Goal: Information Seeking & Learning: Learn about a topic

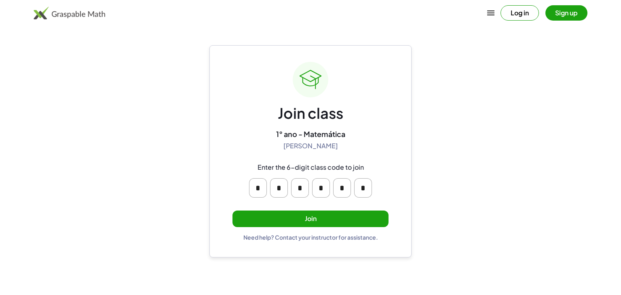
click at [290, 212] on button "Join" at bounding box center [310, 218] width 156 height 17
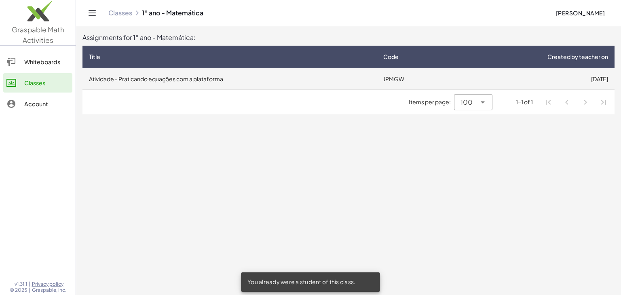
click at [203, 80] on td "Atividade - Praticando equações com a plataforma" at bounding box center [229, 78] width 294 height 21
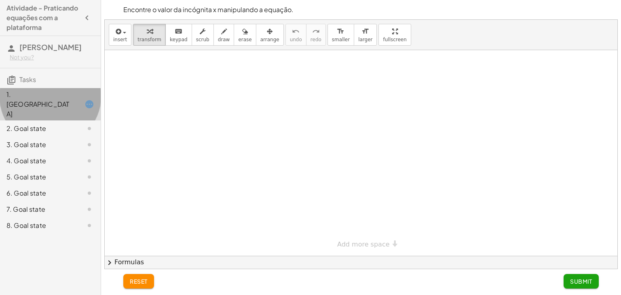
click at [74, 99] on div at bounding box center [83, 104] width 23 height 10
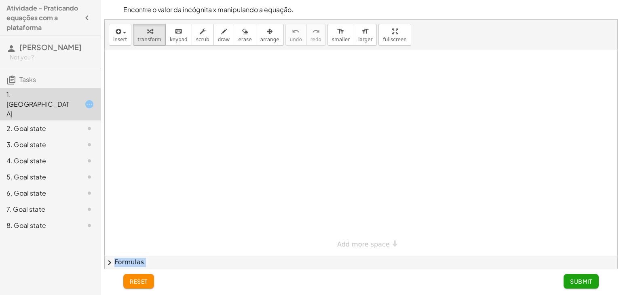
drag, startPoint x: 283, startPoint y: 269, endPoint x: 319, endPoint y: 259, distance: 37.1
click at [319, 259] on div "Encontre o valor da incógnita x manipulando a equação. insert select one: Math …" at bounding box center [360, 144] width 513 height 250
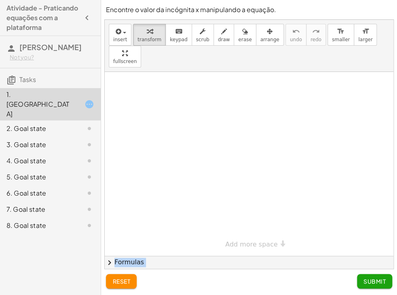
click at [131, 280] on button "reset" at bounding box center [121, 281] width 31 height 15
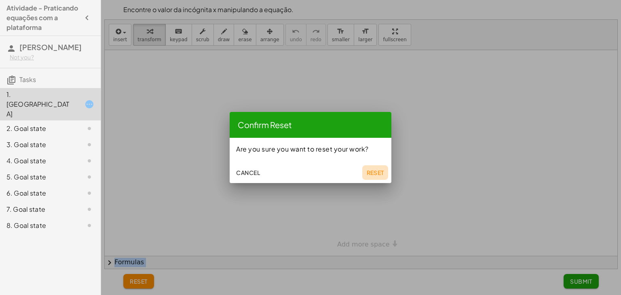
click at [372, 172] on span "Reset" at bounding box center [375, 172] width 18 height 7
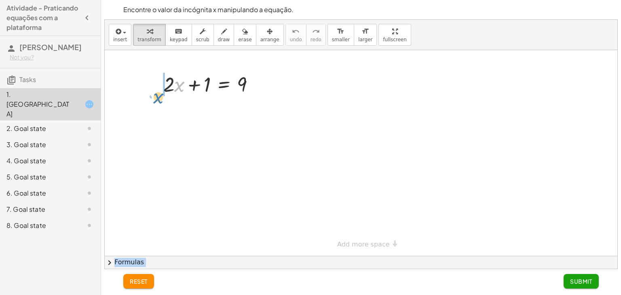
drag, startPoint x: 177, startPoint y: 87, endPoint x: 154, endPoint y: 97, distance: 24.6
click at [154, 97] on div "· x + · 2 · x + 1 = 9" at bounding box center [209, 84] width 116 height 32
click at [154, 97] on div at bounding box center [157, 84] width 12 height 32
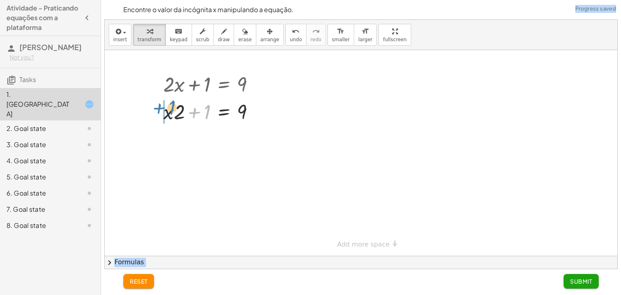
drag, startPoint x: 194, startPoint y: 114, endPoint x: 155, endPoint y: 112, distance: 38.8
click at [155, 112] on div "+ · 2 · x + 1 = 9 + 1 + · 2 · x + 1 = 9" at bounding box center [209, 97] width 116 height 59
click at [155, 112] on div at bounding box center [157, 97] width 12 height 59
click at [256, 111] on div at bounding box center [254, 111] width 9 height 9
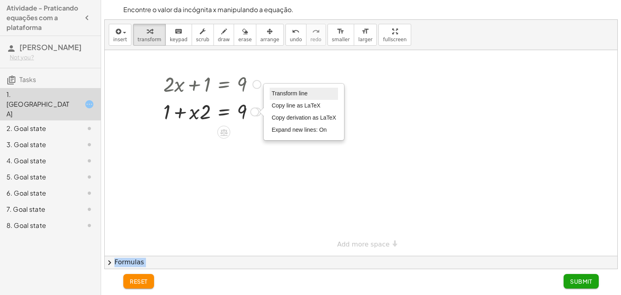
click at [292, 94] on span "Transform line" at bounding box center [289, 93] width 36 height 6
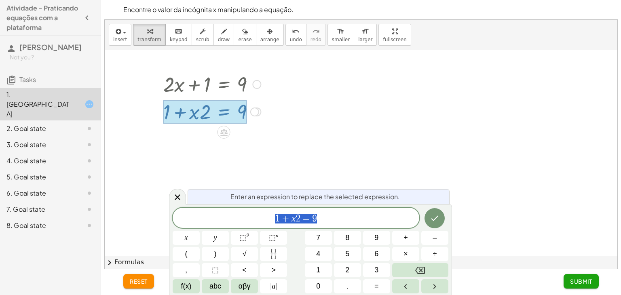
click at [303, 130] on div at bounding box center [361, 153] width 512 height 206
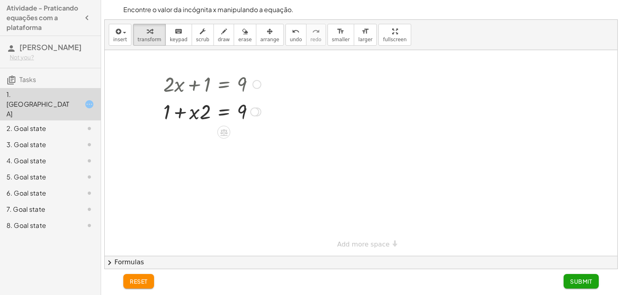
click at [265, 109] on div "+ · 2 · x + 1 = 9 + · x · 2 + 1 = 9 + · 2 · x + 1 = 9 Transform line Copy line …" at bounding box center [209, 97] width 116 height 59
click at [254, 117] on div at bounding box center [211, 110] width 105 height 27
click at [255, 112] on div "Transform line Copy line as LaTeX Copy derivation as LaTeX Expand new lines: On" at bounding box center [254, 111] width 9 height 9
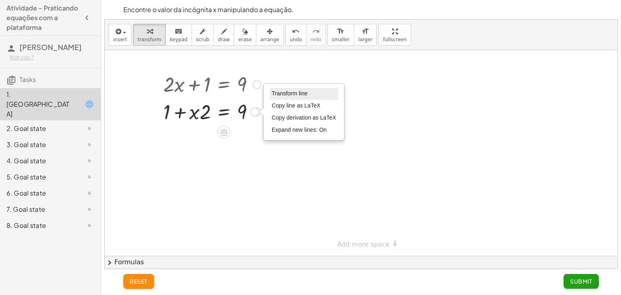
click at [280, 94] on span "Transform line" at bounding box center [289, 93] width 36 height 6
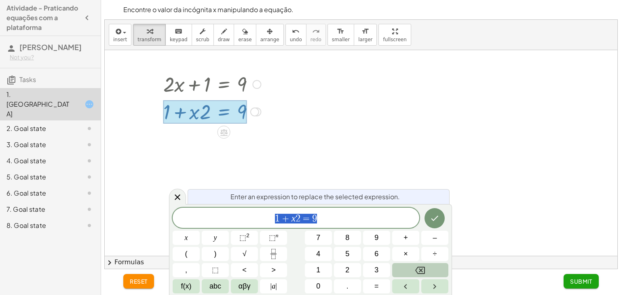
click at [425, 267] on button "Backspace" at bounding box center [420, 270] width 56 height 14
click at [193, 236] on button "x" at bounding box center [186, 238] width 27 height 14
click at [417, 267] on icon "Backspace" at bounding box center [420, 270] width 10 height 7
click at [375, 178] on div at bounding box center [361, 153] width 512 height 206
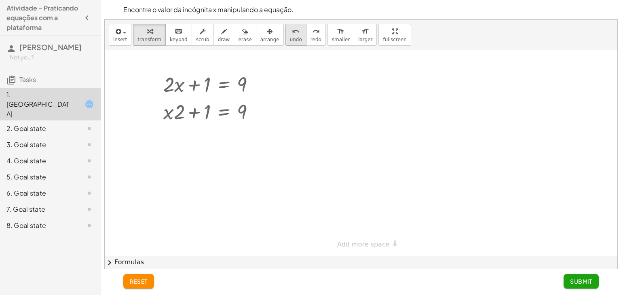
click at [285, 40] on button "undo undo" at bounding box center [295, 35] width 21 height 22
drag, startPoint x: 246, startPoint y: 88, endPoint x: 192, endPoint y: 91, distance: 53.8
click at [192, 91] on div at bounding box center [211, 83] width 105 height 27
drag, startPoint x: 147, startPoint y: 116, endPoint x: 186, endPoint y: 114, distance: 38.8
click at [186, 114] on div at bounding box center [197, 110] width 135 height 27
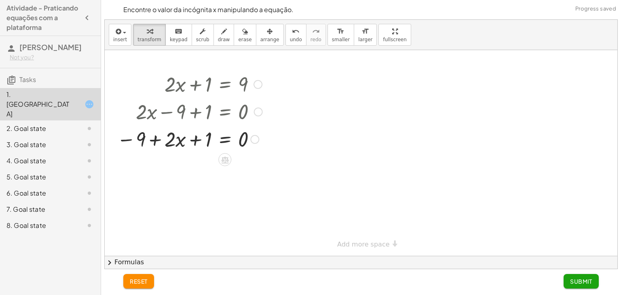
click at [126, 141] on div at bounding box center [190, 138] width 154 height 27
click at [155, 137] on div at bounding box center [190, 138] width 154 height 27
click at [198, 139] on div at bounding box center [190, 138] width 154 height 27
click at [222, 139] on div at bounding box center [190, 138] width 154 height 27
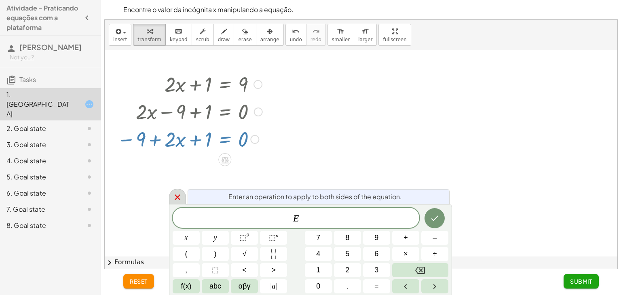
click at [170, 197] on div at bounding box center [177, 197] width 17 height 16
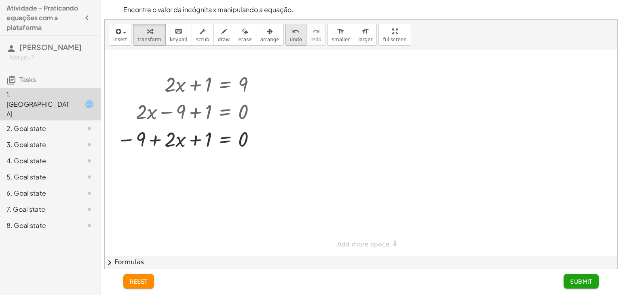
click at [285, 36] on button "undo undo" at bounding box center [295, 35] width 21 height 22
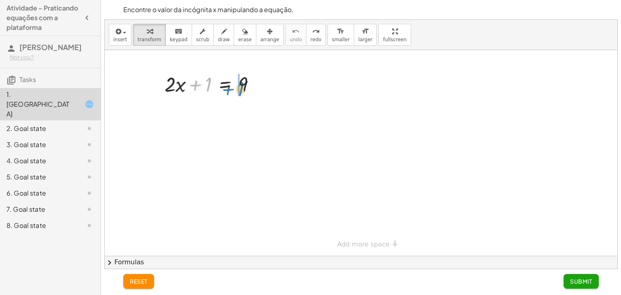
drag, startPoint x: 198, startPoint y: 84, endPoint x: 230, endPoint y: 88, distance: 33.0
click at [230, 88] on div at bounding box center [212, 83] width 105 height 27
click at [244, 112] on div at bounding box center [233, 110] width 147 height 27
click at [269, 114] on div at bounding box center [233, 110] width 147 height 27
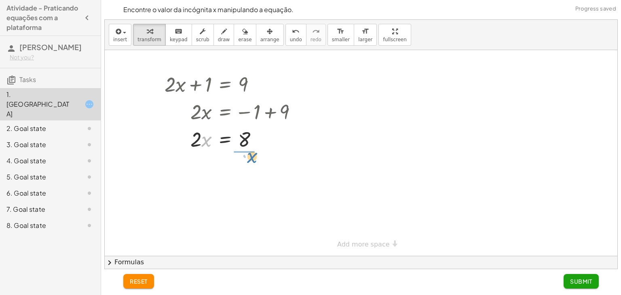
drag, startPoint x: 208, startPoint y: 141, endPoint x: 253, endPoint y: 157, distance: 47.3
click at [290, 37] on span "undo" at bounding box center [296, 40] width 12 height 6
drag, startPoint x: 191, startPoint y: 146, endPoint x: 244, endPoint y: 160, distance: 54.7
click at [244, 160] on div "+ · 2 · x + 1 = 9 · 2 · x = − 1 + 9 · 2 · 2 · x = 8" at bounding box center [361, 153] width 512 height 206
click at [250, 170] on div at bounding box center [233, 172] width 147 height 40
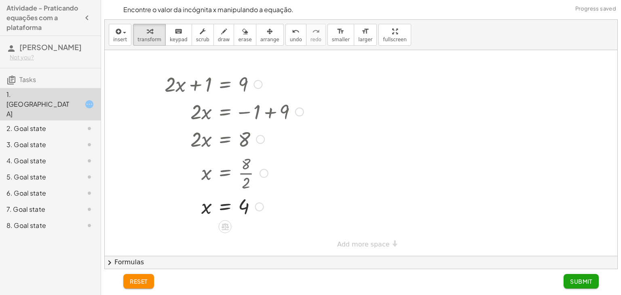
click at [247, 212] on div at bounding box center [233, 206] width 147 height 27
click at [246, 208] on div at bounding box center [233, 206] width 147 height 27
click at [256, 204] on div at bounding box center [259, 206] width 9 height 9
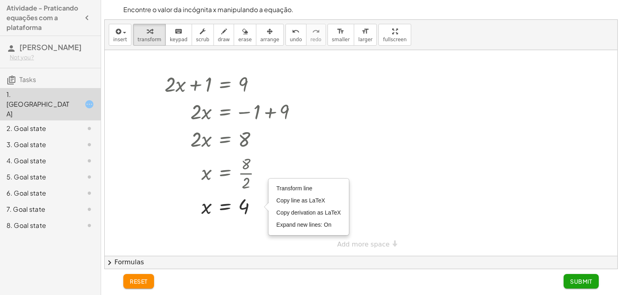
click at [249, 235] on div at bounding box center [361, 153] width 512 height 206
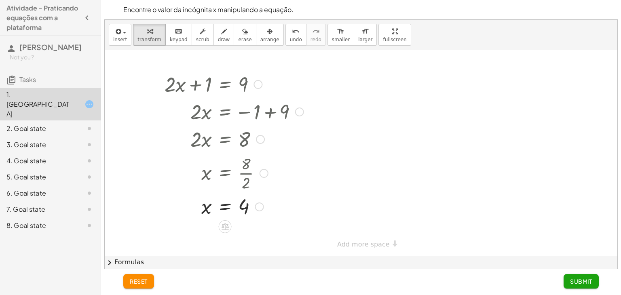
click at [221, 226] on icon at bounding box center [225, 226] width 8 height 8
click at [239, 241] on div at bounding box center [361, 153] width 512 height 206
click at [567, 280] on button "Submit" at bounding box center [580, 281] width 35 height 15
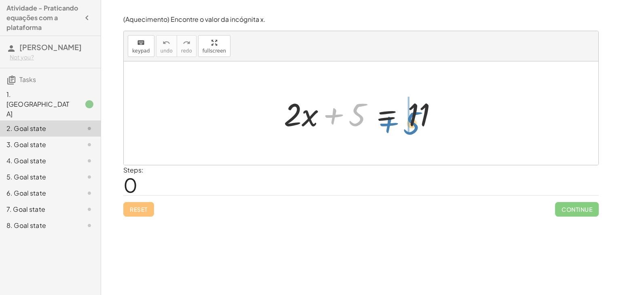
drag, startPoint x: 352, startPoint y: 120, endPoint x: 405, endPoint y: 129, distance: 53.7
click at [405, 129] on div at bounding box center [364, 114] width 168 height 42
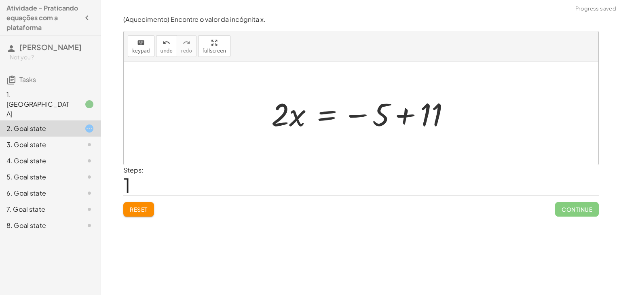
click at [406, 114] on div at bounding box center [363, 114] width 193 height 42
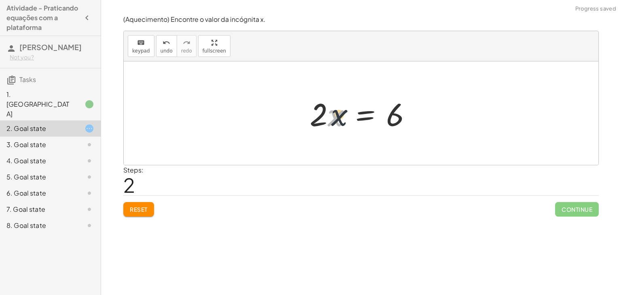
click at [335, 118] on div at bounding box center [363, 114] width 116 height 42
drag, startPoint x: 320, startPoint y: 117, endPoint x: 401, endPoint y: 140, distance: 83.6
click at [381, 116] on div at bounding box center [363, 113] width 105 height 62
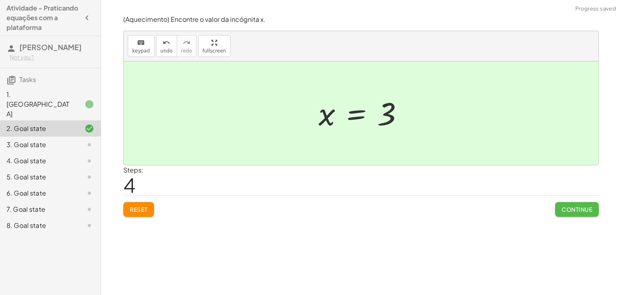
click at [571, 212] on span "Continue" at bounding box center [576, 209] width 31 height 7
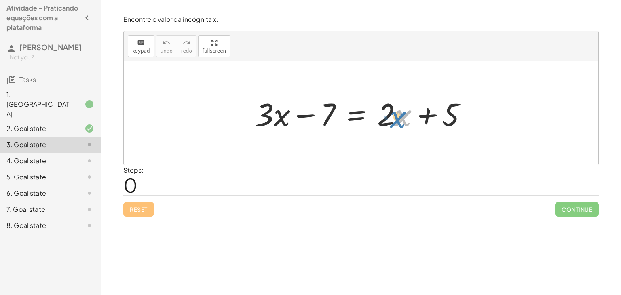
drag, startPoint x: 402, startPoint y: 118, endPoint x: 397, endPoint y: 118, distance: 4.8
click at [397, 118] on div at bounding box center [364, 114] width 226 height 42
drag, startPoint x: 389, startPoint y: 114, endPoint x: 231, endPoint y: 117, distance: 158.4
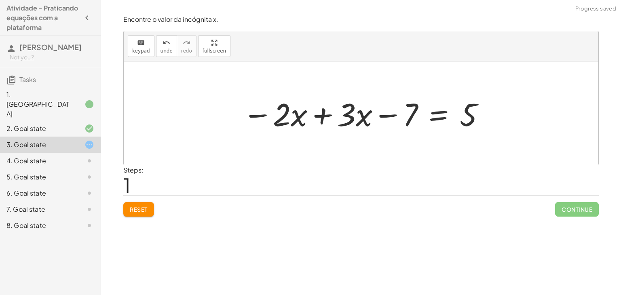
click at [323, 119] on div at bounding box center [363, 114] width 251 height 42
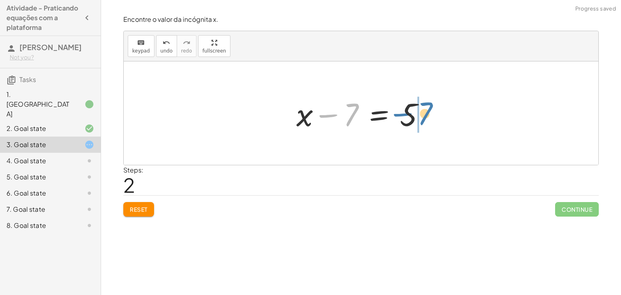
drag, startPoint x: 349, startPoint y: 119, endPoint x: 424, endPoint y: 118, distance: 74.7
click at [424, 118] on div at bounding box center [363, 114] width 143 height 42
click at [389, 114] on div at bounding box center [363, 114] width 143 height 42
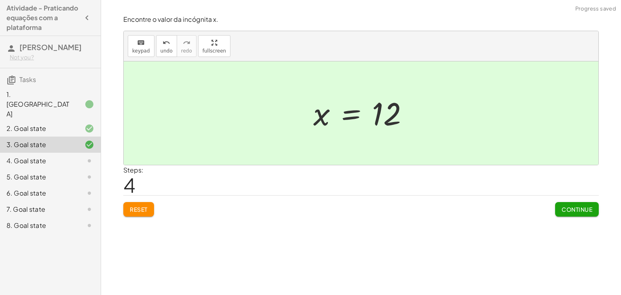
click at [562, 210] on span "Continue" at bounding box center [576, 209] width 31 height 7
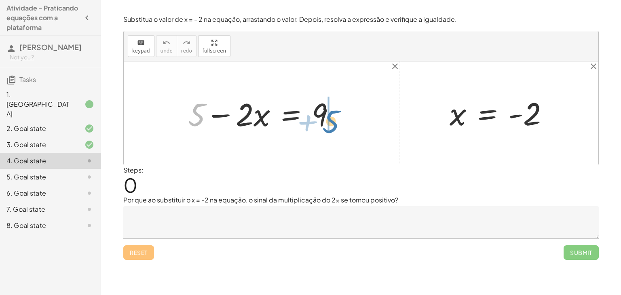
drag, startPoint x: 195, startPoint y: 117, endPoint x: 327, endPoint y: 123, distance: 132.7
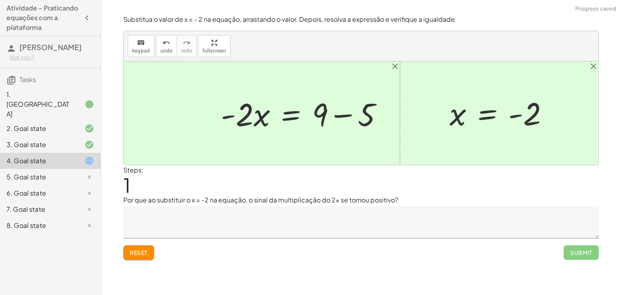
click at [343, 112] on div at bounding box center [305, 114] width 177 height 42
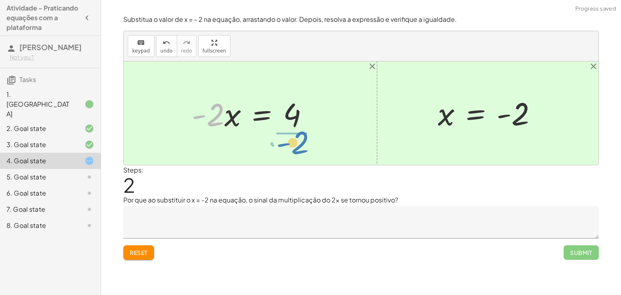
drag, startPoint x: 219, startPoint y: 120, endPoint x: 304, endPoint y: 147, distance: 89.1
click at [304, 147] on div "+ 5 − · 2 · x = 9 · - 2 · x = + 9 − 5 · - 2 · 2 · x = - 4 x = - 2" at bounding box center [361, 112] width 474 height 103
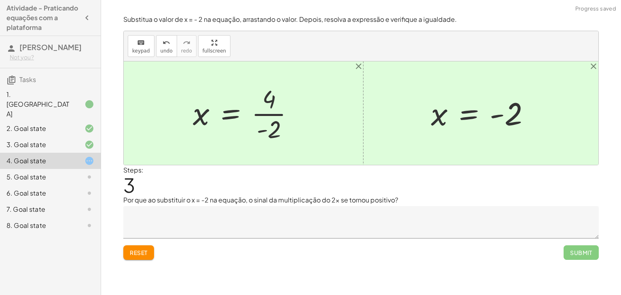
click at [267, 114] on div at bounding box center [247, 113] width 116 height 62
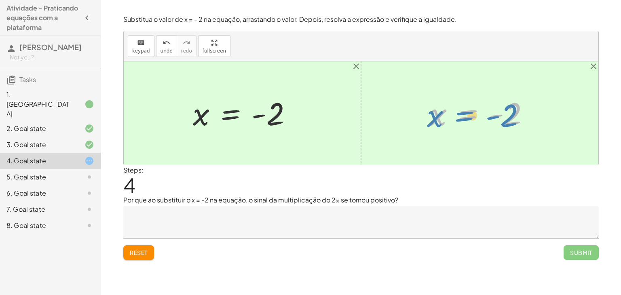
click at [463, 111] on div at bounding box center [483, 113] width 114 height 40
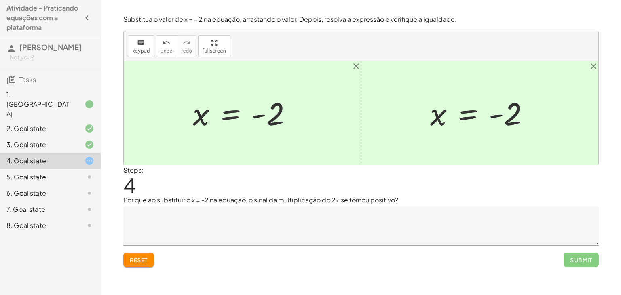
drag, startPoint x: 596, startPoint y: 236, endPoint x: 596, endPoint y: 244, distance: 7.3
click at [596, 244] on textarea at bounding box center [360, 226] width 475 height 40
drag, startPoint x: 124, startPoint y: 199, endPoint x: 177, endPoint y: 199, distance: 52.9
click at [177, 199] on p "Por que ao substituir o x = -2 na equação, o sinal da multiplicação do 2x se to…" at bounding box center [360, 200] width 475 height 10
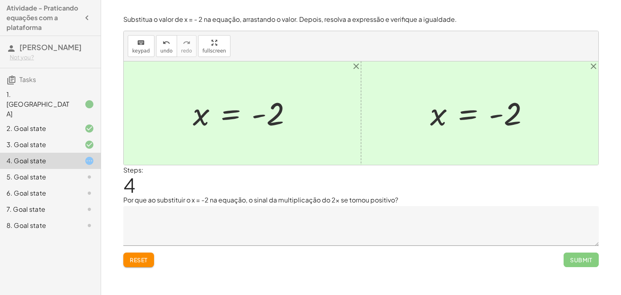
click at [151, 199] on p "Por que ao substituir o x = -2 na equação, o sinal da multiplicação do 2x se to…" at bounding box center [360, 200] width 475 height 10
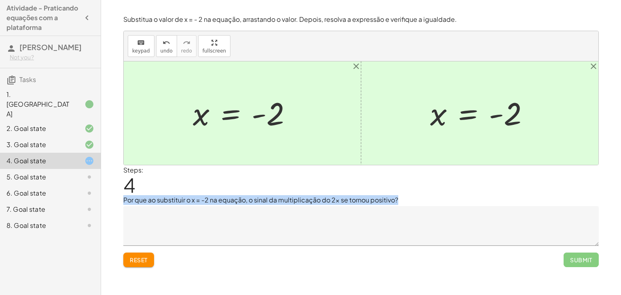
click at [151, 199] on p "Por que ao substituir o x = -2 na equação, o sinal da multiplicação do 2x se to…" at bounding box center [360, 200] width 475 height 10
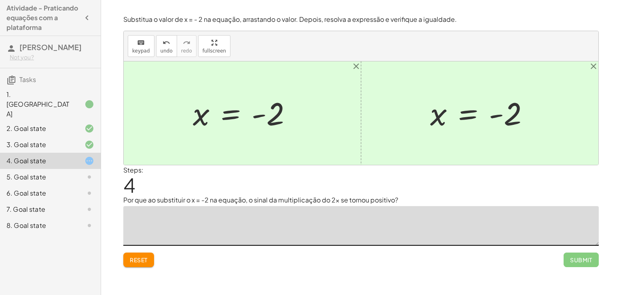
click at [185, 227] on textarea at bounding box center [360, 226] width 475 height 40
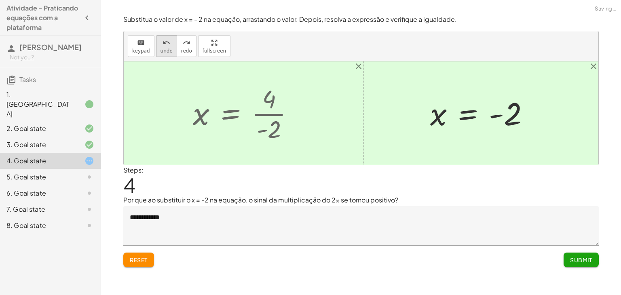
click at [170, 48] on button "undo undo" at bounding box center [166, 46] width 21 height 22
click at [170, 47] on button "undo undo" at bounding box center [166, 46] width 21 height 22
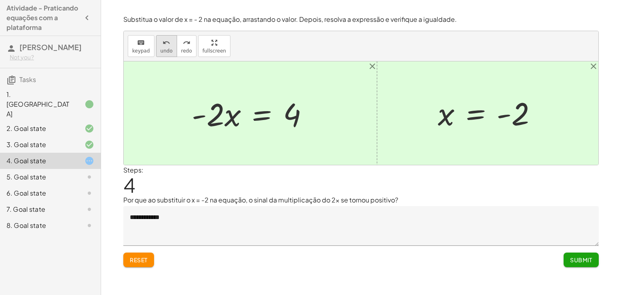
click at [164, 54] on button "undo undo" at bounding box center [166, 46] width 21 height 22
drag, startPoint x: 167, startPoint y: 119, endPoint x: 296, endPoint y: 114, distance: 129.0
click at [296, 114] on div at bounding box center [236, 114] width 162 height 42
click at [307, 112] on div at bounding box center [275, 114] width 177 height 42
drag, startPoint x: 218, startPoint y: 121, endPoint x: 299, endPoint y: 140, distance: 83.1
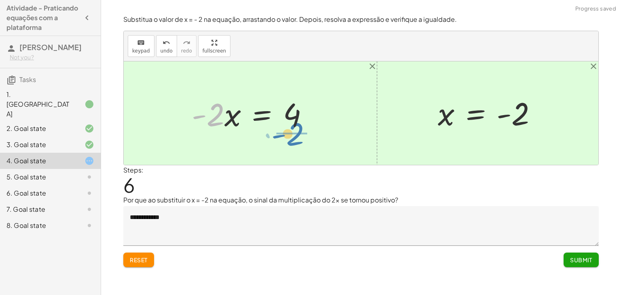
click at [299, 140] on div "+ 5 − · 2 · x = 9 · - 2 · x = + 9 − 5 · - 2 · 2 · x = - 4 x = - 2" at bounding box center [361, 112] width 474 height 103
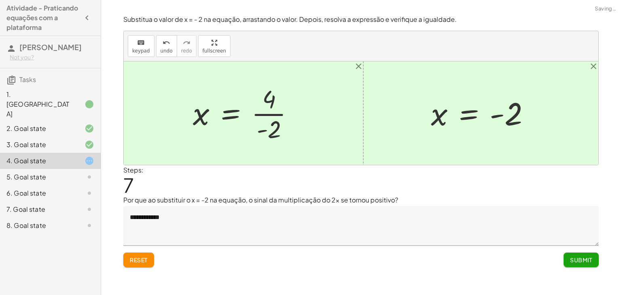
click at [226, 116] on div at bounding box center [247, 113] width 116 height 62
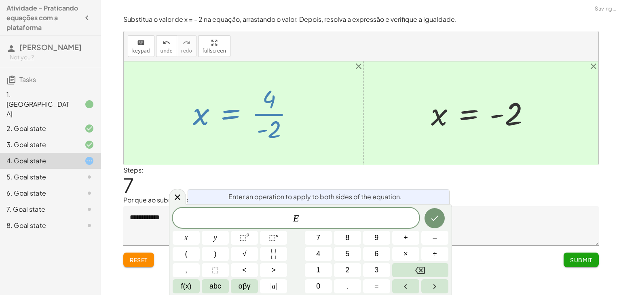
click at [232, 121] on div at bounding box center [247, 113] width 116 height 62
click at [250, 129] on div at bounding box center [247, 113] width 116 height 62
click at [268, 114] on div at bounding box center [247, 113] width 116 height 62
click at [325, 151] on div at bounding box center [361, 112] width 474 height 103
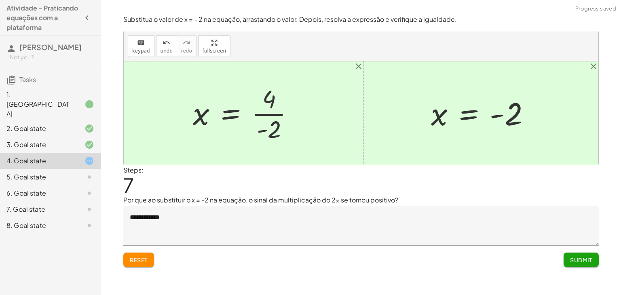
click at [268, 116] on div at bounding box center [247, 113] width 116 height 62
click at [172, 220] on textarea "**********" at bounding box center [360, 226] width 475 height 40
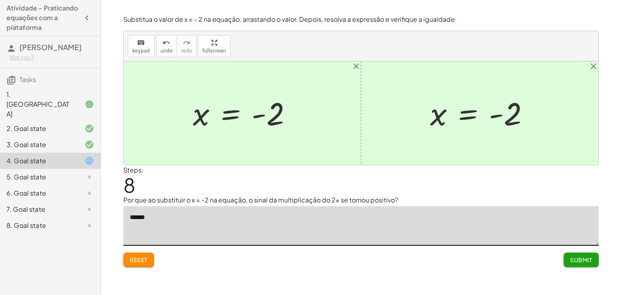
click at [190, 220] on textarea "******" at bounding box center [360, 226] width 475 height 40
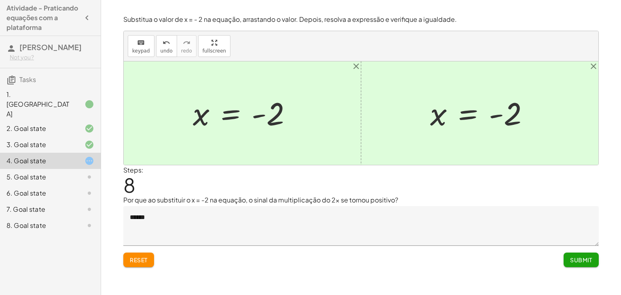
click at [220, 201] on p "Por que ao substituir o x = -2 na equação, o sinal da multiplicação do 2x se to…" at bounding box center [360, 200] width 475 height 10
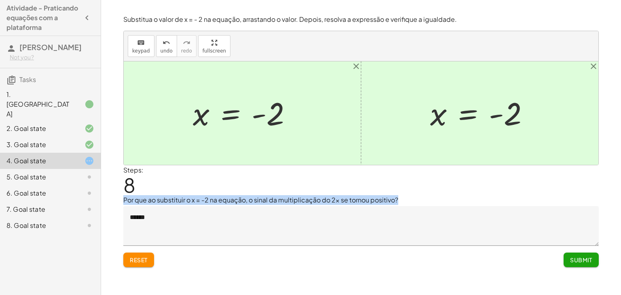
click at [220, 200] on p "Por que ao substituir o x = -2 na equação, o sinal da multiplicação do 2x se to…" at bounding box center [360, 200] width 475 height 10
click at [215, 200] on p "Por que ao substituir o x = -2 na equação, o sinal da multiplicação do 2x se to…" at bounding box center [360, 200] width 475 height 10
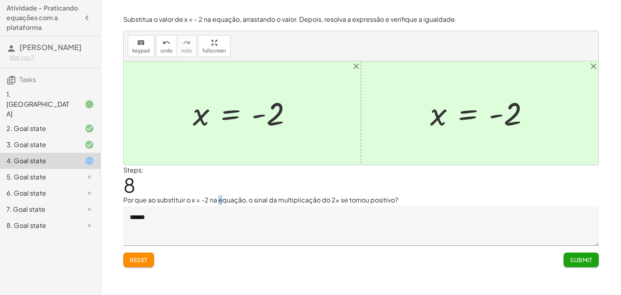
click at [221, 198] on p "Por que ao substituir o x = -2 na equação, o sinal da multiplicação do 2x se to…" at bounding box center [360, 200] width 475 height 10
copy p "e"
click at [173, 222] on textarea "******" at bounding box center [360, 226] width 475 height 40
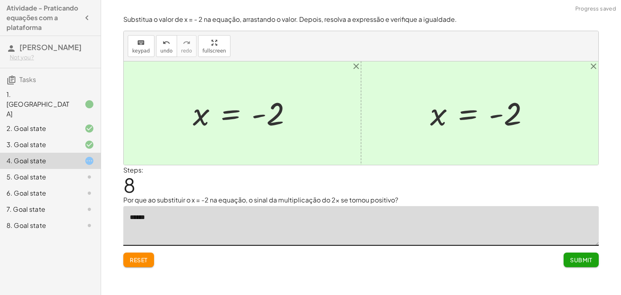
paste textarea "*"
type textarea "**********"
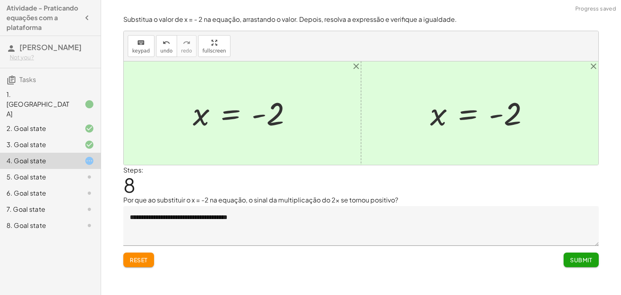
click at [571, 261] on span "Submit" at bounding box center [581, 259] width 22 height 7
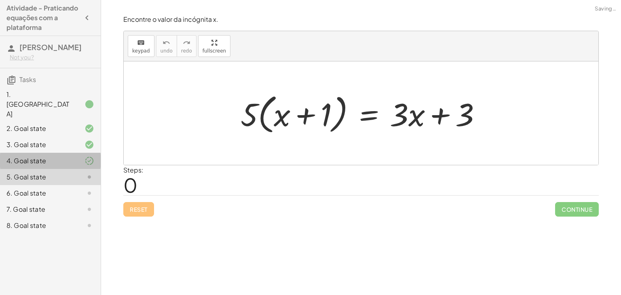
click at [87, 156] on icon at bounding box center [89, 161] width 10 height 10
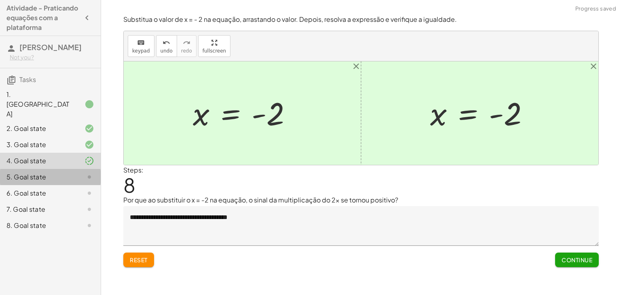
click at [81, 172] on div at bounding box center [83, 177] width 23 height 10
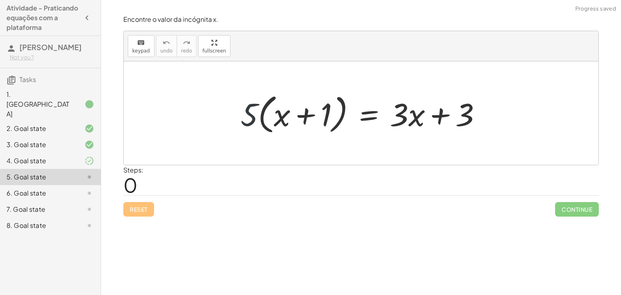
drag, startPoint x: 250, startPoint y: 117, endPoint x: 257, endPoint y: 112, distance: 8.1
click at [257, 112] on div at bounding box center [363, 113] width 255 height 46
drag, startPoint x: 257, startPoint y: 112, endPoint x: 283, endPoint y: 115, distance: 26.0
click at [283, 115] on div at bounding box center [363, 113] width 255 height 46
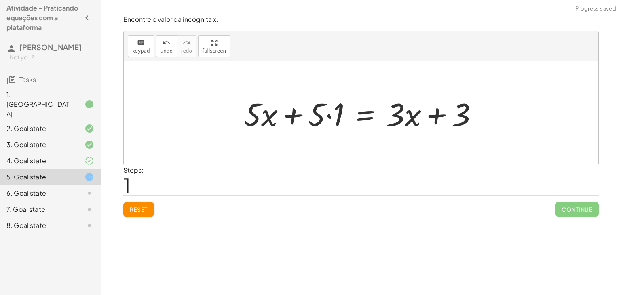
click at [326, 117] on div at bounding box center [364, 114] width 248 height 42
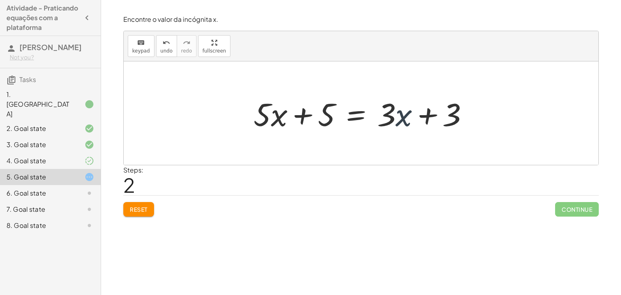
click at [403, 118] on div at bounding box center [363, 114] width 229 height 42
drag, startPoint x: 387, startPoint y: 118, endPoint x: 221, endPoint y: 121, distance: 166.5
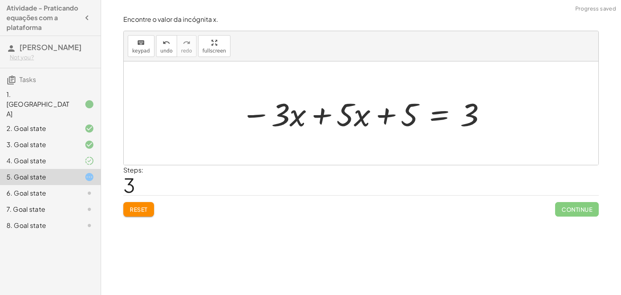
click at [321, 111] on div at bounding box center [364, 114] width 254 height 42
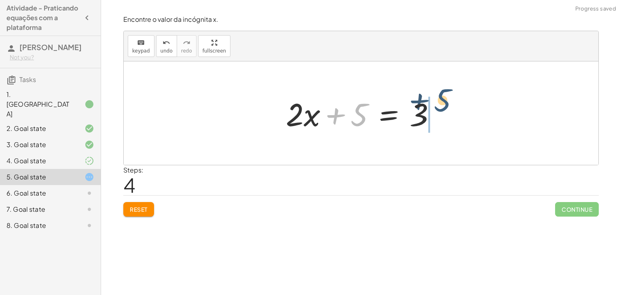
drag, startPoint x: 361, startPoint y: 115, endPoint x: 452, endPoint y: 101, distance: 92.3
click at [452, 101] on div "· 5 · ( + x + 1 ) = + · 3 · x + 3 + · 5 · x + · 5 · 1 = + · 3 · x + 3 + · 5 · x…" at bounding box center [361, 112] width 474 height 103
click at [385, 130] on div at bounding box center [364, 114] width 164 height 42
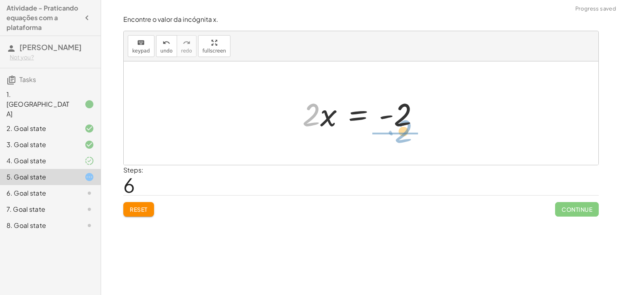
drag, startPoint x: 308, startPoint y: 114, endPoint x: 402, endPoint y: 130, distance: 94.7
click at [402, 130] on div at bounding box center [363, 114] width 131 height 42
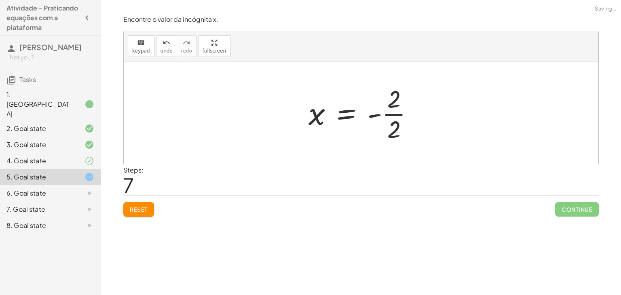
click at [401, 116] on div at bounding box center [364, 113] width 120 height 62
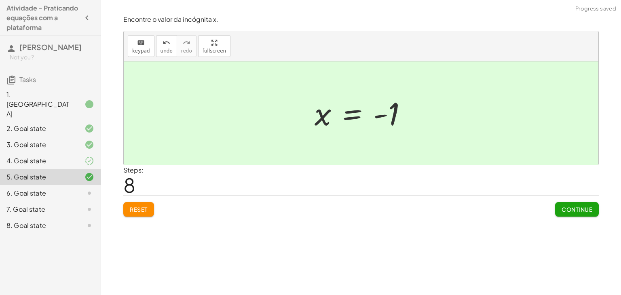
click at [571, 206] on span "Continue" at bounding box center [576, 209] width 31 height 7
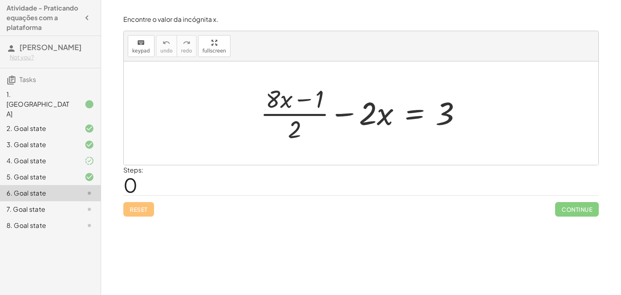
click at [383, 114] on div at bounding box center [364, 113] width 216 height 62
drag, startPoint x: 367, startPoint y: 117, endPoint x: 252, endPoint y: 101, distance: 116.2
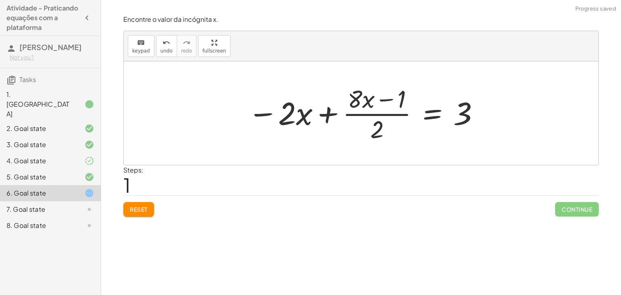
click at [307, 116] on div at bounding box center [364, 113] width 240 height 62
click at [324, 114] on div at bounding box center [364, 113] width 240 height 62
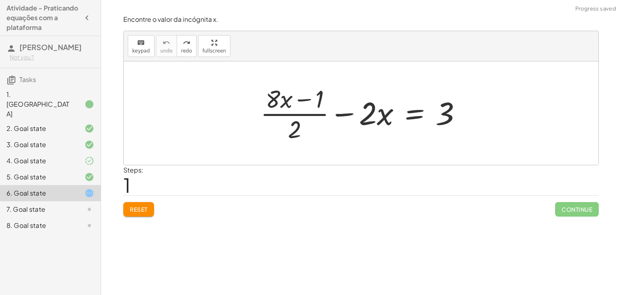
click at [302, 100] on div at bounding box center [364, 113] width 216 height 62
click at [346, 114] on div at bounding box center [364, 113] width 216 height 62
click at [145, 208] on span "Reset" at bounding box center [139, 209] width 18 height 7
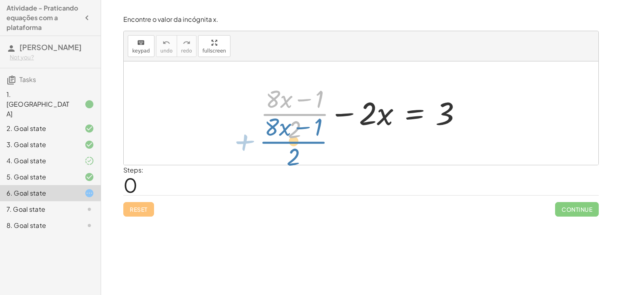
drag, startPoint x: 290, startPoint y: 114, endPoint x: 289, endPoint y: 147, distance: 32.7
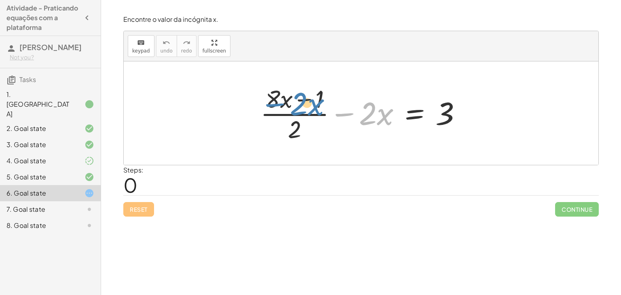
drag, startPoint x: 341, startPoint y: 112, endPoint x: 271, endPoint y: 102, distance: 70.9
click at [271, 102] on div at bounding box center [364, 113] width 216 height 62
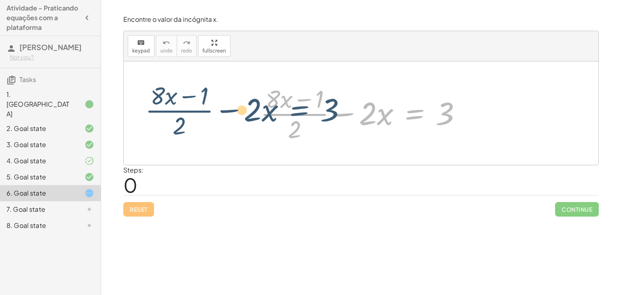
drag, startPoint x: 416, startPoint y: 112, endPoint x: 307, endPoint y: 109, distance: 108.7
click at [307, 109] on div at bounding box center [364, 113] width 216 height 62
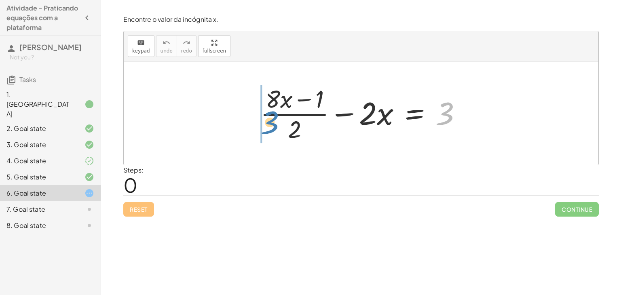
drag, startPoint x: 442, startPoint y: 109, endPoint x: 257, endPoint y: 118, distance: 185.3
click at [257, 118] on div at bounding box center [364, 113] width 216 height 62
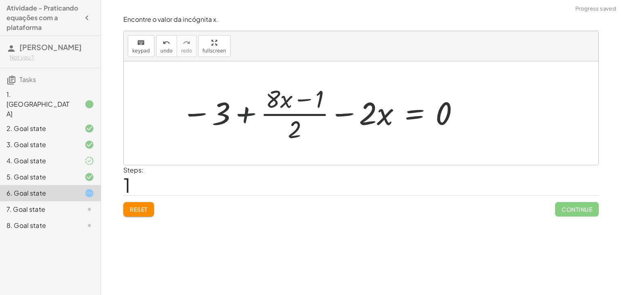
click at [248, 112] on div at bounding box center [320, 113] width 287 height 62
click at [134, 215] on button "Reset" at bounding box center [138, 209] width 31 height 15
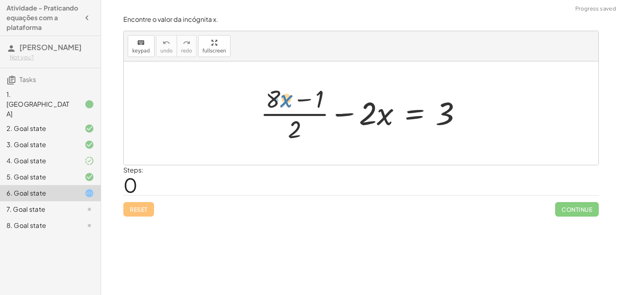
click at [283, 101] on div at bounding box center [364, 113] width 216 height 62
drag, startPoint x: 271, startPoint y: 99, endPoint x: 355, endPoint y: 112, distance: 85.0
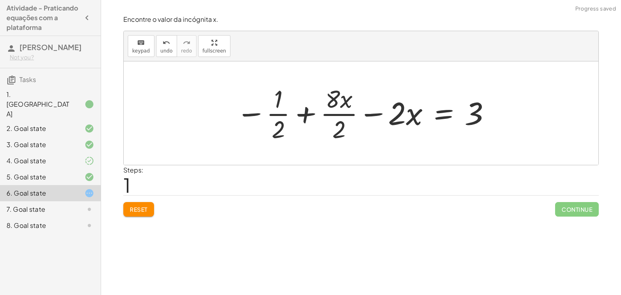
click at [276, 116] on div at bounding box center [363, 113] width 263 height 62
click at [336, 112] on div at bounding box center [363, 113] width 263 height 62
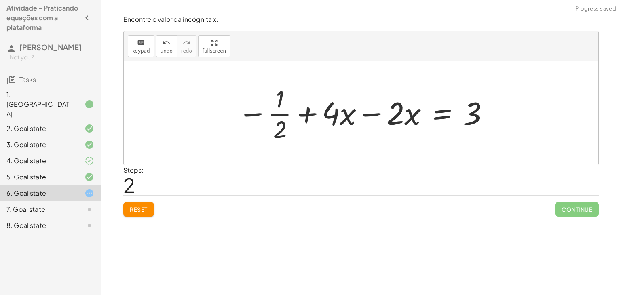
click at [370, 116] on div at bounding box center [364, 113] width 260 height 62
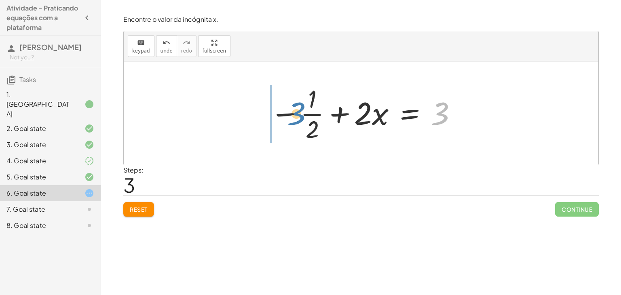
drag, startPoint x: 440, startPoint y: 119, endPoint x: 297, endPoint y: 119, distance: 143.4
click at [297, 119] on div at bounding box center [364, 113] width 196 height 62
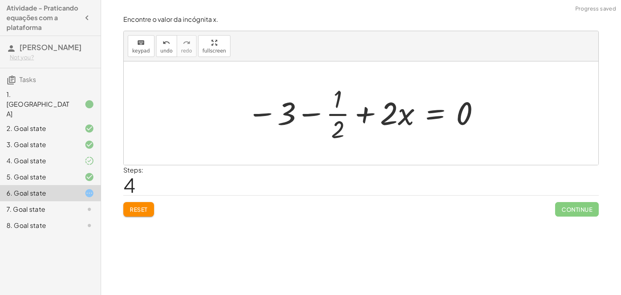
click at [309, 109] on div at bounding box center [364, 113] width 242 height 62
click at [309, 114] on div at bounding box center [364, 113] width 242 height 62
click at [265, 117] on div at bounding box center [364, 113] width 242 height 62
click at [263, 112] on div at bounding box center [364, 113] width 242 height 62
click at [361, 117] on div at bounding box center [364, 113] width 242 height 62
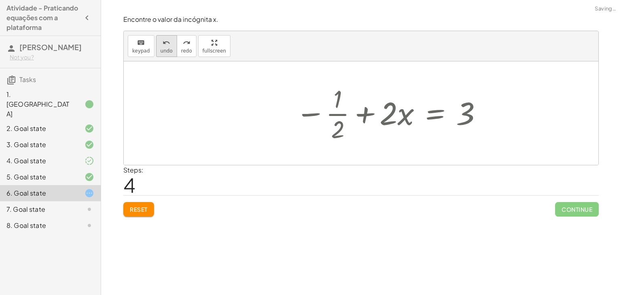
click at [170, 55] on button "undo undo" at bounding box center [166, 46] width 21 height 22
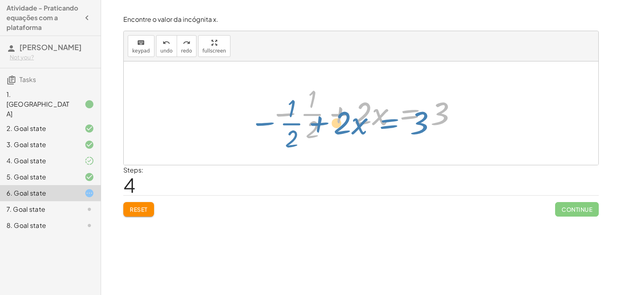
drag, startPoint x: 391, startPoint y: 116, endPoint x: 372, endPoint y: 124, distance: 21.0
click at [372, 124] on div at bounding box center [364, 113] width 196 height 62
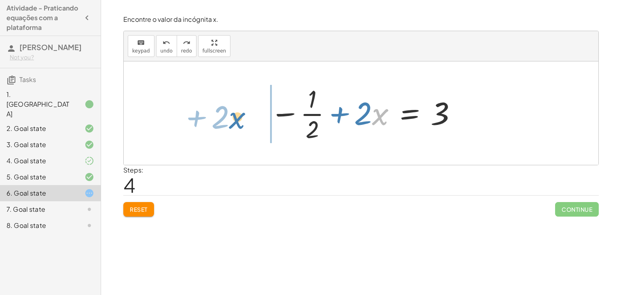
drag, startPoint x: 377, startPoint y: 116, endPoint x: 235, endPoint y: 120, distance: 141.5
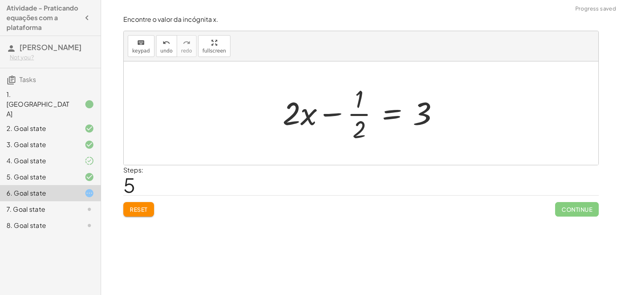
click at [331, 114] on div at bounding box center [363, 113] width 171 height 62
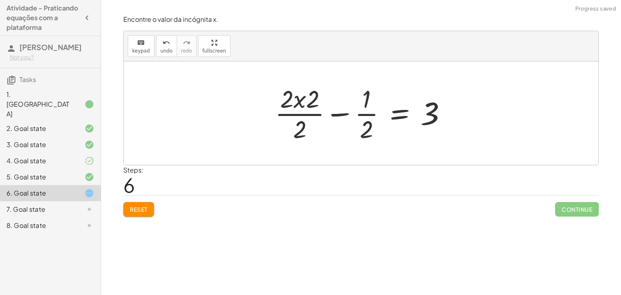
click at [298, 114] on div at bounding box center [364, 113] width 186 height 62
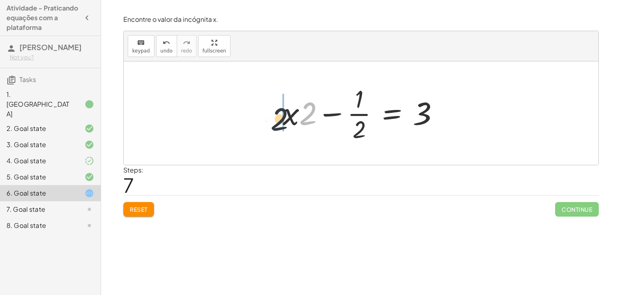
drag, startPoint x: 307, startPoint y: 117, endPoint x: 276, endPoint y: 123, distance: 31.3
click at [359, 114] on div at bounding box center [363, 113] width 171 height 62
click at [333, 112] on div at bounding box center [363, 113] width 171 height 62
drag, startPoint x: 423, startPoint y: 112, endPoint x: 309, endPoint y: 128, distance: 115.1
click at [309, 128] on div at bounding box center [363, 113] width 171 height 62
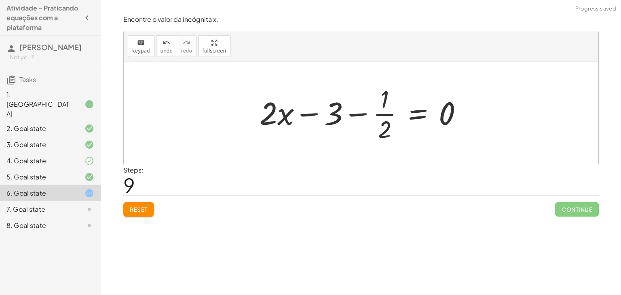
click at [305, 114] on div at bounding box center [363, 113] width 217 height 62
drag, startPoint x: 281, startPoint y: 119, endPoint x: 407, endPoint y: 112, distance: 126.2
click at [407, 112] on div at bounding box center [363, 113] width 217 height 62
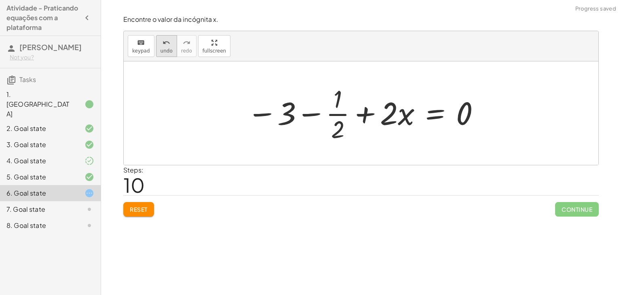
click at [169, 47] on button "undo undo" at bounding box center [166, 46] width 21 height 22
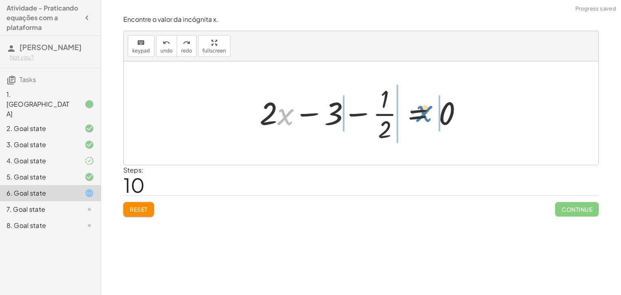
drag, startPoint x: 288, startPoint y: 120, endPoint x: 426, endPoint y: 116, distance: 138.6
click at [426, 116] on div at bounding box center [363, 113] width 217 height 62
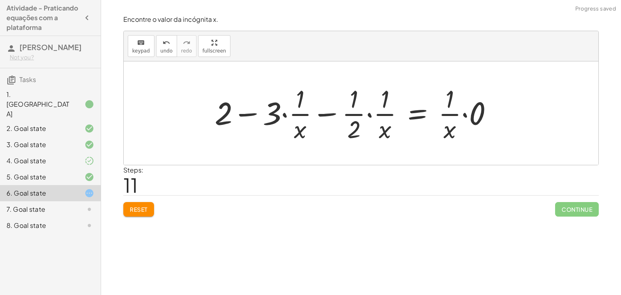
click at [288, 117] on div at bounding box center [356, 113] width 293 height 62
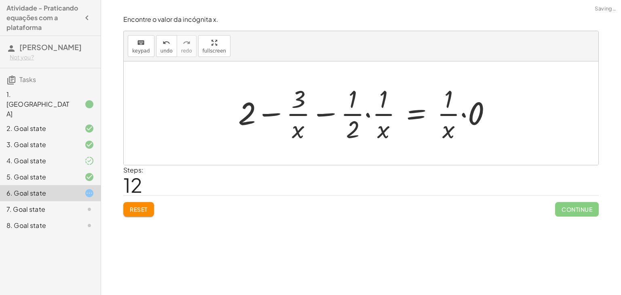
click at [302, 114] on div at bounding box center [368, 113] width 268 height 62
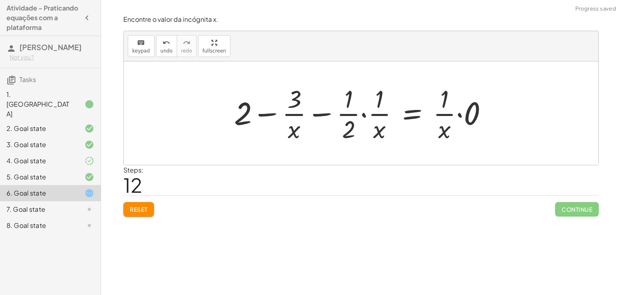
click at [325, 114] on div at bounding box center [364, 113] width 268 height 62
click at [262, 115] on div at bounding box center [364, 113] width 268 height 62
click at [360, 113] on div at bounding box center [364, 113] width 268 height 62
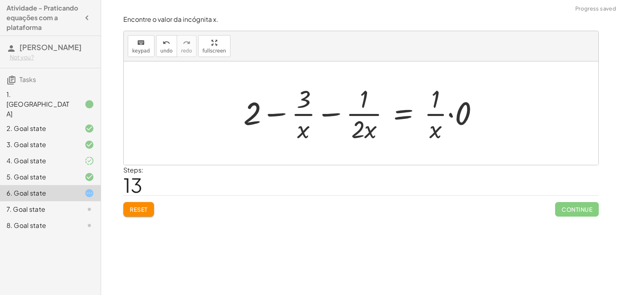
click at [452, 117] on div at bounding box center [364, 113] width 250 height 62
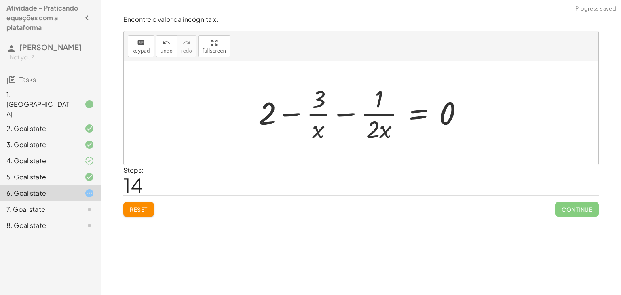
click at [342, 114] on div at bounding box center [363, 113] width 219 height 62
click at [298, 115] on div at bounding box center [363, 113] width 219 height 62
drag, startPoint x: 316, startPoint y: 105, endPoint x: 203, endPoint y: 121, distance: 114.3
click at [203, 121] on div "+ · ( + · 8 · x − 1 ) · 2 − · 2 · x = 3 − · 1 · 2 + · 8 · x · 2 − · 2 · x = 3 −…" at bounding box center [361, 112] width 474 height 103
drag, startPoint x: 323, startPoint y: 96, endPoint x: 304, endPoint y: 107, distance: 22.2
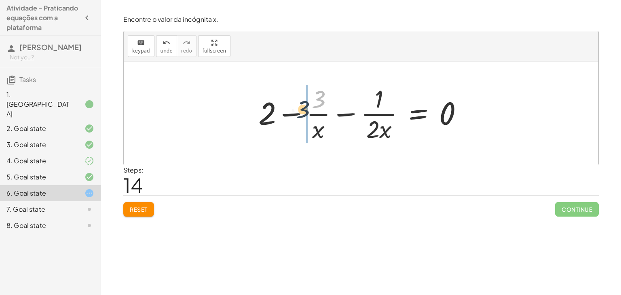
click at [304, 107] on div at bounding box center [363, 113] width 219 height 62
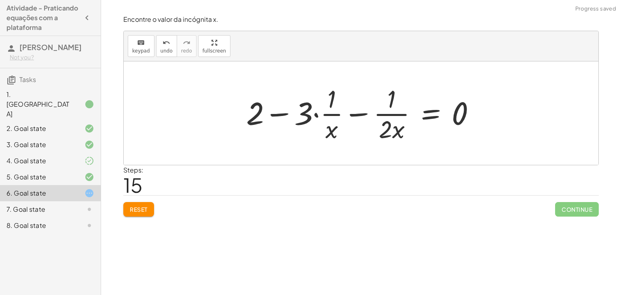
click at [276, 115] on div at bounding box center [364, 113] width 244 height 62
click at [276, 114] on div at bounding box center [364, 113] width 244 height 62
click at [324, 109] on div at bounding box center [364, 113] width 244 height 62
click at [317, 118] on div at bounding box center [364, 113] width 244 height 62
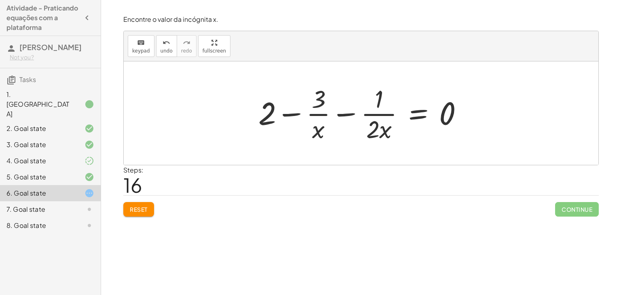
click at [372, 113] on div at bounding box center [363, 113] width 219 height 62
click at [314, 137] on div at bounding box center [363, 113] width 219 height 62
drag, startPoint x: 315, startPoint y: 133, endPoint x: 375, endPoint y: 127, distance: 60.0
click at [375, 127] on div at bounding box center [363, 113] width 219 height 62
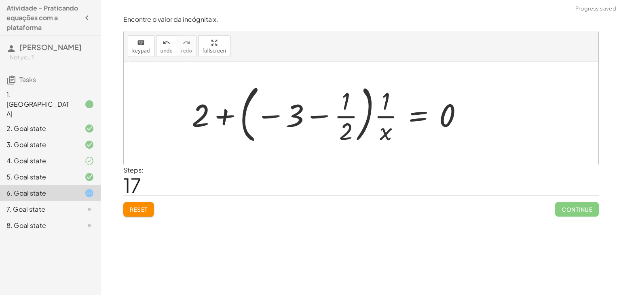
click at [226, 117] on div at bounding box center [330, 113] width 286 height 67
click at [275, 118] on div at bounding box center [330, 113] width 286 height 67
click at [278, 116] on div at bounding box center [330, 113] width 286 height 67
click at [267, 118] on div at bounding box center [330, 113] width 286 height 67
click at [315, 112] on div at bounding box center [330, 113] width 286 height 67
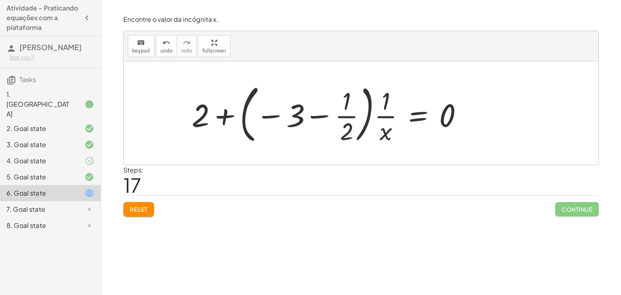
click at [319, 114] on div at bounding box center [330, 113] width 286 height 67
drag, startPoint x: 196, startPoint y: 114, endPoint x: 340, endPoint y: 112, distance: 143.4
click at [340, 112] on div at bounding box center [330, 113] width 286 height 67
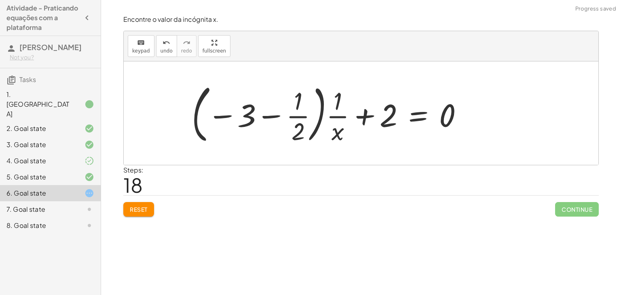
click at [340, 114] on div at bounding box center [330, 113] width 286 height 67
click at [220, 121] on div at bounding box center [330, 113] width 286 height 67
click at [218, 116] on div at bounding box center [330, 113] width 286 height 67
click at [275, 114] on div at bounding box center [330, 113] width 286 height 67
click at [136, 206] on span "Reset" at bounding box center [139, 209] width 18 height 7
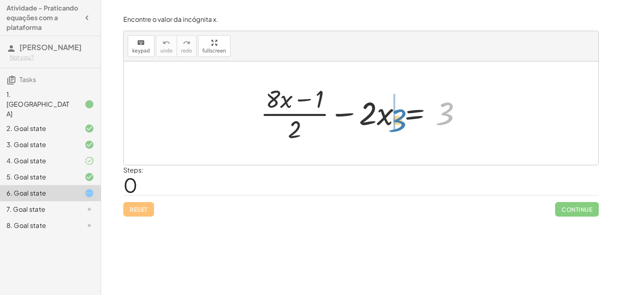
drag, startPoint x: 449, startPoint y: 110, endPoint x: 402, endPoint y: 116, distance: 48.1
click at [402, 116] on div at bounding box center [364, 113] width 216 height 62
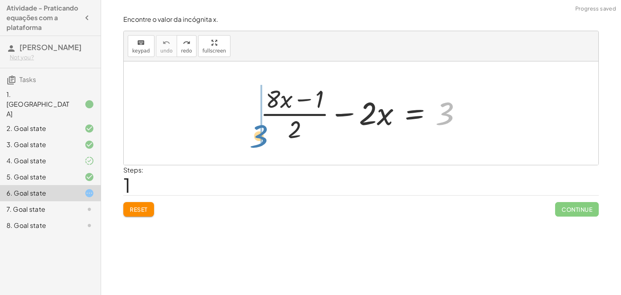
drag, startPoint x: 454, startPoint y: 121, endPoint x: 268, endPoint y: 142, distance: 187.0
click at [268, 142] on div at bounding box center [364, 113] width 216 height 62
drag, startPoint x: 450, startPoint y: 105, endPoint x: 310, endPoint y: 116, distance: 140.6
click at [310, 116] on div at bounding box center [364, 113] width 216 height 62
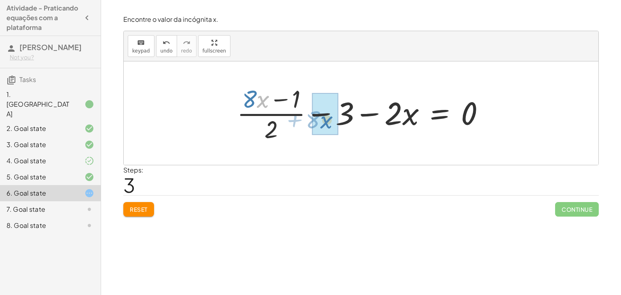
drag, startPoint x: 261, startPoint y: 103, endPoint x: 318, endPoint y: 124, distance: 61.3
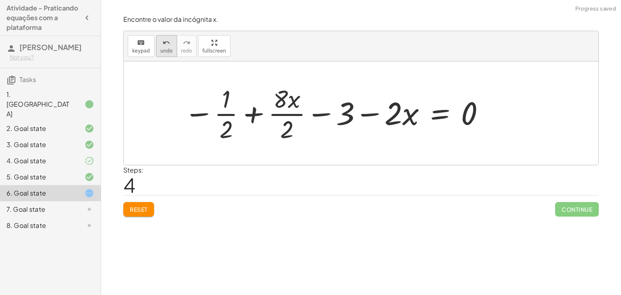
click at [164, 49] on span "undo" at bounding box center [166, 51] width 12 height 6
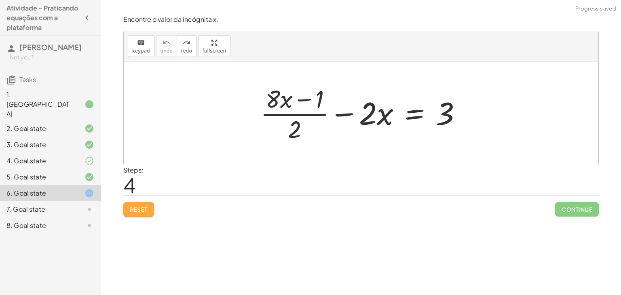
click at [147, 216] on button "Reset" at bounding box center [138, 209] width 31 height 15
drag, startPoint x: 303, startPoint y: 99, endPoint x: 308, endPoint y: 105, distance: 8.1
click at [308, 105] on div at bounding box center [364, 113] width 216 height 62
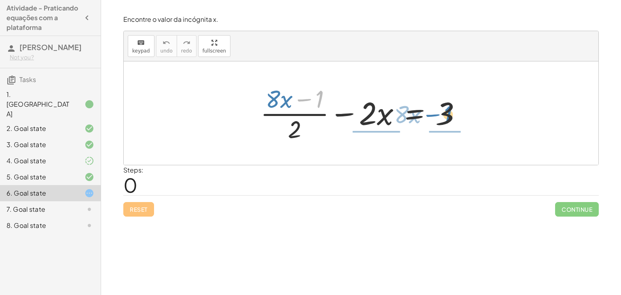
drag, startPoint x: 320, startPoint y: 99, endPoint x: 448, endPoint y: 116, distance: 129.2
click at [448, 116] on div at bounding box center [364, 113] width 216 height 62
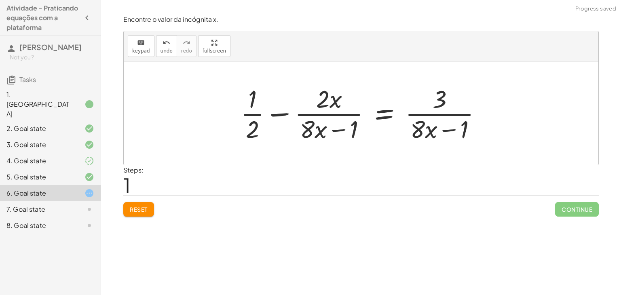
click at [435, 112] on div at bounding box center [363, 113] width 255 height 62
click at [275, 118] on div at bounding box center [363, 113] width 255 height 62
click at [271, 114] on div at bounding box center [363, 113] width 255 height 62
click at [250, 114] on div at bounding box center [363, 113] width 255 height 62
click at [335, 121] on div at bounding box center [363, 113] width 255 height 62
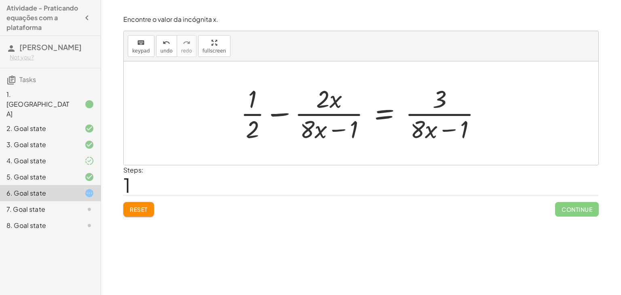
click at [341, 115] on div at bounding box center [363, 113] width 255 height 62
click at [379, 111] on div at bounding box center [363, 113] width 255 height 62
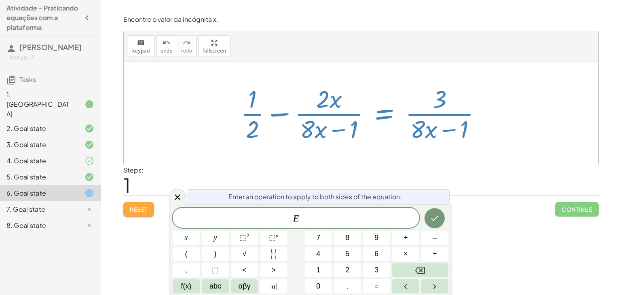
click at [133, 207] on span "Reset" at bounding box center [139, 209] width 18 height 7
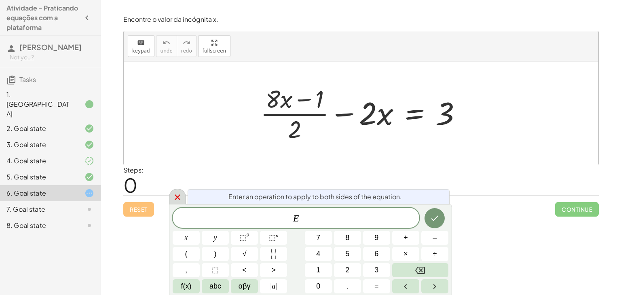
click at [173, 198] on icon at bounding box center [178, 197] width 10 height 10
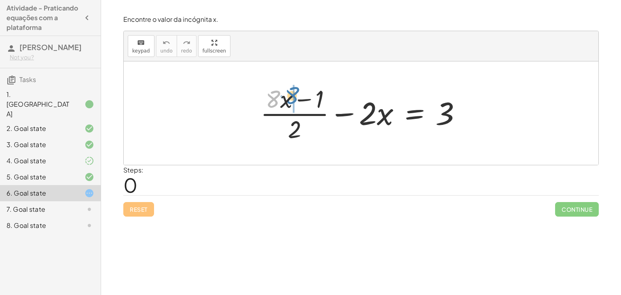
drag, startPoint x: 272, startPoint y: 103, endPoint x: 291, endPoint y: 99, distance: 19.7
click at [291, 99] on div at bounding box center [364, 113] width 216 height 62
click at [271, 103] on div at bounding box center [364, 113] width 216 height 62
drag, startPoint x: 282, startPoint y: 99, endPoint x: 267, endPoint y: 95, distance: 15.6
click at [267, 95] on div at bounding box center [364, 113] width 216 height 62
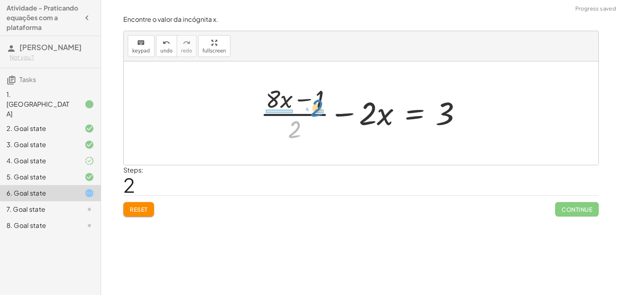
drag, startPoint x: 290, startPoint y: 129, endPoint x: 312, endPoint y: 109, distance: 30.0
click at [312, 109] on div at bounding box center [364, 113] width 216 height 62
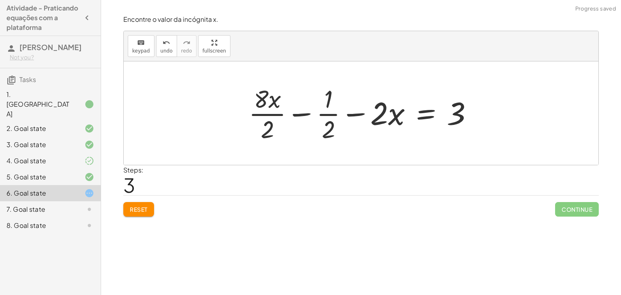
click at [333, 114] on div at bounding box center [363, 113] width 239 height 62
click at [290, 116] on div at bounding box center [363, 113] width 239 height 62
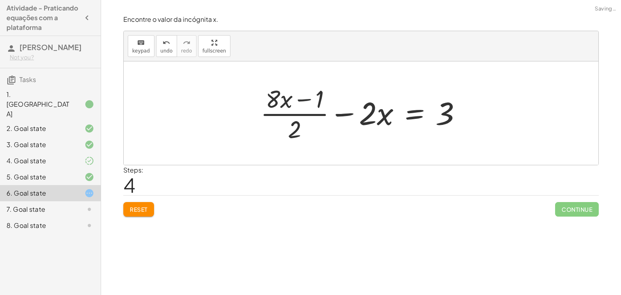
click at [306, 104] on div at bounding box center [364, 113] width 216 height 62
click at [296, 114] on div at bounding box center [364, 113] width 216 height 62
click at [343, 117] on div at bounding box center [364, 113] width 216 height 62
click at [143, 44] on icon "keyboard" at bounding box center [141, 43] width 8 height 10
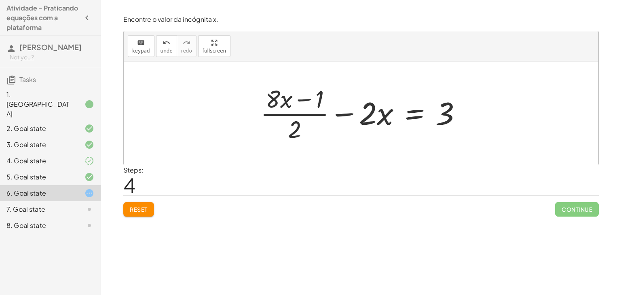
click at [166, 89] on div at bounding box center [361, 112] width 474 height 103
click at [146, 57] on div "keyboard keypad undo undo redo redo fullscreen" at bounding box center [361, 46] width 474 height 30
click at [136, 34] on div "keyboard keypad undo undo redo redo fullscreen" at bounding box center [361, 46] width 474 height 30
click at [137, 41] on icon "keyboard" at bounding box center [141, 43] width 8 height 10
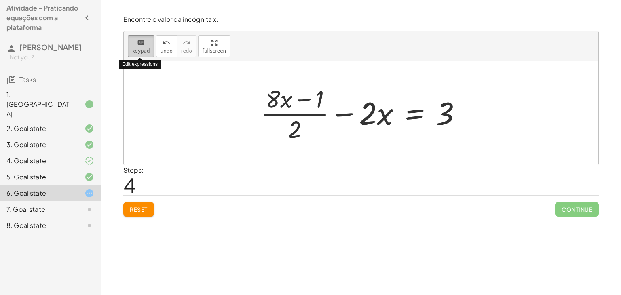
click at [137, 41] on icon "keyboard" at bounding box center [141, 43] width 8 height 10
click at [149, 202] on button "Reset" at bounding box center [138, 209] width 31 height 15
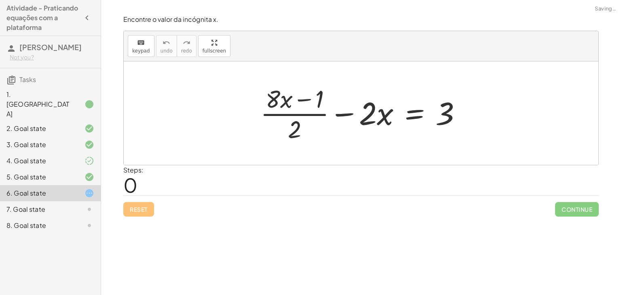
click at [147, 59] on div "keyboard keypad undo undo redo redo fullscreen" at bounding box center [361, 46] width 474 height 30
click at [143, 50] on span "keypad" at bounding box center [141, 51] width 18 height 6
click at [145, 52] on span "keypad" at bounding box center [141, 51] width 18 height 6
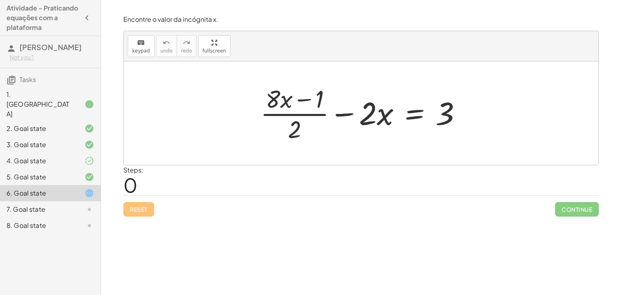
click at [272, 102] on div at bounding box center [364, 113] width 216 height 62
drag, startPoint x: 272, startPoint y: 102, endPoint x: 222, endPoint y: 159, distance: 76.1
click at [222, 159] on div at bounding box center [361, 112] width 474 height 103
drag, startPoint x: 365, startPoint y: 120, endPoint x: 236, endPoint y: 121, distance: 129.7
click at [236, 121] on div "· 2 − · x + · ( + · 8 · x − 1 ) · 2 − · 2 · x = 3" at bounding box center [361, 112] width 474 height 103
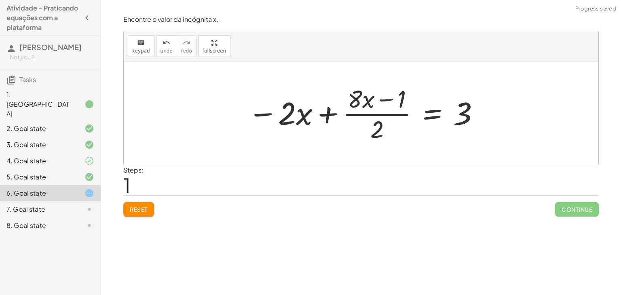
click at [323, 110] on div at bounding box center [364, 113] width 240 height 62
click at [328, 120] on div at bounding box center [364, 113] width 240 height 62
click at [359, 101] on div at bounding box center [364, 113] width 240 height 62
drag, startPoint x: 292, startPoint y: 115, endPoint x: 365, endPoint y: 102, distance: 74.2
click at [365, 102] on div at bounding box center [364, 113] width 240 height 62
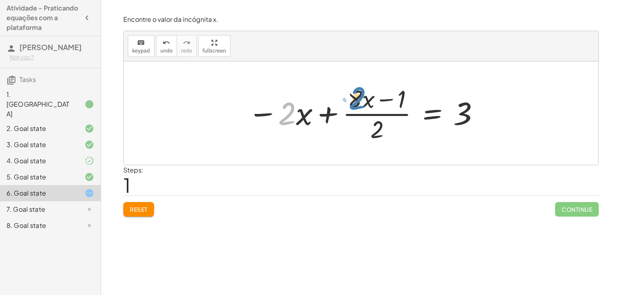
drag, startPoint x: 285, startPoint y: 111, endPoint x: 359, endPoint y: 94, distance: 75.5
click at [359, 94] on div at bounding box center [364, 113] width 240 height 62
drag, startPoint x: 298, startPoint y: 120, endPoint x: 370, endPoint y: 101, distance: 74.3
click at [370, 101] on div at bounding box center [364, 113] width 240 height 62
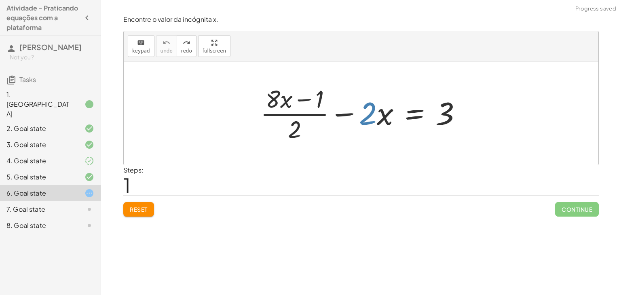
click at [0, 0] on div "Encontre o valor da incógnita x. keyboard keypad undo undo redo redo fullscreen…" at bounding box center [0, 0] width 0 height 0
click at [152, 213] on button "Reset" at bounding box center [138, 209] width 31 height 15
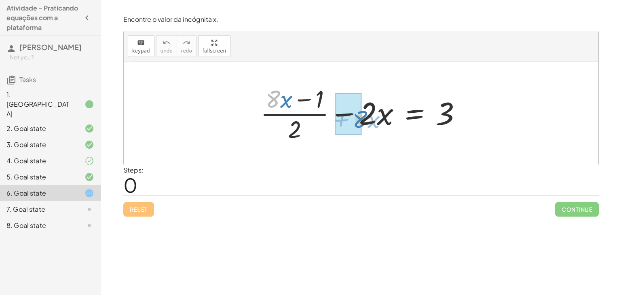
drag, startPoint x: 270, startPoint y: 99, endPoint x: 356, endPoint y: 119, distance: 88.2
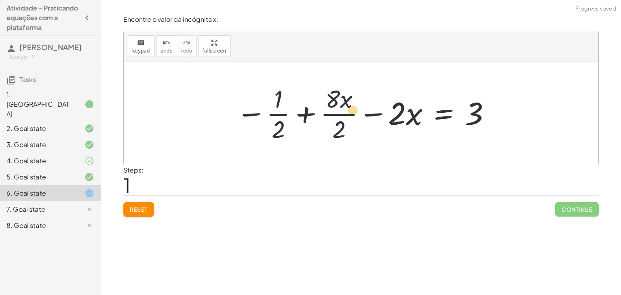
drag, startPoint x: 340, startPoint y: 96, endPoint x: 345, endPoint y: 107, distance: 11.8
click at [345, 107] on div at bounding box center [363, 113] width 263 height 62
drag, startPoint x: 335, startPoint y: 102, endPoint x: 394, endPoint y: 117, distance: 60.5
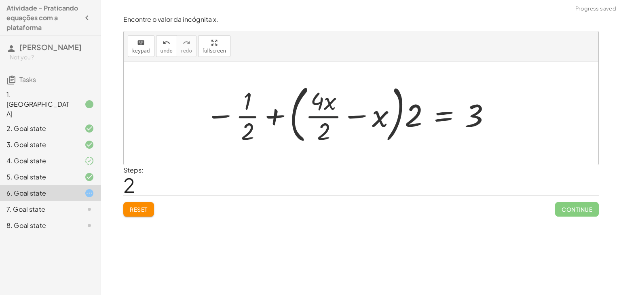
click at [317, 113] on div at bounding box center [348, 113] width 294 height 67
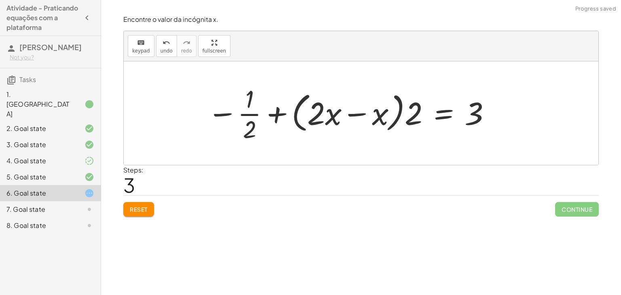
click at [356, 112] on div at bounding box center [349, 113] width 292 height 62
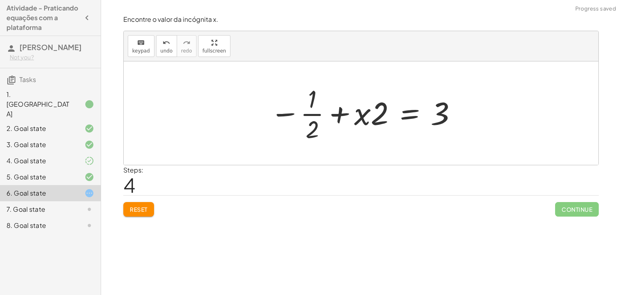
click at [291, 114] on div at bounding box center [364, 113] width 196 height 62
click at [321, 112] on div at bounding box center [364, 113] width 196 height 62
click at [328, 113] on div at bounding box center [364, 113] width 196 height 62
click at [337, 113] on div at bounding box center [364, 113] width 196 height 62
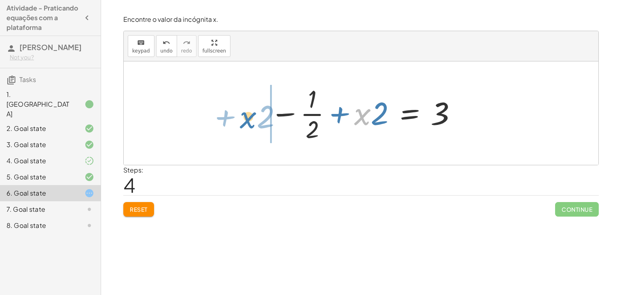
drag, startPoint x: 361, startPoint y: 115, endPoint x: 250, endPoint y: 116, distance: 110.7
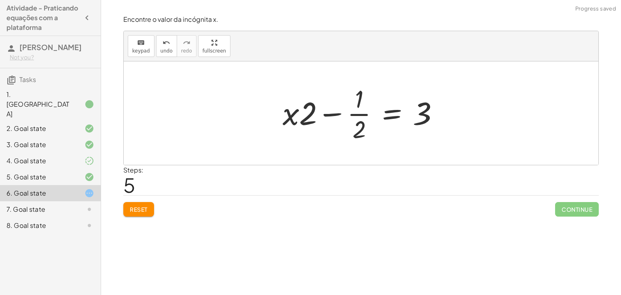
click at [336, 112] on div at bounding box center [363, 113] width 171 height 62
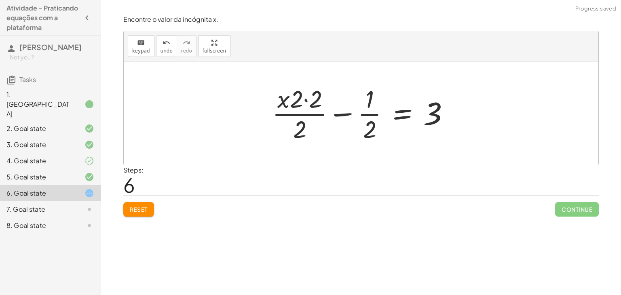
click at [303, 92] on div at bounding box center [364, 113] width 192 height 62
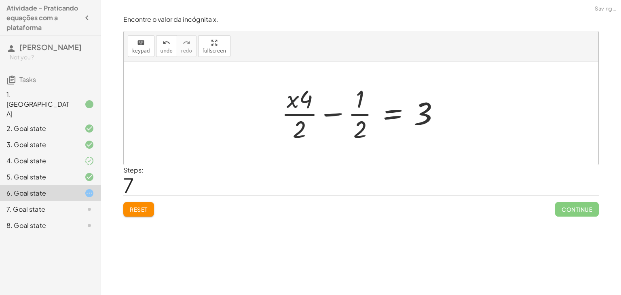
click at [296, 100] on div at bounding box center [363, 113] width 173 height 62
click at [307, 99] on div at bounding box center [363, 113] width 173 height 62
click at [296, 113] on div at bounding box center [363, 113] width 173 height 62
click at [357, 113] on div at bounding box center [363, 113] width 173 height 62
click at [320, 111] on div at bounding box center [363, 113] width 173 height 62
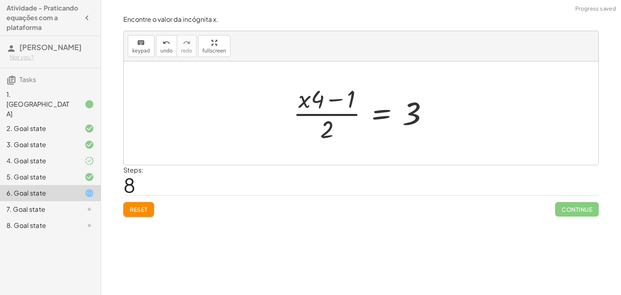
click at [334, 102] on div at bounding box center [364, 113] width 150 height 62
click at [325, 123] on div at bounding box center [364, 113] width 150 height 62
drag, startPoint x: 301, startPoint y: 101, endPoint x: 340, endPoint y: 101, distance: 38.8
click at [340, 101] on div at bounding box center [364, 113] width 150 height 62
drag, startPoint x: 308, startPoint y: 103, endPoint x: 328, endPoint y: 99, distance: 20.1
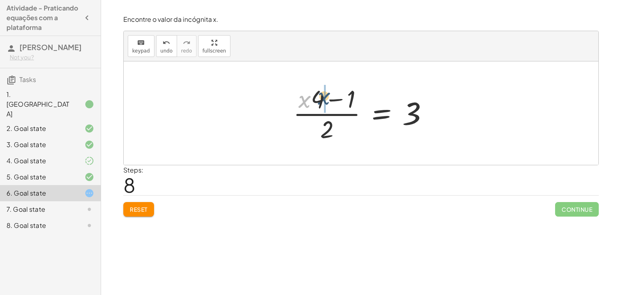
click at [328, 99] on div at bounding box center [364, 113] width 150 height 62
click at [333, 98] on div at bounding box center [364, 113] width 150 height 62
click at [326, 114] on div at bounding box center [364, 113] width 150 height 62
click at [328, 130] on div at bounding box center [364, 113] width 150 height 62
drag, startPoint x: 327, startPoint y: 130, endPoint x: 407, endPoint y: 103, distance: 84.6
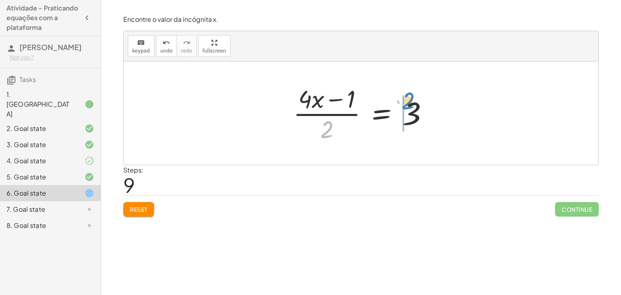
click at [407, 103] on div at bounding box center [364, 113] width 150 height 62
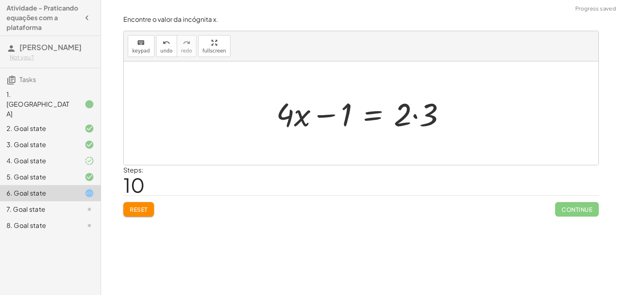
click at [423, 116] on div at bounding box center [364, 114] width 184 height 42
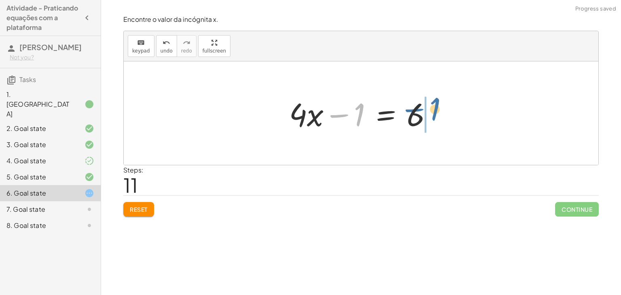
drag, startPoint x: 357, startPoint y: 120, endPoint x: 433, endPoint y: 114, distance: 76.2
click at [433, 114] on div at bounding box center [364, 114] width 158 height 42
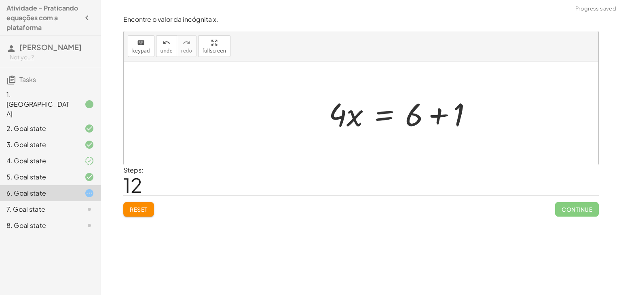
click at [438, 114] on div at bounding box center [403, 114] width 158 height 42
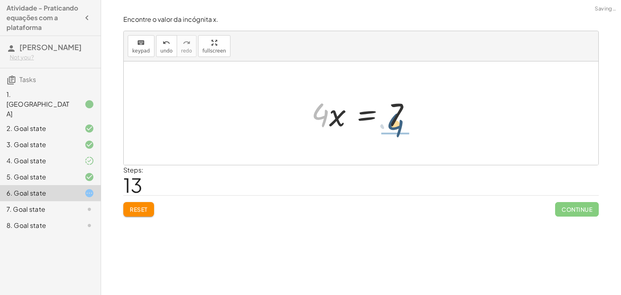
drag, startPoint x: 316, startPoint y: 115, endPoint x: 391, endPoint y: 125, distance: 75.9
click at [391, 125] on div at bounding box center [364, 114] width 114 height 42
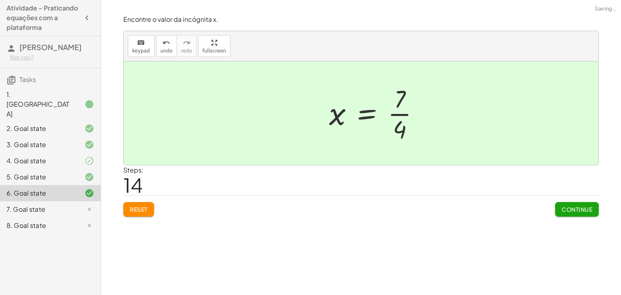
click at [396, 108] on div at bounding box center [377, 113] width 105 height 62
click at [396, 115] on div at bounding box center [377, 113] width 105 height 62
click at [585, 210] on span "Continue" at bounding box center [576, 209] width 31 height 7
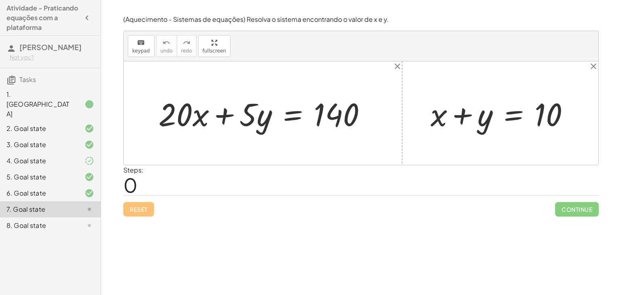
click at [439, 128] on div at bounding box center [503, 114] width 154 height 42
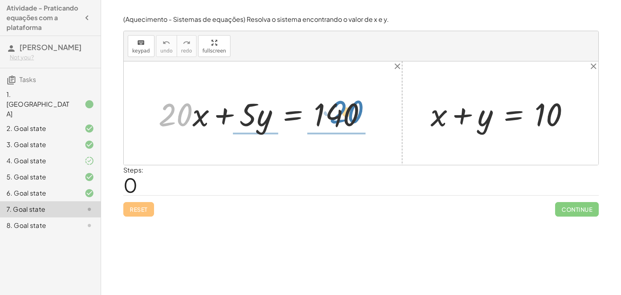
drag, startPoint x: 177, startPoint y: 115, endPoint x: 347, endPoint y: 113, distance: 170.1
click at [347, 113] on div at bounding box center [265, 114] width 223 height 42
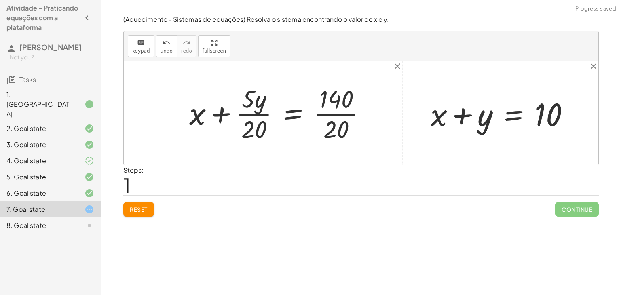
click at [252, 114] on div at bounding box center [280, 113] width 191 height 62
click at [352, 109] on div at bounding box center [286, 113] width 179 height 62
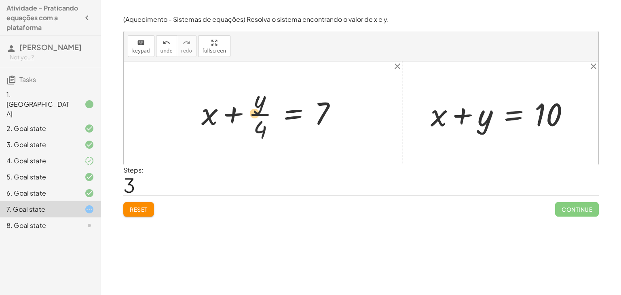
drag, startPoint x: 260, startPoint y: 102, endPoint x: 255, endPoint y: 115, distance: 13.3
click at [255, 115] on div at bounding box center [272, 113] width 150 height 62
drag, startPoint x: 257, startPoint y: 107, endPoint x: 242, endPoint y: 121, distance: 20.0
click at [242, 121] on div at bounding box center [272, 113] width 150 height 62
drag, startPoint x: 258, startPoint y: 130, endPoint x: 314, endPoint y: 116, distance: 57.9
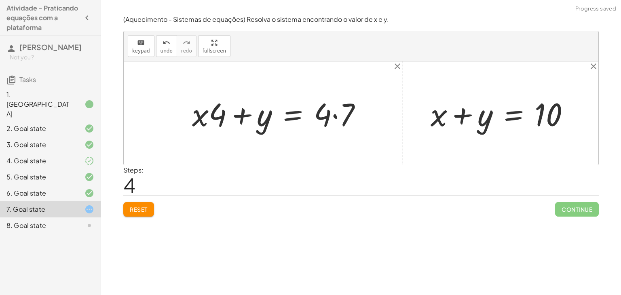
click at [339, 117] on div at bounding box center [280, 114] width 184 height 42
click at [202, 119] on div at bounding box center [278, 114] width 181 height 42
drag, startPoint x: 213, startPoint y: 113, endPoint x: 337, endPoint y: 126, distance: 123.9
click at [337, 126] on div at bounding box center [278, 114] width 181 height 42
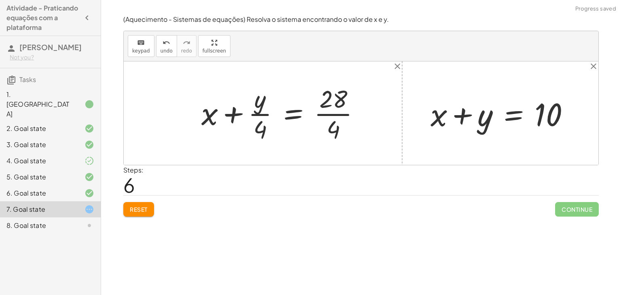
click at [257, 122] on div at bounding box center [283, 113] width 173 height 62
click at [258, 117] on div at bounding box center [283, 113] width 173 height 62
click at [331, 115] on div at bounding box center [283, 113] width 173 height 62
drag, startPoint x: 257, startPoint y: 101, endPoint x: 254, endPoint y: 119, distance: 18.9
click at [254, 119] on div at bounding box center [272, 113] width 150 height 62
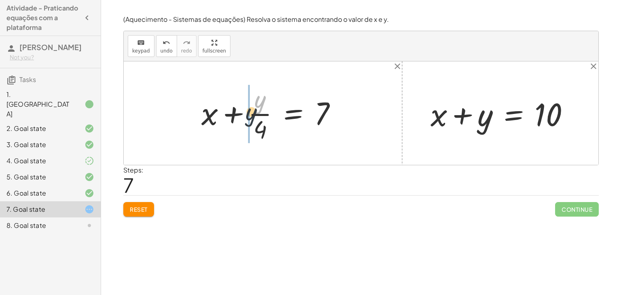
drag, startPoint x: 255, startPoint y: 105, endPoint x: 243, endPoint y: 118, distance: 17.2
click at [243, 118] on div at bounding box center [272, 113] width 150 height 62
click at [263, 110] on div at bounding box center [264, 113] width 165 height 62
click at [261, 114] on div at bounding box center [264, 113] width 165 height 62
click at [236, 115] on div at bounding box center [264, 113] width 165 height 62
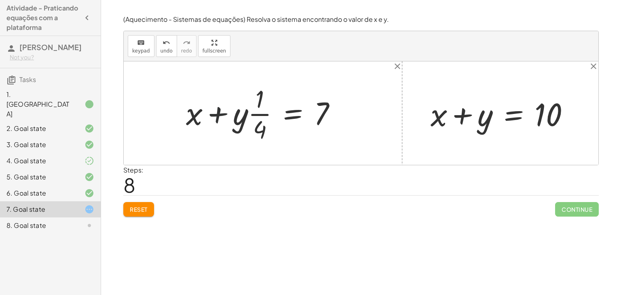
click at [208, 112] on div at bounding box center [264, 113] width 165 height 62
drag, startPoint x: 260, startPoint y: 132, endPoint x: 352, endPoint y: 131, distance: 92.5
drag, startPoint x: 262, startPoint y: 115, endPoint x: 342, endPoint y: 116, distance: 79.6
click at [342, 116] on div at bounding box center [264, 113] width 165 height 62
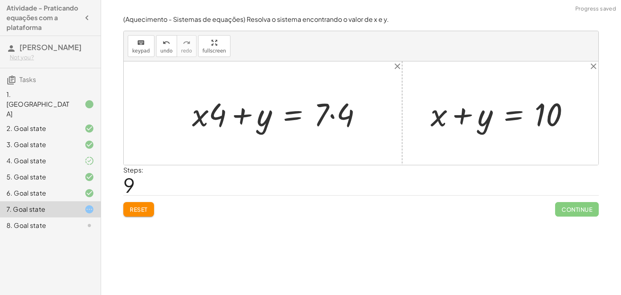
click at [333, 120] on div at bounding box center [280, 114] width 184 height 42
drag, startPoint x: 227, startPoint y: 114, endPoint x: 217, endPoint y: 113, distance: 10.5
click at [217, 113] on div at bounding box center [278, 114] width 181 height 42
drag, startPoint x: 210, startPoint y: 115, endPoint x: 177, endPoint y: 116, distance: 33.2
click at [177, 116] on div "+ · 20 · x + · 5 · y = 140 + x + · 5 · y · 20 = · 140 · 20 + x + · 5 · y · 4 · …" at bounding box center [361, 112] width 474 height 103
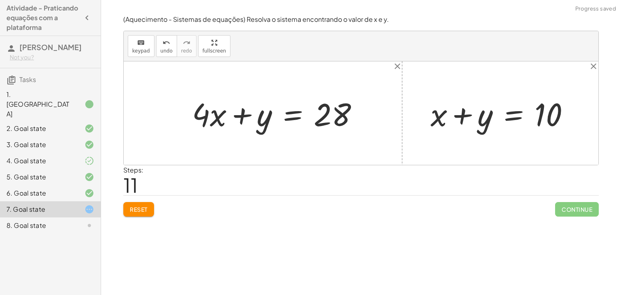
click at [210, 120] on div at bounding box center [278, 114] width 181 height 42
click at [238, 114] on div at bounding box center [278, 114] width 181 height 42
drag, startPoint x: 199, startPoint y: 114, endPoint x: 352, endPoint y: 135, distance: 155.1
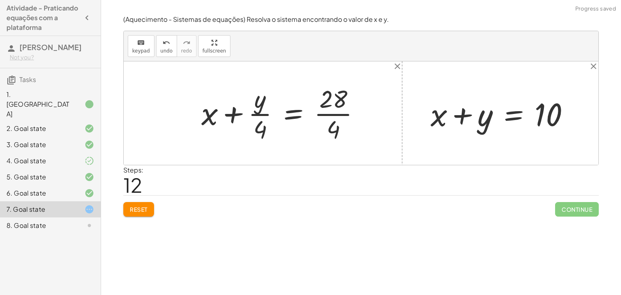
click at [332, 114] on div at bounding box center [283, 113] width 173 height 62
drag, startPoint x: 262, startPoint y: 106, endPoint x: 312, endPoint y: 119, distance: 52.1
click at [312, 119] on div at bounding box center [272, 113] width 150 height 62
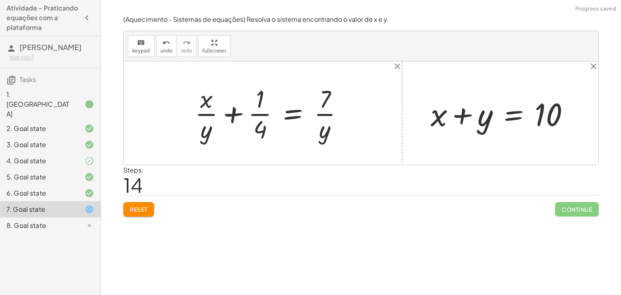
click at [260, 114] on div at bounding box center [272, 113] width 163 height 62
click at [232, 112] on div at bounding box center [272, 113] width 163 height 62
click at [318, 116] on div at bounding box center [272, 113] width 163 height 62
drag, startPoint x: 257, startPoint y: 99, endPoint x: 262, endPoint y: 116, distance: 17.2
drag, startPoint x: 255, startPoint y: 99, endPoint x: 256, endPoint y: 123, distance: 24.3
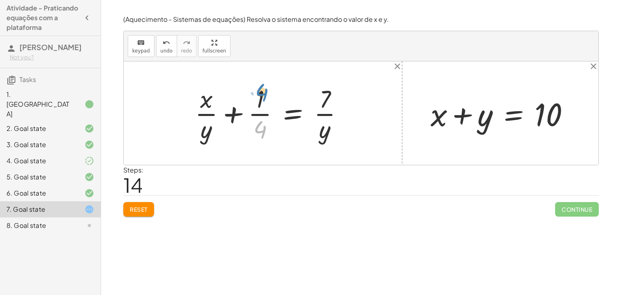
drag, startPoint x: 258, startPoint y: 126, endPoint x: 261, endPoint y: 88, distance: 38.9
click at [261, 88] on div at bounding box center [272, 113] width 163 height 62
drag, startPoint x: 257, startPoint y: 133, endPoint x: 317, endPoint y: 128, distance: 60.0
click at [317, 128] on div at bounding box center [272, 113] width 163 height 62
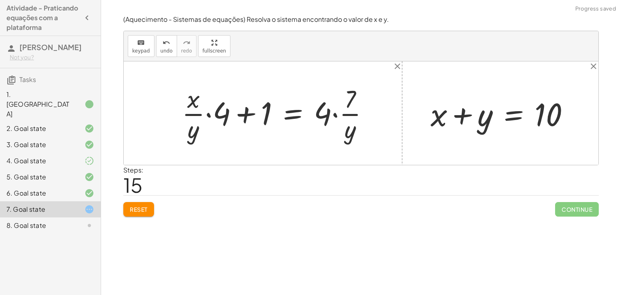
click at [332, 108] on div at bounding box center [278, 113] width 201 height 62
click at [334, 104] on div at bounding box center [275, 113] width 195 height 62
click at [329, 112] on div at bounding box center [274, 113] width 192 height 62
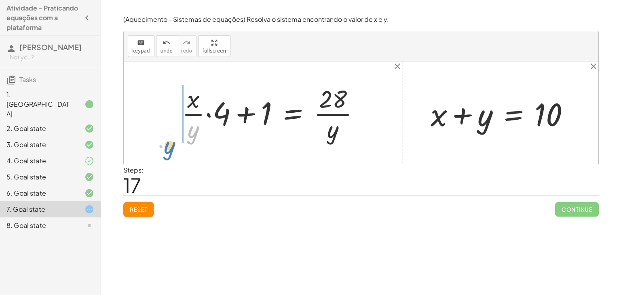
drag, startPoint x: 187, startPoint y: 132, endPoint x: 162, endPoint y: 145, distance: 28.7
click at [161, 146] on div "+ · 20 · x + · 5 · y = 140 + x + · 5 · y · 20 = · 140 · 20 + x + · 5 · y · 4 · …" at bounding box center [361, 112] width 474 height 103
click at [210, 112] on div at bounding box center [270, 113] width 200 height 62
click at [207, 112] on div at bounding box center [274, 113] width 192 height 62
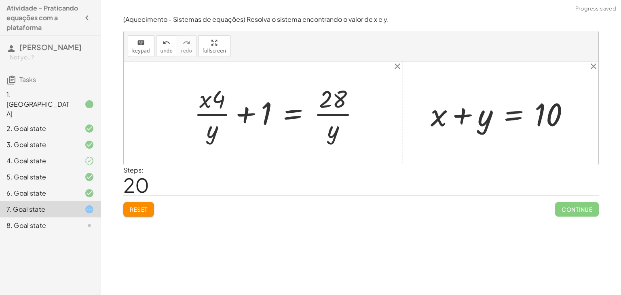
click at [243, 118] on div at bounding box center [280, 113] width 180 height 62
drag, startPoint x: 215, startPoint y: 94, endPoint x: 322, endPoint y: 128, distance: 112.3
click at [322, 128] on div at bounding box center [280, 113] width 180 height 62
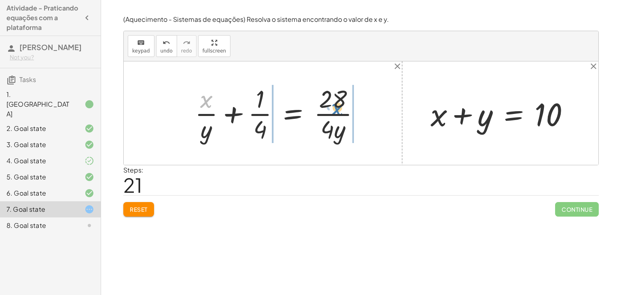
drag, startPoint x: 204, startPoint y: 105, endPoint x: 336, endPoint y: 115, distance: 131.6
click at [336, 115] on div at bounding box center [280, 113] width 179 height 62
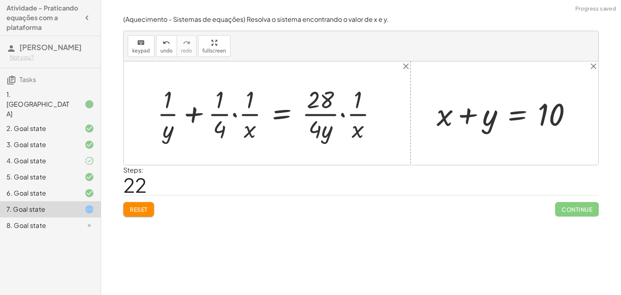
click at [349, 115] on div at bounding box center [270, 113] width 234 height 61
click at [344, 115] on div at bounding box center [270, 113] width 234 height 61
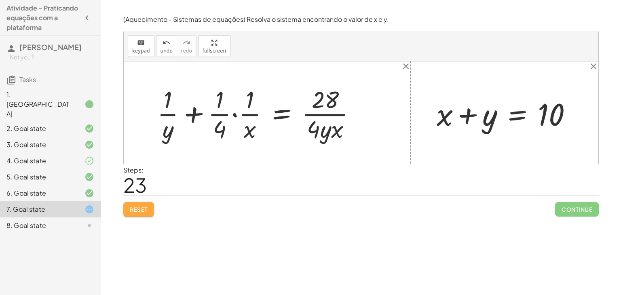
click at [145, 202] on button "Reset" at bounding box center [138, 209] width 31 height 15
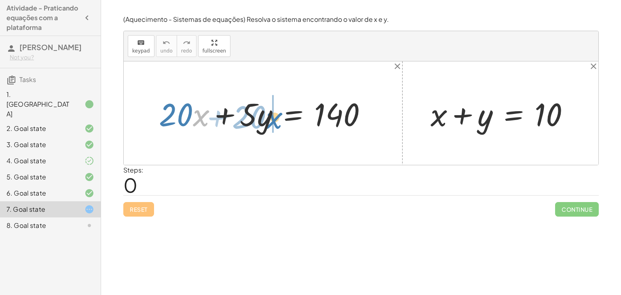
drag, startPoint x: 199, startPoint y: 122, endPoint x: 271, endPoint y: 124, distance: 72.8
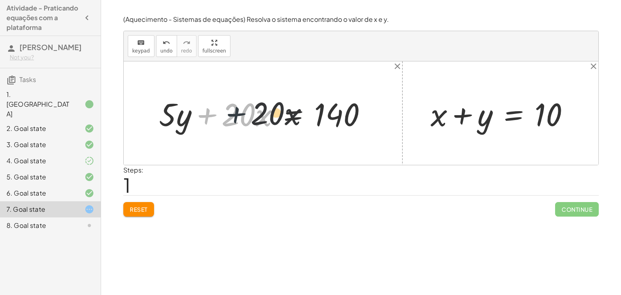
drag, startPoint x: 202, startPoint y: 124, endPoint x: 235, endPoint y: 119, distance: 33.5
click at [235, 119] on div at bounding box center [266, 114] width 223 height 42
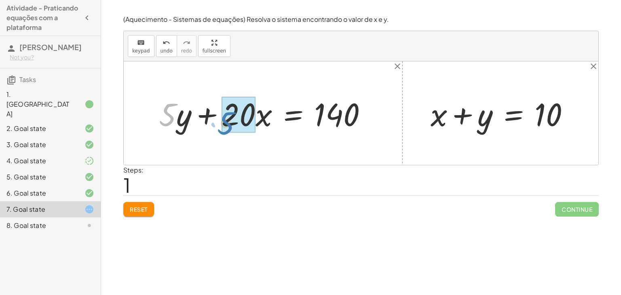
drag, startPoint x: 170, startPoint y: 112, endPoint x: 231, endPoint y: 119, distance: 60.9
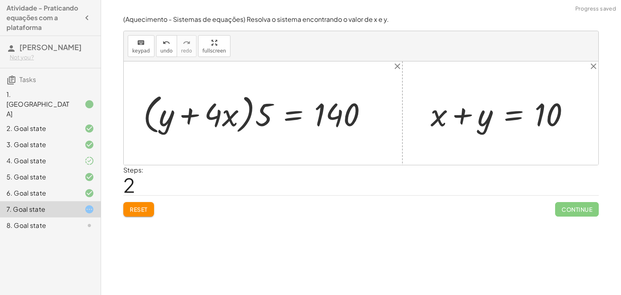
click at [175, 120] on div at bounding box center [258, 113] width 238 height 46
click at [187, 117] on div at bounding box center [258, 113] width 238 height 46
drag, startPoint x: 267, startPoint y: 112, endPoint x: 227, endPoint y: 112, distance: 40.0
click at [227, 112] on div at bounding box center [258, 113] width 238 height 46
click at [192, 122] on div at bounding box center [266, 114] width 224 height 42
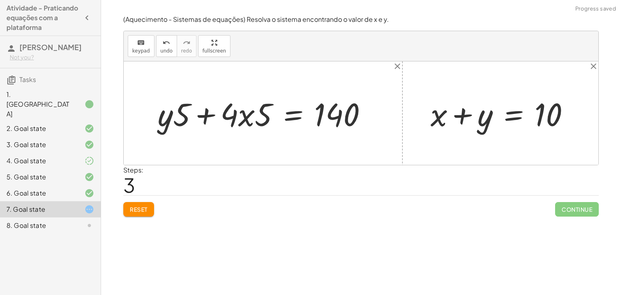
click at [130, 210] on span "Reset" at bounding box center [139, 209] width 18 height 7
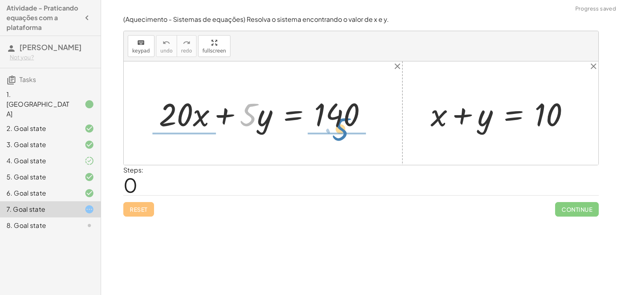
drag, startPoint x: 248, startPoint y: 112, endPoint x: 339, endPoint y: 132, distance: 93.3
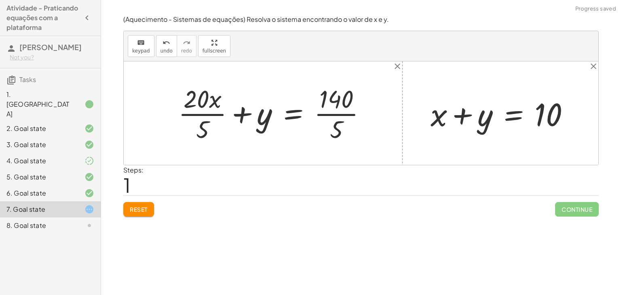
click at [209, 112] on div at bounding box center [275, 113] width 202 height 62
click at [333, 107] on div at bounding box center [282, 113] width 188 height 62
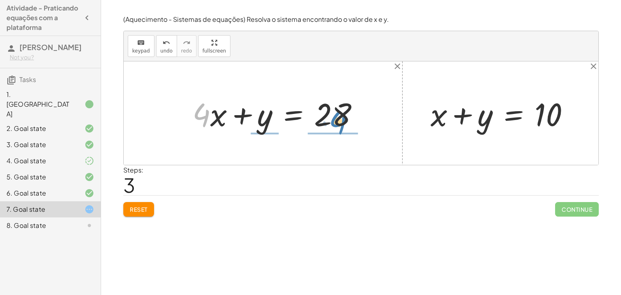
drag, startPoint x: 203, startPoint y: 117, endPoint x: 339, endPoint y: 124, distance: 136.3
click at [339, 124] on div at bounding box center [278, 114] width 181 height 42
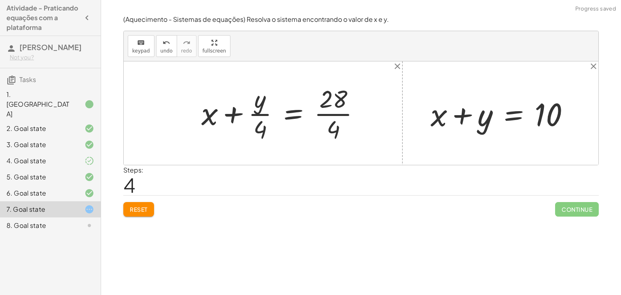
click at [254, 111] on div at bounding box center [283, 113] width 173 height 62
click at [322, 110] on div at bounding box center [283, 113] width 173 height 62
click at [214, 118] on div at bounding box center [272, 113] width 150 height 62
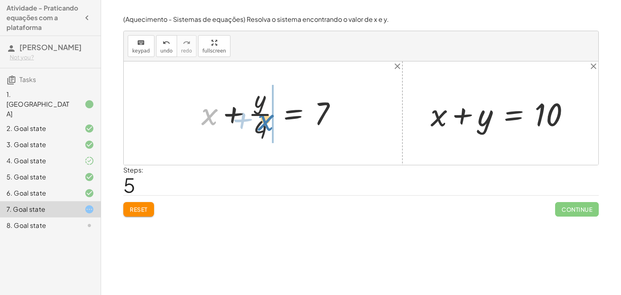
drag, startPoint x: 207, startPoint y: 117, endPoint x: 263, endPoint y: 117, distance: 56.6
click at [263, 117] on div at bounding box center [272, 113] width 150 height 62
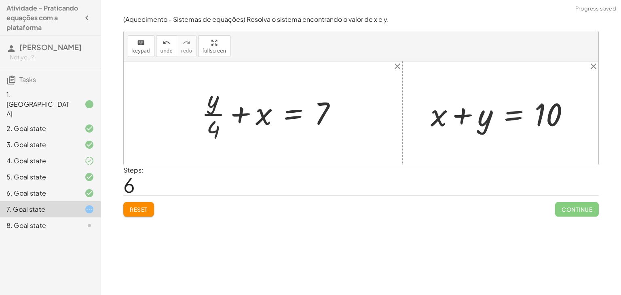
click at [216, 112] on div at bounding box center [272, 113] width 150 height 62
click at [236, 115] on div at bounding box center [272, 113] width 150 height 62
click at [252, 113] on div at bounding box center [272, 113] width 150 height 62
click at [162, 50] on span "undo" at bounding box center [166, 51] width 12 height 6
click at [142, 202] on button "Reset" at bounding box center [138, 209] width 31 height 15
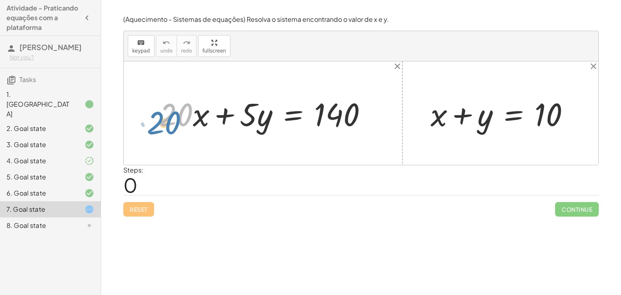
drag, startPoint x: 178, startPoint y: 120, endPoint x: 168, endPoint y: 126, distance: 12.0
click at [168, 126] on div at bounding box center [266, 114] width 223 height 42
drag, startPoint x: 137, startPoint y: 110, endPoint x: 192, endPoint y: 126, distance: 56.8
click at [192, 126] on div "+ · 20 · x + · 5 · y = 140 + x + y = 10" at bounding box center [361, 112] width 474 height 103
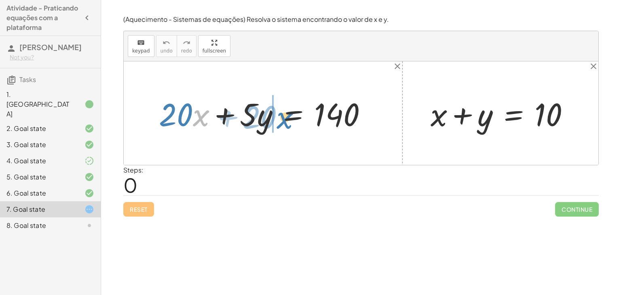
drag, startPoint x: 197, startPoint y: 123, endPoint x: 282, endPoint y: 125, distance: 85.3
click at [282, 125] on div at bounding box center [266, 114] width 223 height 42
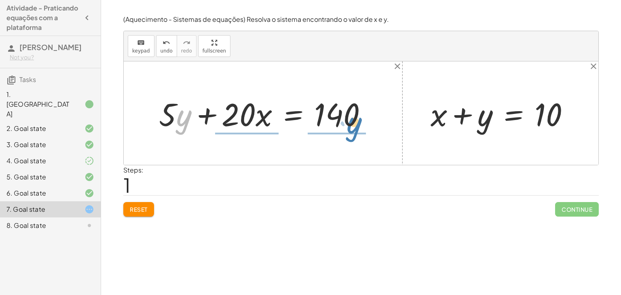
drag, startPoint x: 187, startPoint y: 123, endPoint x: 358, endPoint y: 130, distance: 170.6
click at [358, 130] on div at bounding box center [266, 114] width 223 height 42
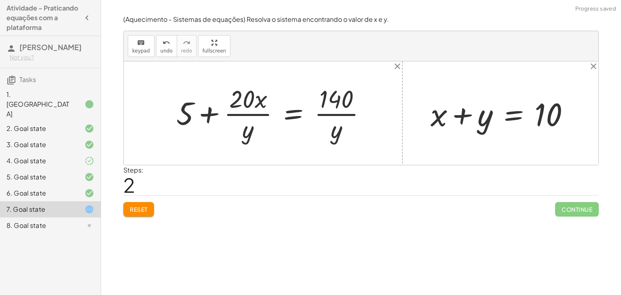
click at [245, 114] on div at bounding box center [274, 113] width 204 height 62
click at [245, 107] on div at bounding box center [274, 113] width 204 height 62
click at [194, 116] on div at bounding box center [274, 113] width 204 height 62
click at [210, 114] on div at bounding box center [274, 113] width 204 height 62
click at [339, 116] on div at bounding box center [274, 113] width 204 height 62
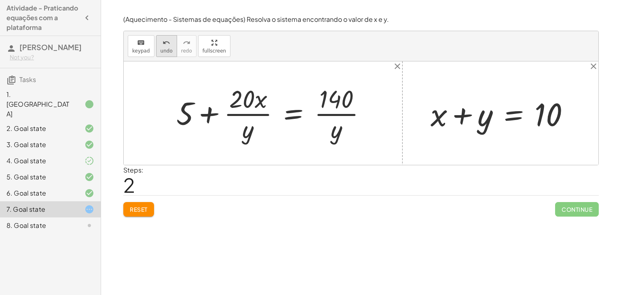
click at [172, 52] on button "undo undo" at bounding box center [166, 46] width 21 height 22
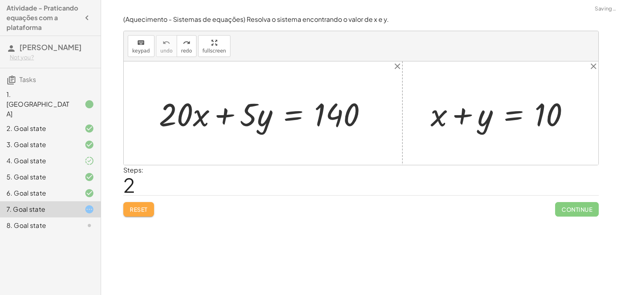
click at [134, 213] on button "Reset" at bounding box center [138, 209] width 31 height 15
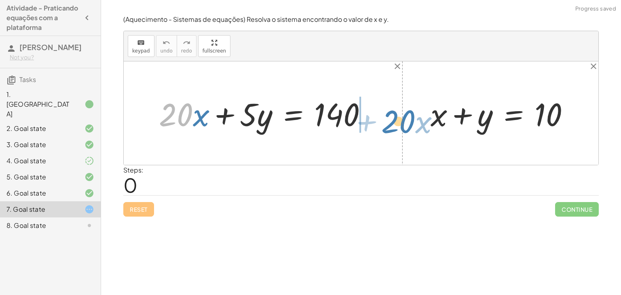
drag, startPoint x: 177, startPoint y: 105, endPoint x: 398, endPoint y: 111, distance: 221.5
click at [398, 111] on div "· 20 + · x + · 20 · x + · 5 · y = 140 + x + y = 10" at bounding box center [361, 112] width 474 height 103
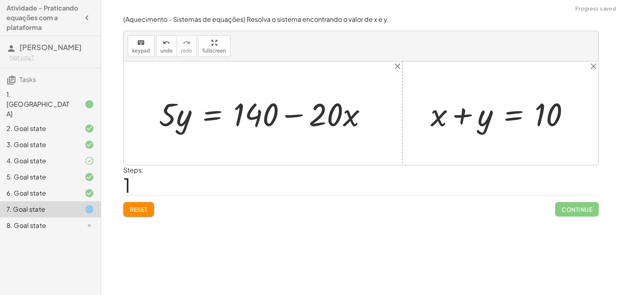
click at [292, 116] on div at bounding box center [266, 114] width 223 height 42
drag, startPoint x: 352, startPoint y: 117, endPoint x: 150, endPoint y: 120, distance: 202.0
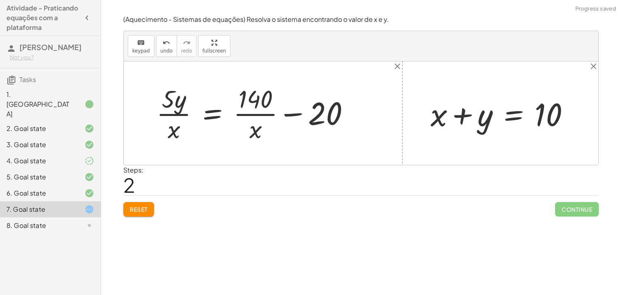
click at [258, 116] on div at bounding box center [256, 113] width 208 height 62
click at [305, 114] on div at bounding box center [256, 113] width 208 height 62
click at [171, 115] on div at bounding box center [256, 113] width 208 height 62
click at [169, 49] on button "undo undo" at bounding box center [166, 46] width 21 height 22
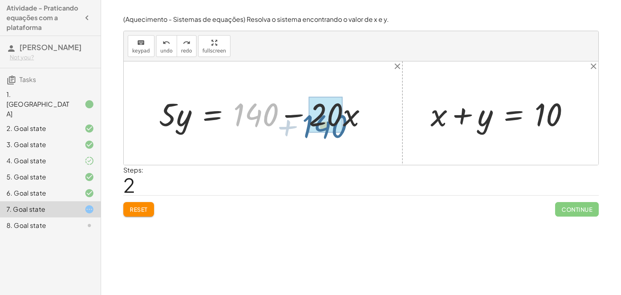
drag, startPoint x: 261, startPoint y: 117, endPoint x: 333, endPoint y: 126, distance: 72.6
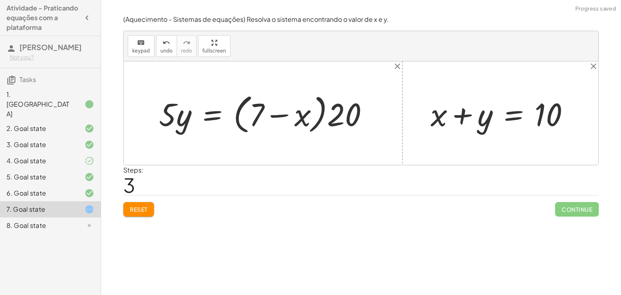
click at [291, 119] on div at bounding box center [267, 113] width 224 height 46
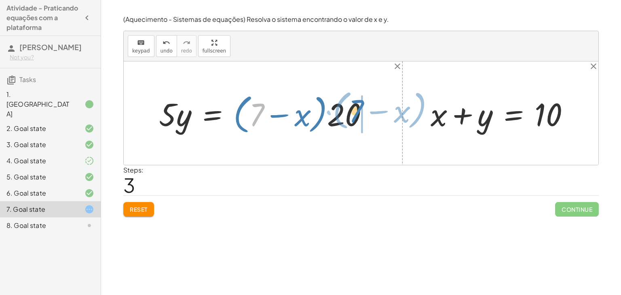
drag, startPoint x: 257, startPoint y: 118, endPoint x: 358, endPoint y: 114, distance: 100.7
click at [358, 114] on div at bounding box center [267, 113] width 224 height 46
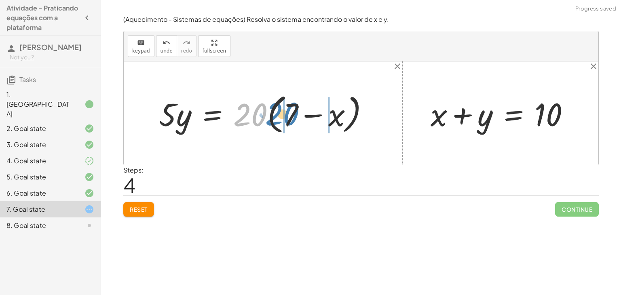
drag, startPoint x: 253, startPoint y: 117, endPoint x: 284, endPoint y: 116, distance: 31.9
click at [284, 116] on div at bounding box center [267, 113] width 224 height 46
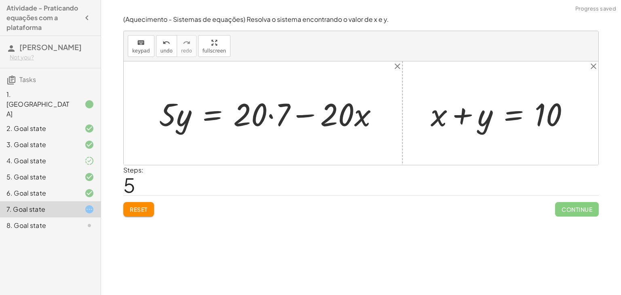
click at [273, 118] on div at bounding box center [272, 114] width 234 height 42
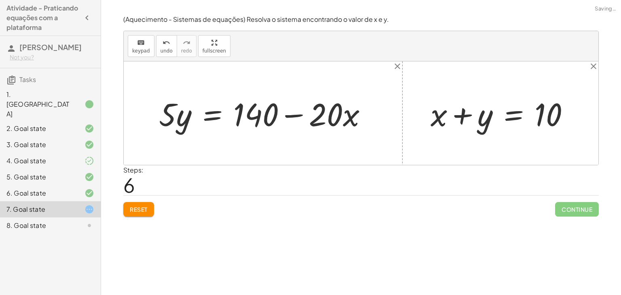
click at [296, 110] on div at bounding box center [266, 114] width 223 height 42
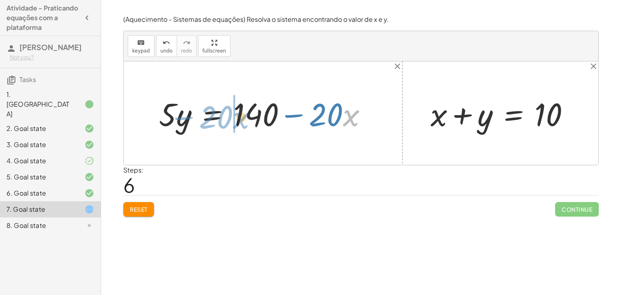
drag, startPoint x: 348, startPoint y: 115, endPoint x: 239, endPoint y: 117, distance: 109.5
click at [239, 117] on div at bounding box center [266, 114] width 223 height 42
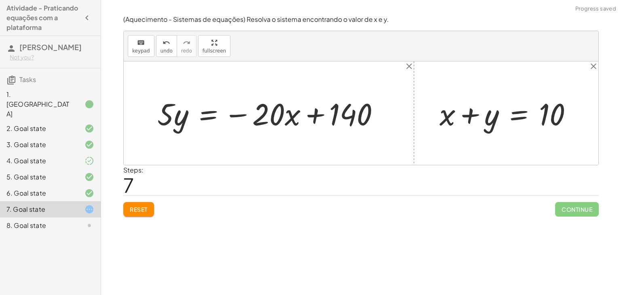
click at [291, 118] on div at bounding box center [271, 113] width 237 height 40
click at [312, 114] on div at bounding box center [271, 113] width 237 height 40
drag, startPoint x: 291, startPoint y: 119, endPoint x: 137, endPoint y: 135, distance: 154.3
click at [137, 135] on div "+ · 20 · x + · 5 · y = 140 · 5 · y = + 140 − · 20 · x · 5 · y = + · 20 · 7 − · …" at bounding box center [361, 112] width 474 height 103
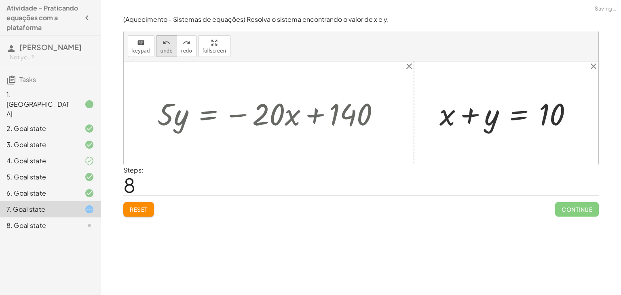
click at [172, 49] on button "undo undo" at bounding box center [166, 46] width 21 height 22
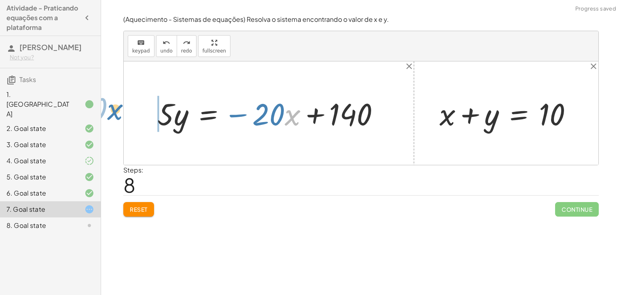
drag, startPoint x: 298, startPoint y: 112, endPoint x: 121, endPoint y: 107, distance: 177.0
click at [0, 0] on div "(Aquecimento - Sistemas de equações) Resolva o sistema encontrando o valor de x…" at bounding box center [0, 0] width 0 height 0
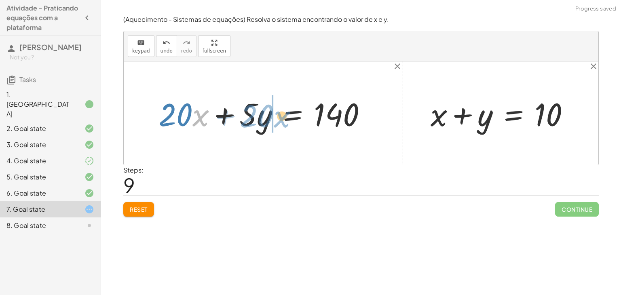
drag, startPoint x: 204, startPoint y: 122, endPoint x: 286, endPoint y: 123, distance: 81.6
click at [286, 123] on div at bounding box center [265, 114] width 223 height 42
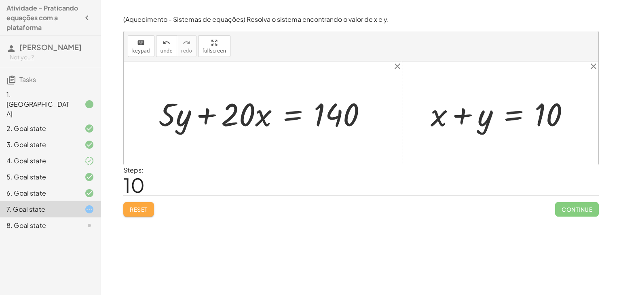
click at [141, 215] on button "Reset" at bounding box center [138, 209] width 31 height 15
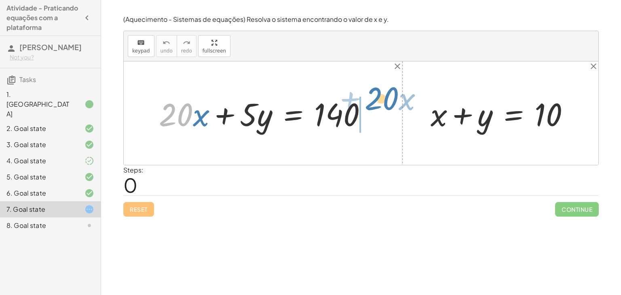
drag, startPoint x: 186, startPoint y: 112, endPoint x: 392, endPoint y: 96, distance: 206.7
click at [392, 96] on div "· 20 + · x + · 20 · x + · 5 · y = 140 + x + y = 10" at bounding box center [361, 112] width 474 height 103
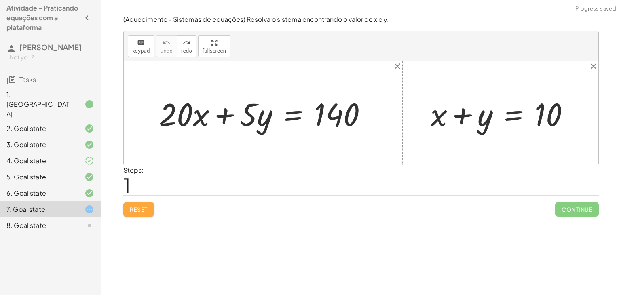
click at [143, 212] on button "Reset" at bounding box center [138, 209] width 31 height 15
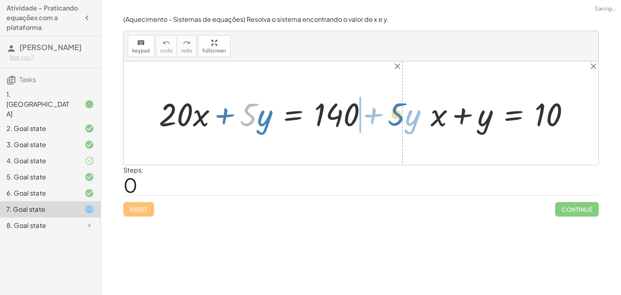
drag, startPoint x: 253, startPoint y: 118, endPoint x: 400, endPoint y: 118, distance: 147.9
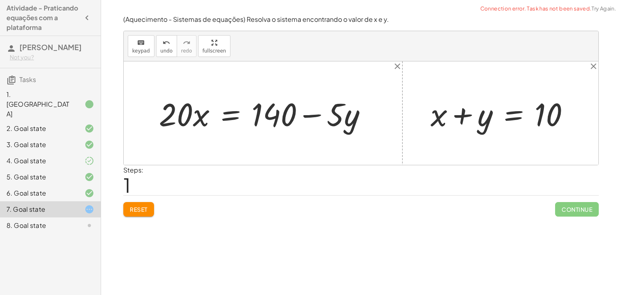
click at [299, 116] on div at bounding box center [266, 114] width 223 height 42
drag, startPoint x: 353, startPoint y: 119, endPoint x: 265, endPoint y: 136, distance: 89.8
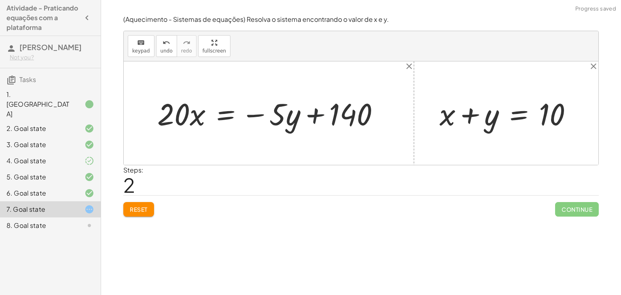
click at [311, 113] on div at bounding box center [271, 113] width 237 height 40
drag, startPoint x: 173, startPoint y: 126, endPoint x: 301, endPoint y: 137, distance: 128.5
click at [301, 137] on div "+ · 20 · x + · 5 · y = 140 · 20 · x = + 140 − · 5 · y · 20 · 20 · x · 5 · y = 1…" at bounding box center [361, 112] width 474 height 103
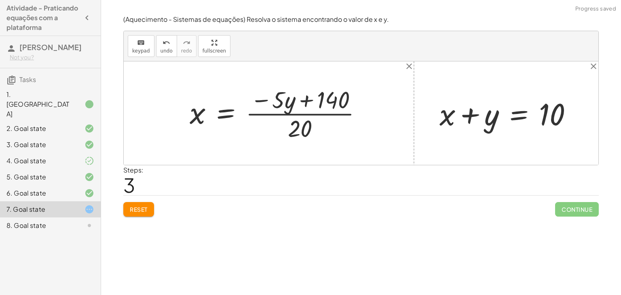
click at [304, 115] on div at bounding box center [278, 113] width 187 height 60
drag, startPoint x: 290, startPoint y: 103, endPoint x: 239, endPoint y: 115, distance: 52.3
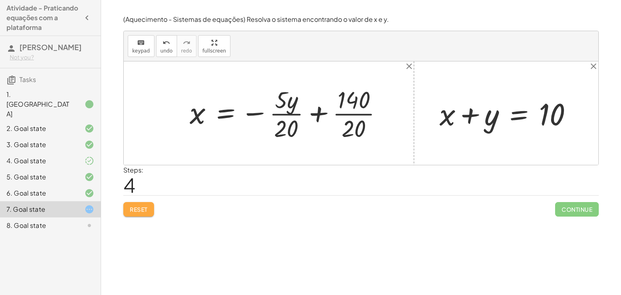
click at [146, 207] on span "Reset" at bounding box center [139, 209] width 18 height 7
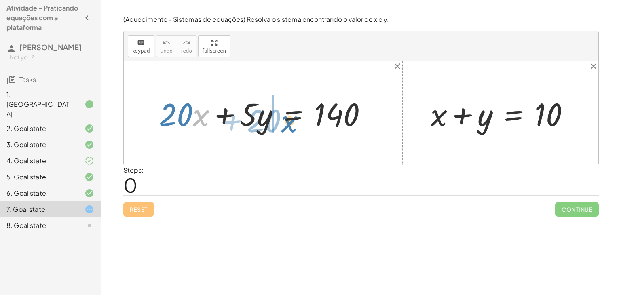
drag, startPoint x: 202, startPoint y: 117, endPoint x: 290, endPoint y: 122, distance: 88.2
click at [290, 122] on div at bounding box center [266, 114] width 223 height 42
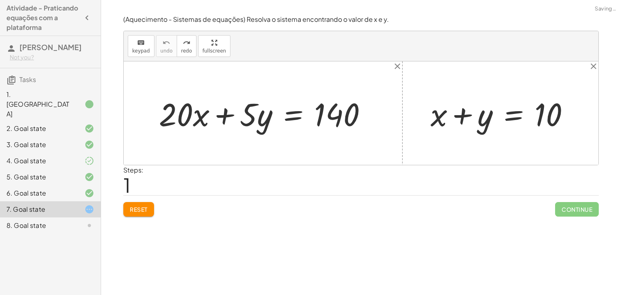
click at [139, 213] on button "Reset" at bounding box center [138, 209] width 31 height 15
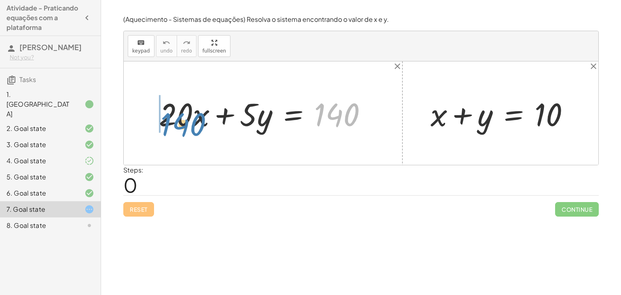
drag, startPoint x: 341, startPoint y: 108, endPoint x: 179, endPoint y: 120, distance: 161.7
click at [179, 120] on div at bounding box center [266, 114] width 223 height 42
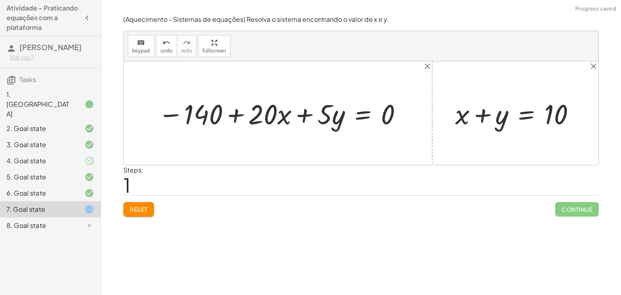
click at [241, 116] on div at bounding box center [281, 113] width 254 height 36
drag, startPoint x: 283, startPoint y: 119, endPoint x: 405, endPoint y: 123, distance: 122.1
click at [405, 123] on div at bounding box center [281, 113] width 254 height 36
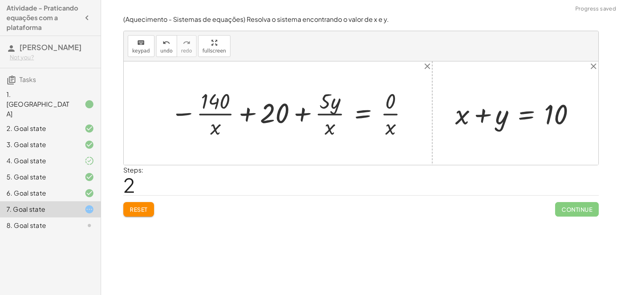
click at [254, 115] on div at bounding box center [289, 113] width 247 height 54
click at [218, 114] on div at bounding box center [289, 113] width 247 height 54
drag, startPoint x: 215, startPoint y: 138, endPoint x: 388, endPoint y: 151, distance: 173.8
click at [388, 151] on div "+ · 20 · x + · 5 · y = 140 − 140 + · 20 · x + · 5 · y = 0 · x + 20 + · 5 · y = …" at bounding box center [361, 112] width 474 height 103
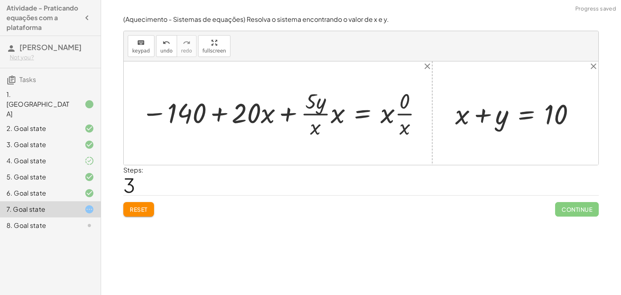
click at [217, 116] on div at bounding box center [282, 113] width 290 height 54
click at [135, 198] on div "Reset Continue" at bounding box center [360, 205] width 475 height 21
click at [136, 208] on span "Reset" at bounding box center [139, 209] width 18 height 7
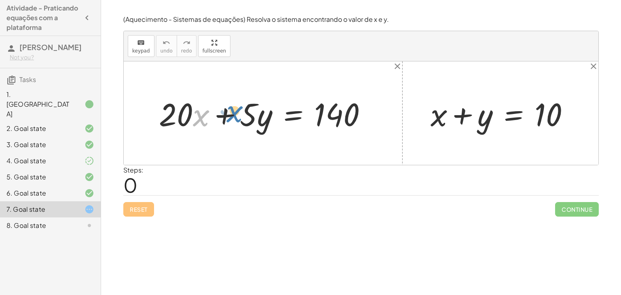
drag, startPoint x: 200, startPoint y: 116, endPoint x: 233, endPoint y: 112, distance: 32.6
click at [233, 112] on div at bounding box center [266, 114] width 223 height 42
drag, startPoint x: 197, startPoint y: 120, endPoint x: 149, endPoint y: 116, distance: 47.8
click at [149, 116] on div "· x + · 20 · x + · 5 · y = 140" at bounding box center [263, 113] width 233 height 46
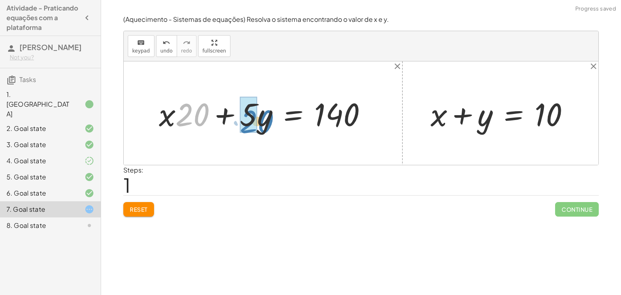
drag, startPoint x: 199, startPoint y: 118, endPoint x: 263, endPoint y: 124, distance: 63.8
click at [263, 124] on div at bounding box center [266, 114] width 223 height 42
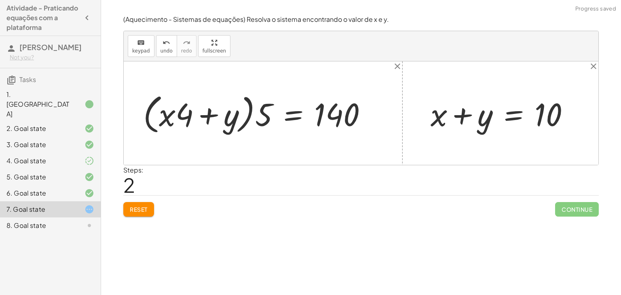
click at [179, 120] on div at bounding box center [258, 113] width 238 height 46
click at [192, 118] on div at bounding box center [258, 113] width 238 height 46
click at [175, 118] on div at bounding box center [258, 113] width 238 height 46
click at [170, 118] on div at bounding box center [258, 113] width 238 height 46
click at [204, 115] on div at bounding box center [258, 113] width 238 height 46
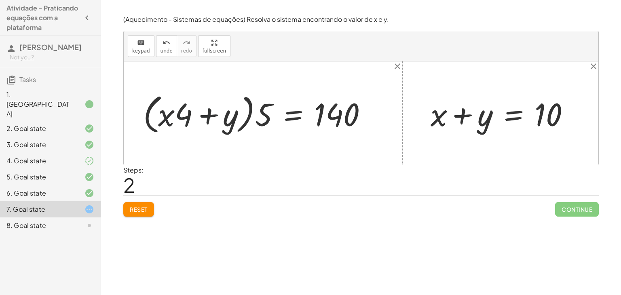
click at [244, 115] on div at bounding box center [258, 113] width 238 height 46
drag, startPoint x: 268, startPoint y: 112, endPoint x: 190, endPoint y: 95, distance: 79.3
click at [190, 95] on div at bounding box center [258, 113] width 238 height 46
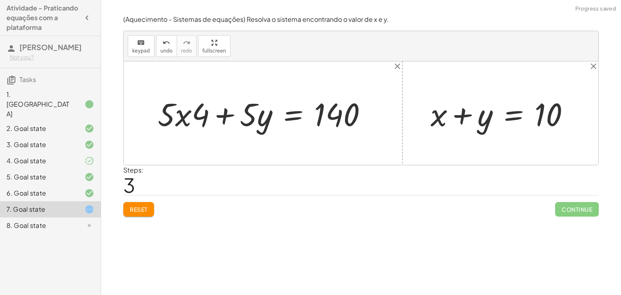
click at [192, 116] on div at bounding box center [266, 114] width 224 height 42
click at [185, 117] on div at bounding box center [266, 114] width 224 height 42
click at [230, 117] on div at bounding box center [266, 114] width 224 height 42
click at [199, 116] on div at bounding box center [266, 114] width 224 height 42
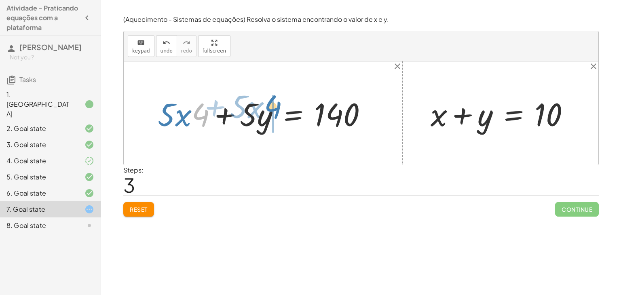
drag, startPoint x: 199, startPoint y: 116, endPoint x: 277, endPoint y: 107, distance: 78.1
click at [277, 107] on div at bounding box center [266, 114] width 224 height 42
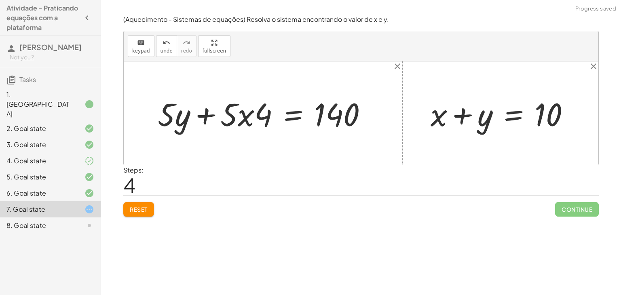
click at [132, 210] on span "Reset" at bounding box center [139, 209] width 18 height 7
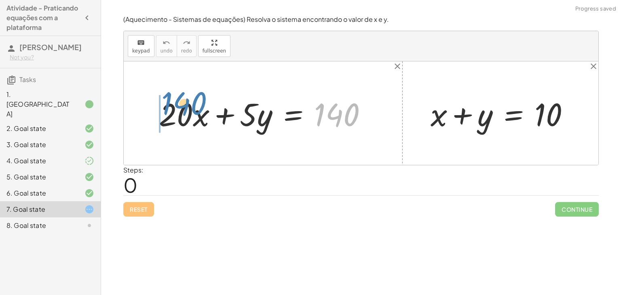
drag, startPoint x: 337, startPoint y: 107, endPoint x: 177, endPoint y: 100, distance: 160.6
click at [177, 100] on div at bounding box center [266, 114] width 223 height 42
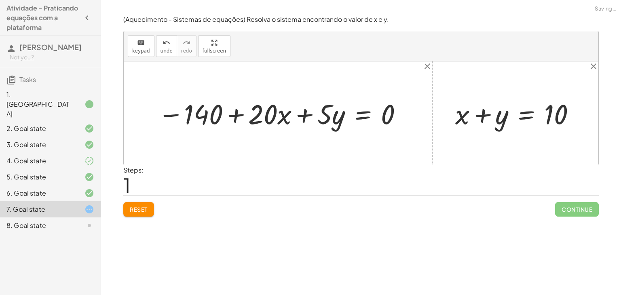
click at [0, 0] on div "(Aquecimento - Sistemas de equações) Resolva o sistema encontrando o valor de x…" at bounding box center [0, 0] width 0 height 0
click at [137, 212] on span "Reset" at bounding box center [139, 209] width 18 height 7
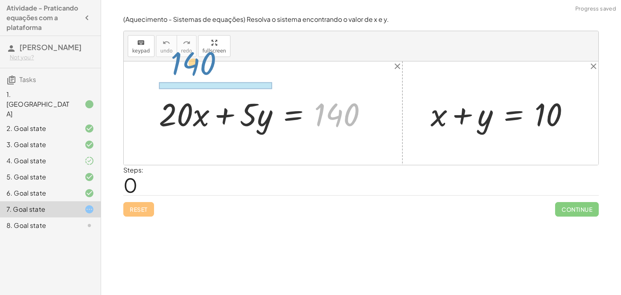
drag, startPoint x: 333, startPoint y: 114, endPoint x: 203, endPoint y: 68, distance: 137.1
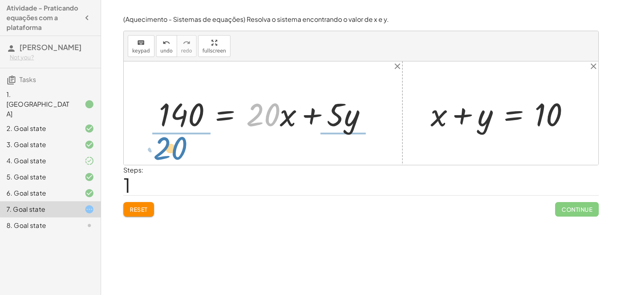
drag, startPoint x: 267, startPoint y: 118, endPoint x: 176, endPoint y: 150, distance: 96.2
click at [176, 150] on div "+ · 20 · x + · 5 · y = 140 · 20 + · 20 · x + · 5 · y = 140 + x + y = 10" at bounding box center [361, 112] width 474 height 103
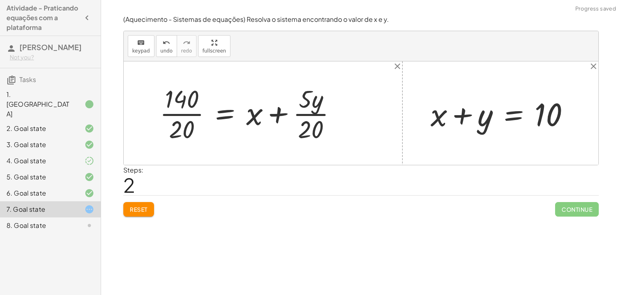
click at [183, 109] on div at bounding box center [251, 113] width 191 height 62
click at [307, 116] on div at bounding box center [266, 113] width 162 height 62
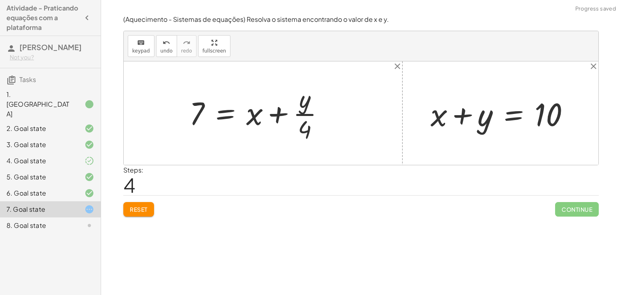
click at [302, 110] on div at bounding box center [260, 113] width 150 height 62
drag, startPoint x: 306, startPoint y: 133, endPoint x: 257, endPoint y: 121, distance: 50.2
click at [257, 121] on div at bounding box center [260, 113] width 150 height 62
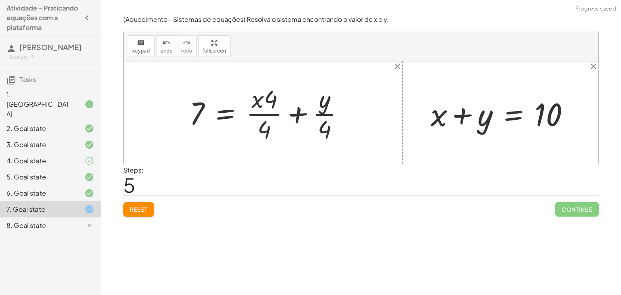
click at [269, 111] on div at bounding box center [269, 113] width 169 height 62
click at [305, 111] on div at bounding box center [269, 113] width 169 height 62
click at [290, 97] on div at bounding box center [259, 113] width 149 height 62
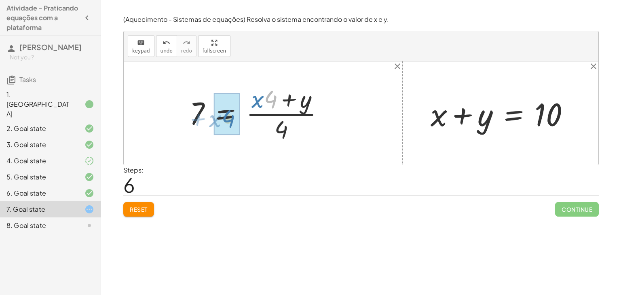
drag, startPoint x: 275, startPoint y: 99, endPoint x: 233, endPoint y: 118, distance: 45.9
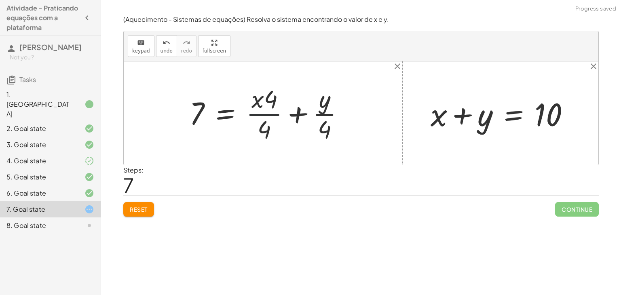
click at [263, 116] on div at bounding box center [269, 113] width 169 height 62
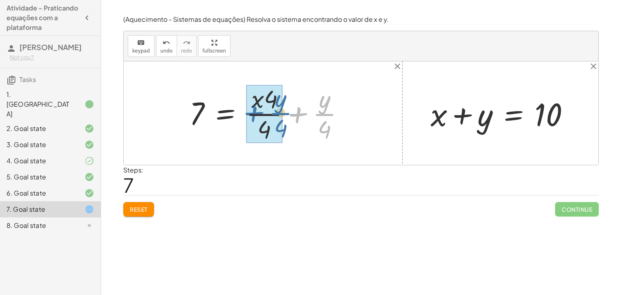
drag, startPoint x: 300, startPoint y: 114, endPoint x: 256, endPoint y: 113, distance: 44.0
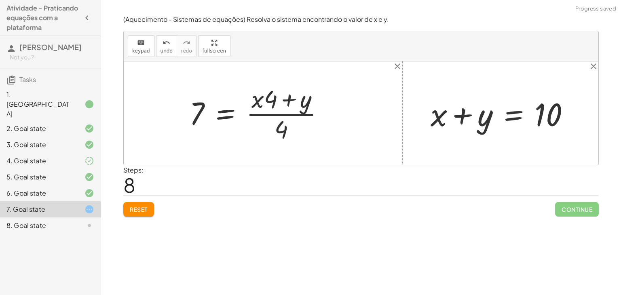
click at [295, 103] on div at bounding box center [259, 113] width 149 height 62
click at [281, 126] on div at bounding box center [259, 113] width 149 height 62
drag, startPoint x: 269, startPoint y: 96, endPoint x: 267, endPoint y: 132, distance: 36.4
click at [267, 132] on div at bounding box center [259, 113] width 149 height 62
drag, startPoint x: 469, startPoint y: 119, endPoint x: 338, endPoint y: 125, distance: 131.8
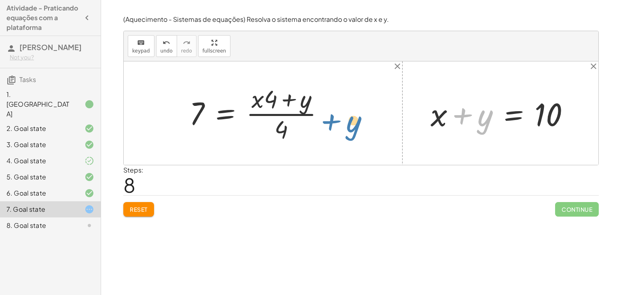
click at [338, 125] on div "+ · 20 · x + · 5 · y = 140 140 = + · 20 · x + · 5 · y · 140 · 20 = + x + · 5 · …" at bounding box center [361, 112] width 474 height 103
drag, startPoint x: 273, startPoint y: 98, endPoint x: 253, endPoint y: 101, distance: 20.9
click at [253, 101] on div at bounding box center [259, 113] width 149 height 62
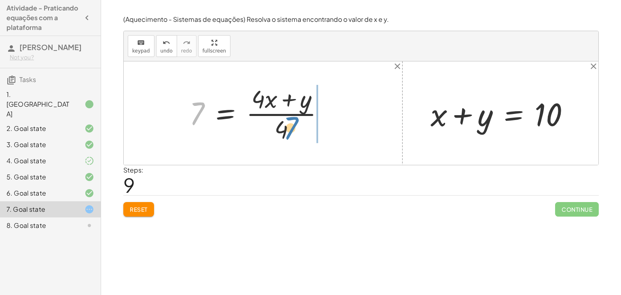
drag, startPoint x: 189, startPoint y: 114, endPoint x: 286, endPoint y: 127, distance: 98.3
click at [286, 127] on div at bounding box center [259, 113] width 149 height 62
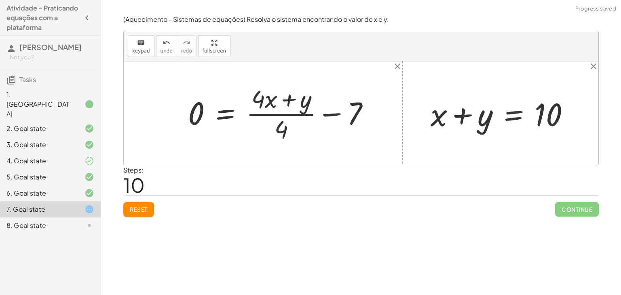
click at [338, 112] on div at bounding box center [282, 113] width 196 height 62
drag, startPoint x: 281, startPoint y: 130, endPoint x: 362, endPoint y: 122, distance: 81.2
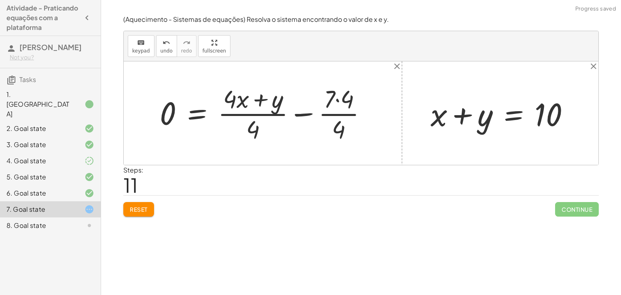
click at [358, 114] on div at bounding box center [266, 113] width 221 height 62
click at [347, 101] on div at bounding box center [265, 113] width 221 height 62
click at [339, 110] on div at bounding box center [264, 113] width 219 height 62
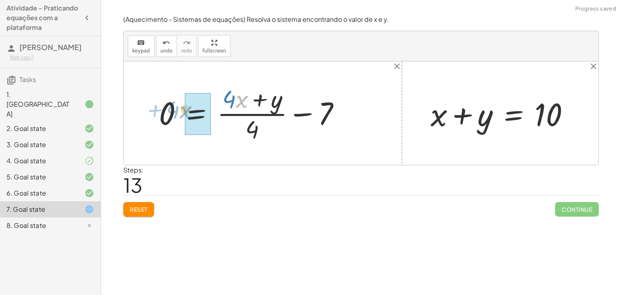
drag, startPoint x: 246, startPoint y: 104, endPoint x: 194, endPoint y: 114, distance: 53.1
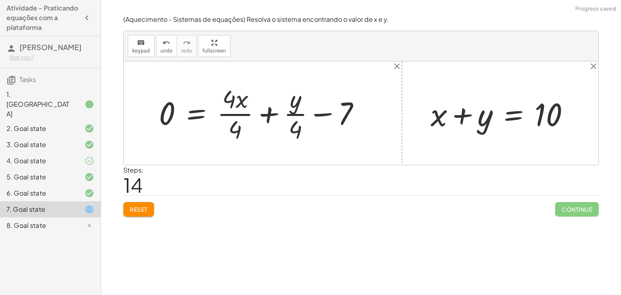
click at [233, 113] on div at bounding box center [263, 113] width 216 height 62
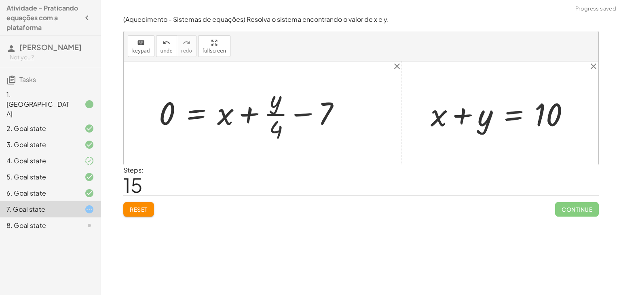
click at [207, 124] on div at bounding box center [253, 113] width 196 height 62
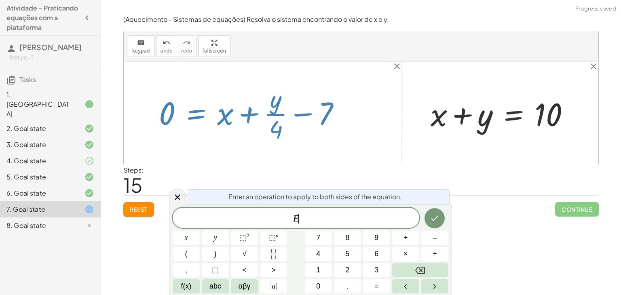
click at [193, 116] on div at bounding box center [253, 113] width 196 height 62
click at [177, 198] on icon at bounding box center [178, 197] width 6 height 6
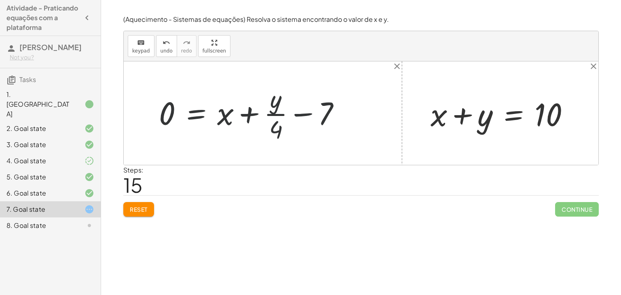
click at [200, 112] on div at bounding box center [253, 113] width 196 height 62
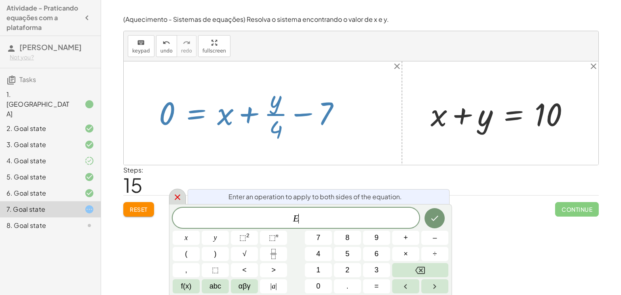
click at [176, 198] on icon at bounding box center [178, 197] width 6 height 6
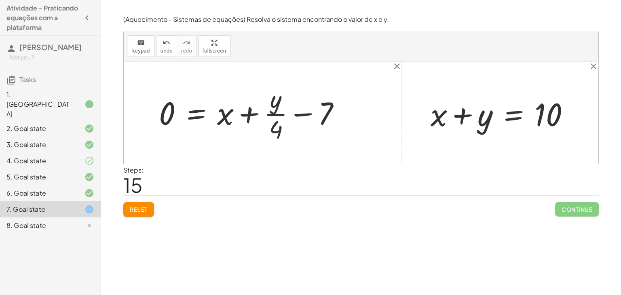
click at [247, 115] on div at bounding box center [253, 113] width 196 height 62
click at [276, 113] on div at bounding box center [253, 113] width 196 height 62
click at [217, 118] on div at bounding box center [253, 113] width 196 height 62
click at [179, 118] on div at bounding box center [253, 113] width 196 height 62
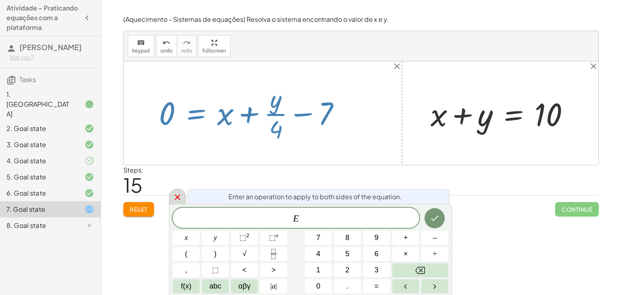
click at [171, 200] on div at bounding box center [177, 197] width 17 height 16
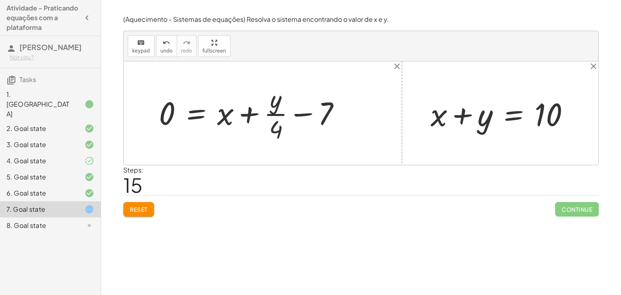
click at [311, 112] on div at bounding box center [253, 113] width 196 height 62
drag, startPoint x: 274, startPoint y: 107, endPoint x: 259, endPoint y: 123, distance: 22.9
click at [259, 123] on div at bounding box center [253, 113] width 196 height 62
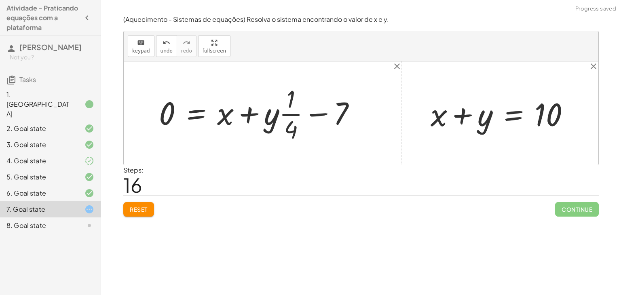
click at [285, 117] on div at bounding box center [260, 113] width 211 height 62
click at [286, 116] on div at bounding box center [260, 113] width 211 height 62
drag, startPoint x: 274, startPoint y: 118, endPoint x: 186, endPoint y: 113, distance: 88.2
click at [186, 113] on div at bounding box center [260, 113] width 211 height 62
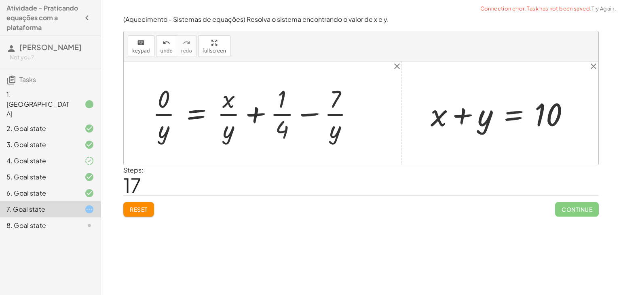
click at [158, 114] on div at bounding box center [256, 113] width 216 height 62
click at [242, 125] on div at bounding box center [259, 113] width 209 height 62
click at [260, 112] on div at bounding box center [259, 113] width 209 height 62
click at [282, 114] on div at bounding box center [259, 113] width 209 height 62
click at [305, 109] on div at bounding box center [259, 113] width 209 height 62
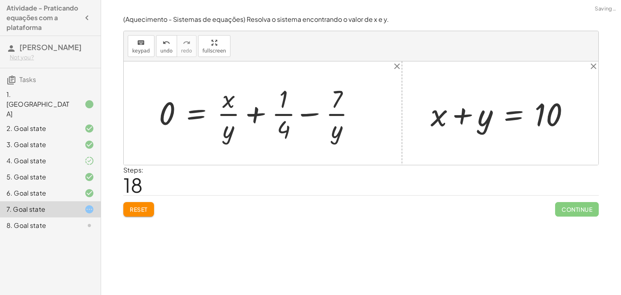
click at [304, 114] on div at bounding box center [259, 113] width 209 height 62
click at [160, 53] on span "undo" at bounding box center [166, 51] width 12 height 6
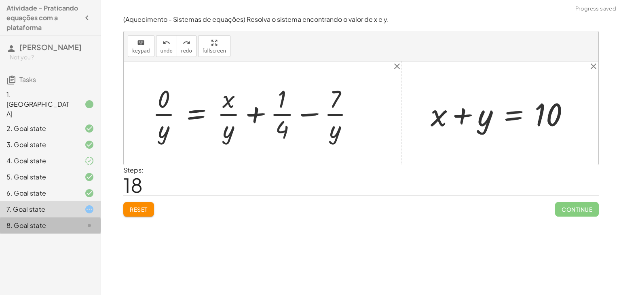
click at [52, 221] on div "8. Goal state" at bounding box center [38, 226] width 65 height 10
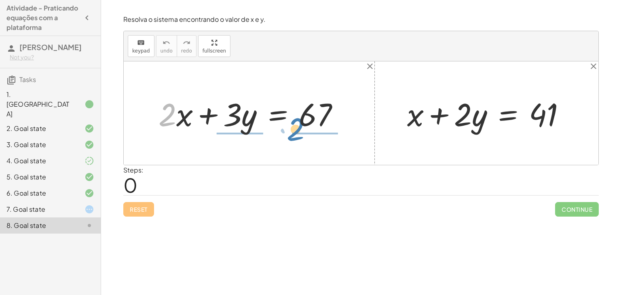
drag, startPoint x: 170, startPoint y: 115, endPoint x: 303, endPoint y: 132, distance: 134.8
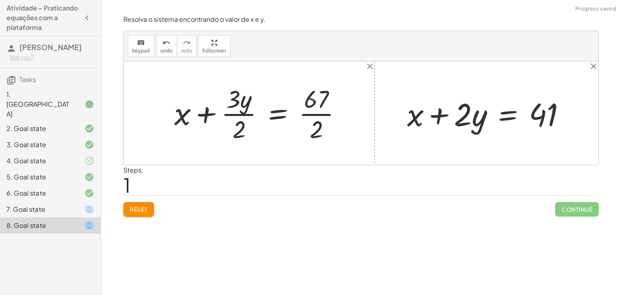
click at [313, 117] on div at bounding box center [261, 113] width 182 height 62
click at [317, 109] on div at bounding box center [261, 113] width 182 height 62
click at [317, 114] on div at bounding box center [261, 113] width 182 height 62
click at [249, 114] on div at bounding box center [261, 113] width 182 height 62
click at [239, 120] on div at bounding box center [261, 113] width 182 height 62
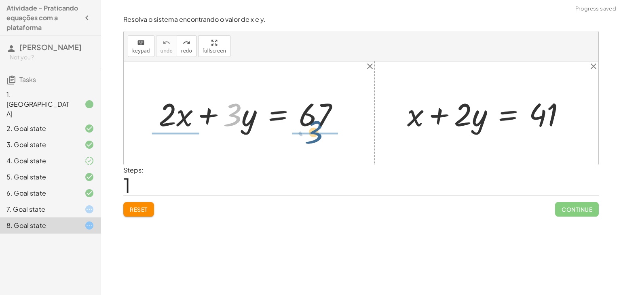
drag, startPoint x: 224, startPoint y: 120, endPoint x: 310, endPoint y: 138, distance: 87.9
click at [310, 138] on div "· 3 + · 2 · x + · 3 · y = 67 + x + · 2 · y = 41" at bounding box center [361, 112] width 474 height 103
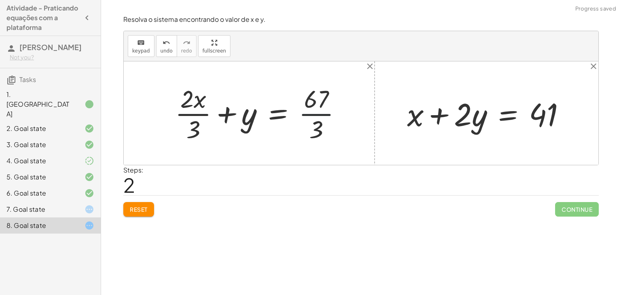
click at [322, 108] on div at bounding box center [261, 113] width 181 height 62
click at [202, 115] on div at bounding box center [261, 113] width 181 height 62
drag, startPoint x: 197, startPoint y: 103, endPoint x: 286, endPoint y: 124, distance: 91.0
click at [286, 124] on div at bounding box center [261, 113] width 181 height 62
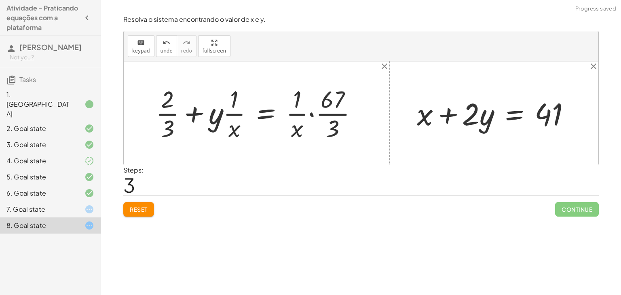
click at [317, 114] on div at bounding box center [260, 113] width 216 height 61
click at [314, 111] on div at bounding box center [260, 113] width 216 height 61
click at [232, 107] on div at bounding box center [246, 113] width 188 height 61
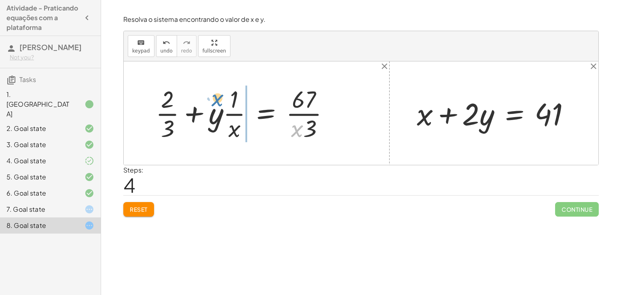
drag, startPoint x: 296, startPoint y: 128, endPoint x: 217, endPoint y: 99, distance: 84.9
click at [217, 99] on div at bounding box center [246, 113] width 188 height 61
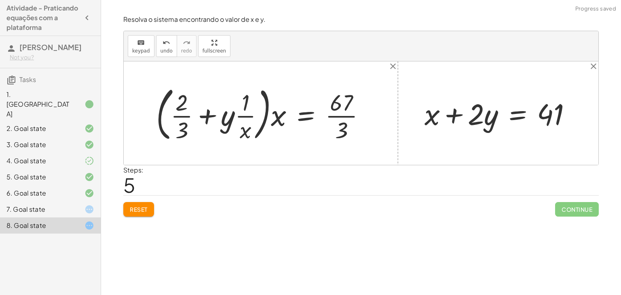
click at [167, 108] on div at bounding box center [263, 113] width 223 height 62
click at [180, 115] on div at bounding box center [263, 113] width 223 height 62
click at [206, 117] on div at bounding box center [263, 113] width 223 height 62
click at [250, 119] on div at bounding box center [263, 113] width 223 height 62
click at [152, 43] on button "keyboard keypad" at bounding box center [141, 46] width 27 height 22
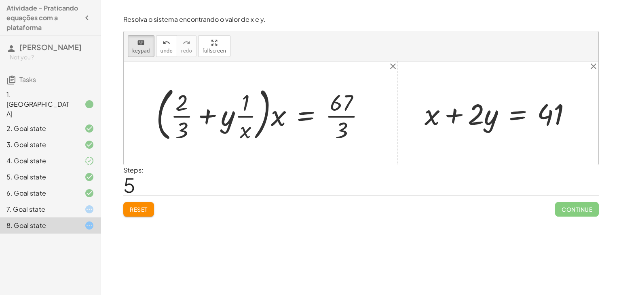
click at [145, 198] on div "Reset Continue" at bounding box center [360, 205] width 475 height 21
click at [143, 206] on span "Reset" at bounding box center [139, 209] width 18 height 7
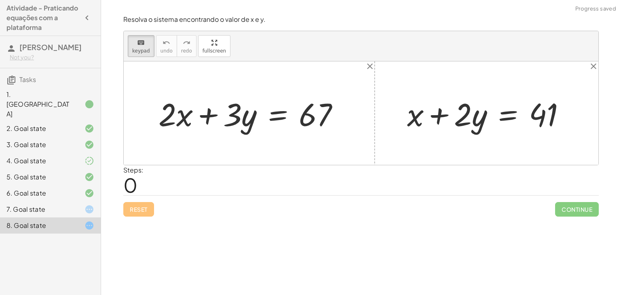
click at [154, 123] on div at bounding box center [251, 114] width 195 height 42
click at [173, 101] on div at bounding box center [176, 114] width 17 height 35
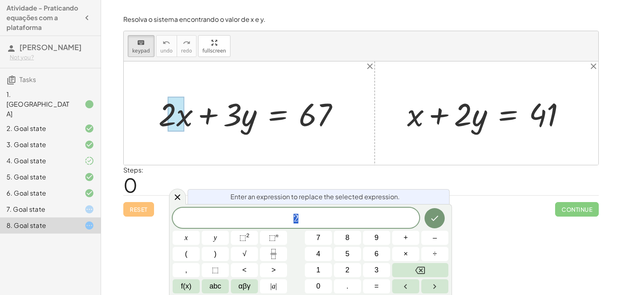
click at [160, 79] on div at bounding box center [361, 112] width 474 height 103
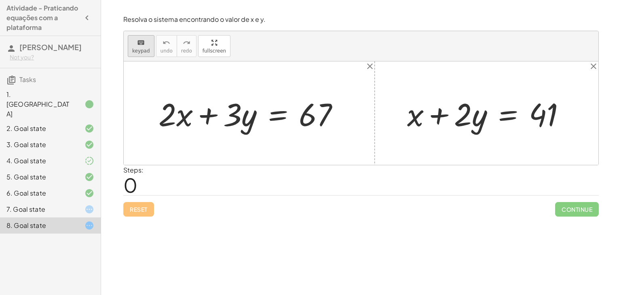
click at [141, 55] on button "keyboard keypad" at bounding box center [141, 46] width 27 height 22
click at [147, 54] on button "keyboard keypad" at bounding box center [141, 46] width 27 height 22
click at [132, 45] on div "keyboard" at bounding box center [141, 43] width 18 height 10
click at [133, 44] on div "keyboard" at bounding box center [141, 43] width 18 height 10
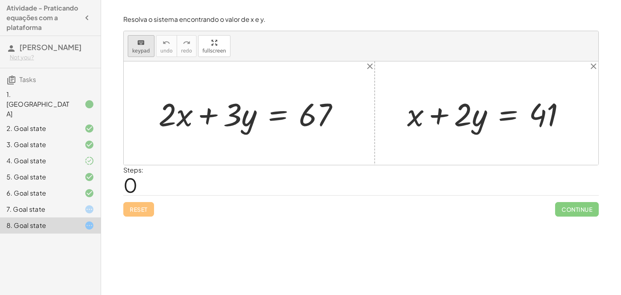
click at [136, 50] on span "keypad" at bounding box center [141, 51] width 18 height 6
click at [140, 45] on icon "keyboard" at bounding box center [141, 43] width 8 height 10
drag, startPoint x: 306, startPoint y: 125, endPoint x: 139, endPoint y: 133, distance: 167.1
click at [139, 133] on div "67 + · 2 · x + · 3 · y = 67 + x + · 2 · y = 41" at bounding box center [361, 112] width 474 height 103
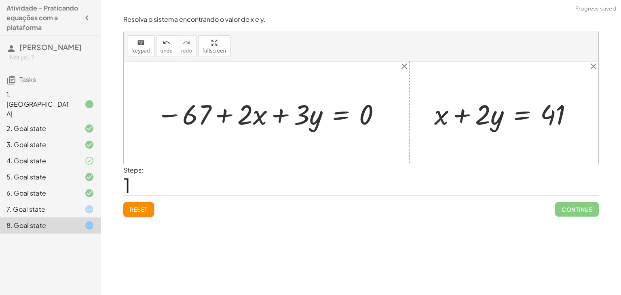
click at [158, 112] on div at bounding box center [269, 113] width 235 height 37
click at [169, 117] on div at bounding box center [269, 113] width 235 height 37
click at [232, 117] on div at bounding box center [269, 113] width 235 height 37
drag, startPoint x: 258, startPoint y: 122, endPoint x: 336, endPoint y: 126, distance: 77.7
click at [336, 126] on div at bounding box center [269, 113] width 235 height 37
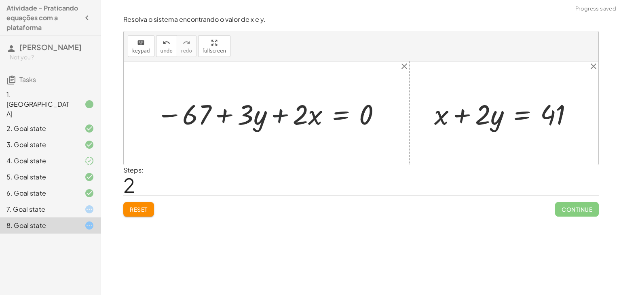
click at [279, 116] on div at bounding box center [269, 113] width 235 height 37
click at [232, 115] on div at bounding box center [269, 113] width 235 height 37
click at [139, 207] on span "Reset" at bounding box center [139, 209] width 18 height 7
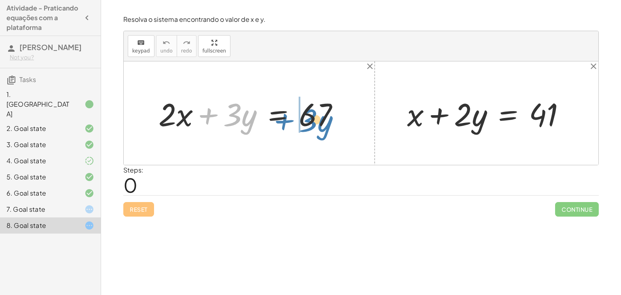
drag, startPoint x: 210, startPoint y: 122, endPoint x: 277, endPoint y: 128, distance: 66.9
click at [277, 128] on div at bounding box center [251, 114] width 195 height 42
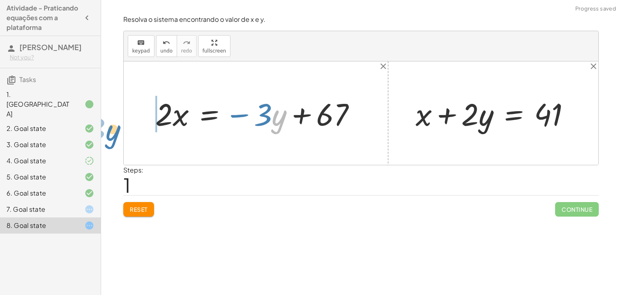
drag, startPoint x: 281, startPoint y: 112, endPoint x: 107, endPoint y: 122, distance: 174.8
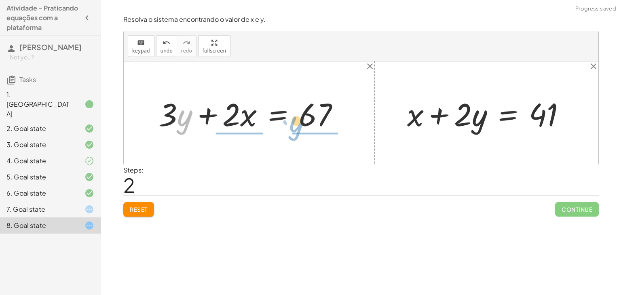
drag, startPoint x: 187, startPoint y: 114, endPoint x: 306, endPoint y: 114, distance: 118.4
click at [306, 114] on div at bounding box center [251, 114] width 195 height 42
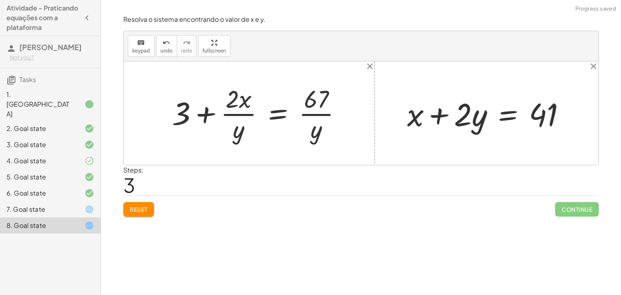
click at [309, 112] on div at bounding box center [260, 113] width 184 height 62
click at [137, 208] on span "Reset" at bounding box center [139, 209] width 18 height 7
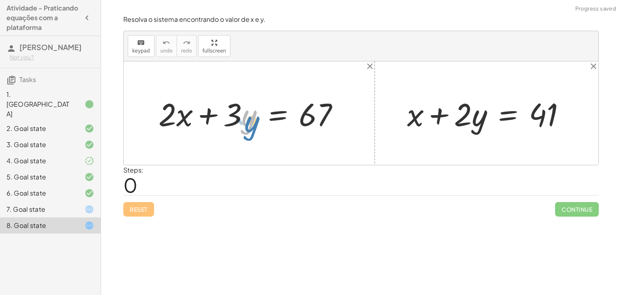
drag, startPoint x: 252, startPoint y: 118, endPoint x: 244, endPoint y: 118, distance: 7.7
click at [244, 118] on div at bounding box center [251, 114] width 195 height 42
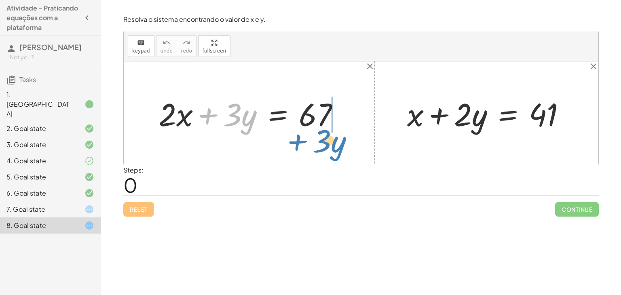
drag, startPoint x: 205, startPoint y: 115, endPoint x: 319, endPoint y: 137, distance: 116.0
click at [319, 137] on div "+ · 3 · y + · 2 · x + · 3 · y = 67 + x + · 2 · y = 41" at bounding box center [361, 112] width 474 height 103
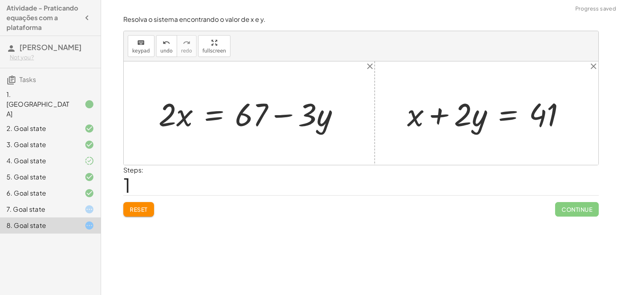
click at [285, 117] on div at bounding box center [251, 114] width 195 height 42
drag, startPoint x: 329, startPoint y: 120, endPoint x: 204, endPoint y: 135, distance: 126.0
click at [204, 135] on div "+ · 2 · x + · 3 · y = 67 · y − · 3 · 2 · x · 3 · y = 67 + −" at bounding box center [248, 113] width 205 height 46
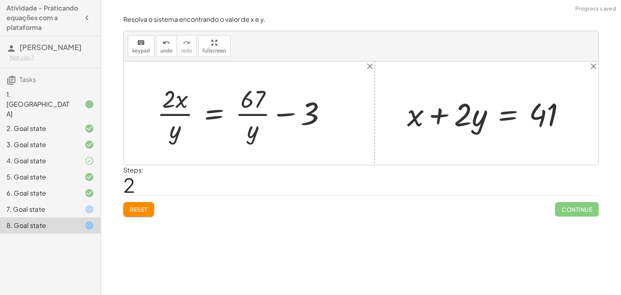
click at [290, 109] on div at bounding box center [245, 113] width 184 height 62
click at [313, 115] on div at bounding box center [254, 113] width 202 height 62
click at [263, 112] on div at bounding box center [245, 113] width 184 height 62
click at [284, 116] on div at bounding box center [245, 113] width 184 height 62
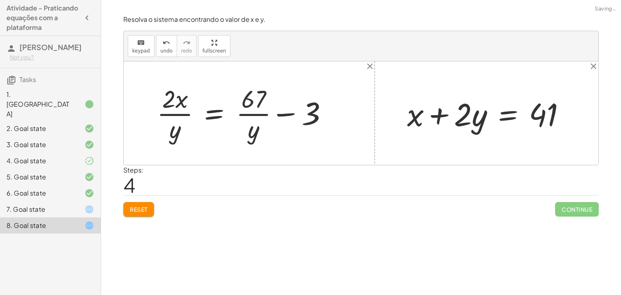
click at [284, 112] on div at bounding box center [245, 113] width 184 height 62
click at [173, 112] on div at bounding box center [245, 113] width 184 height 62
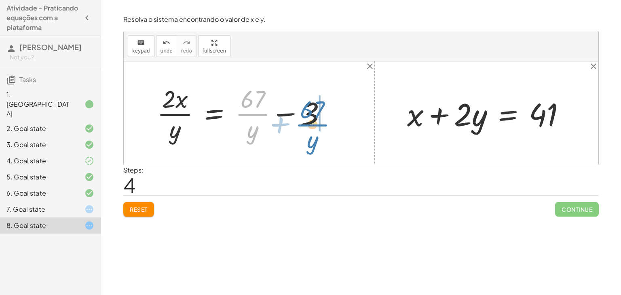
drag, startPoint x: 252, startPoint y: 107, endPoint x: 312, endPoint y: 116, distance: 60.3
click at [312, 116] on div at bounding box center [245, 113] width 184 height 62
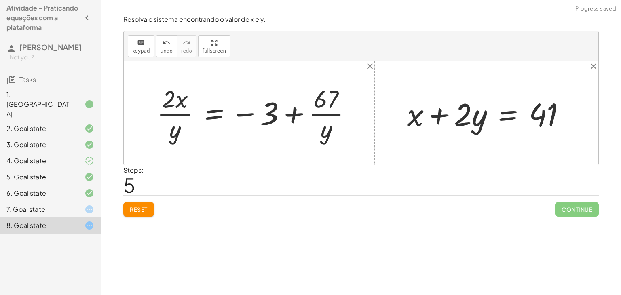
click at [291, 112] on div at bounding box center [257, 113] width 209 height 62
click at [252, 118] on div at bounding box center [257, 113] width 209 height 62
click at [249, 115] on div at bounding box center [257, 113] width 209 height 62
click at [166, 46] on icon "undo" at bounding box center [166, 43] width 8 height 10
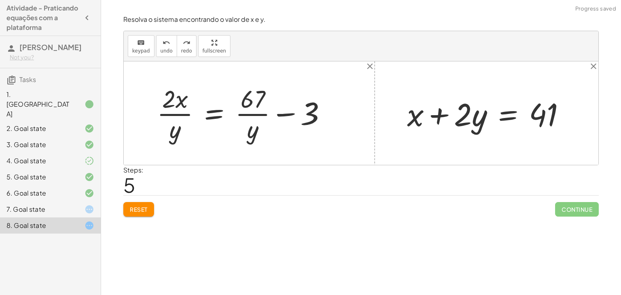
click at [171, 107] on div at bounding box center [245, 113] width 184 height 62
drag, startPoint x: 175, startPoint y: 140, endPoint x: 245, endPoint y: 140, distance: 70.3
click at [245, 140] on div at bounding box center [245, 113] width 184 height 62
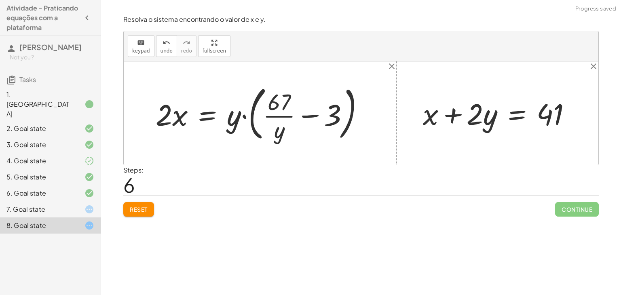
click at [238, 108] on div at bounding box center [263, 113] width 223 height 63
click at [238, 110] on div at bounding box center [263, 113] width 223 height 63
click at [243, 112] on div at bounding box center [263, 113] width 223 height 63
click at [244, 117] on div at bounding box center [263, 113] width 223 height 63
drag, startPoint x: 238, startPoint y: 116, endPoint x: 283, endPoint y: 130, distance: 47.2
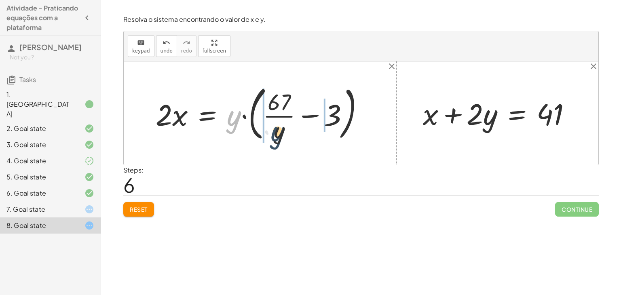
click at [283, 130] on div at bounding box center [263, 113] width 223 height 63
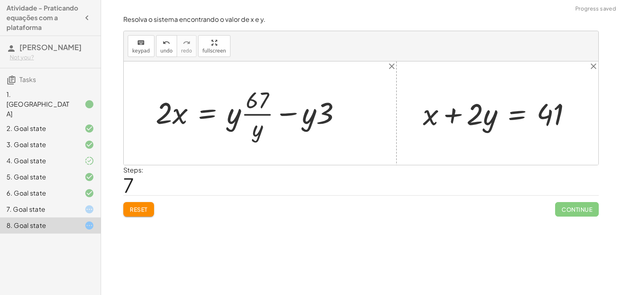
click at [243, 117] on div at bounding box center [252, 113] width 200 height 59
click at [231, 114] on div at bounding box center [252, 113] width 200 height 59
click at [252, 130] on div at bounding box center [252, 113] width 200 height 59
click at [284, 112] on div at bounding box center [252, 113] width 200 height 59
drag, startPoint x: 183, startPoint y: 109, endPoint x: 276, endPoint y: 118, distance: 94.2
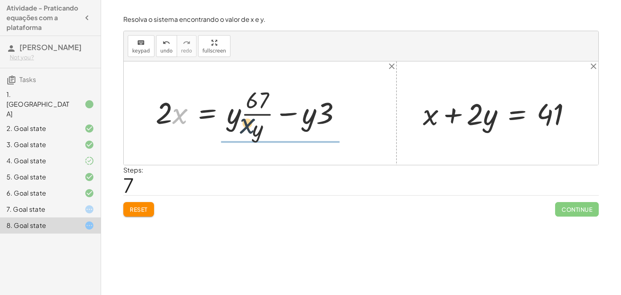
click at [276, 118] on div at bounding box center [252, 113] width 200 height 59
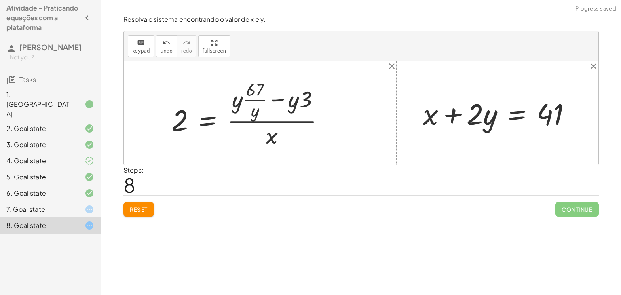
click at [257, 122] on div at bounding box center [251, 113] width 168 height 73
drag, startPoint x: 184, startPoint y: 118, endPoint x: 295, endPoint y: 129, distance: 110.9
click at [295, 129] on div at bounding box center [251, 113] width 168 height 73
click at [330, 114] on div at bounding box center [273, 113] width 211 height 73
drag, startPoint x: 181, startPoint y: 121, endPoint x: 293, endPoint y: 140, distance: 113.5
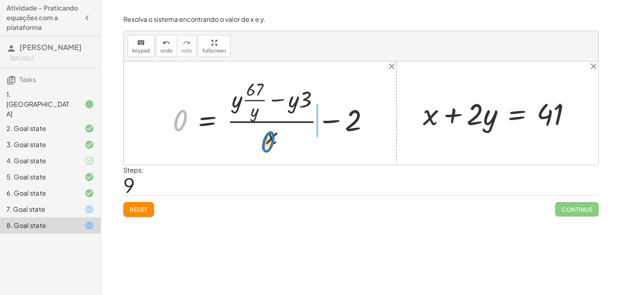
click at [293, 140] on div at bounding box center [273, 113] width 211 height 73
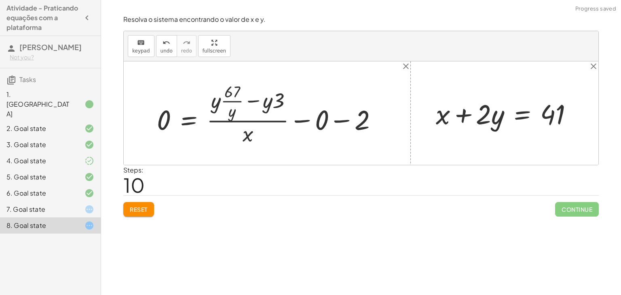
click at [298, 116] on div at bounding box center [270, 113] width 235 height 67
click at [307, 122] on div at bounding box center [250, 113] width 195 height 67
drag, startPoint x: 230, startPoint y: 101, endPoint x: 249, endPoint y: 156, distance: 58.0
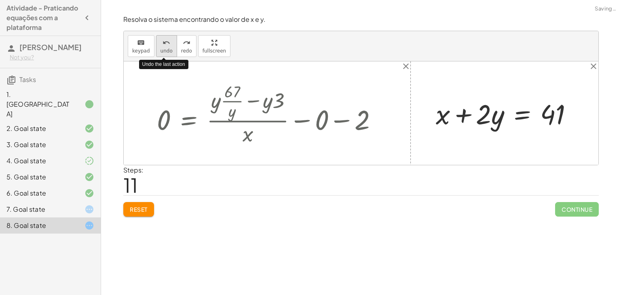
click at [164, 48] on span "undo" at bounding box center [166, 51] width 12 height 6
click at [165, 42] on icon "undo" at bounding box center [166, 43] width 8 height 10
click at [165, 43] on icon "undo" at bounding box center [166, 43] width 8 height 10
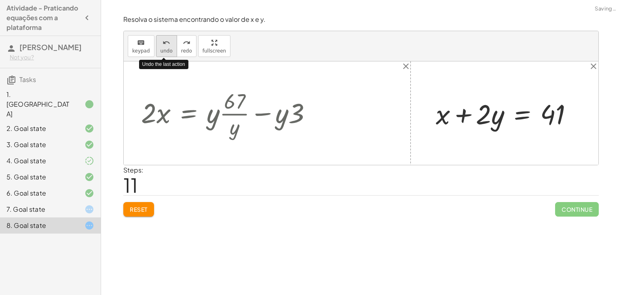
click at [164, 42] on icon "undo" at bounding box center [166, 43] width 8 height 10
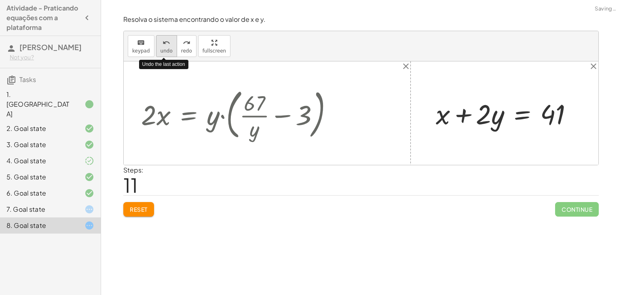
click at [164, 42] on icon "undo" at bounding box center [166, 43] width 8 height 10
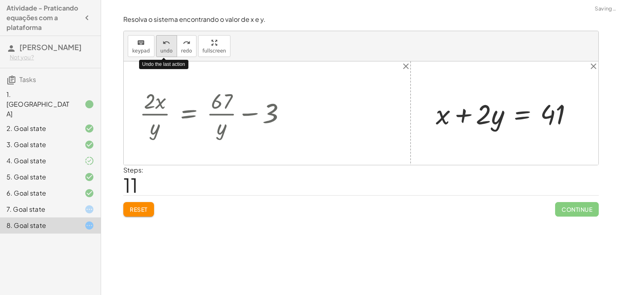
click at [164, 42] on icon "undo" at bounding box center [166, 43] width 8 height 10
click at [164, 41] on icon "undo" at bounding box center [166, 43] width 8 height 10
click at [165, 41] on icon "undo" at bounding box center [166, 43] width 8 height 10
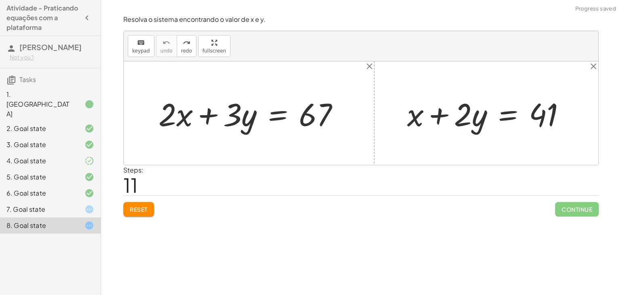
click at [145, 203] on button "Reset" at bounding box center [138, 209] width 31 height 15
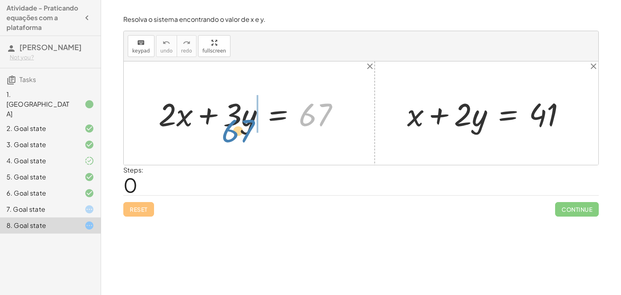
drag, startPoint x: 320, startPoint y: 114, endPoint x: 243, endPoint y: 130, distance: 78.5
click at [243, 130] on div at bounding box center [251, 114] width 195 height 42
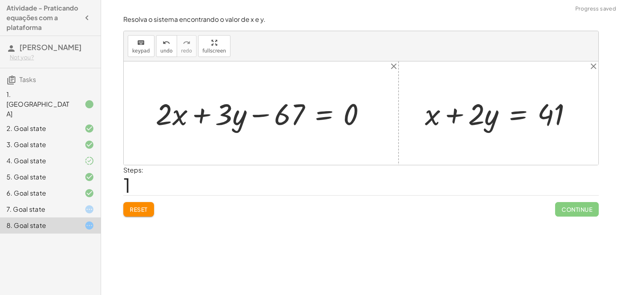
click at [245, 123] on div at bounding box center [264, 113] width 225 height 39
click at [253, 114] on div at bounding box center [264, 113] width 225 height 39
click at [142, 208] on span "Reset" at bounding box center [139, 209] width 18 height 7
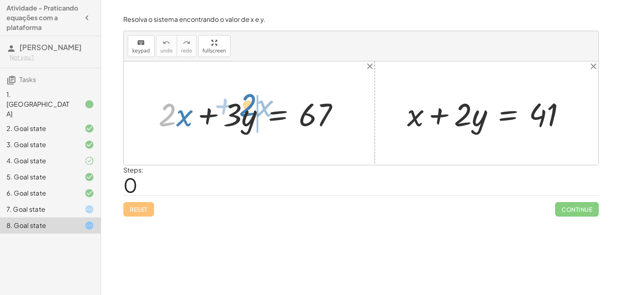
drag, startPoint x: 165, startPoint y: 117, endPoint x: 237, endPoint y: 108, distance: 72.0
click at [242, 108] on div at bounding box center [251, 114] width 195 height 42
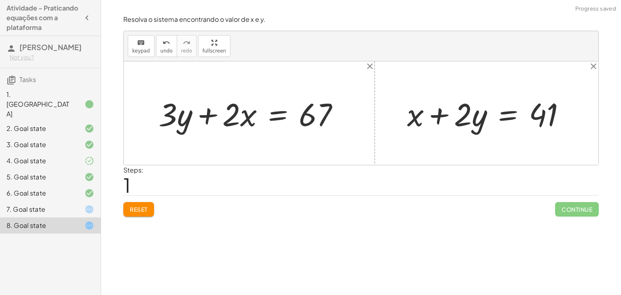
click at [208, 116] on div at bounding box center [251, 114] width 195 height 42
click at [244, 118] on div at bounding box center [251, 114] width 195 height 42
drag, startPoint x: 169, startPoint y: 114, endPoint x: 328, endPoint y: 118, distance: 159.2
click at [328, 118] on div at bounding box center [251, 114] width 195 height 42
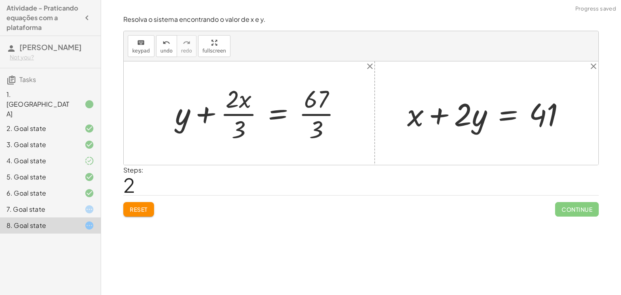
click at [321, 113] on div at bounding box center [261, 113] width 181 height 62
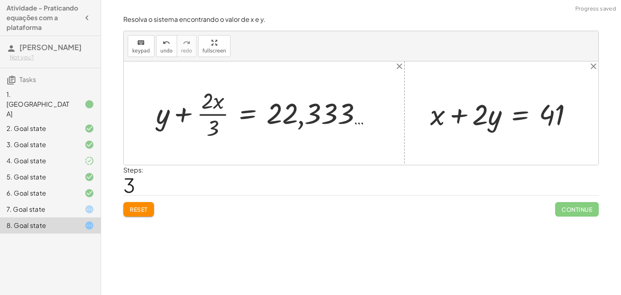
click at [217, 118] on div at bounding box center [267, 113] width 230 height 56
drag, startPoint x: 207, startPoint y: 99, endPoint x: 335, endPoint y: 145, distance: 136.6
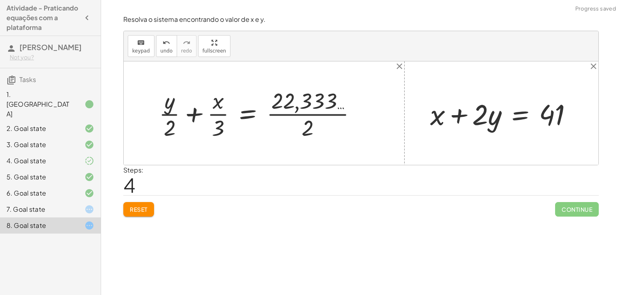
click at [324, 126] on div at bounding box center [261, 113] width 212 height 56
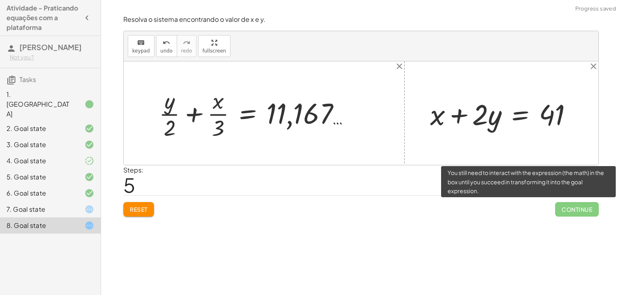
click at [571, 205] on span "Continue" at bounding box center [577, 209] width 44 height 15
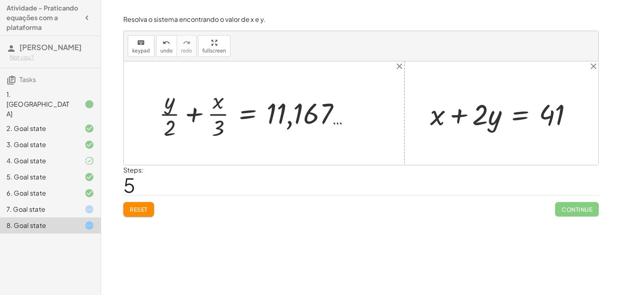
click at [177, 113] on div at bounding box center [257, 113] width 205 height 56
click at [196, 115] on div at bounding box center [257, 113] width 205 height 56
click at [219, 114] on div at bounding box center [257, 113] width 205 height 56
click at [255, 115] on div at bounding box center [257, 113] width 205 height 56
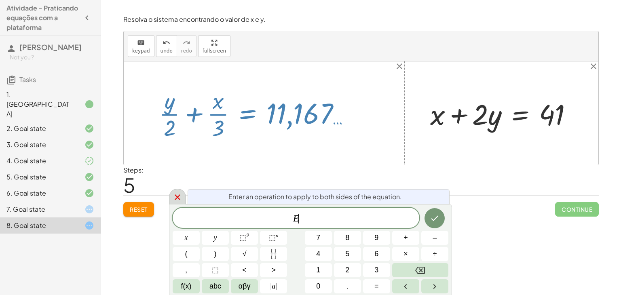
click at [181, 195] on icon at bounding box center [178, 197] width 10 height 10
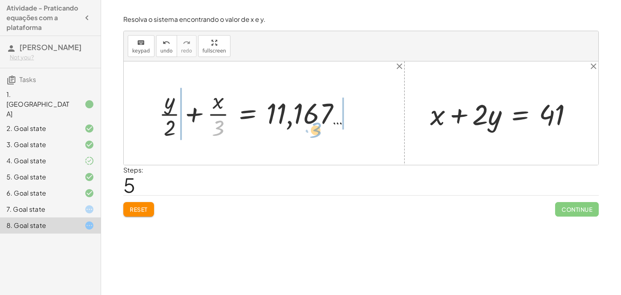
drag, startPoint x: 213, startPoint y: 130, endPoint x: 312, endPoint y: 133, distance: 99.8
click at [312, 133] on div at bounding box center [257, 113] width 205 height 56
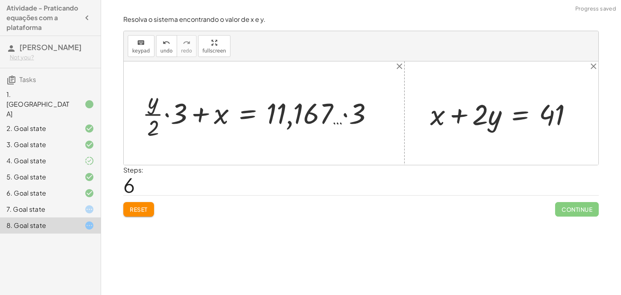
click at [338, 113] on div at bounding box center [260, 113] width 245 height 56
click at [349, 115] on div at bounding box center [260, 113] width 245 height 56
click at [165, 115] on div at bounding box center [238, 113] width 201 height 56
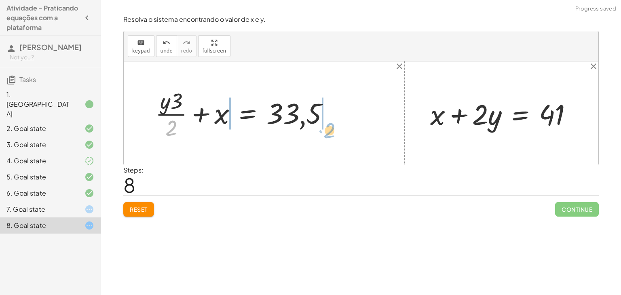
drag, startPoint x: 174, startPoint y: 128, endPoint x: 332, endPoint y: 128, distance: 157.6
click at [332, 128] on div at bounding box center [245, 113] width 189 height 56
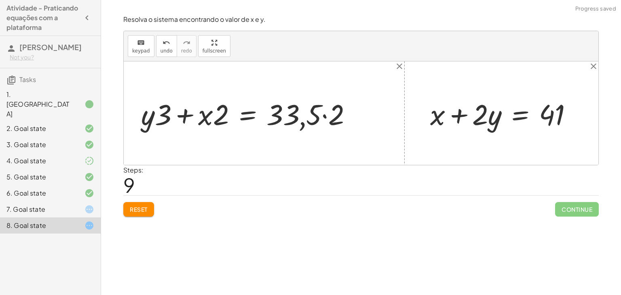
click at [321, 120] on div at bounding box center [249, 114] width 225 height 38
click at [322, 117] on div at bounding box center [249, 114] width 225 height 38
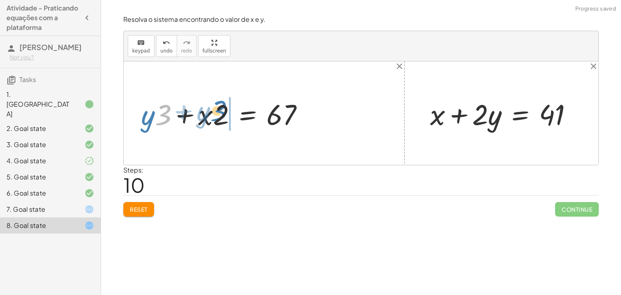
drag, startPoint x: 166, startPoint y: 115, endPoint x: 230, endPoint y: 109, distance: 64.5
click at [230, 109] on div at bounding box center [225, 114] width 177 height 38
click at [185, 114] on div at bounding box center [225, 114] width 177 height 38
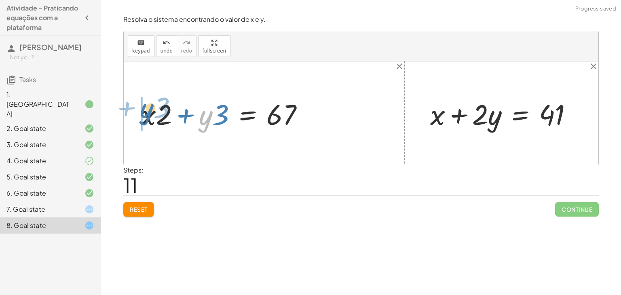
drag, startPoint x: 207, startPoint y: 126, endPoint x: 136, endPoint y: 114, distance: 72.1
click at [136, 114] on div "+ · 2 · x + · 3 · y = 67 + · 3 · y + · 2 · x = 67 + y + · 2 · x · 3 = · 67 · 3 …" at bounding box center [222, 114] width 187 height 42
click at [193, 118] on div at bounding box center [225, 114] width 177 height 38
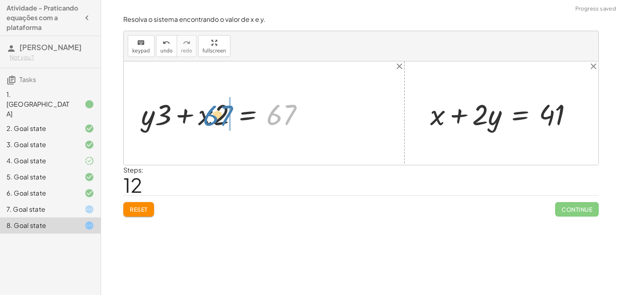
drag, startPoint x: 279, startPoint y: 118, endPoint x: 215, endPoint y: 118, distance: 63.8
click at [215, 118] on div at bounding box center [225, 114] width 177 height 38
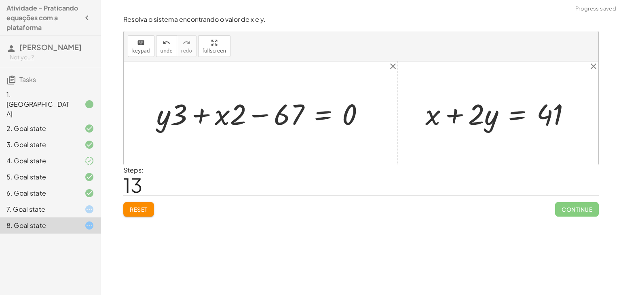
click at [250, 114] on div at bounding box center [263, 113] width 223 height 38
click at [171, 53] on button "undo undo" at bounding box center [166, 46] width 21 height 22
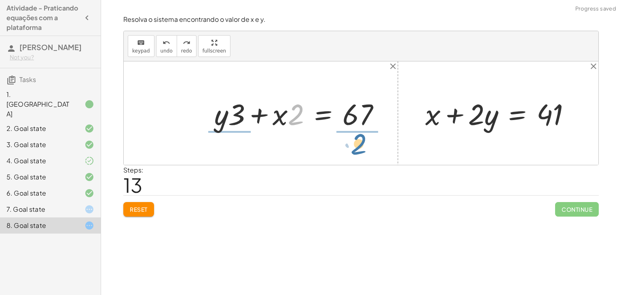
drag, startPoint x: 290, startPoint y: 114, endPoint x: 353, endPoint y: 142, distance: 69.2
click at [353, 142] on div "+ · 2 · x + · 3 · y = 67 + · 3 · y + · 2 · x = 67 + y + · 2 · x · 3 = · 67 · 3 …" at bounding box center [361, 112] width 474 height 103
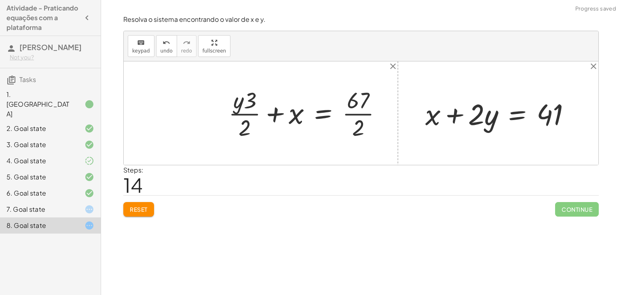
click at [354, 107] on div at bounding box center [308, 112] width 168 height 57
click at [354, 111] on div at bounding box center [308, 112] width 168 height 57
drag, startPoint x: 294, startPoint y: 119, endPoint x: 228, endPoint y: 120, distance: 65.9
click at [253, 115] on div at bounding box center [308, 112] width 168 height 57
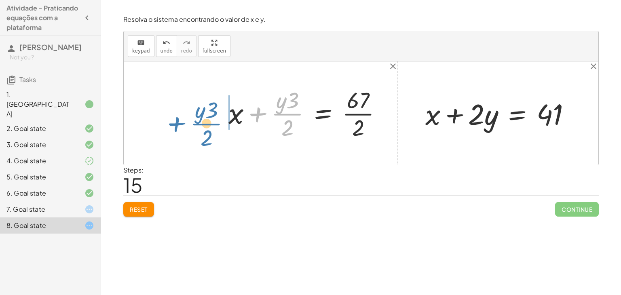
drag, startPoint x: 281, startPoint y: 112, endPoint x: 202, endPoint y: 122, distance: 79.8
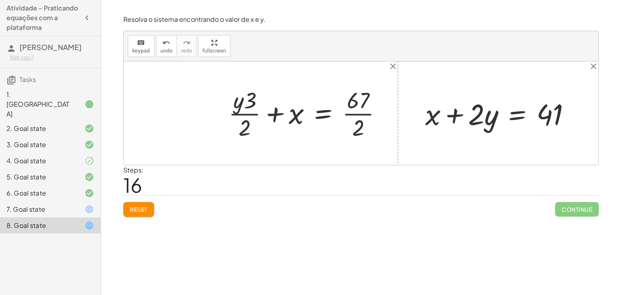
click at [270, 114] on div at bounding box center [308, 112] width 168 height 57
drag, startPoint x: 250, startPoint y: 106, endPoint x: 243, endPoint y: 145, distance: 39.3
click at [243, 145] on div "+ · 2 · x + · 3 · y = 67 + · 3 · y + · 2 · x = 67 + y + · 2 · x · 3 = · 67 · 3 …" at bounding box center [361, 112] width 474 height 103
drag, startPoint x: 248, startPoint y: 98, endPoint x: 330, endPoint y: 113, distance: 84.2
click at [330, 113] on div at bounding box center [308, 112] width 168 height 57
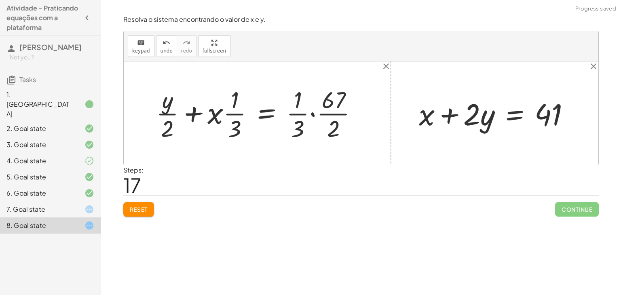
click at [316, 113] on div at bounding box center [260, 112] width 216 height 59
click at [307, 129] on div at bounding box center [249, 112] width 194 height 59
click at [303, 112] on div at bounding box center [245, 112] width 186 height 59
click at [175, 127] on div at bounding box center [245, 112] width 186 height 59
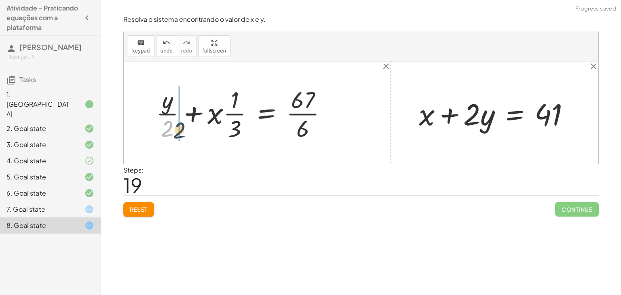
drag, startPoint x: 166, startPoint y: 130, endPoint x: 176, endPoint y: 130, distance: 10.1
click at [176, 130] on div at bounding box center [245, 112] width 186 height 59
click at [164, 106] on div at bounding box center [238, 112] width 200 height 59
click at [163, 115] on div at bounding box center [238, 112] width 200 height 59
drag, startPoint x: 145, startPoint y: 118, endPoint x: 184, endPoint y: 126, distance: 39.1
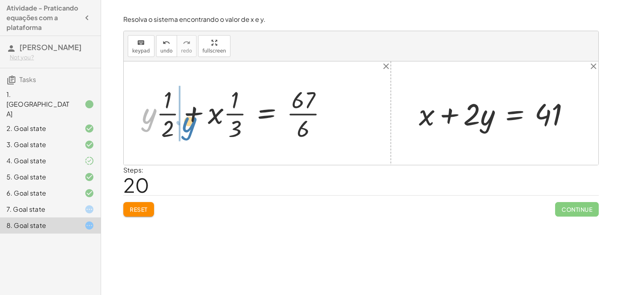
click at [184, 126] on div at bounding box center [238, 112] width 200 height 59
click at [159, 112] on div at bounding box center [238, 112] width 200 height 59
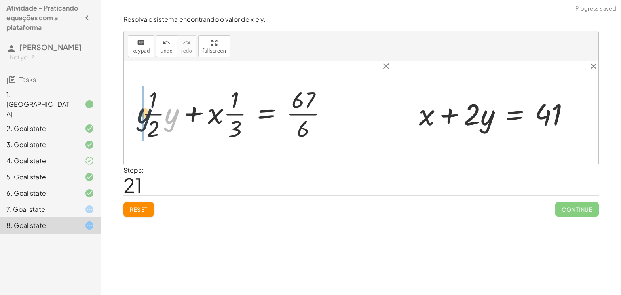
drag, startPoint x: 168, startPoint y: 116, endPoint x: 135, endPoint y: 115, distance: 33.5
click at [135, 115] on div "+ · 2 · x + · 3 · y = 67 + · 3 · y + · 2 · x = 67 + y + · 2 · x · 3 = · 67 · 3 …" at bounding box center [235, 112] width 210 height 63
click at [195, 117] on div at bounding box center [238, 112] width 200 height 59
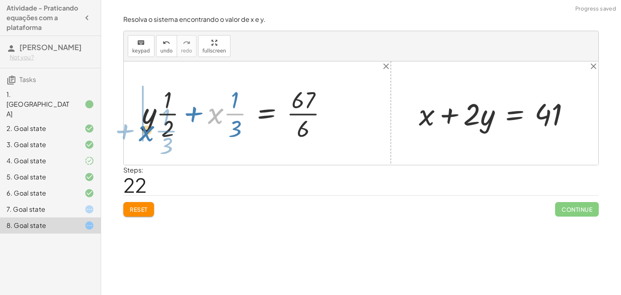
drag, startPoint x: 213, startPoint y: 117, endPoint x: 141, endPoint y: 136, distance: 74.5
click at [141, 136] on div at bounding box center [238, 112] width 200 height 59
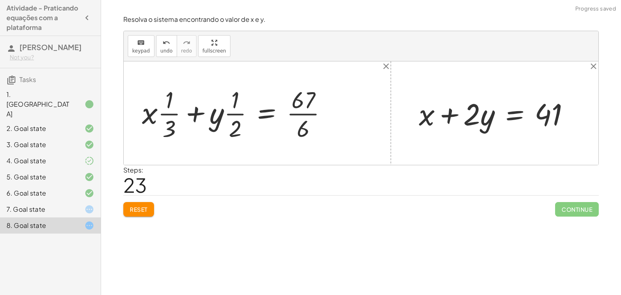
click at [194, 116] on div at bounding box center [238, 112] width 200 height 59
click at [237, 111] on div at bounding box center [238, 112] width 200 height 59
click at [157, 111] on div at bounding box center [238, 112] width 200 height 59
click at [162, 110] on div at bounding box center [238, 112] width 200 height 59
drag, startPoint x: 236, startPoint y: 128, endPoint x: 306, endPoint y: 130, distance: 70.3
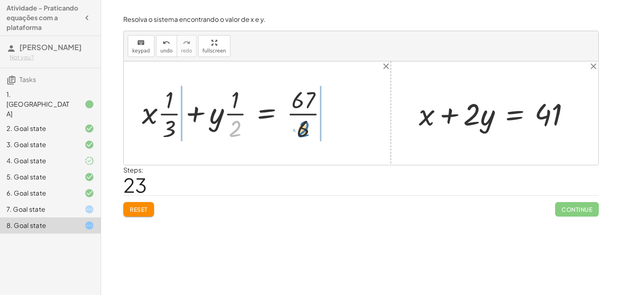
click at [306, 130] on div at bounding box center [238, 112] width 200 height 59
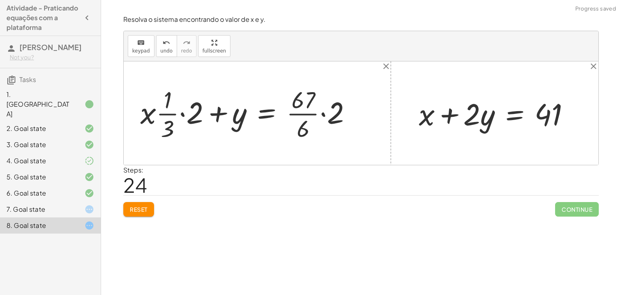
click at [325, 122] on div at bounding box center [249, 112] width 226 height 59
click at [320, 105] on div at bounding box center [246, 112] width 220 height 59
click at [309, 113] on div at bounding box center [242, 112] width 212 height 59
click at [302, 116] on div at bounding box center [237, 112] width 202 height 59
click at [186, 111] on div at bounding box center [237, 112] width 202 height 59
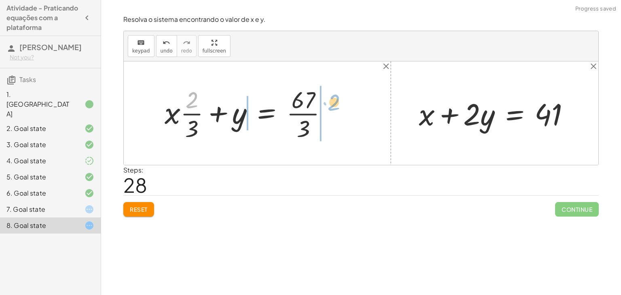
drag, startPoint x: 190, startPoint y: 103, endPoint x: 333, endPoint y: 107, distance: 142.7
click at [333, 107] on div at bounding box center [248, 112] width 177 height 59
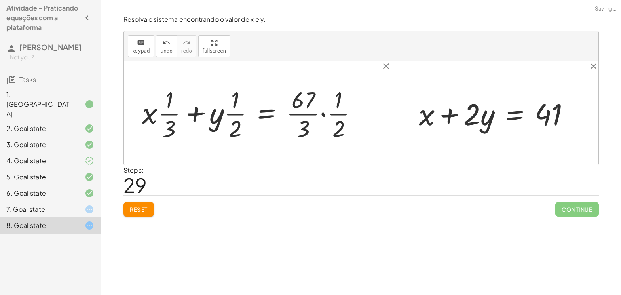
click at [322, 114] on div at bounding box center [253, 112] width 230 height 59
click at [305, 131] on div at bounding box center [242, 112] width 208 height 59
click at [302, 113] on div at bounding box center [238, 112] width 200 height 59
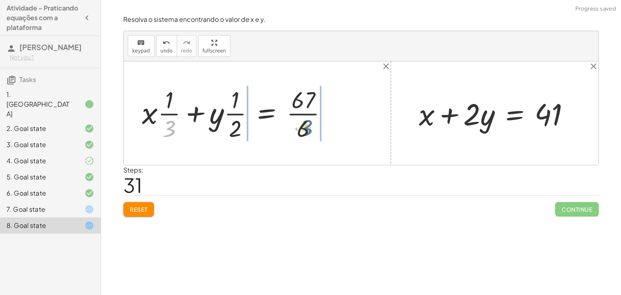
drag, startPoint x: 169, startPoint y: 127, endPoint x: 306, endPoint y: 126, distance: 137.0
click at [306, 126] on div at bounding box center [238, 112] width 200 height 59
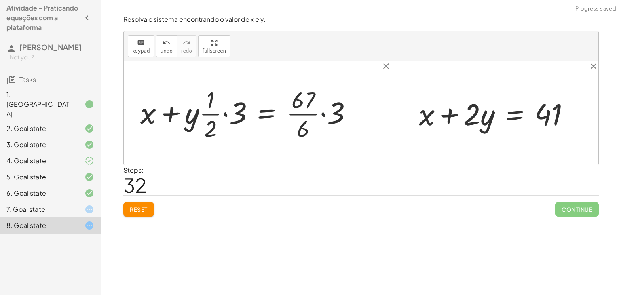
click at [326, 116] on div at bounding box center [249, 112] width 227 height 59
click at [315, 97] on div at bounding box center [246, 112] width 220 height 59
click at [305, 113] on div at bounding box center [241, 112] width 210 height 59
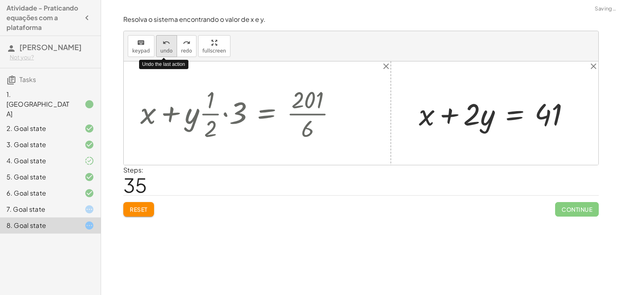
click at [167, 48] on span "undo" at bounding box center [166, 51] width 12 height 6
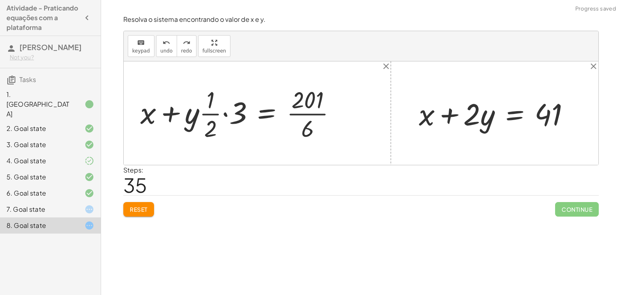
click at [227, 114] on div at bounding box center [241, 112] width 210 height 59
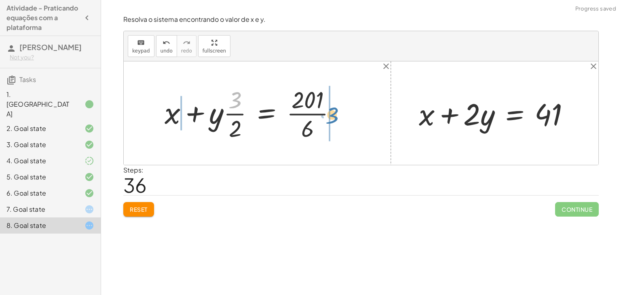
drag, startPoint x: 233, startPoint y: 102, endPoint x: 330, endPoint y: 117, distance: 98.6
click at [330, 117] on div at bounding box center [253, 112] width 186 height 59
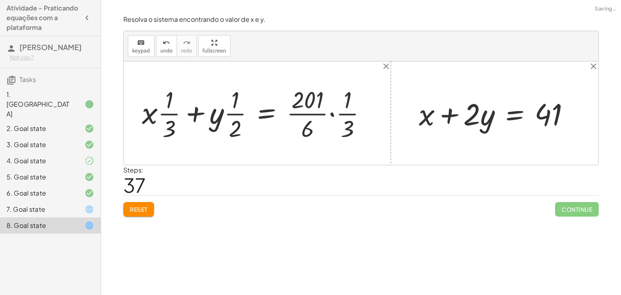
click at [330, 111] on div at bounding box center [257, 112] width 239 height 59
click at [310, 123] on div at bounding box center [242, 112] width 209 height 59
click at [311, 114] on div at bounding box center [242, 112] width 209 height 59
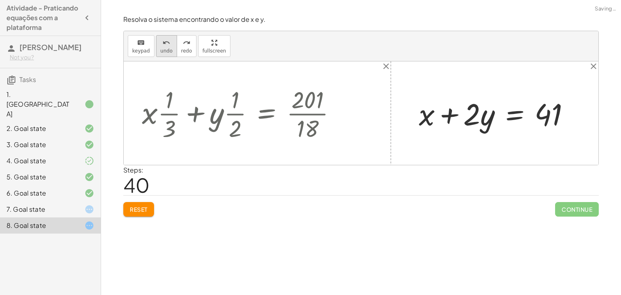
click at [164, 48] on span "undo" at bounding box center [166, 51] width 12 height 6
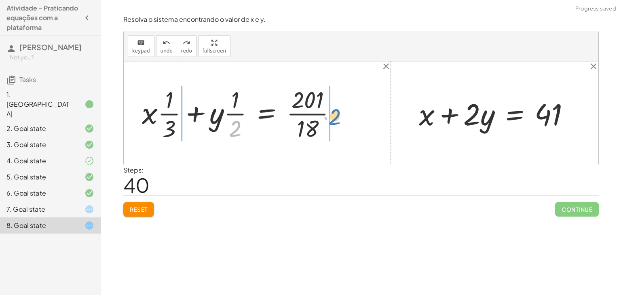
drag, startPoint x: 231, startPoint y: 132, endPoint x: 325, endPoint y: 120, distance: 94.9
click at [325, 120] on div at bounding box center [242, 112] width 209 height 59
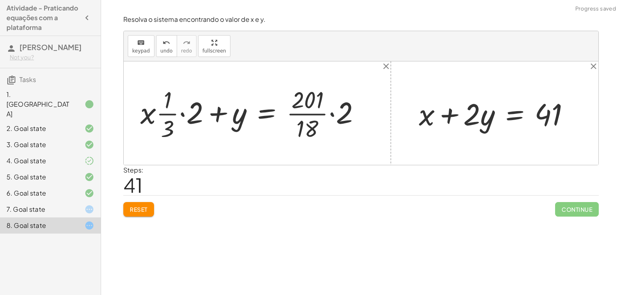
click at [330, 115] on div at bounding box center [253, 112] width 234 height 59
click at [325, 100] on div at bounding box center [250, 112] width 228 height 59
click at [446, 234] on div "Encontre o valor da incógnita x manipulando a equação. insert select one: Math …" at bounding box center [361, 147] width 520 height 295
click at [179, 114] on div at bounding box center [243, 112] width 215 height 59
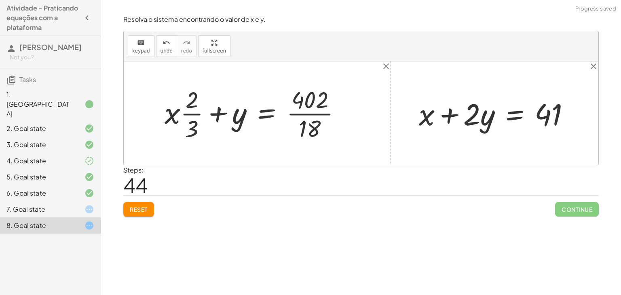
click at [319, 114] on div at bounding box center [255, 112] width 191 height 59
click at [291, 114] on div at bounding box center [248, 112] width 177 height 59
drag, startPoint x: 187, startPoint y: 102, endPoint x: 317, endPoint y: 145, distance: 137.1
click at [317, 145] on div "+ · 2 · x + · 3 · y = 67 + · 3 · y + · 2 · x = 67 + y + · 2 · x · 3 = · 67 · 3 …" at bounding box center [361, 112] width 474 height 103
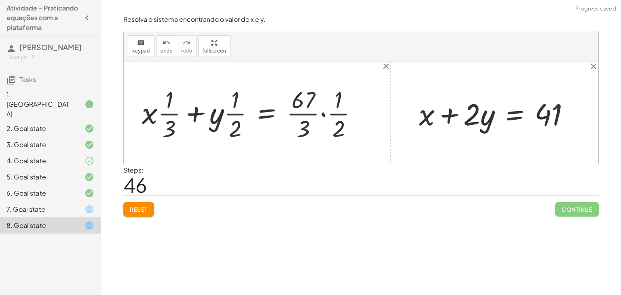
click at [323, 116] on div at bounding box center [253, 112] width 230 height 59
click at [310, 125] on div at bounding box center [242, 112] width 208 height 59
click at [311, 112] on div at bounding box center [238, 112] width 200 height 59
drag, startPoint x: 233, startPoint y: 101, endPoint x: 306, endPoint y: 106, distance: 73.7
click at [306, 106] on div at bounding box center [238, 112] width 200 height 59
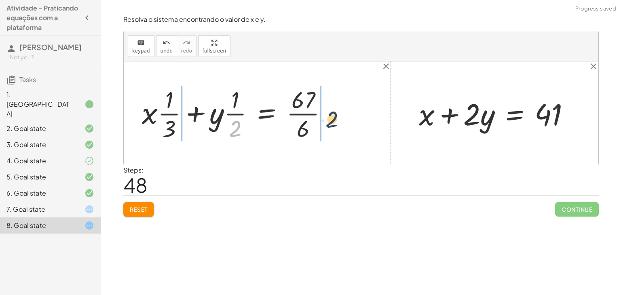
drag, startPoint x: 265, startPoint y: 123, endPoint x: 336, endPoint y: 117, distance: 71.0
click at [336, 117] on div at bounding box center [238, 112] width 200 height 59
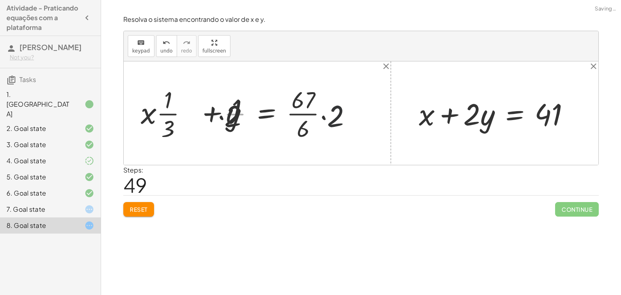
click at [336, 117] on div at bounding box center [249, 112] width 226 height 59
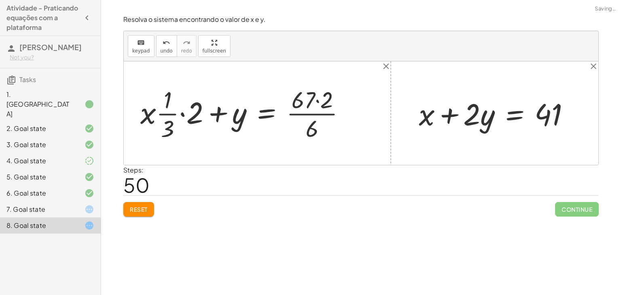
click at [323, 103] on div at bounding box center [246, 112] width 220 height 59
click at [301, 120] on div at bounding box center [242, 112] width 212 height 59
click at [306, 110] on div at bounding box center [237, 112] width 202 height 59
click at [187, 114] on div at bounding box center [237, 112] width 202 height 59
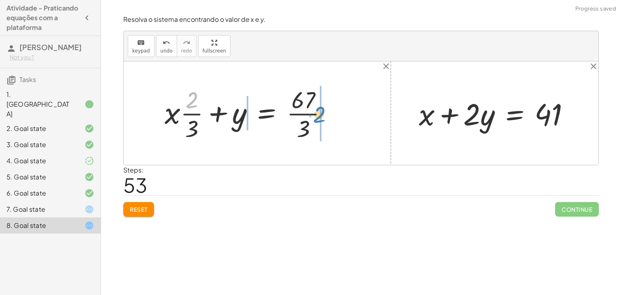
drag, startPoint x: 190, startPoint y: 103, endPoint x: 316, endPoint y: 118, distance: 127.0
click at [316, 118] on div at bounding box center [248, 112] width 177 height 59
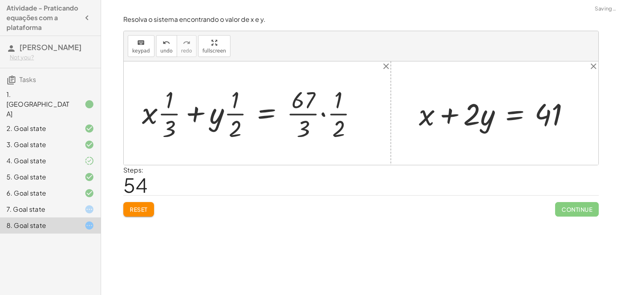
click at [322, 114] on div at bounding box center [253, 112] width 230 height 59
click at [313, 123] on div at bounding box center [242, 112] width 208 height 59
click at [309, 113] on div at bounding box center [238, 112] width 200 height 59
click at [162, 41] on icon "undo" at bounding box center [166, 43] width 8 height 10
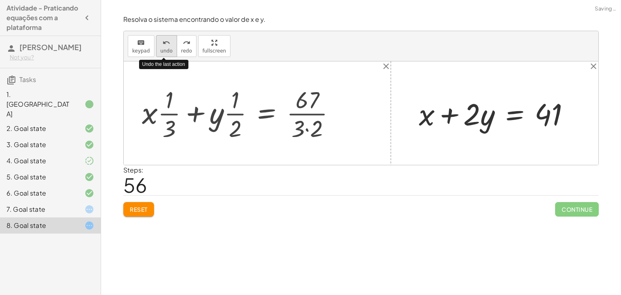
click at [162, 41] on icon "undo" at bounding box center [166, 43] width 8 height 10
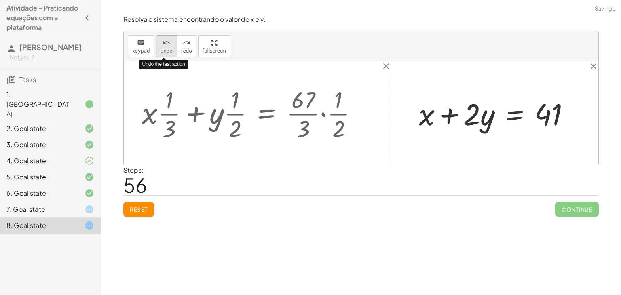
click at [162, 42] on icon "undo" at bounding box center [166, 43] width 8 height 10
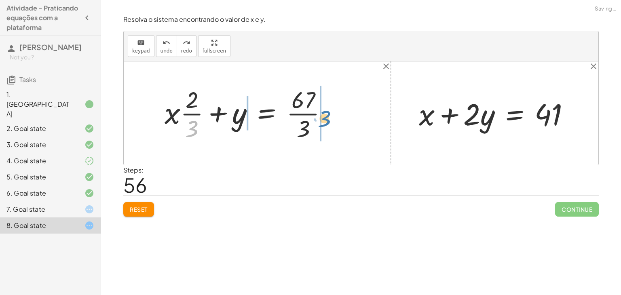
drag, startPoint x: 190, startPoint y: 131, endPoint x: 330, endPoint y: 120, distance: 139.8
click at [330, 120] on div at bounding box center [248, 112] width 177 height 59
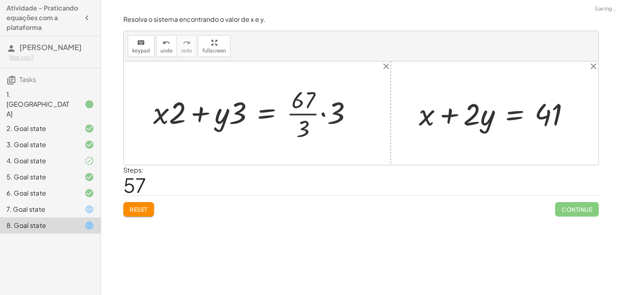
click at [328, 117] on div at bounding box center [256, 112] width 214 height 59
click at [313, 94] on div at bounding box center [252, 112] width 207 height 59
click at [316, 99] on div at bounding box center [252, 112] width 207 height 59
click at [308, 112] on div at bounding box center [248, 112] width 198 height 59
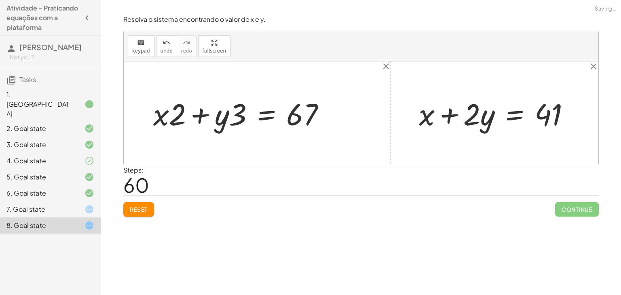
click at [302, 116] on div at bounding box center [242, 113] width 187 height 40
drag, startPoint x: 219, startPoint y: 115, endPoint x: 145, endPoint y: 88, distance: 79.6
click at [145, 88] on div "+ · 2 · x + · 3 · y = 67 + · 3 · y + · 2 · x = 67 + y + · 2 · x · 3 = · 67 · 3 …" at bounding box center [361, 112] width 474 height 103
drag, startPoint x: 217, startPoint y: 114, endPoint x: 137, endPoint y: 118, distance: 79.7
click at [137, 118] on div "+ · 2 · x + · 3 · y = 67 + · 3 · y + · 2 · x = 67 + y + · 2 · x · 3 = · 67 · 3 …" at bounding box center [361, 112] width 474 height 103
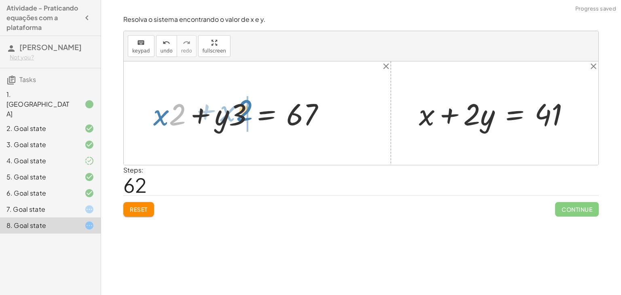
drag, startPoint x: 184, startPoint y: 121, endPoint x: 244, endPoint y: 115, distance: 60.5
click at [244, 115] on div at bounding box center [242, 113] width 187 height 40
drag, startPoint x: 238, startPoint y: 114, endPoint x: 210, endPoint y: 118, distance: 27.4
click at [210, 118] on div at bounding box center [242, 113] width 187 height 40
drag, startPoint x: 174, startPoint y: 117, endPoint x: 122, endPoint y: 125, distance: 52.3
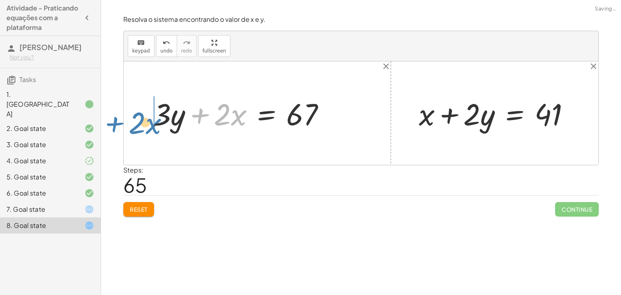
drag, startPoint x: 200, startPoint y: 112, endPoint x: 109, endPoint y: 120, distance: 91.3
click at [109, 120] on div "Encontre o valor da incógnita x manipulando a equação. insert select one: Math …" at bounding box center [361, 147] width 520 height 295
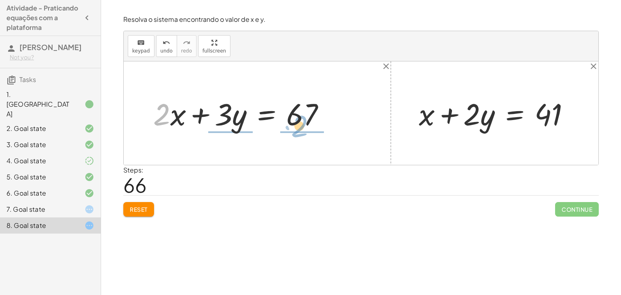
drag, startPoint x: 159, startPoint y: 116, endPoint x: 301, endPoint y: 124, distance: 142.0
click at [301, 124] on div at bounding box center [242, 113] width 187 height 40
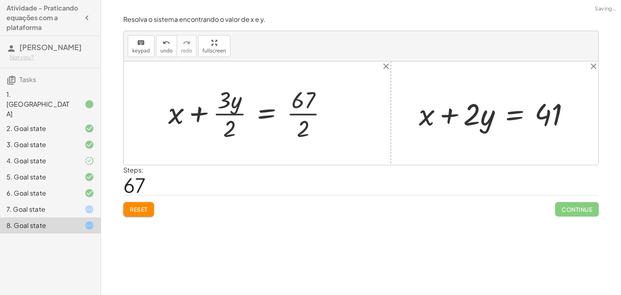
click at [226, 110] on div at bounding box center [251, 112] width 174 height 59
click at [309, 114] on div at bounding box center [251, 112] width 174 height 59
click at [168, 60] on div "keyboard keypad undo undo redo redo fullscreen" at bounding box center [361, 46] width 474 height 30
click at [166, 53] on span "undo" at bounding box center [166, 51] width 12 height 6
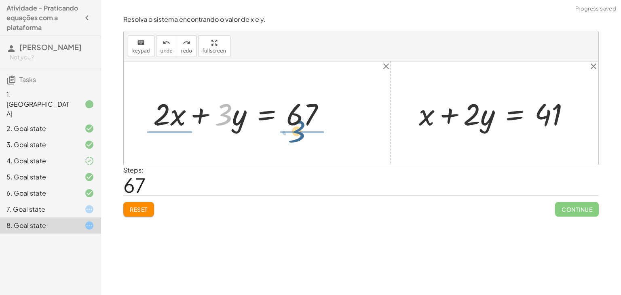
drag, startPoint x: 221, startPoint y: 109, endPoint x: 295, endPoint y: 125, distance: 76.1
click at [295, 125] on div at bounding box center [242, 113] width 187 height 40
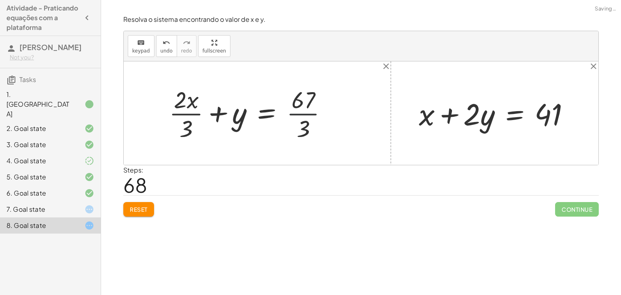
click at [298, 112] on div at bounding box center [251, 112] width 173 height 59
click at [188, 110] on div at bounding box center [251, 112] width 173 height 59
click at [207, 112] on div at bounding box center [251, 112] width 173 height 59
click at [210, 109] on div at bounding box center [251, 112] width 173 height 59
drag, startPoint x: 240, startPoint y: 114, endPoint x: 183, endPoint y: 128, distance: 58.7
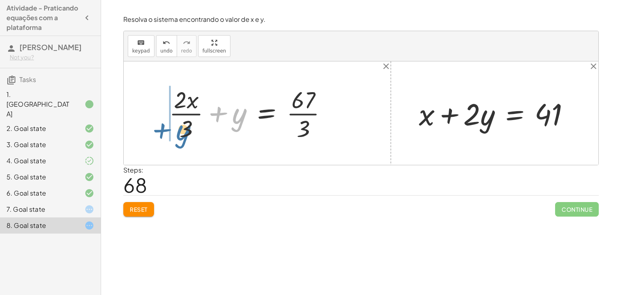
click at [183, 128] on div at bounding box center [251, 112] width 173 height 59
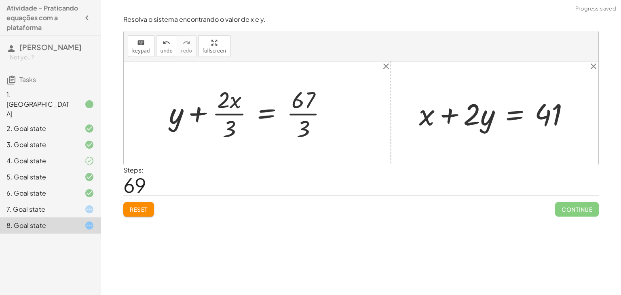
click at [203, 114] on div at bounding box center [251, 112] width 173 height 59
click at [229, 112] on div at bounding box center [251, 112] width 173 height 59
drag, startPoint x: 235, startPoint y: 103, endPoint x: 203, endPoint y: 126, distance: 39.0
click at [203, 126] on div at bounding box center [251, 112] width 173 height 59
click at [211, 117] on div at bounding box center [248, 112] width 177 height 59
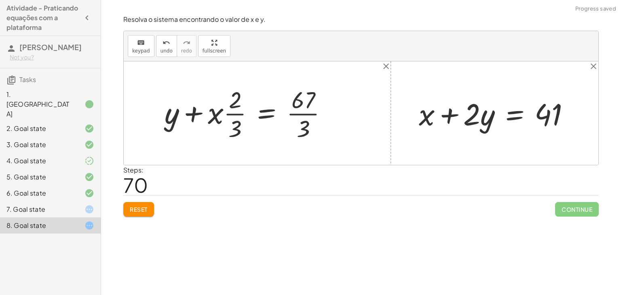
click at [212, 120] on div at bounding box center [248, 112] width 177 height 59
drag, startPoint x: 239, startPoint y: 98, endPoint x: 213, endPoint y: 112, distance: 29.6
click at [213, 112] on div at bounding box center [248, 112] width 177 height 59
click at [206, 115] on div at bounding box center [240, 112] width 194 height 59
click at [210, 119] on div at bounding box center [240, 112] width 194 height 59
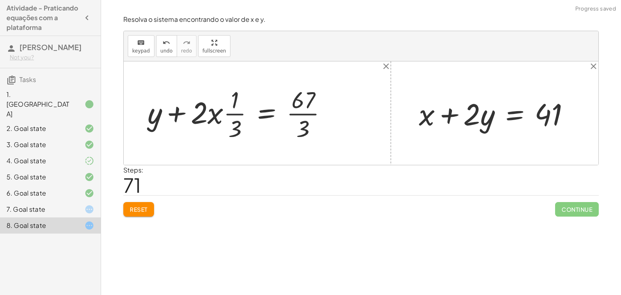
click at [232, 111] on div at bounding box center [240, 112] width 194 height 59
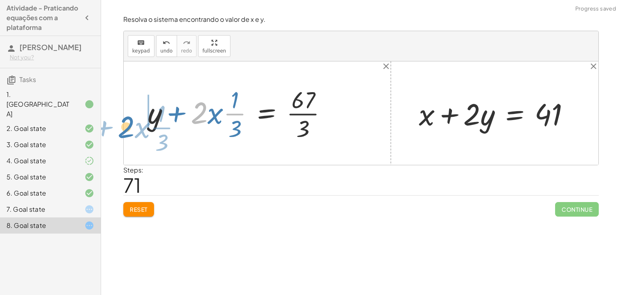
drag, startPoint x: 201, startPoint y: 118, endPoint x: 127, endPoint y: 130, distance: 74.6
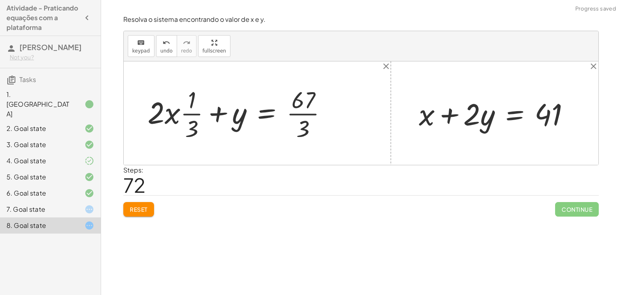
click at [215, 114] on div at bounding box center [240, 112] width 194 height 59
click at [192, 116] on div at bounding box center [240, 112] width 194 height 59
drag, startPoint x: 168, startPoint y: 116, endPoint x: 148, endPoint y: 122, distance: 20.9
click at [168, 115] on div at bounding box center [237, 112] width 202 height 59
click at [187, 112] on div at bounding box center [237, 112] width 202 height 59
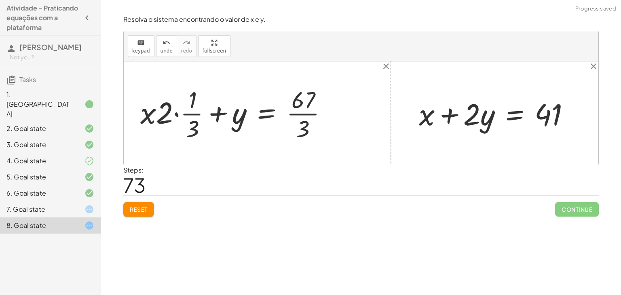
click at [178, 117] on div at bounding box center [237, 112] width 202 height 59
click at [186, 113] on div at bounding box center [248, 112] width 177 height 59
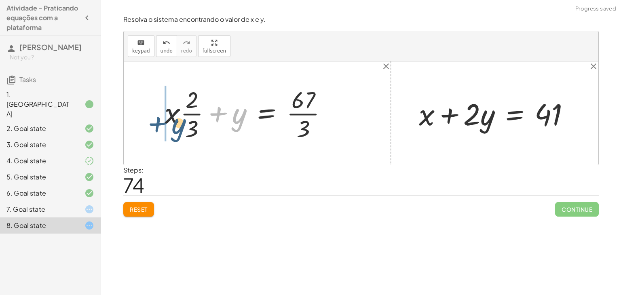
drag, startPoint x: 221, startPoint y: 108, endPoint x: 162, endPoint y: 114, distance: 59.7
click at [162, 114] on div at bounding box center [248, 112] width 177 height 59
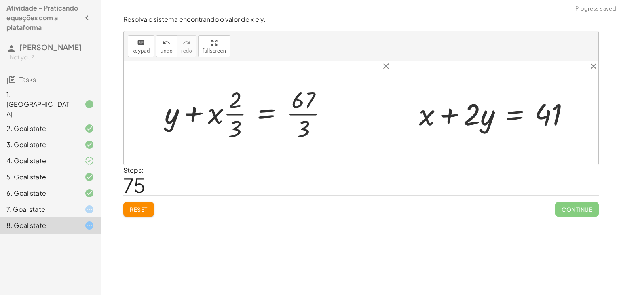
click at [191, 114] on div at bounding box center [248, 112] width 177 height 59
drag, startPoint x: 239, startPoint y: 128, endPoint x: 239, endPoint y: 92, distance: 36.4
click at [239, 92] on div at bounding box center [248, 112] width 177 height 59
drag, startPoint x: 239, startPoint y: 119, endPoint x: 209, endPoint y: 112, distance: 30.4
click at [221, 115] on div at bounding box center [251, 112] width 173 height 59
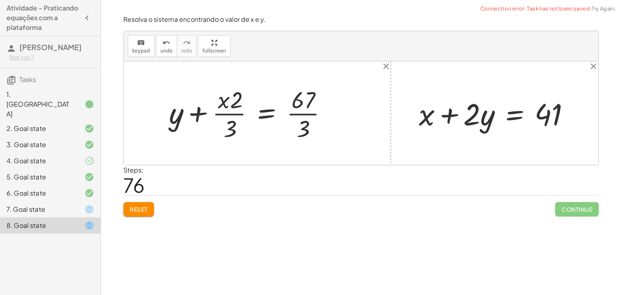
click at [229, 99] on div at bounding box center [251, 112] width 173 height 59
click at [231, 122] on div at bounding box center [251, 112] width 173 height 59
click at [182, 114] on div at bounding box center [251, 112] width 173 height 59
click at [192, 114] on div at bounding box center [251, 112] width 173 height 59
drag, startPoint x: 225, startPoint y: 99, endPoint x: 215, endPoint y: 110, distance: 15.5
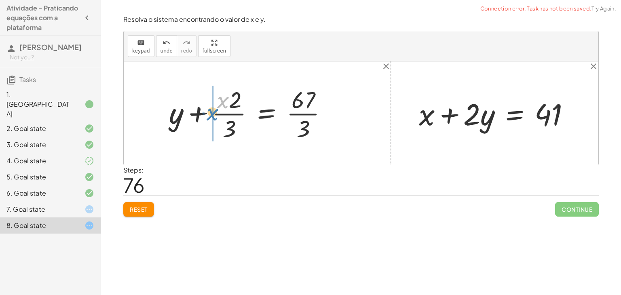
click at [215, 110] on div at bounding box center [251, 112] width 173 height 59
click at [237, 99] on div at bounding box center [248, 112] width 177 height 59
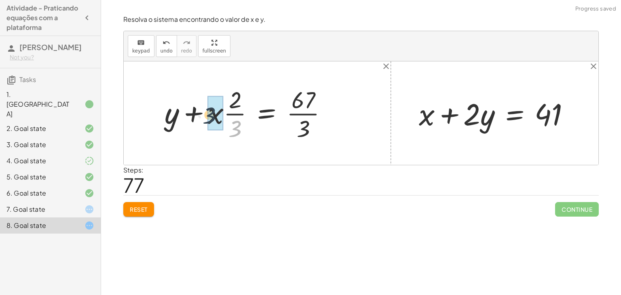
drag, startPoint x: 234, startPoint y: 124, endPoint x: 208, endPoint y: 111, distance: 29.5
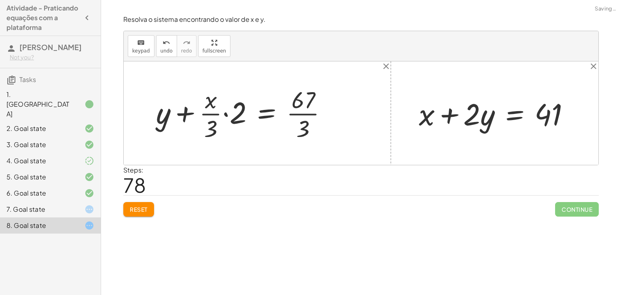
click at [213, 110] on div at bounding box center [245, 112] width 186 height 59
click at [218, 109] on div at bounding box center [245, 112] width 186 height 59
click at [220, 111] on div at bounding box center [245, 112] width 186 height 59
click at [223, 112] on div at bounding box center [245, 112] width 186 height 59
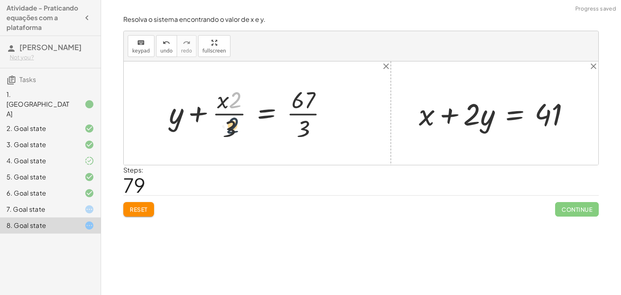
drag, startPoint x: 234, startPoint y: 104, endPoint x: 231, endPoint y: 131, distance: 27.2
click at [231, 131] on div at bounding box center [251, 112] width 173 height 59
drag, startPoint x: 236, startPoint y: 102, endPoint x: 207, endPoint y: 99, distance: 29.2
click at [207, 99] on div at bounding box center [251, 112] width 173 height 59
click at [219, 111] on div at bounding box center [245, 112] width 186 height 59
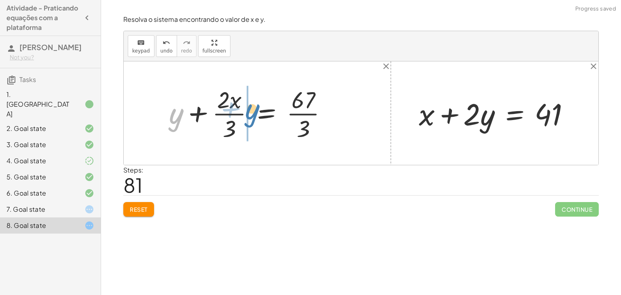
drag, startPoint x: 173, startPoint y: 119, endPoint x: 249, endPoint y: 114, distance: 76.1
click at [249, 114] on div at bounding box center [251, 112] width 173 height 59
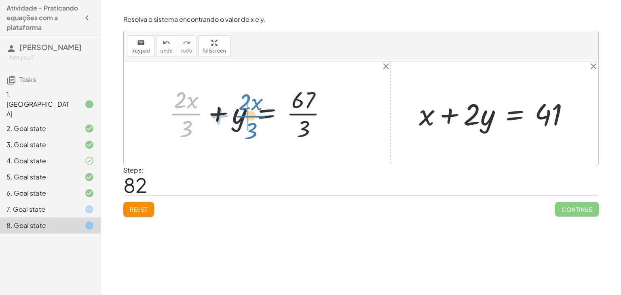
drag, startPoint x: 189, startPoint y: 114, endPoint x: 255, endPoint y: 114, distance: 66.3
click at [255, 114] on div at bounding box center [251, 112] width 173 height 59
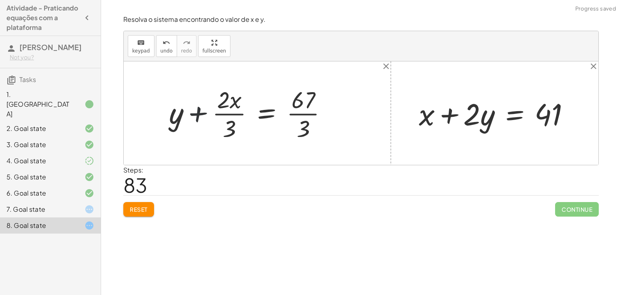
click at [203, 121] on div at bounding box center [251, 112] width 173 height 59
drag, startPoint x: 231, startPoint y: 121, endPoint x: 174, endPoint y: 115, distance: 56.9
click at [174, 115] on div at bounding box center [251, 112] width 173 height 59
click at [170, 111] on div at bounding box center [241, 112] width 193 height 59
drag, startPoint x: 223, startPoint y: 98, endPoint x: 208, endPoint y: 121, distance: 26.9
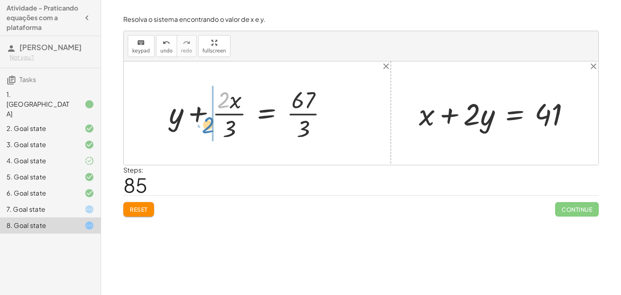
click at [208, 121] on div at bounding box center [251, 112] width 173 height 59
click at [225, 113] on div at bounding box center [245, 112] width 186 height 59
click at [221, 114] on div at bounding box center [245, 112] width 186 height 59
drag, startPoint x: 227, startPoint y: 123, endPoint x: 210, endPoint y: 110, distance: 21.3
click at [210, 110] on div at bounding box center [251, 112] width 173 height 59
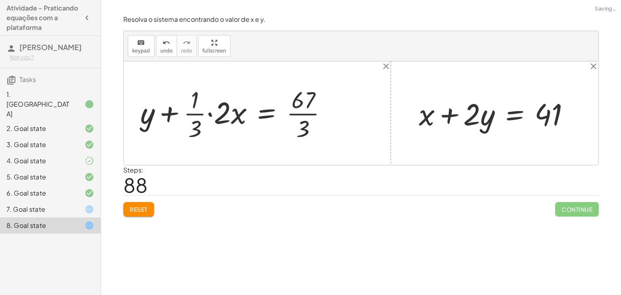
click at [210, 110] on div at bounding box center [237, 112] width 202 height 59
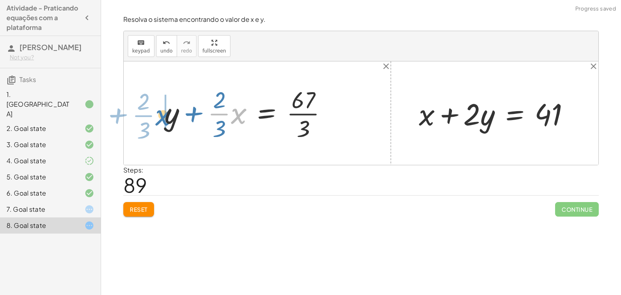
drag, startPoint x: 236, startPoint y: 117, endPoint x: 160, endPoint y: 118, distance: 76.0
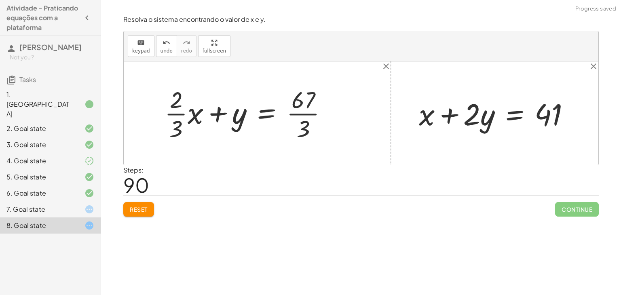
click at [176, 112] on div at bounding box center [248, 112] width 177 height 59
click at [194, 115] on div at bounding box center [248, 112] width 177 height 59
drag, startPoint x: 187, startPoint y: 130, endPoint x: 187, endPoint y: 87, distance: 43.6
click at [187, 87] on div at bounding box center [251, 112] width 173 height 59
drag, startPoint x: 189, startPoint y: 91, endPoint x: 187, endPoint y: 118, distance: 26.7
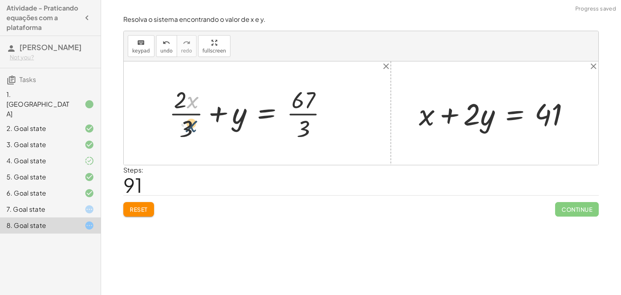
click at [187, 118] on div at bounding box center [251, 112] width 173 height 59
drag, startPoint x: 182, startPoint y: 102, endPoint x: 181, endPoint y: 135, distance: 32.3
click at [181, 135] on div at bounding box center [251, 112] width 173 height 59
drag, startPoint x: 181, startPoint y: 96, endPoint x: 205, endPoint y: 112, distance: 29.4
click at [205, 112] on div at bounding box center [251, 112] width 173 height 59
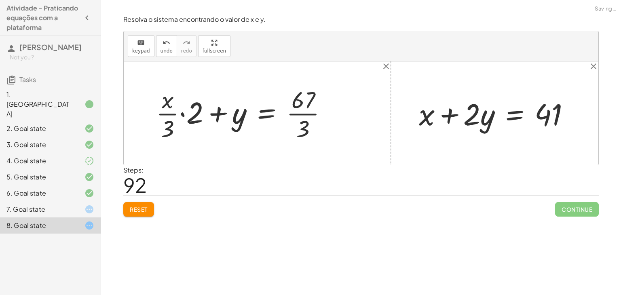
click at [179, 117] on div at bounding box center [245, 112] width 186 height 59
click at [183, 113] on div at bounding box center [245, 112] width 186 height 59
drag, startPoint x: 178, startPoint y: 102, endPoint x: 192, endPoint y: 103, distance: 13.8
click at [192, 103] on div at bounding box center [251, 112] width 173 height 59
drag, startPoint x: 181, startPoint y: 102, endPoint x: 224, endPoint y: 123, distance: 48.2
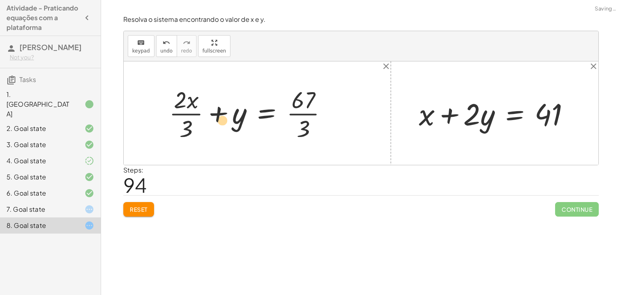
click at [224, 123] on div at bounding box center [251, 112] width 173 height 59
drag, startPoint x: 180, startPoint y: 105, endPoint x: 217, endPoint y: 117, distance: 39.0
click at [217, 117] on div at bounding box center [251, 112] width 173 height 59
drag, startPoint x: 177, startPoint y: 105, endPoint x: 206, endPoint y: 126, distance: 36.8
click at [206, 126] on div at bounding box center [251, 112] width 173 height 59
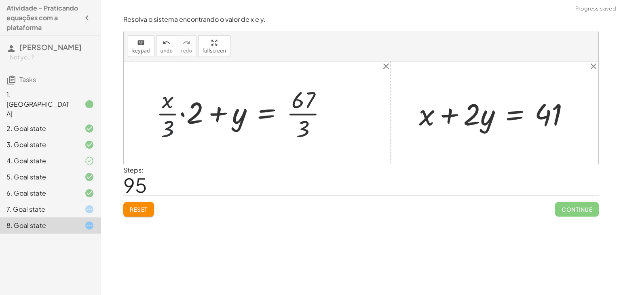
click at [177, 125] on div at bounding box center [245, 112] width 186 height 59
click at [166, 126] on div at bounding box center [245, 112] width 186 height 59
drag, startPoint x: 242, startPoint y: 112, endPoint x: 171, endPoint y: 109, distance: 71.6
click at [171, 109] on div at bounding box center [245, 112] width 186 height 59
click at [184, 107] on div at bounding box center [245, 112] width 186 height 59
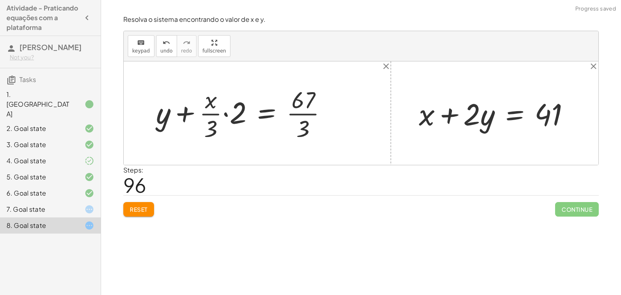
click at [231, 111] on div at bounding box center [245, 112] width 186 height 59
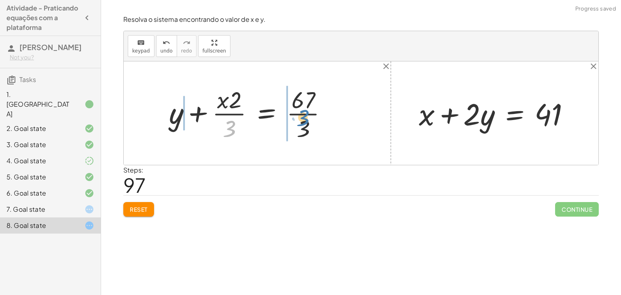
drag, startPoint x: 226, startPoint y: 129, endPoint x: 297, endPoint y: 120, distance: 71.8
click at [297, 120] on div at bounding box center [251, 112] width 173 height 59
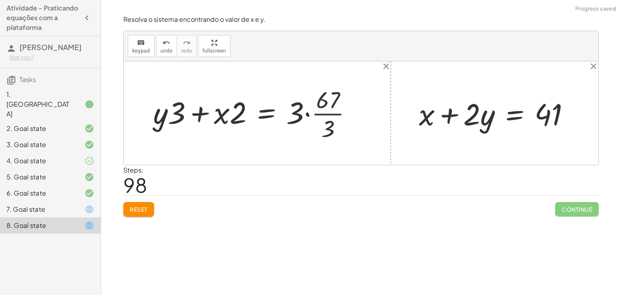
click at [307, 114] on div at bounding box center [256, 112] width 214 height 59
click at [307, 100] on div at bounding box center [252, 112] width 207 height 59
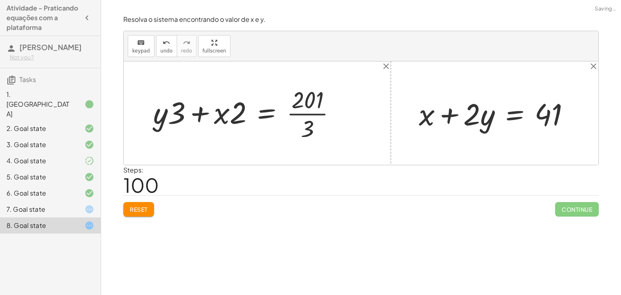
click at [303, 111] on div at bounding box center [248, 112] width 198 height 59
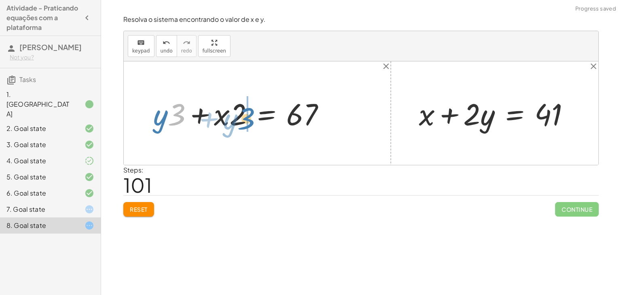
drag, startPoint x: 175, startPoint y: 118, endPoint x: 244, endPoint y: 121, distance: 70.0
click at [244, 121] on div at bounding box center [242, 113] width 187 height 40
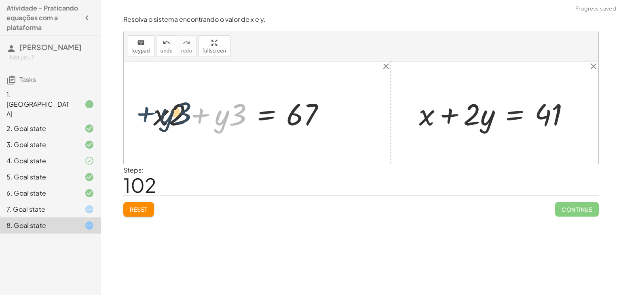
drag, startPoint x: 214, startPoint y: 120, endPoint x: 154, endPoint y: 118, distance: 60.3
click at [154, 118] on div at bounding box center [242, 113] width 187 height 40
drag, startPoint x: 229, startPoint y: 127, endPoint x: 148, endPoint y: 122, distance: 81.4
click at [148, 122] on div "+ · 2 · x + · 3 · y = 67 + · 3 · y + · 2 · x = 67 + y + · 2 · x · 3 = · 67 · 3 …" at bounding box center [239, 113] width 197 height 44
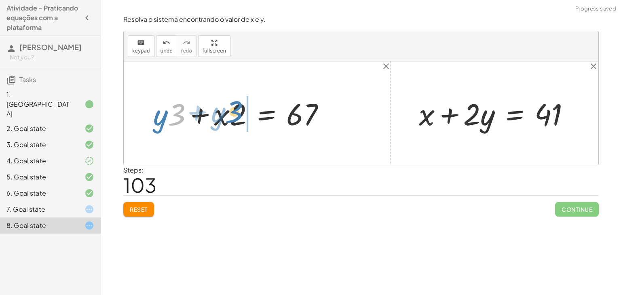
drag, startPoint x: 178, startPoint y: 112, endPoint x: 234, endPoint y: 108, distance: 56.7
click at [234, 108] on div at bounding box center [242, 113] width 187 height 40
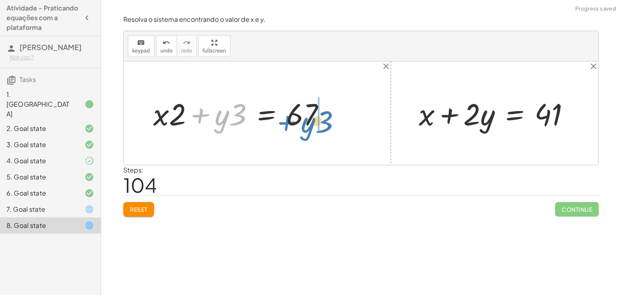
drag, startPoint x: 194, startPoint y: 114, endPoint x: 280, endPoint y: 123, distance: 86.6
click at [280, 123] on div at bounding box center [242, 113] width 187 height 40
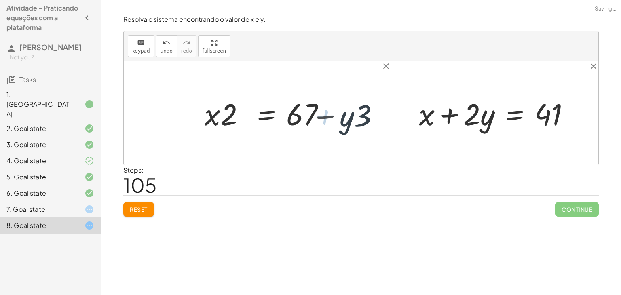
click at [329, 114] on div at bounding box center [303, 113] width 187 height 40
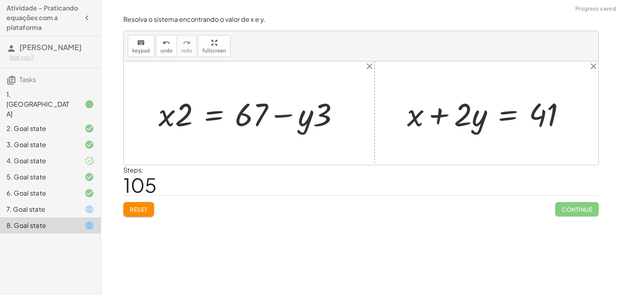
click at [288, 117] on div at bounding box center [251, 114] width 195 height 42
drag, startPoint x: 302, startPoint y: 116, endPoint x: 167, endPoint y: 118, distance: 135.4
click at [167, 118] on div at bounding box center [251, 114] width 195 height 42
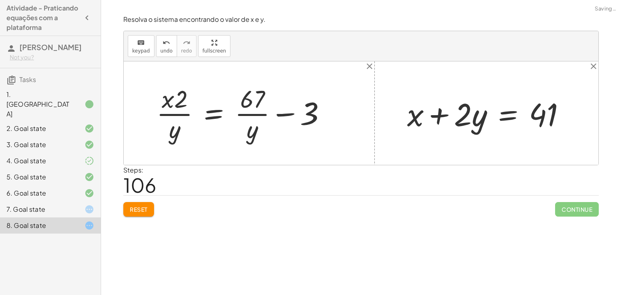
click at [180, 118] on div at bounding box center [244, 113] width 184 height 62
click at [220, 111] on div at bounding box center [244, 113] width 184 height 62
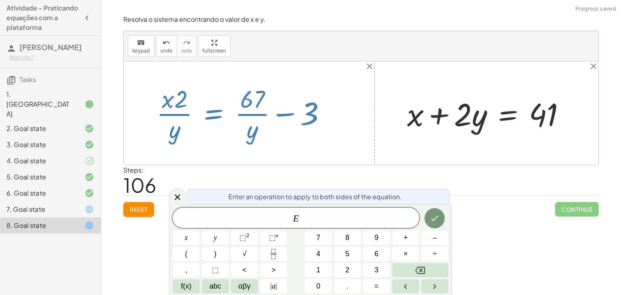
click at [259, 105] on div at bounding box center [244, 113] width 184 height 62
click at [256, 106] on div at bounding box center [244, 113] width 184 height 62
click at [245, 113] on div at bounding box center [244, 113] width 184 height 62
click at [228, 114] on div at bounding box center [244, 113] width 184 height 62
click at [182, 194] on div at bounding box center [177, 197] width 17 height 16
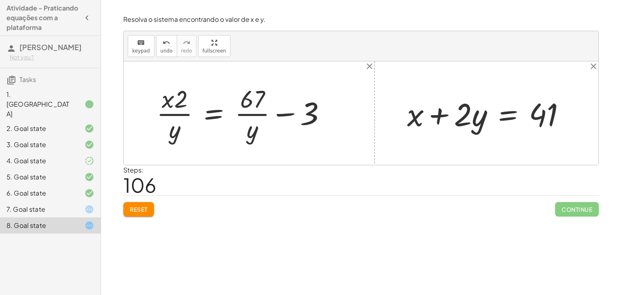
click at [211, 109] on div at bounding box center [244, 113] width 184 height 62
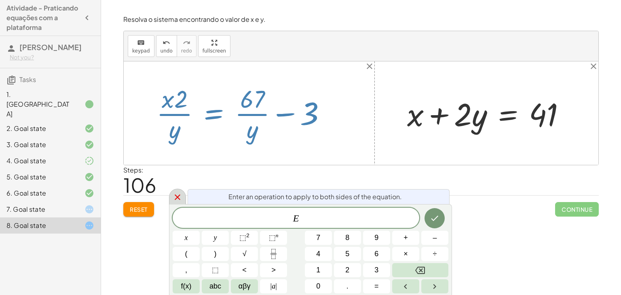
click at [179, 198] on icon at bounding box center [178, 197] width 10 height 10
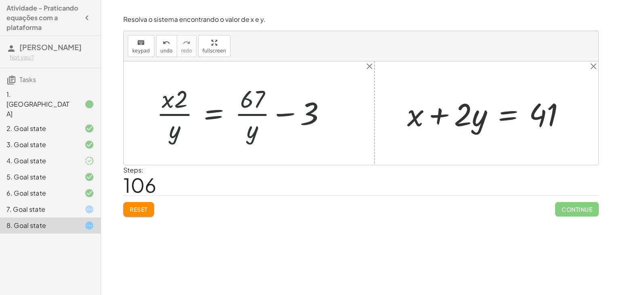
click at [275, 117] on div at bounding box center [244, 113] width 184 height 62
click at [281, 115] on div at bounding box center [244, 113] width 184 height 62
drag, startPoint x: 303, startPoint y: 108, endPoint x: 229, endPoint y: 94, distance: 74.6
click at [229, 94] on div at bounding box center [244, 113] width 184 height 62
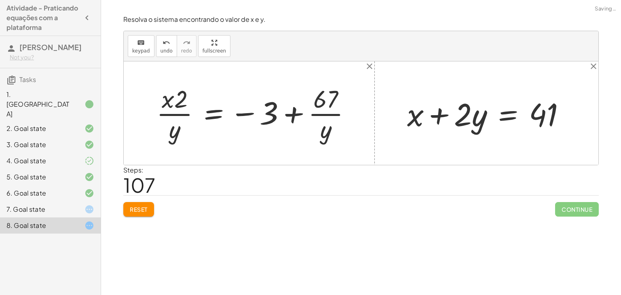
click at [293, 114] on div at bounding box center [256, 113] width 209 height 62
click at [247, 114] on div at bounding box center [256, 113] width 209 height 62
drag, startPoint x: 173, startPoint y: 103, endPoint x: 313, endPoint y: 128, distance: 142.4
click at [313, 128] on div at bounding box center [256, 113] width 209 height 62
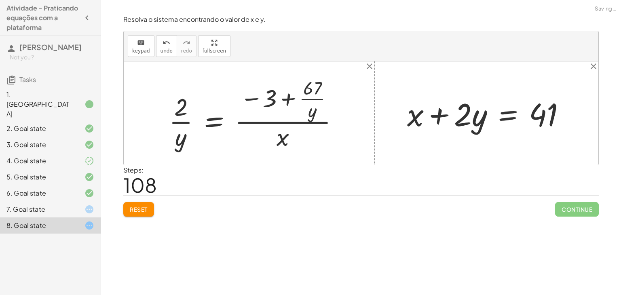
click at [283, 125] on div at bounding box center [257, 113] width 184 height 78
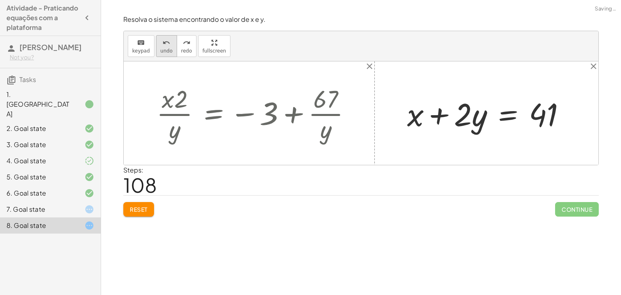
click at [170, 44] on button "undo undo" at bounding box center [166, 46] width 21 height 22
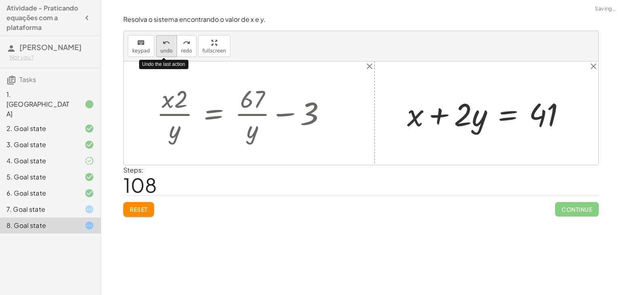
click at [170, 44] on button "undo undo" at bounding box center [166, 46] width 21 height 22
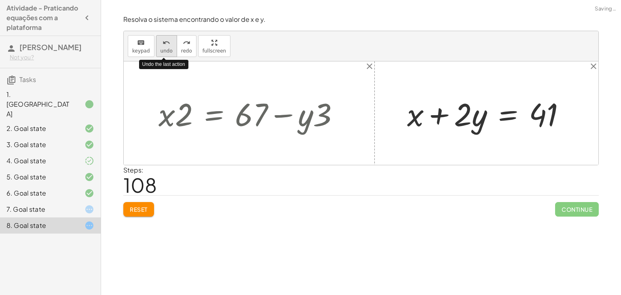
click at [170, 44] on button "undo undo" at bounding box center [166, 46] width 21 height 22
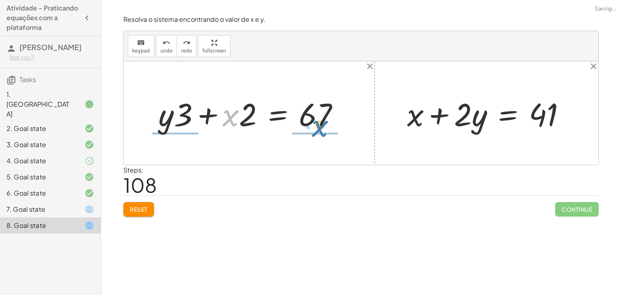
drag, startPoint x: 234, startPoint y: 114, endPoint x: 324, endPoint y: 124, distance: 90.6
click at [324, 124] on div at bounding box center [251, 114] width 195 height 42
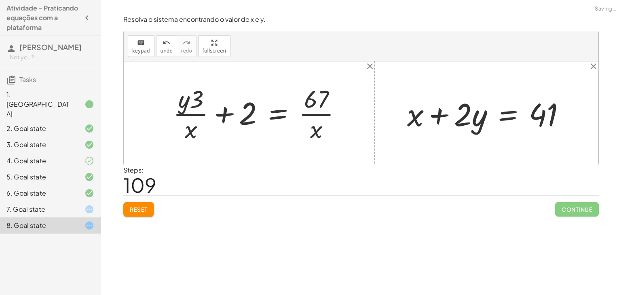
click at [322, 114] on div at bounding box center [260, 113] width 183 height 62
click at [225, 113] on div at bounding box center [260, 113] width 183 height 62
drag, startPoint x: 189, startPoint y: 133, endPoint x: 181, endPoint y: 132, distance: 8.5
click at [181, 132] on div at bounding box center [260, 113] width 183 height 62
drag, startPoint x: 198, startPoint y: 97, endPoint x: 311, endPoint y: 118, distance: 114.3
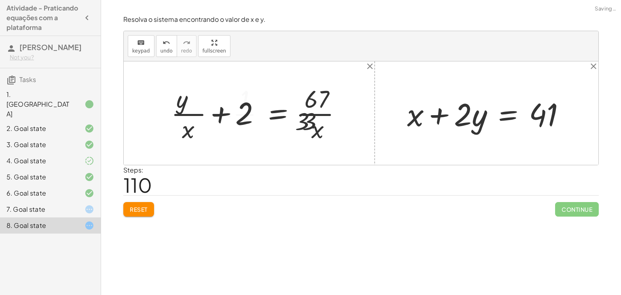
click at [311, 118] on div at bounding box center [252, 113] width 204 height 62
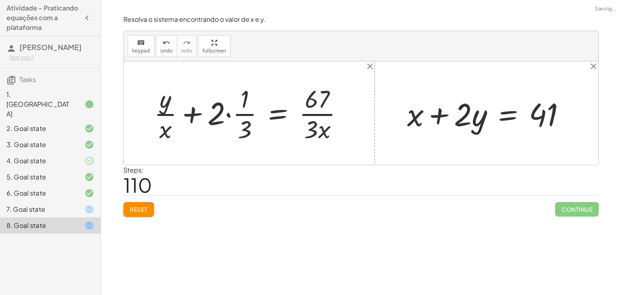
click at [317, 108] on div at bounding box center [252, 113] width 204 height 62
click at [226, 113] on div at bounding box center [252, 113] width 204 height 62
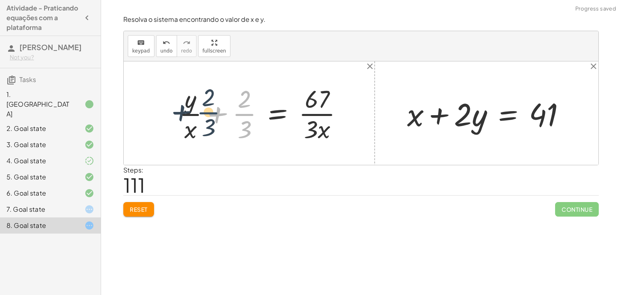
drag, startPoint x: 245, startPoint y: 114, endPoint x: 208, endPoint y: 113, distance: 37.2
click at [208, 113] on div at bounding box center [264, 113] width 179 height 62
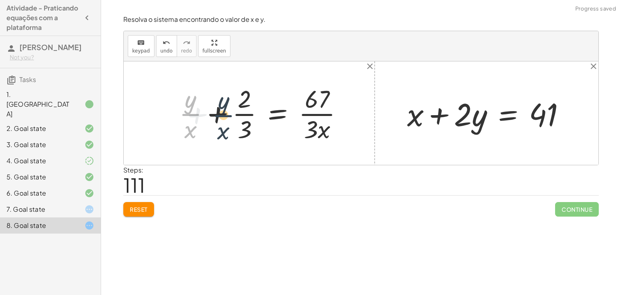
drag, startPoint x: 189, startPoint y: 112, endPoint x: 222, endPoint y: 113, distance: 33.6
click at [222, 113] on div at bounding box center [264, 113] width 179 height 62
click at [319, 120] on div at bounding box center [264, 113] width 179 height 62
click at [320, 117] on div at bounding box center [264, 113] width 179 height 62
drag, startPoint x: 322, startPoint y: 122, endPoint x: 193, endPoint y: 119, distance: 129.3
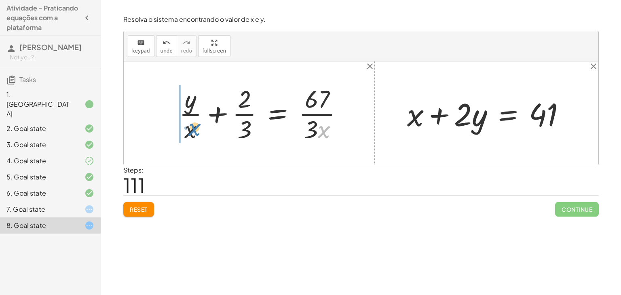
click at [193, 119] on div at bounding box center [264, 113] width 179 height 62
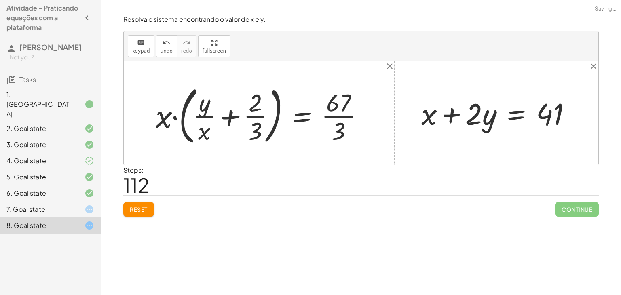
click at [147, 113] on div "+ · 2 · x + · 3 · y = 67 + · 3 · y + · 2 · x = 67 + y + · 2 · x · 3 = · 67 · 3 …" at bounding box center [258, 112] width 231 height 67
click at [174, 116] on div at bounding box center [262, 112] width 221 height 63
click at [225, 114] on div at bounding box center [262, 112] width 221 height 63
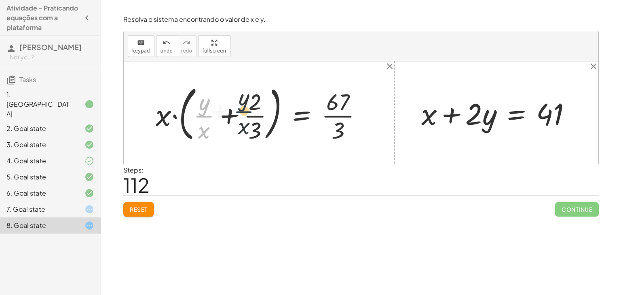
drag, startPoint x: 200, startPoint y: 112, endPoint x: 261, endPoint y: 107, distance: 60.4
click at [261, 107] on div at bounding box center [262, 112] width 221 height 63
click at [221, 116] on div at bounding box center [262, 112] width 221 height 63
click at [175, 117] on div at bounding box center [262, 112] width 221 height 63
drag, startPoint x: 210, startPoint y: 128, endPoint x: 217, endPoint y: 97, distance: 31.9
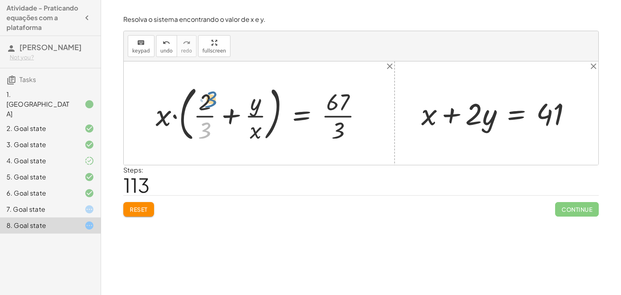
click at [217, 97] on div at bounding box center [262, 112] width 221 height 63
drag, startPoint x: 203, startPoint y: 131, endPoint x: 223, endPoint y: 120, distance: 23.0
click at [223, 120] on div at bounding box center [262, 112] width 221 height 63
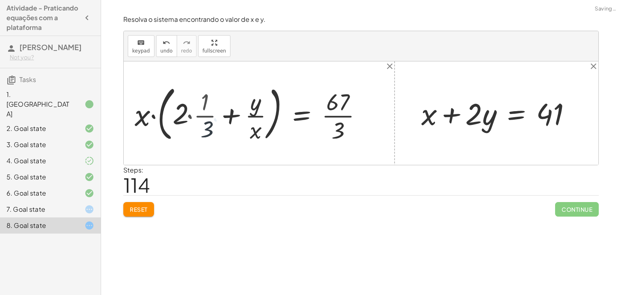
click at [187, 116] on div at bounding box center [250, 112] width 245 height 63
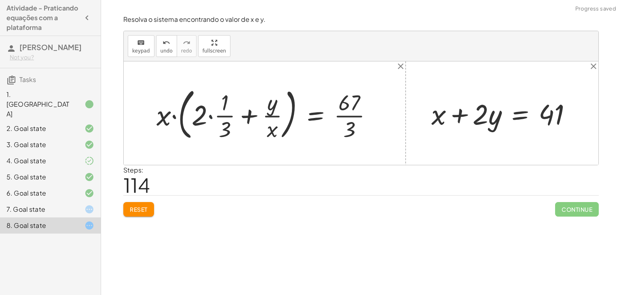
click at [210, 115] on div at bounding box center [267, 113] width 230 height 60
click at [219, 116] on div at bounding box center [279, 113] width 208 height 60
click at [197, 117] on div at bounding box center [279, 113] width 208 height 60
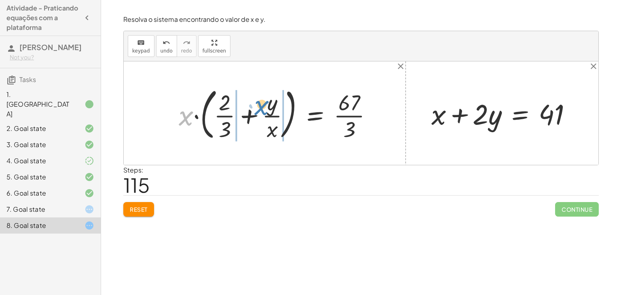
drag, startPoint x: 184, startPoint y: 118, endPoint x: 258, endPoint y: 107, distance: 74.8
click at [258, 107] on div at bounding box center [279, 113] width 208 height 60
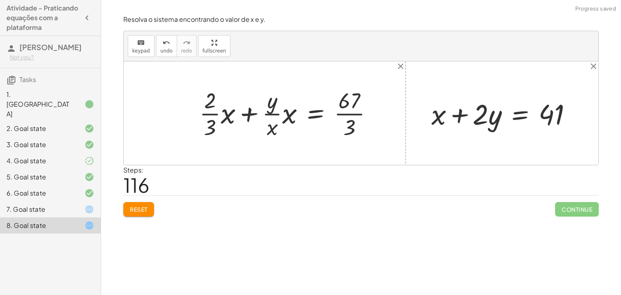
click at [244, 112] on div at bounding box center [289, 112] width 188 height 55
click at [225, 112] on div at bounding box center [289, 112] width 188 height 55
click at [212, 113] on div at bounding box center [291, 112] width 184 height 55
drag, startPoint x: 279, startPoint y: 131, endPoint x: 259, endPoint y: 130, distance: 20.6
click at [259, 130] on div at bounding box center [291, 112] width 184 height 55
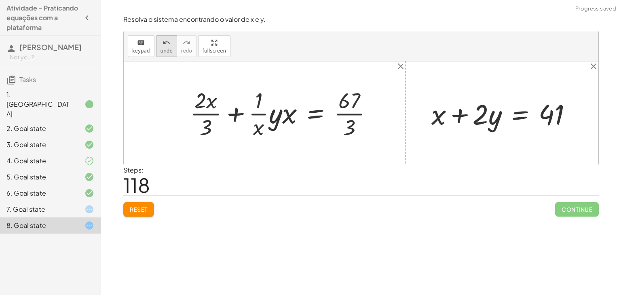
click at [160, 51] on span "undo" at bounding box center [166, 51] width 12 height 6
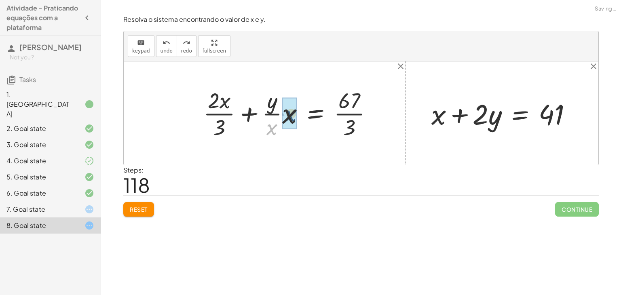
drag, startPoint x: 268, startPoint y: 131, endPoint x: 287, endPoint y: 117, distance: 23.9
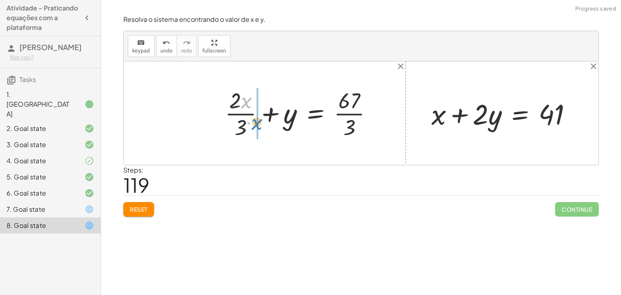
drag, startPoint x: 246, startPoint y: 105, endPoint x: 262, endPoint y: 126, distance: 25.7
click at [262, 126] on div at bounding box center [302, 112] width 162 height 55
click at [242, 116] on div at bounding box center [300, 112] width 166 height 55
click at [270, 113] on div at bounding box center [302, 112] width 162 height 55
drag, startPoint x: 242, startPoint y: 131, endPoint x: 242, endPoint y: 101, distance: 30.3
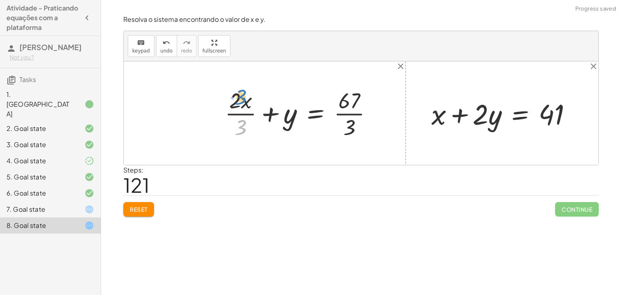
click at [242, 101] on div at bounding box center [302, 112] width 162 height 55
click at [458, 114] on div at bounding box center [504, 113] width 155 height 37
click at [519, 111] on div at bounding box center [504, 113] width 155 height 37
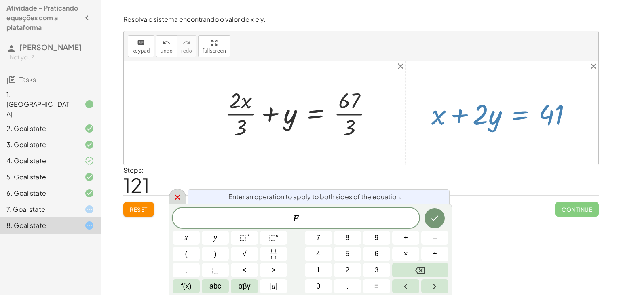
click at [171, 194] on div at bounding box center [177, 197] width 17 height 16
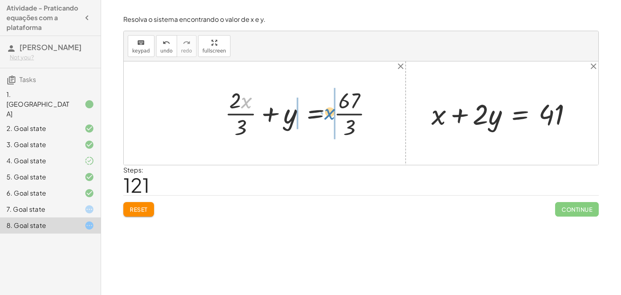
drag, startPoint x: 253, startPoint y: 100, endPoint x: 335, endPoint y: 112, distance: 82.8
click at [335, 112] on div at bounding box center [302, 112] width 162 height 55
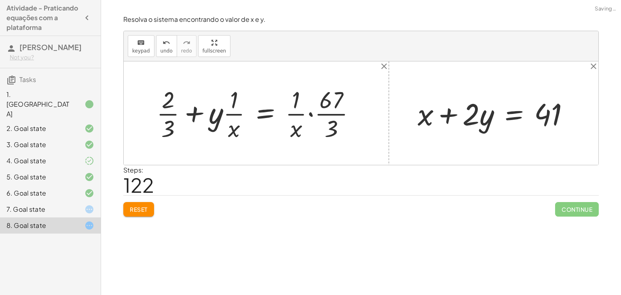
click at [354, 105] on div at bounding box center [259, 113] width 214 height 60
click at [311, 119] on div at bounding box center [259, 113] width 214 height 60
click at [310, 112] on div at bounding box center [245, 113] width 186 height 60
click at [303, 127] on div at bounding box center [245, 113] width 186 height 60
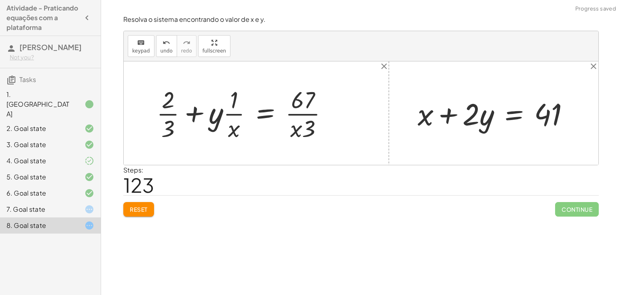
click at [290, 133] on div at bounding box center [245, 113] width 186 height 60
click at [317, 128] on div at bounding box center [245, 113] width 186 height 60
click at [247, 119] on div at bounding box center [245, 113] width 186 height 60
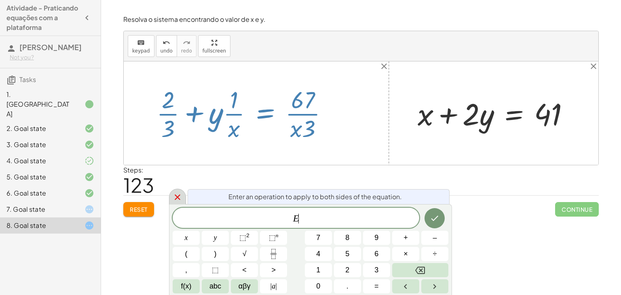
click at [181, 195] on icon at bounding box center [178, 197] width 10 height 10
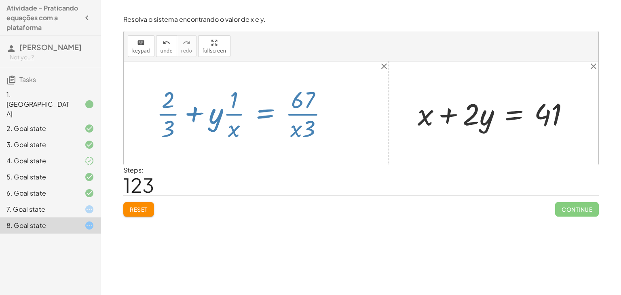
click at [181, 195] on div "Reset Continue" at bounding box center [360, 205] width 475 height 21
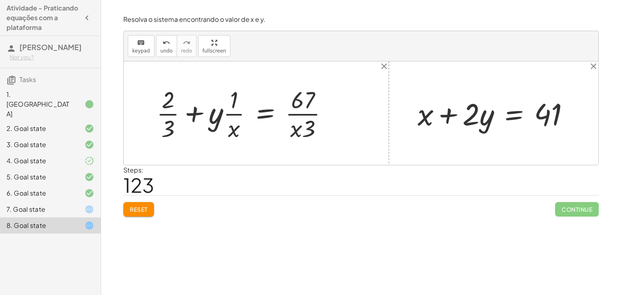
click at [234, 116] on div at bounding box center [245, 113] width 186 height 60
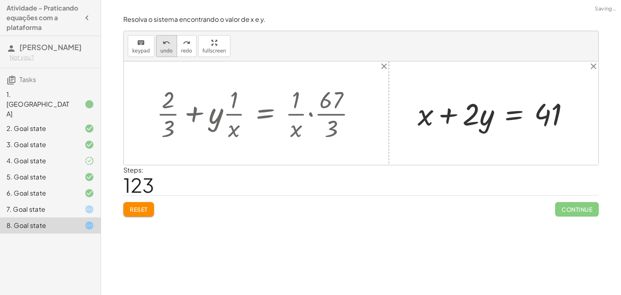
click at [167, 54] on button "undo undo" at bounding box center [166, 46] width 21 height 22
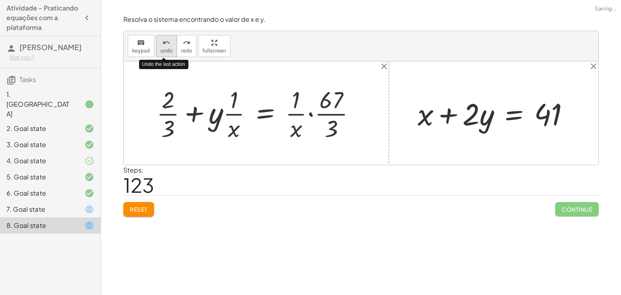
click at [167, 55] on button "undo undo" at bounding box center [166, 46] width 21 height 22
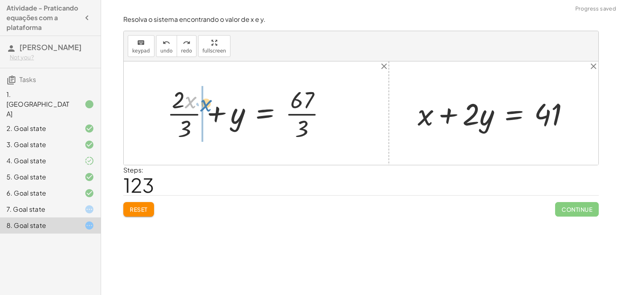
drag, startPoint x: 185, startPoint y: 103, endPoint x: 202, endPoint y: 107, distance: 17.5
click at [177, 118] on div at bounding box center [247, 113] width 178 height 60
click at [223, 108] on div at bounding box center [247, 113] width 178 height 60
click at [265, 108] on div at bounding box center [247, 113] width 178 height 60
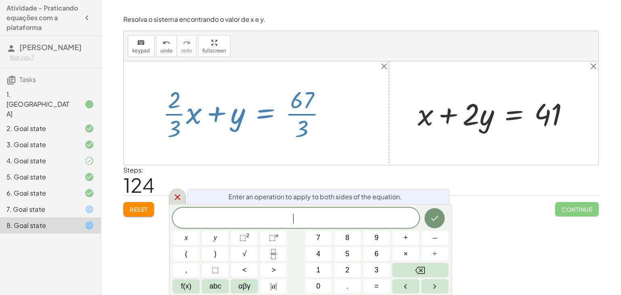
click at [178, 194] on icon at bounding box center [178, 197] width 10 height 10
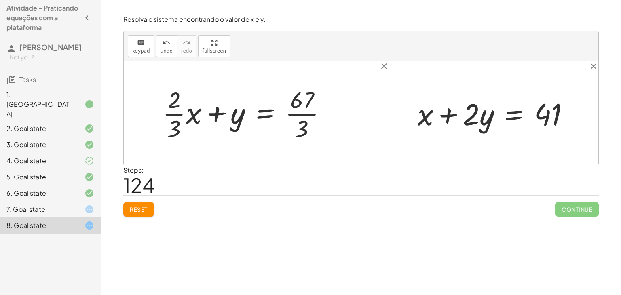
click at [268, 114] on div at bounding box center [247, 113] width 178 height 60
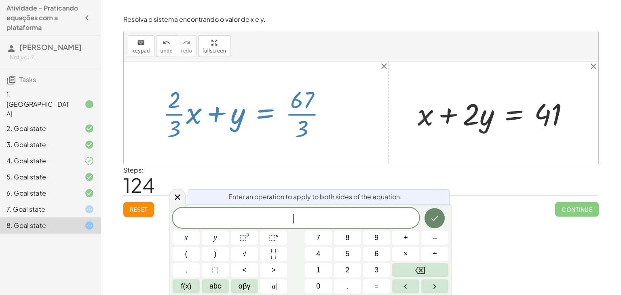
click at [433, 218] on icon "Done" at bounding box center [434, 218] width 10 height 10
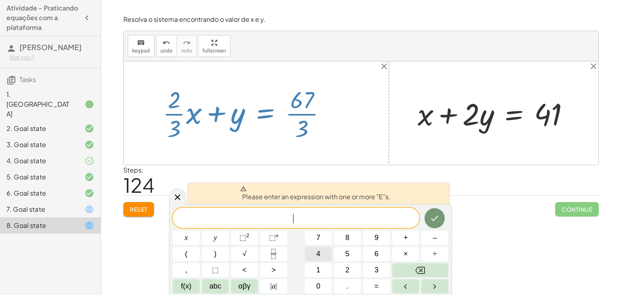
click at [328, 248] on button "4" at bounding box center [318, 254] width 27 height 14
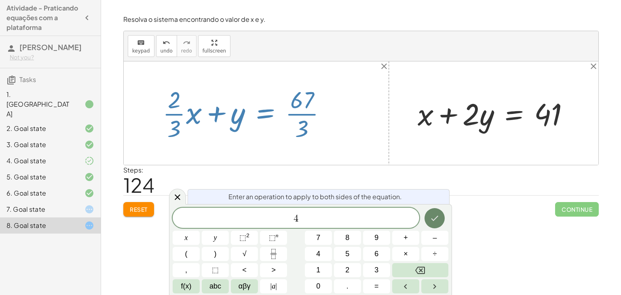
click at [434, 221] on icon "Done" at bounding box center [434, 218] width 10 height 10
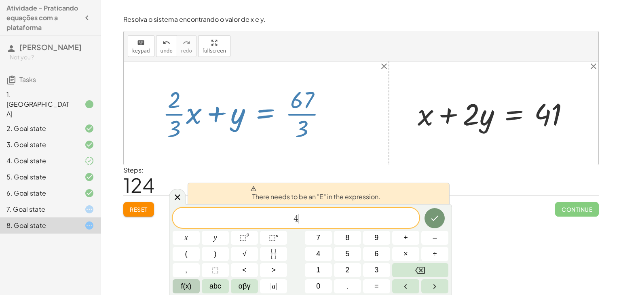
click at [185, 286] on span "f(x)" at bounding box center [186, 286] width 11 height 11
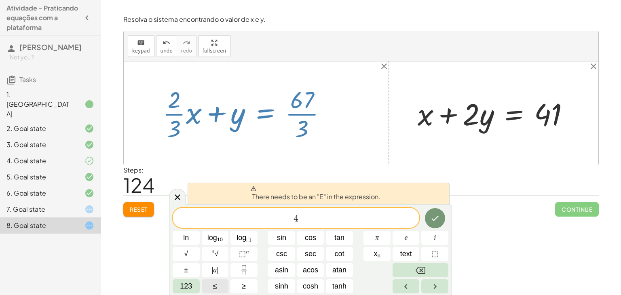
click at [213, 286] on span "≤" at bounding box center [215, 286] width 4 height 11
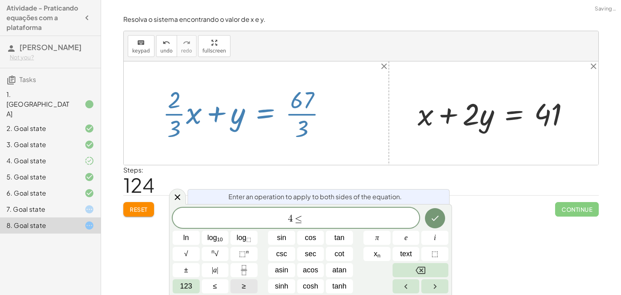
click at [245, 285] on span "≥" at bounding box center [244, 286] width 4 height 11
click at [197, 285] on button "123" at bounding box center [186, 286] width 27 height 14
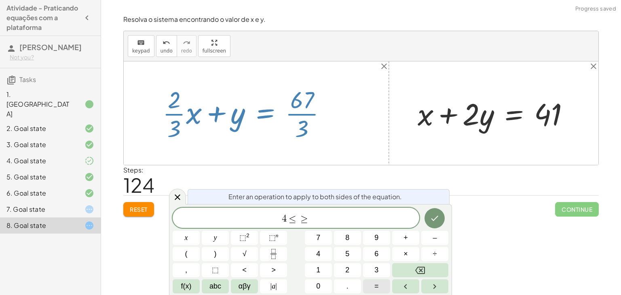
click at [372, 290] on button "=" at bounding box center [376, 286] width 27 height 14
click at [425, 270] on icon "Backspace" at bounding box center [420, 270] width 10 height 7
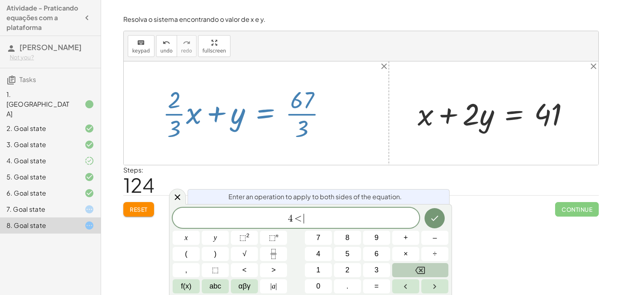
click at [425, 270] on icon "Backspace" at bounding box center [420, 270] width 10 height 7
click at [208, 283] on button "abc" at bounding box center [215, 286] width 27 height 14
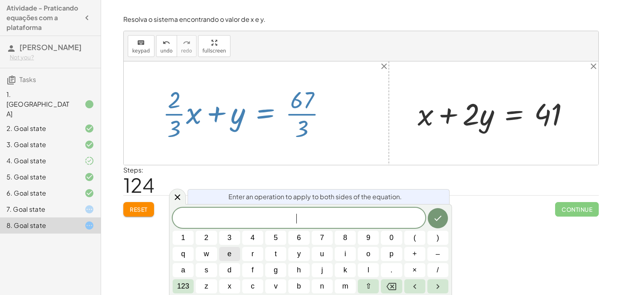
click at [228, 248] on button "e" at bounding box center [229, 254] width 21 height 14
click at [435, 210] on button "Done" at bounding box center [437, 218] width 20 height 20
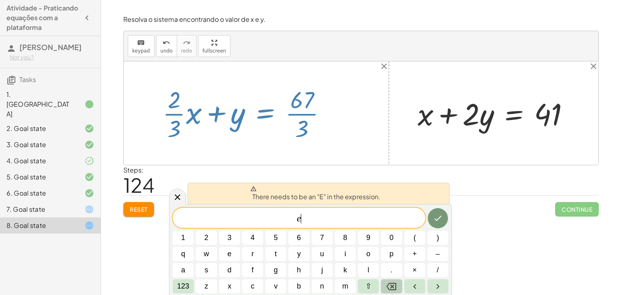
click at [385, 284] on button "Backspace" at bounding box center [391, 286] width 21 height 14
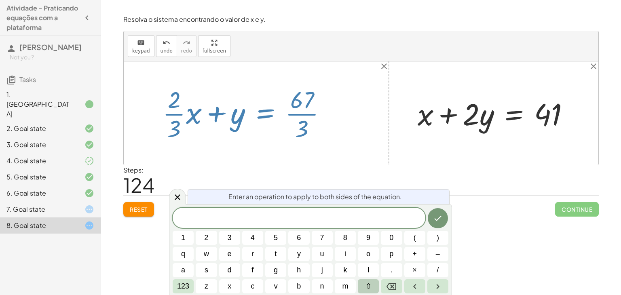
click at [367, 288] on span "⇧" at bounding box center [368, 286] width 6 height 11
click at [239, 256] on button "e" at bounding box center [229, 254] width 21 height 14
click at [385, 282] on button "Backspace" at bounding box center [391, 286] width 21 height 14
click at [430, 224] on button "Done" at bounding box center [437, 218] width 20 height 20
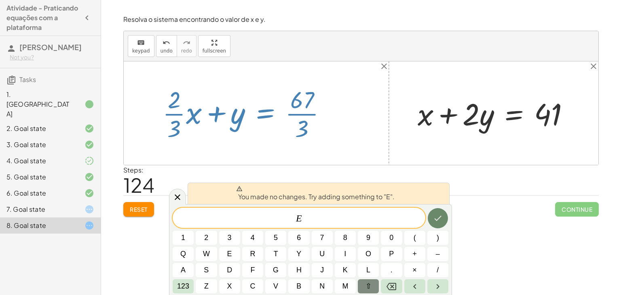
click at [431, 216] on button "Done" at bounding box center [437, 218] width 20 height 20
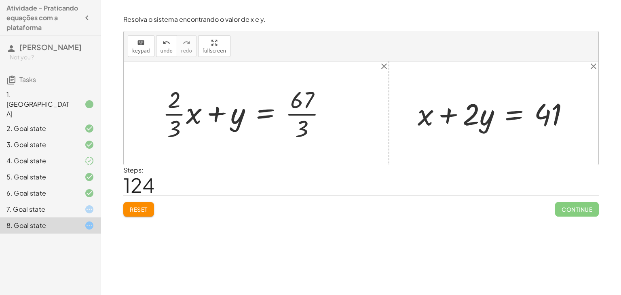
click at [273, 194] on div "Steps: 124" at bounding box center [360, 180] width 475 height 30
drag, startPoint x: 185, startPoint y: 104, endPoint x: 187, endPoint y: 140, distance: 36.4
click at [187, 140] on div at bounding box center [247, 113] width 178 height 60
drag, startPoint x: 191, startPoint y: 116, endPoint x: 161, endPoint y: 118, distance: 29.9
click at [161, 118] on div at bounding box center [247, 113] width 178 height 60
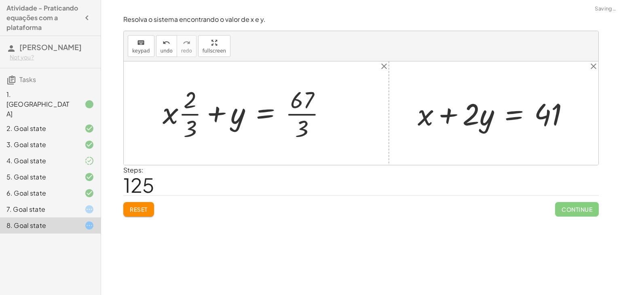
click at [184, 110] on div at bounding box center [247, 113] width 178 height 60
drag, startPoint x: 234, startPoint y: 114, endPoint x: 173, endPoint y: 112, distance: 61.0
click at [173, 112] on div at bounding box center [247, 113] width 178 height 60
click at [183, 122] on div at bounding box center [247, 113] width 178 height 60
drag, startPoint x: 236, startPoint y: 93, endPoint x: 239, endPoint y: 126, distance: 34.1
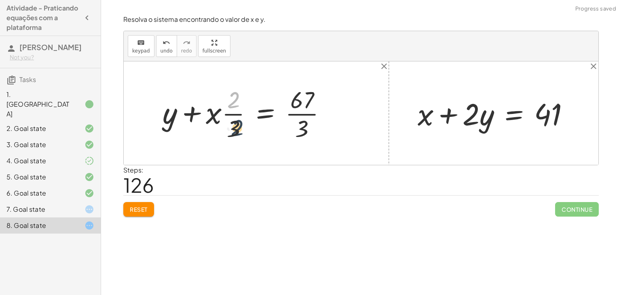
click at [239, 126] on div at bounding box center [247, 113] width 178 height 60
drag, startPoint x: 236, startPoint y: 133, endPoint x: 235, endPoint y: 93, distance: 40.0
click at [235, 93] on div at bounding box center [247, 113] width 178 height 60
click at [301, 104] on div at bounding box center [247, 113] width 178 height 60
click at [300, 118] on div at bounding box center [247, 113] width 178 height 60
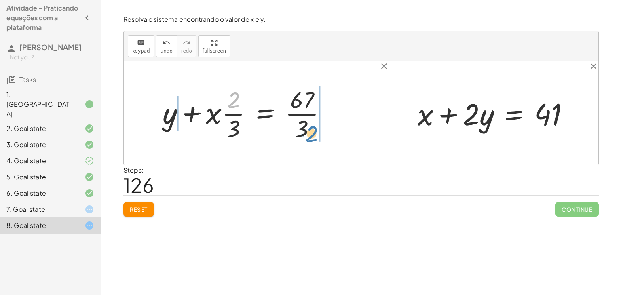
drag, startPoint x: 231, startPoint y: 104, endPoint x: 311, endPoint y: 137, distance: 86.1
click at [311, 137] on div at bounding box center [247, 113] width 178 height 60
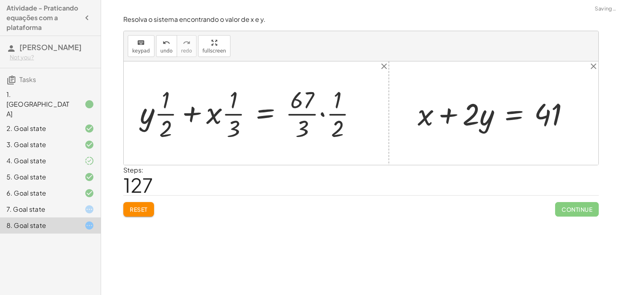
click at [316, 115] on div at bounding box center [251, 113] width 231 height 60
click at [322, 115] on div at bounding box center [251, 113] width 231 height 60
click at [307, 128] on div at bounding box center [240, 113] width 209 height 60
click at [297, 114] on div at bounding box center [236, 113] width 201 height 60
click at [197, 112] on div at bounding box center [236, 113] width 201 height 60
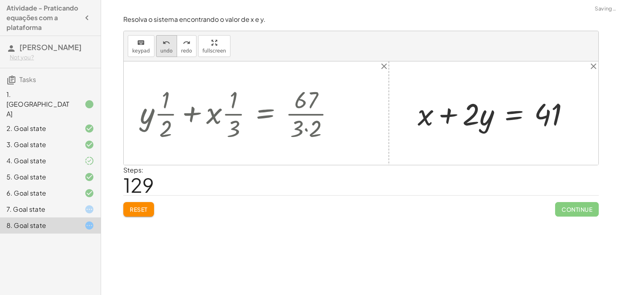
click at [156, 46] on button "undo undo" at bounding box center [166, 46] width 21 height 22
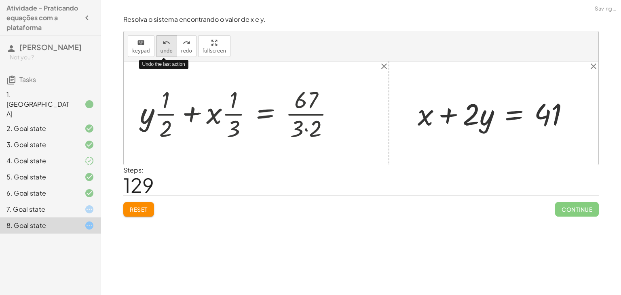
click at [156, 46] on button "undo undo" at bounding box center [166, 46] width 21 height 22
click at [160, 46] on div "undo" at bounding box center [166, 43] width 12 height 10
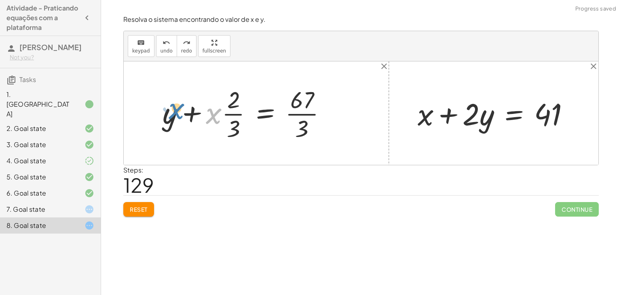
drag, startPoint x: 217, startPoint y: 119, endPoint x: 164, endPoint y: 116, distance: 53.0
click at [164, 116] on div at bounding box center [247, 113] width 178 height 60
click at [195, 114] on div at bounding box center [247, 113] width 178 height 60
click at [220, 110] on div at bounding box center [247, 113] width 178 height 60
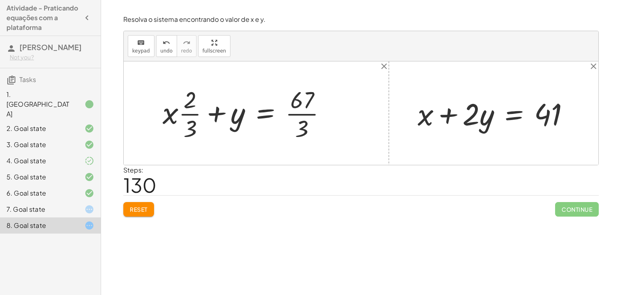
click at [149, 208] on button "Reset" at bounding box center [138, 209] width 31 height 15
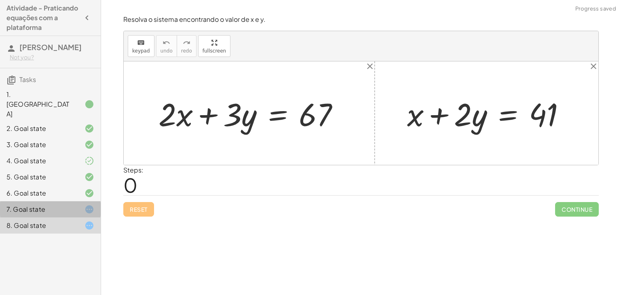
click at [74, 204] on div at bounding box center [83, 209] width 23 height 10
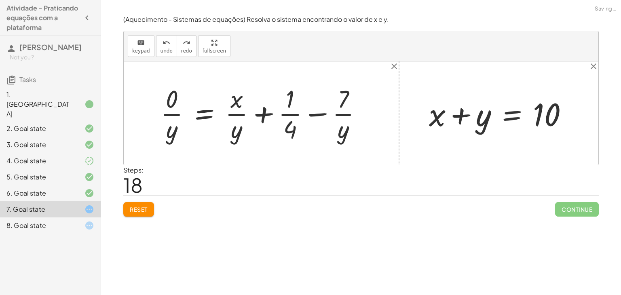
click at [138, 225] on div "Encontre o valor da incógnita x manipulando a equação. insert select one: Math …" at bounding box center [361, 147] width 520 height 295
click at [0, 0] on div "(Aquecimento - Sistemas de equações) Resolva o sistema encontrando o valor de x…" at bounding box center [0, 0] width 0 height 0
click at [141, 206] on span "Reset" at bounding box center [139, 209] width 18 height 7
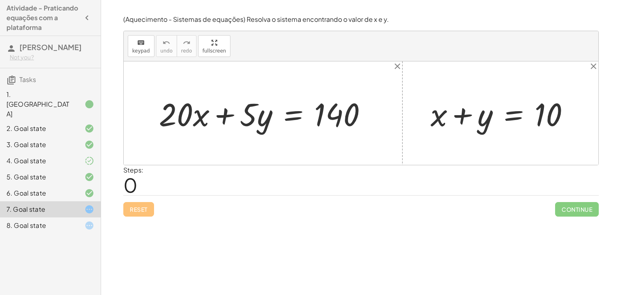
click at [229, 109] on div at bounding box center [266, 114] width 223 height 42
drag, startPoint x: 244, startPoint y: 112, endPoint x: 126, endPoint y: 117, distance: 118.5
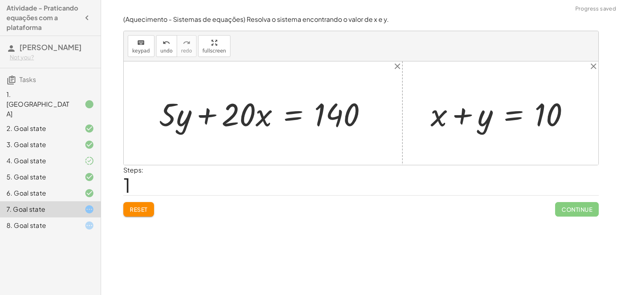
click at [205, 120] on div at bounding box center [266, 114] width 223 height 42
drag, startPoint x: 242, startPoint y: 119, endPoint x: 158, endPoint y: 126, distance: 85.2
click at [158, 126] on div at bounding box center [266, 114] width 223 height 42
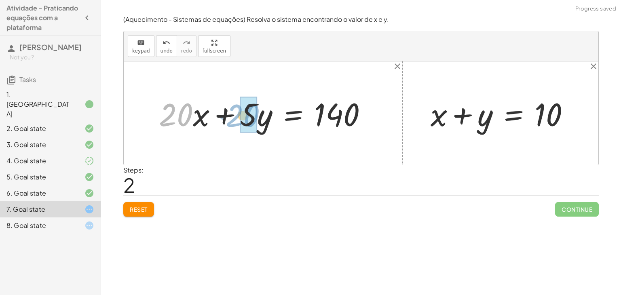
drag, startPoint x: 170, startPoint y: 117, endPoint x: 237, endPoint y: 117, distance: 67.1
click at [237, 117] on div at bounding box center [266, 114] width 223 height 42
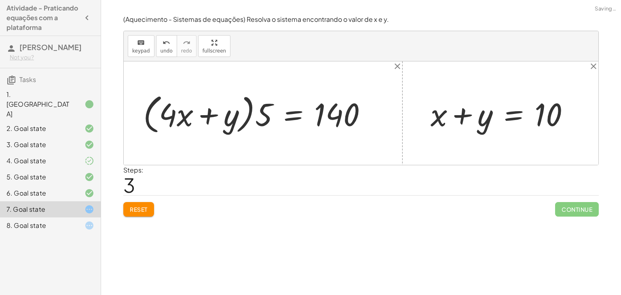
click at [170, 110] on div at bounding box center [258, 113] width 238 height 46
click at [185, 115] on div at bounding box center [258, 113] width 238 height 46
drag, startPoint x: 266, startPoint y: 120, endPoint x: 132, endPoint y: 116, distance: 134.2
click at [132, 116] on div "+ · 20 · x + · 5 · y = 140 + · 5 · y + · 20 · x = 140 + · 20 · x + · 5 · y = 14…" at bounding box center [255, 113] width 248 height 51
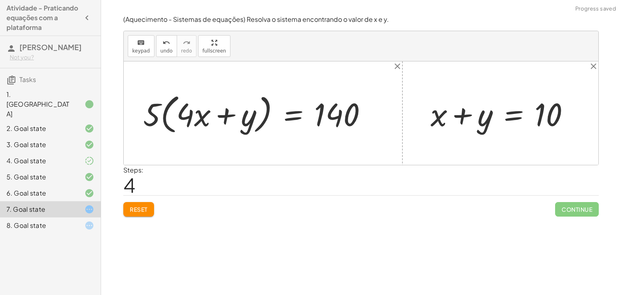
click at [182, 111] on div at bounding box center [258, 113] width 238 height 46
click at [155, 116] on div at bounding box center [258, 113] width 238 height 46
click at [180, 118] on div at bounding box center [258, 113] width 238 height 46
drag, startPoint x: 154, startPoint y: 117, endPoint x: 184, endPoint y: 118, distance: 30.7
click at [184, 118] on div at bounding box center [258, 113] width 238 height 46
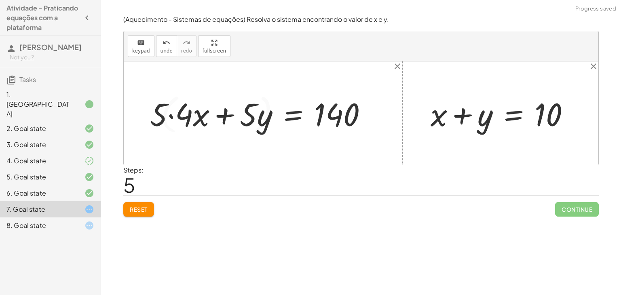
click at [165, 120] on div at bounding box center [261, 114] width 231 height 42
click at [171, 116] on div at bounding box center [261, 114] width 231 height 42
click at [237, 115] on div at bounding box center [266, 114] width 223 height 42
click at [227, 114] on div at bounding box center [266, 114] width 223 height 42
drag, startPoint x: 175, startPoint y: 105, endPoint x: 258, endPoint y: 94, distance: 83.1
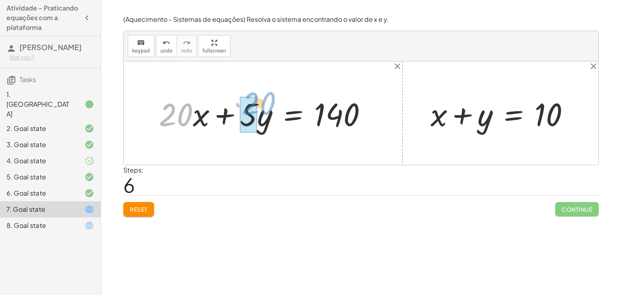
click at [258, 94] on div at bounding box center [266, 114] width 223 height 42
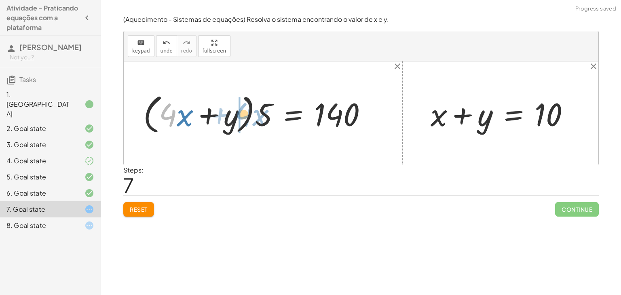
drag, startPoint x: 163, startPoint y: 119, endPoint x: 239, endPoint y: 118, distance: 76.0
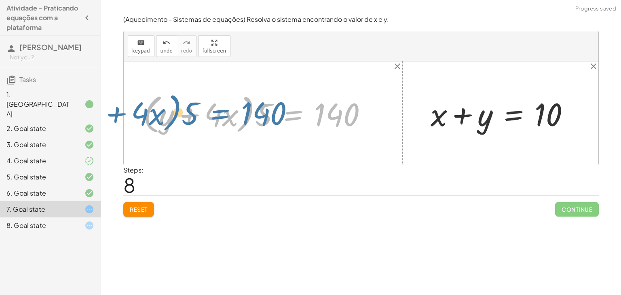
drag, startPoint x: 286, startPoint y: 114, endPoint x: 280, endPoint y: 101, distance: 15.0
click at [280, 101] on div at bounding box center [258, 113] width 238 height 46
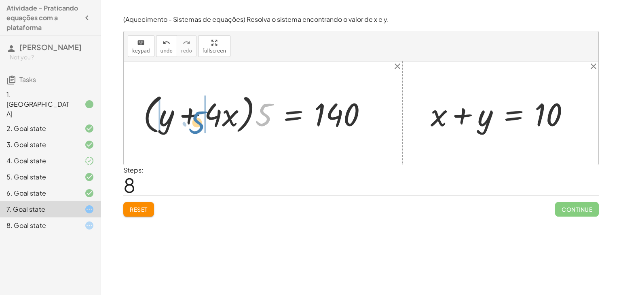
drag, startPoint x: 265, startPoint y: 109, endPoint x: 200, endPoint y: 116, distance: 65.4
click at [200, 116] on div at bounding box center [258, 113] width 238 height 46
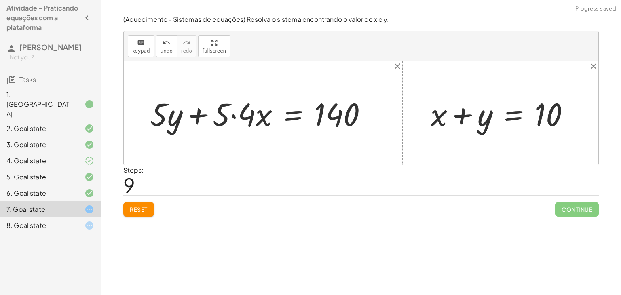
click at [231, 114] on div at bounding box center [261, 114] width 231 height 42
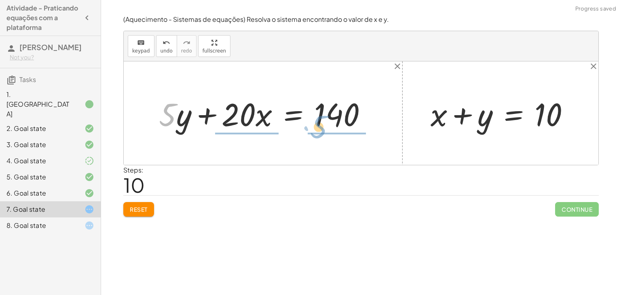
drag, startPoint x: 168, startPoint y: 122, endPoint x: 319, endPoint y: 134, distance: 151.2
click at [319, 134] on div "+ · 20 · x + · 5 · y = 140 + · 5 · y + · 20 · x = 140 + · 20 · x + · 5 · y = 14…" at bounding box center [263, 113] width 233 height 46
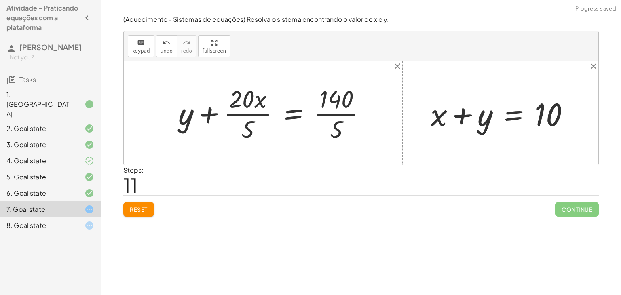
click at [245, 115] on div at bounding box center [275, 113] width 202 height 62
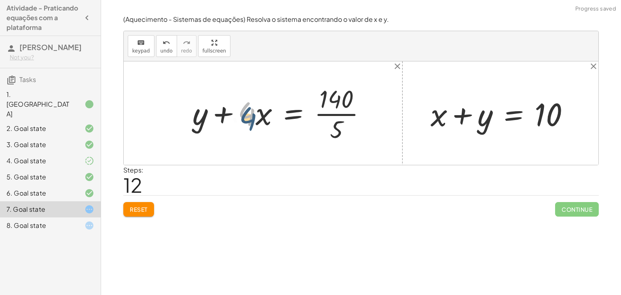
drag, startPoint x: 246, startPoint y: 117, endPoint x: 247, endPoint y: 123, distance: 6.7
click at [247, 123] on div at bounding box center [282, 113] width 188 height 62
drag, startPoint x: 335, startPoint y: 138, endPoint x: 213, endPoint y: 120, distance: 123.4
click at [213, 120] on div at bounding box center [282, 113] width 188 height 62
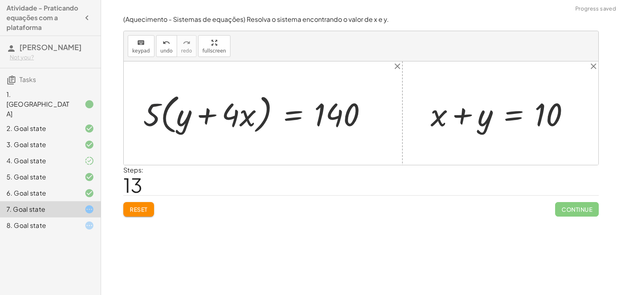
click at [160, 122] on div at bounding box center [258, 113] width 238 height 46
drag, startPoint x: 145, startPoint y: 122, endPoint x: 185, endPoint y: 123, distance: 39.6
click at [185, 123] on div at bounding box center [258, 113] width 238 height 46
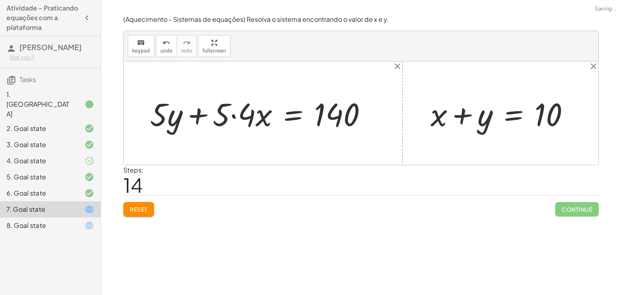
click at [240, 118] on div at bounding box center [261, 114] width 231 height 42
click at [156, 114] on div at bounding box center [266, 114] width 223 height 42
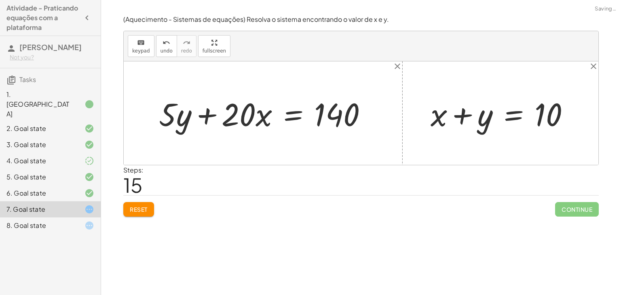
click at [165, 122] on div at bounding box center [266, 114] width 223 height 42
drag, startPoint x: 165, startPoint y: 122, endPoint x: 221, endPoint y: 120, distance: 55.4
click at [221, 120] on div at bounding box center [266, 114] width 223 height 42
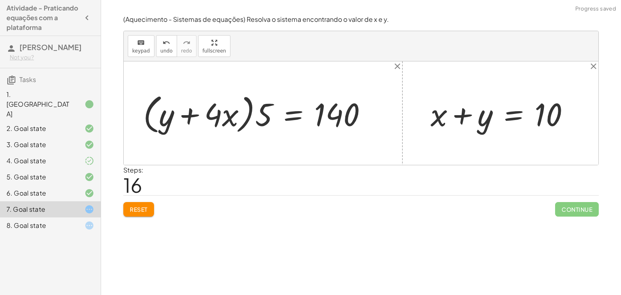
click at [202, 118] on div at bounding box center [258, 113] width 238 height 46
drag, startPoint x: 260, startPoint y: 118, endPoint x: 223, endPoint y: 123, distance: 38.0
click at [223, 123] on div at bounding box center [258, 113] width 238 height 46
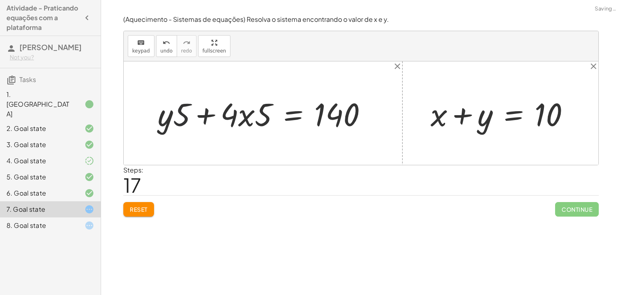
click at [175, 110] on div at bounding box center [266, 114] width 224 height 42
click at [259, 113] on div at bounding box center [266, 114] width 224 height 42
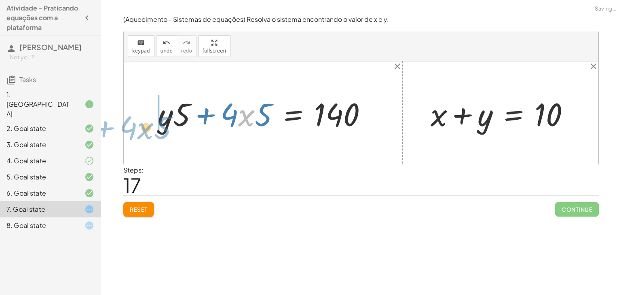
drag, startPoint x: 241, startPoint y: 115, endPoint x: 139, endPoint y: 126, distance: 102.8
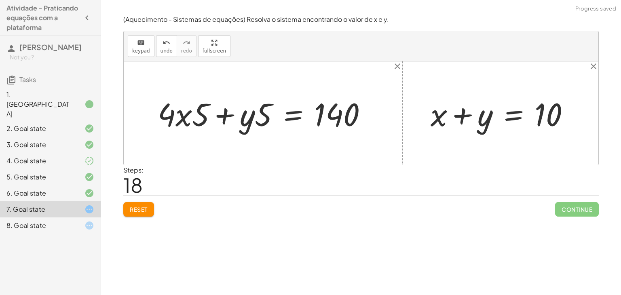
click at [223, 120] on div at bounding box center [266, 114] width 224 height 42
click at [183, 124] on div at bounding box center [266, 114] width 224 height 42
click at [260, 121] on div at bounding box center [266, 114] width 224 height 42
click at [302, 109] on div at bounding box center [266, 114] width 224 height 42
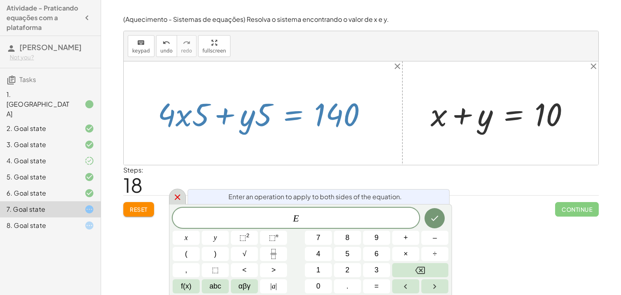
click at [171, 200] on div at bounding box center [177, 197] width 17 height 16
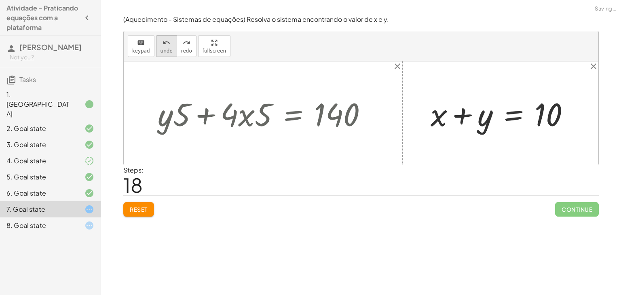
click at [165, 54] on span "undo" at bounding box center [166, 51] width 12 height 6
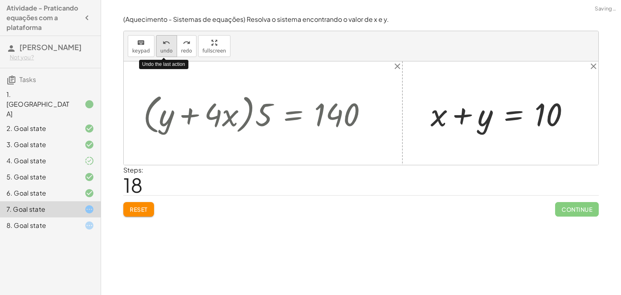
click at [165, 54] on span "undo" at bounding box center [166, 51] width 12 height 6
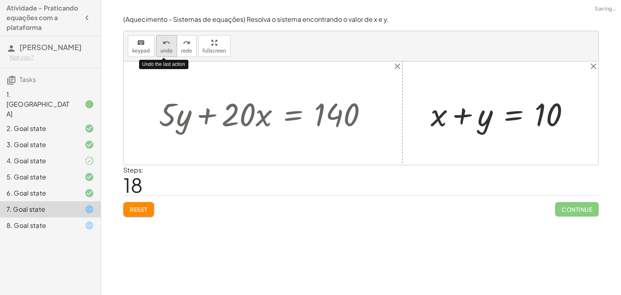
click at [165, 52] on span "undo" at bounding box center [166, 51] width 12 height 6
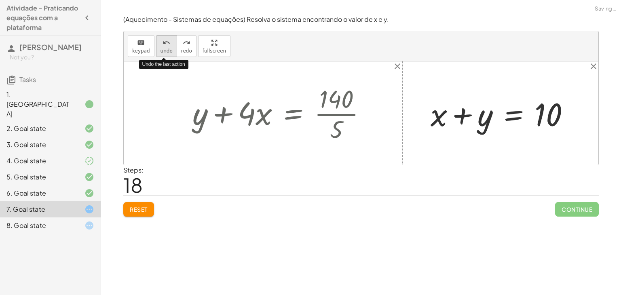
click at [165, 52] on span "undo" at bounding box center [166, 51] width 12 height 6
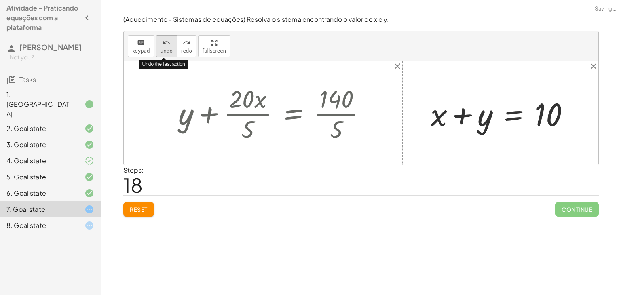
click at [165, 52] on span "undo" at bounding box center [166, 51] width 12 height 6
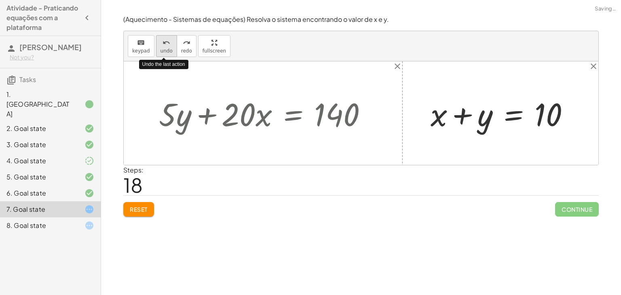
click at [165, 52] on span "undo" at bounding box center [166, 51] width 12 height 6
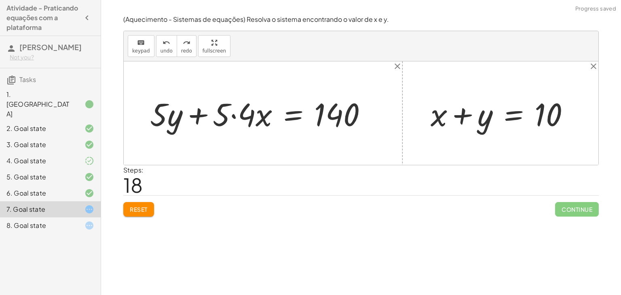
click at [147, 198] on div "Reset Continue" at bounding box center [360, 205] width 475 height 21
click at [0, 0] on div "(Aquecimento - Sistemas de equações) Resolva o sistema encontrando o valor de x…" at bounding box center [0, 0] width 0 height 0
click at [142, 206] on span "Reset" at bounding box center [139, 209] width 18 height 7
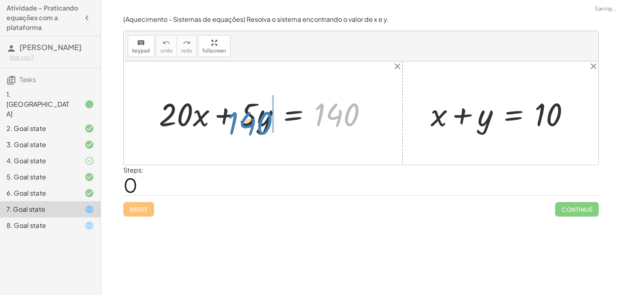
drag, startPoint x: 330, startPoint y: 112, endPoint x: 244, endPoint y: 120, distance: 86.4
click at [244, 120] on div at bounding box center [266, 114] width 223 height 42
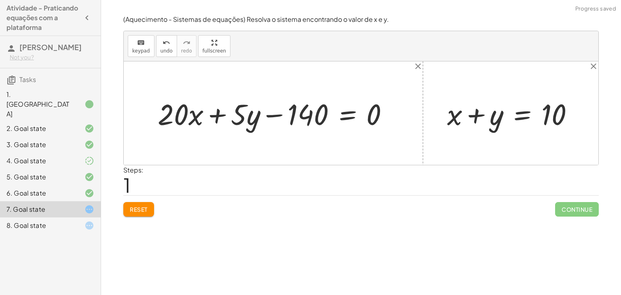
click at [280, 116] on div at bounding box center [277, 113] width 246 height 38
drag, startPoint x: 254, startPoint y: 120, endPoint x: 171, endPoint y: 121, distance: 83.2
click at [171, 121] on div at bounding box center [277, 113] width 246 height 38
click at [200, 114] on div at bounding box center [277, 113] width 246 height 38
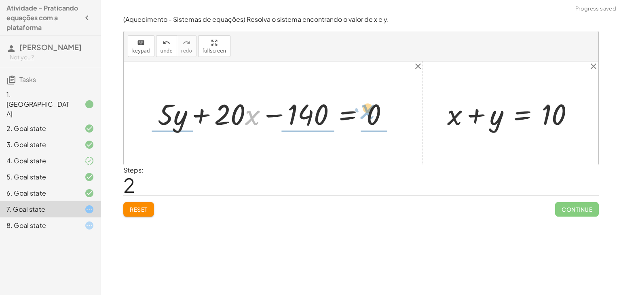
drag, startPoint x: 254, startPoint y: 115, endPoint x: 369, endPoint y: 109, distance: 115.3
click at [369, 109] on div at bounding box center [277, 113] width 246 height 38
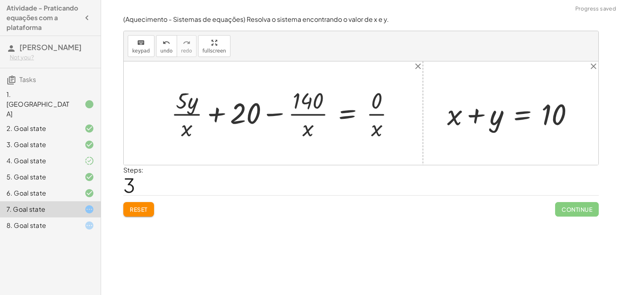
click at [369, 117] on div at bounding box center [286, 113] width 238 height 57
click at [294, 112] on div at bounding box center [283, 113] width 232 height 57
drag, startPoint x: 186, startPoint y: 130, endPoint x: 325, endPoint y: 125, distance: 138.7
click at [325, 125] on div at bounding box center [283, 113] width 232 height 57
drag, startPoint x: 187, startPoint y: 131, endPoint x: 311, endPoint y: 137, distance: 123.4
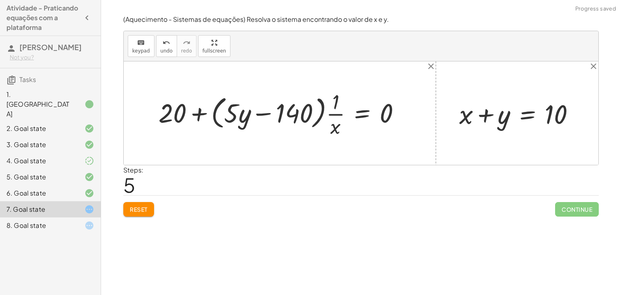
click at [314, 116] on div at bounding box center [282, 113] width 257 height 52
click at [267, 114] on div at bounding box center [282, 113] width 257 height 52
drag, startPoint x: 246, startPoint y: 114, endPoint x: 167, endPoint y: 109, distance: 79.0
click at [167, 109] on div at bounding box center [282, 113] width 257 height 52
click at [185, 108] on div at bounding box center [282, 113] width 257 height 52
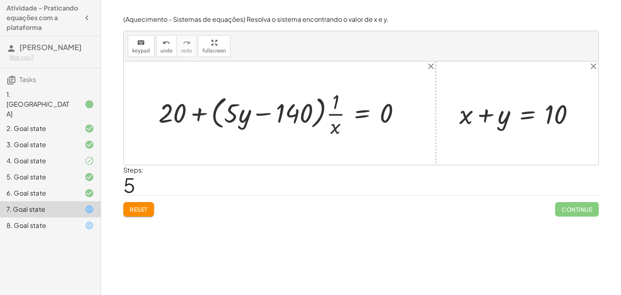
click at [196, 109] on div at bounding box center [282, 113] width 257 height 52
drag, startPoint x: 162, startPoint y: 114, endPoint x: 234, endPoint y: 104, distance: 72.1
click at [234, 104] on div at bounding box center [282, 113] width 257 height 52
click at [337, 125] on div at bounding box center [282, 113] width 257 height 52
click at [339, 115] on div at bounding box center [282, 113] width 257 height 52
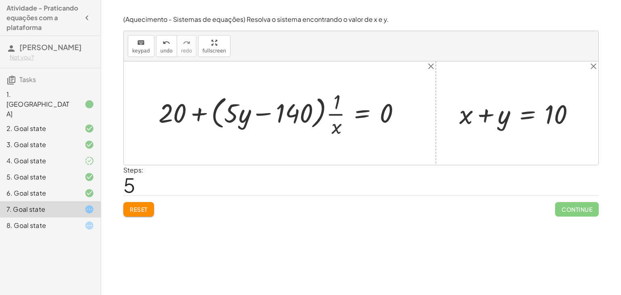
click at [361, 110] on div at bounding box center [282, 113] width 257 height 52
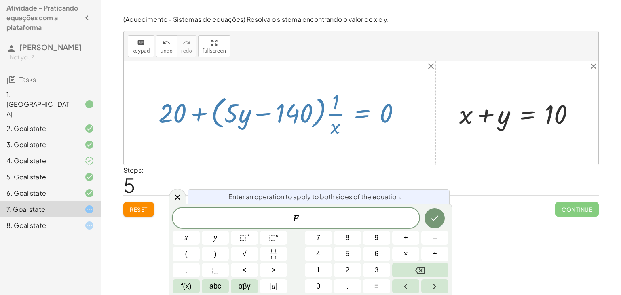
click at [396, 117] on div at bounding box center [282, 113] width 257 height 52
click at [183, 196] on div at bounding box center [177, 197] width 17 height 16
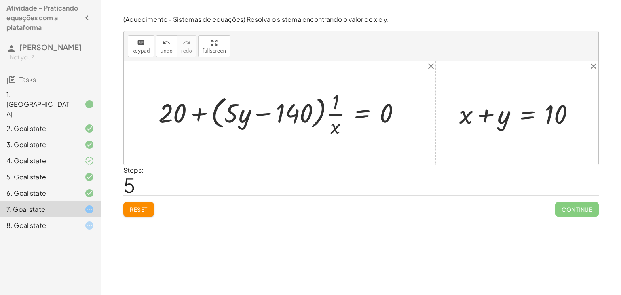
click at [148, 197] on div "Reset Continue" at bounding box center [360, 205] width 475 height 21
click at [150, 208] on button "Reset" at bounding box center [138, 209] width 31 height 15
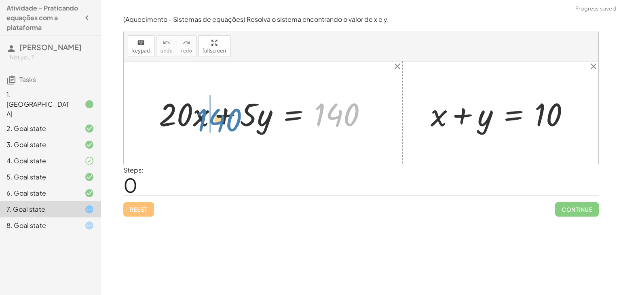
drag, startPoint x: 338, startPoint y: 112, endPoint x: 221, endPoint y: 115, distance: 116.4
click at [221, 115] on div at bounding box center [266, 114] width 223 height 42
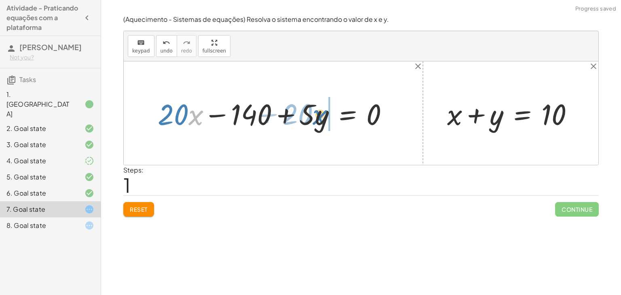
drag, startPoint x: 192, startPoint y: 117, endPoint x: 320, endPoint y: 116, distance: 128.5
click at [320, 116] on div at bounding box center [277, 113] width 246 height 38
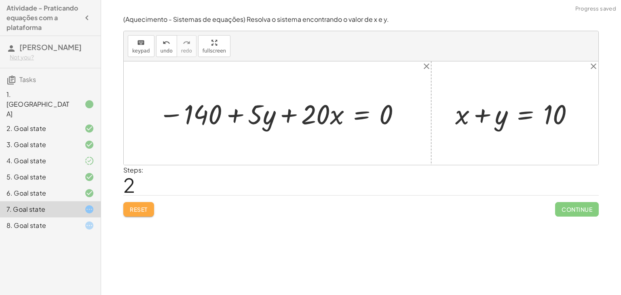
click at [131, 208] on span "Reset" at bounding box center [139, 209] width 18 height 7
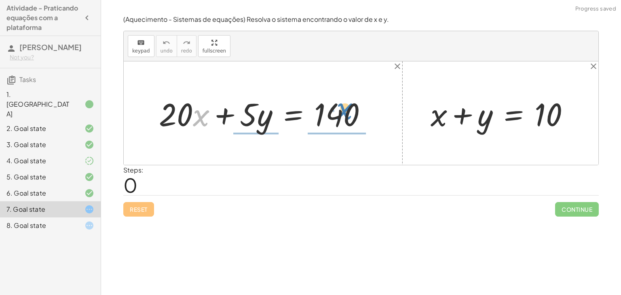
drag, startPoint x: 193, startPoint y: 122, endPoint x: 337, endPoint y: 115, distance: 144.0
click at [337, 115] on div at bounding box center [266, 114] width 223 height 42
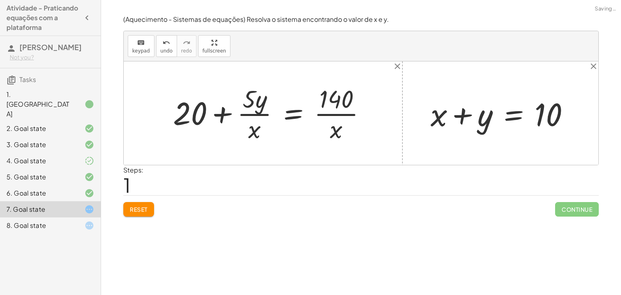
click at [324, 118] on div at bounding box center [273, 113] width 208 height 62
click at [192, 110] on div at bounding box center [273, 113] width 208 height 62
click at [221, 116] on div at bounding box center [273, 113] width 208 height 62
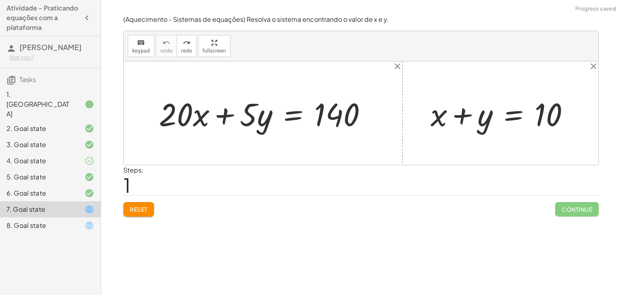
click at [145, 213] on button "Reset" at bounding box center [138, 209] width 31 height 15
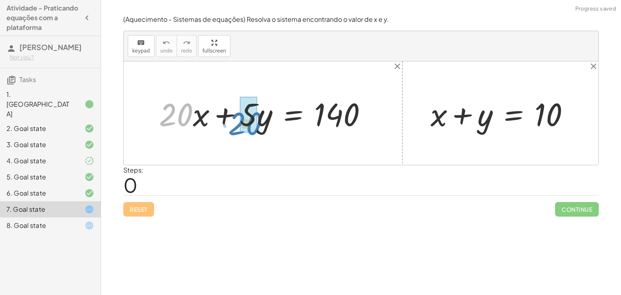
drag, startPoint x: 178, startPoint y: 116, endPoint x: 250, endPoint y: 121, distance: 72.9
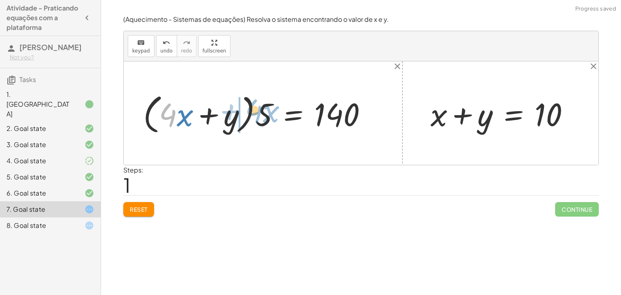
drag, startPoint x: 173, startPoint y: 113, endPoint x: 260, endPoint y: 107, distance: 87.5
click at [260, 107] on div at bounding box center [258, 113] width 238 height 46
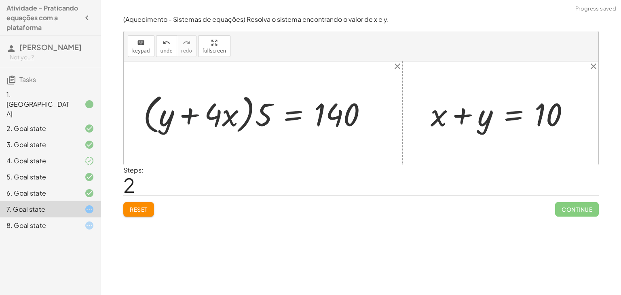
click at [198, 119] on div at bounding box center [258, 113] width 238 height 46
drag, startPoint x: 261, startPoint y: 112, endPoint x: 155, endPoint y: 107, distance: 106.4
click at [155, 107] on div at bounding box center [258, 113] width 238 height 46
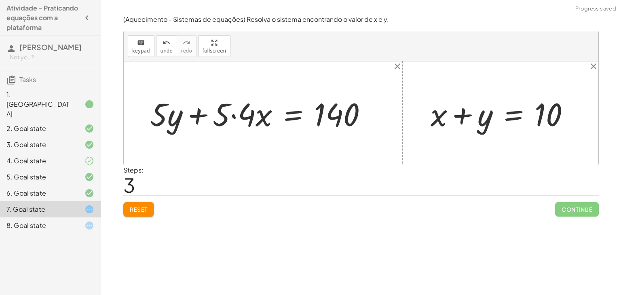
click at [167, 118] on div at bounding box center [261, 114] width 231 height 42
click at [222, 119] on div at bounding box center [261, 114] width 231 height 42
click at [249, 120] on div at bounding box center [261, 114] width 231 height 42
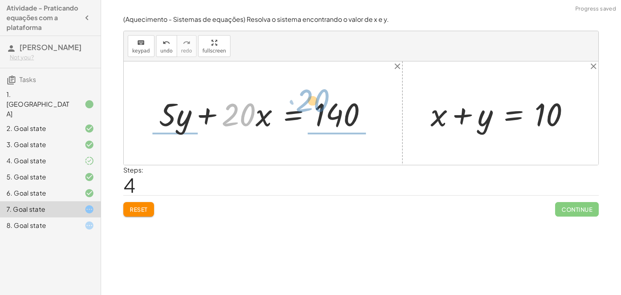
drag, startPoint x: 241, startPoint y: 118, endPoint x: 315, endPoint y: 107, distance: 74.9
click at [315, 107] on div at bounding box center [266, 114] width 223 height 42
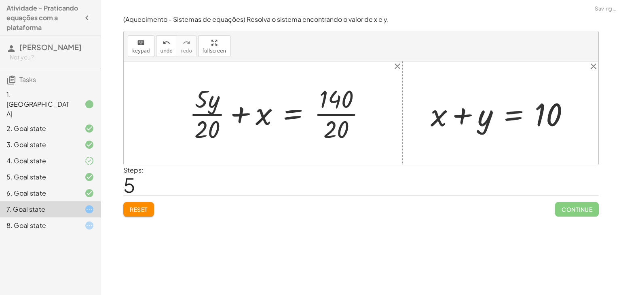
click at [337, 112] on div at bounding box center [280, 113] width 191 height 62
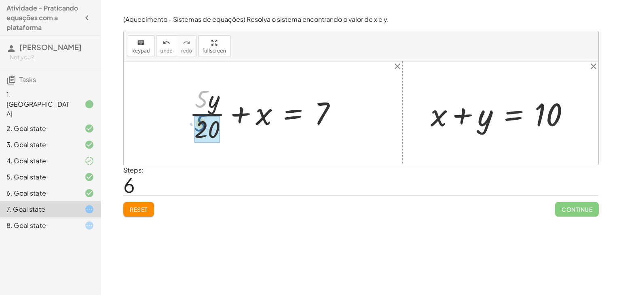
drag, startPoint x: 200, startPoint y: 104, endPoint x: 200, endPoint y: 129, distance: 24.7
drag, startPoint x: 212, startPoint y: 133, endPoint x: 209, endPoint y: 103, distance: 30.4
click at [209, 103] on div at bounding box center [272, 113] width 150 height 62
drag, startPoint x: 211, startPoint y: 123, endPoint x: 257, endPoint y: 109, distance: 47.9
click at [257, 109] on div at bounding box center [272, 113] width 150 height 62
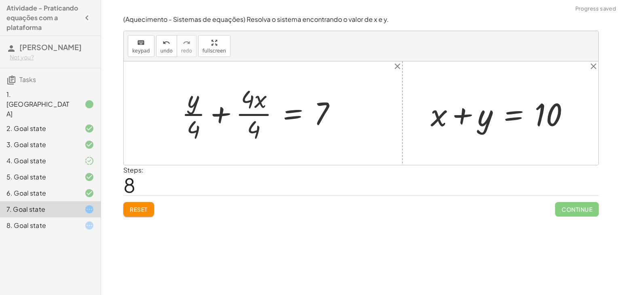
click at [242, 115] on div at bounding box center [261, 113] width 169 height 62
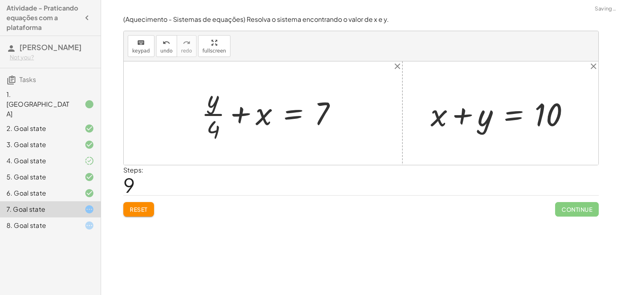
drag, startPoint x: 194, startPoint y: 123, endPoint x: 200, endPoint y: 126, distance: 7.1
click at [200, 126] on div "+ · 20 · x + · 5 · y = 140 + · 5 · 4 · x + · 5 · y = 140 · ( + · 4 · x + y ) · …" at bounding box center [269, 113] width 160 height 66
drag, startPoint x: 219, startPoint y: 133, endPoint x: 318, endPoint y: 112, distance: 100.3
click at [318, 112] on div at bounding box center [272, 113] width 150 height 62
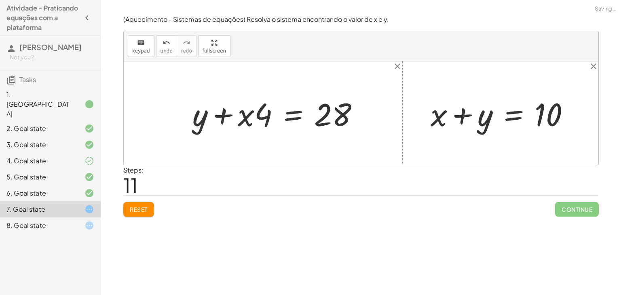
click at [261, 123] on div at bounding box center [278, 114] width 181 height 42
drag, startPoint x: 246, startPoint y: 122, endPoint x: 265, endPoint y: 117, distance: 19.4
click at [265, 117] on div at bounding box center [278, 114] width 181 height 42
drag, startPoint x: 249, startPoint y: 117, endPoint x: 195, endPoint y: 135, distance: 57.1
click at [234, 117] on div at bounding box center [278, 114] width 181 height 42
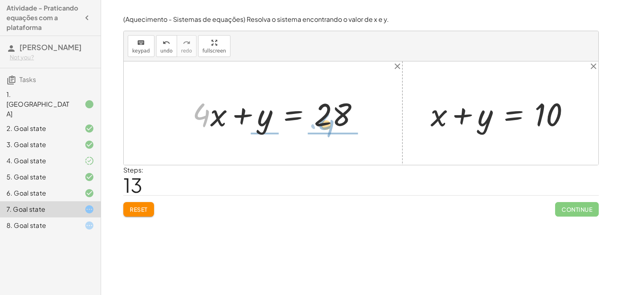
drag, startPoint x: 199, startPoint y: 119, endPoint x: 324, endPoint y: 132, distance: 125.9
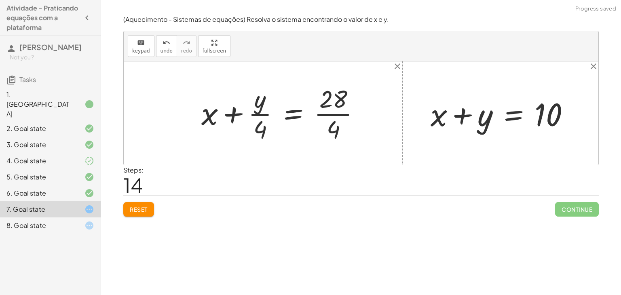
click at [329, 112] on div at bounding box center [283, 113] width 173 height 62
click at [259, 114] on div at bounding box center [272, 113] width 150 height 62
drag, startPoint x: 259, startPoint y: 126, endPoint x: 333, endPoint y: 124, distance: 74.4
click at [333, 124] on div at bounding box center [272, 113] width 150 height 62
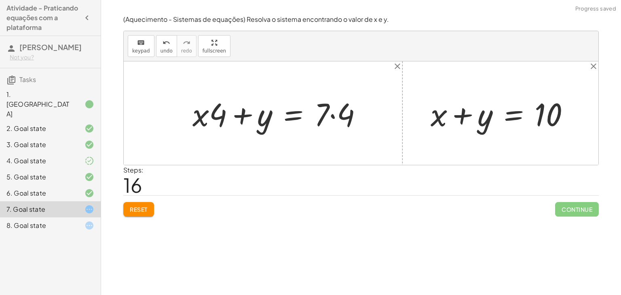
click at [335, 119] on div at bounding box center [280, 114] width 184 height 42
drag, startPoint x: 213, startPoint y: 120, endPoint x: 180, endPoint y: 123, distance: 33.7
click at [180, 123] on div "+ · 20 · x + · 5 · y = 140 + · 5 · 4 · x + · 5 · y = 140 · ( + · 4 · x + y ) · …" at bounding box center [275, 113] width 191 height 46
click at [206, 117] on div at bounding box center [278, 114] width 181 height 42
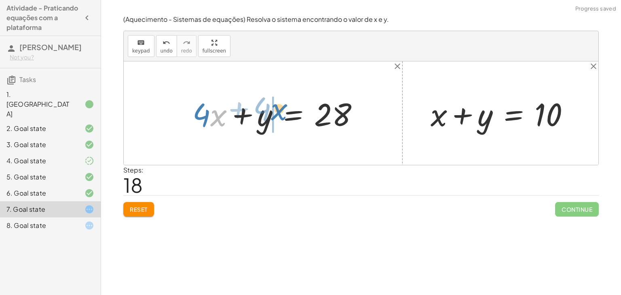
drag, startPoint x: 215, startPoint y: 118, endPoint x: 275, endPoint y: 112, distance: 60.1
click at [275, 112] on div at bounding box center [278, 114] width 181 height 42
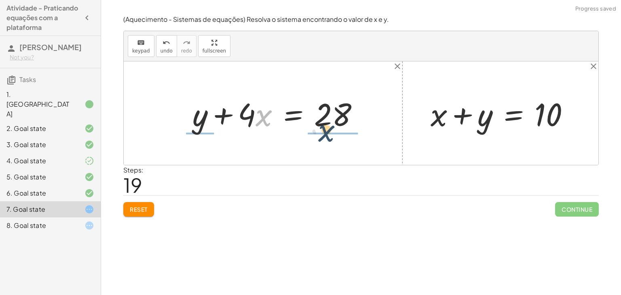
drag, startPoint x: 263, startPoint y: 117, endPoint x: 331, endPoint y: 131, distance: 69.2
click at [331, 131] on div at bounding box center [278, 114] width 181 height 42
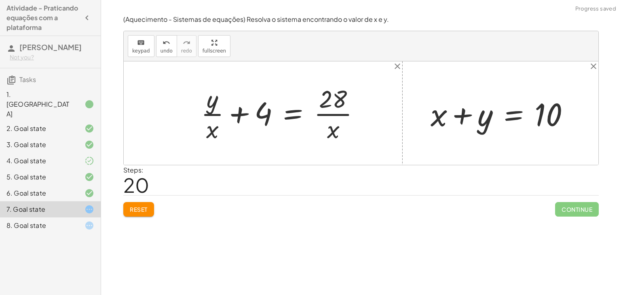
click at [216, 110] on div at bounding box center [283, 113] width 173 height 62
click at [344, 112] on div at bounding box center [283, 113] width 173 height 62
drag, startPoint x: 265, startPoint y: 115, endPoint x: 330, endPoint y: 130, distance: 66.7
click at [330, 130] on div at bounding box center [283, 113] width 173 height 62
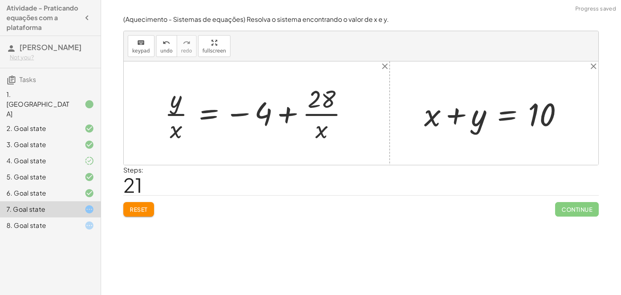
click at [294, 117] on div at bounding box center [259, 113] width 198 height 62
click at [231, 114] on div at bounding box center [259, 113] width 198 height 62
click at [179, 104] on div at bounding box center [259, 113] width 198 height 62
click at [141, 213] on button "Reset" at bounding box center [138, 209] width 31 height 15
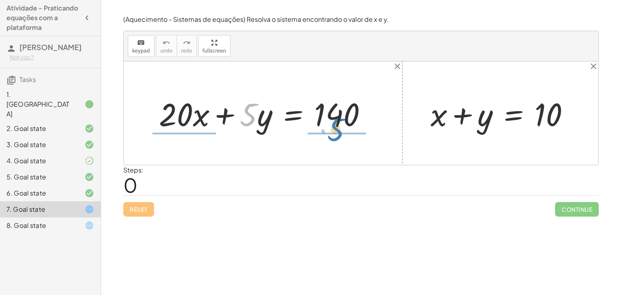
drag, startPoint x: 243, startPoint y: 113, endPoint x: 331, endPoint y: 129, distance: 89.5
click at [331, 129] on div at bounding box center [266, 114] width 223 height 42
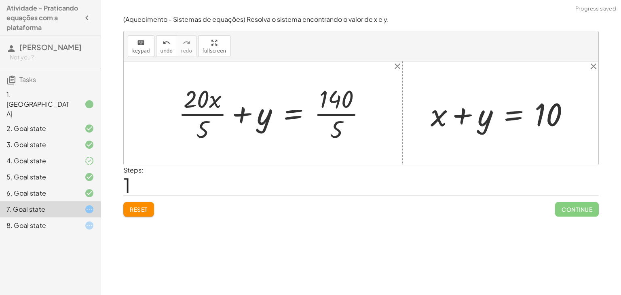
click at [187, 117] on div at bounding box center [275, 113] width 202 height 62
click at [328, 111] on div at bounding box center [282, 113] width 188 height 62
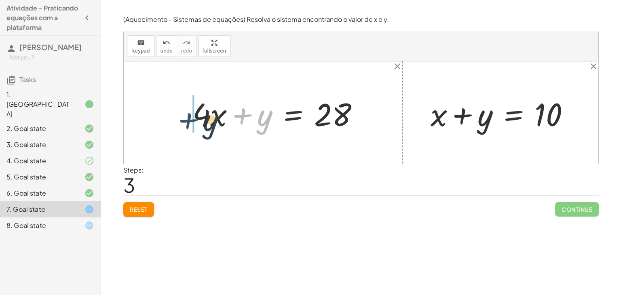
drag, startPoint x: 234, startPoint y: 112, endPoint x: 178, endPoint y: 116, distance: 56.7
click at [178, 116] on div "+ · 20 · x + · 5 · y = 140 + · 20 · x · 5 + y = · 140 · 5 + · 4 · x + y = · 140…" at bounding box center [361, 112] width 474 height 103
click at [207, 107] on div at bounding box center [278, 114] width 181 height 42
click at [240, 120] on div at bounding box center [278, 114] width 181 height 42
drag, startPoint x: 247, startPoint y: 118, endPoint x: 278, endPoint y: 121, distance: 31.6
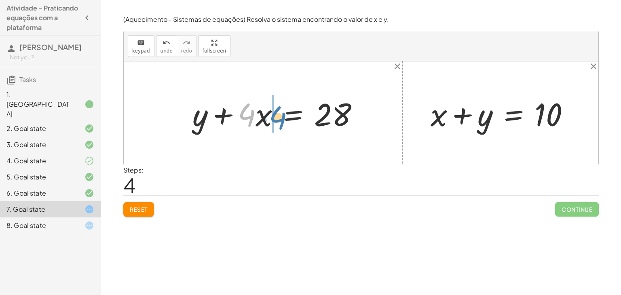
click at [278, 121] on div at bounding box center [278, 114] width 181 height 42
drag, startPoint x: 253, startPoint y: 115, endPoint x: 273, endPoint y: 113, distance: 19.9
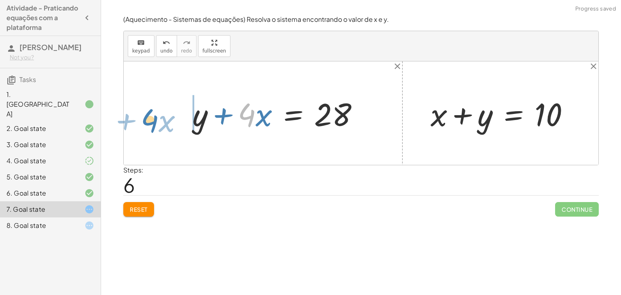
drag, startPoint x: 245, startPoint y: 109, endPoint x: 149, endPoint y: 113, distance: 95.4
click at [149, 113] on div "+ · 20 · x + · 5 · y = 140 + · 20 · x · 5 + y = · 140 · 5 + · 4 · x + y = · 140…" at bounding box center [361, 112] width 474 height 103
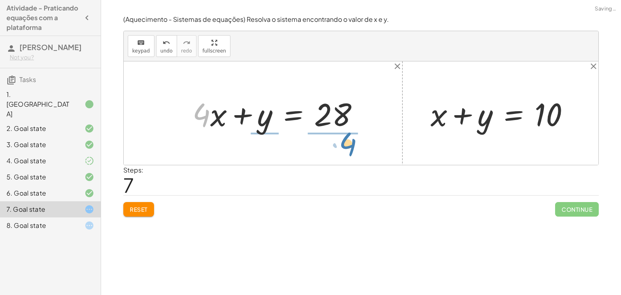
drag, startPoint x: 198, startPoint y: 111, endPoint x: 348, endPoint y: 137, distance: 152.5
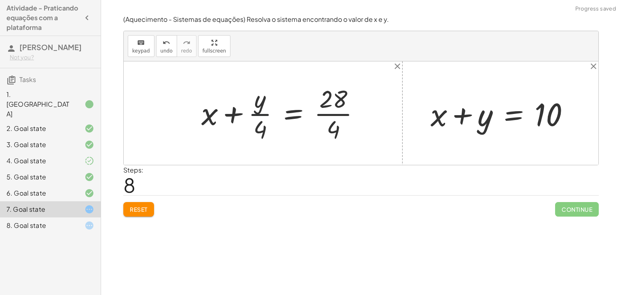
click at [257, 112] on div at bounding box center [283, 113] width 173 height 62
drag, startPoint x: 260, startPoint y: 122, endPoint x: 183, endPoint y: 102, distance: 79.4
click at [183, 102] on div "+ · 20 · x + · 5 · y = 140 + · 20 · x · 5 + y = · 140 · 5 + · 4 · x + y = · 140…" at bounding box center [361, 112] width 474 height 103
drag, startPoint x: 206, startPoint y: 117, endPoint x: 260, endPoint y: 123, distance: 54.1
click at [260, 123] on div at bounding box center [283, 113] width 173 height 62
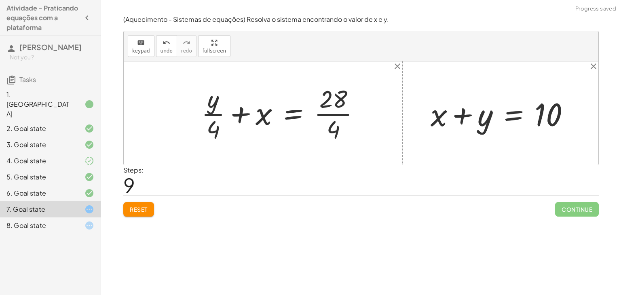
click at [241, 118] on div at bounding box center [283, 113] width 173 height 62
click at [326, 119] on div at bounding box center [283, 113] width 173 height 62
click at [215, 114] on div at bounding box center [272, 113] width 150 height 62
click at [239, 115] on div at bounding box center [272, 113] width 150 height 62
drag, startPoint x: 318, startPoint y: 112, endPoint x: 221, endPoint y: 120, distance: 97.7
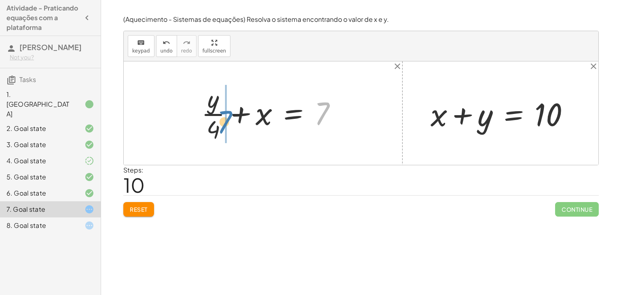
click at [221, 120] on div at bounding box center [272, 113] width 150 height 62
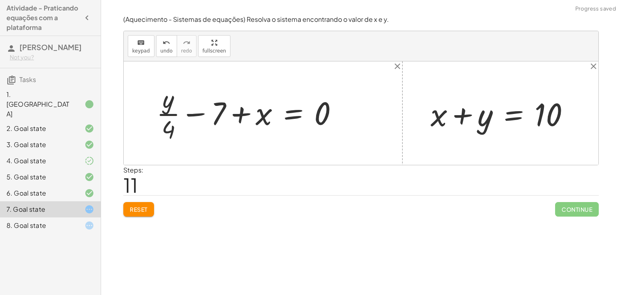
click at [192, 114] on div at bounding box center [250, 113] width 196 height 62
drag, startPoint x: 167, startPoint y: 122, endPoint x: 170, endPoint y: 95, distance: 27.2
click at [170, 95] on div at bounding box center [250, 113] width 196 height 62
click at [234, 109] on div at bounding box center [250, 113] width 196 height 62
drag, startPoint x: 259, startPoint y: 113, endPoint x: 169, endPoint y: 128, distance: 90.9
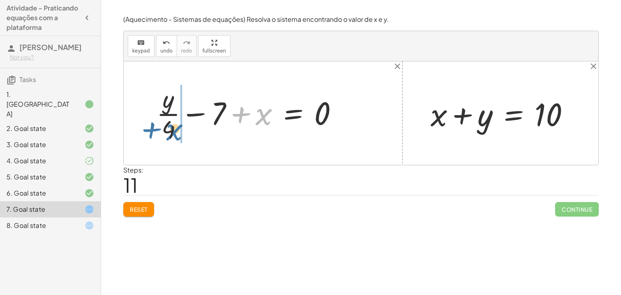
click at [169, 128] on div at bounding box center [250, 113] width 196 height 62
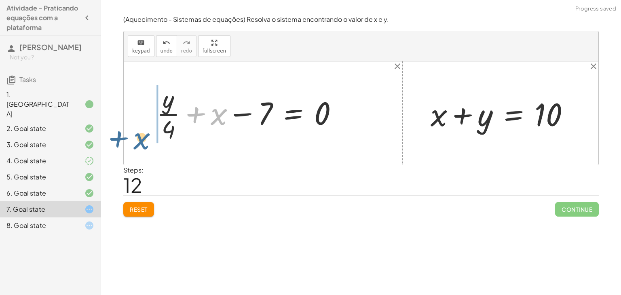
drag, startPoint x: 217, startPoint y: 112, endPoint x: 141, endPoint y: 134, distance: 79.1
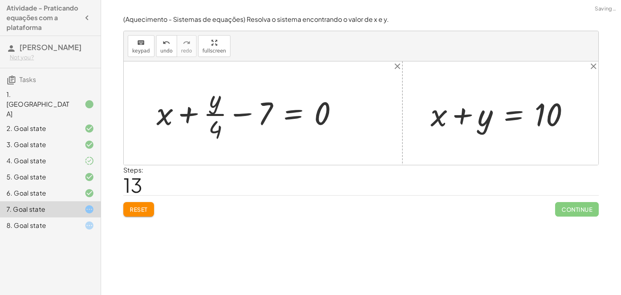
click at [198, 114] on div at bounding box center [250, 113] width 196 height 62
click at [190, 115] on div at bounding box center [250, 113] width 196 height 62
drag, startPoint x: 215, startPoint y: 134, endPoint x: 291, endPoint y: 113, distance: 79.1
click at [291, 113] on div at bounding box center [250, 113] width 196 height 62
drag, startPoint x: 211, startPoint y: 133, endPoint x: 260, endPoint y: 117, distance: 51.5
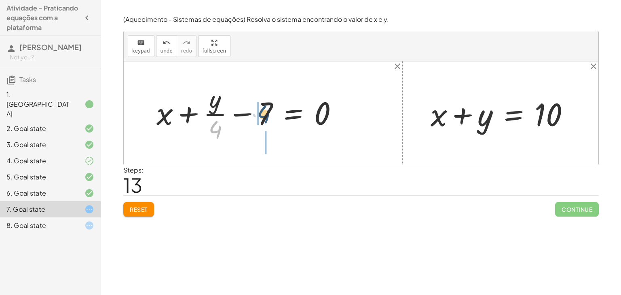
click at [260, 117] on div at bounding box center [250, 113] width 196 height 62
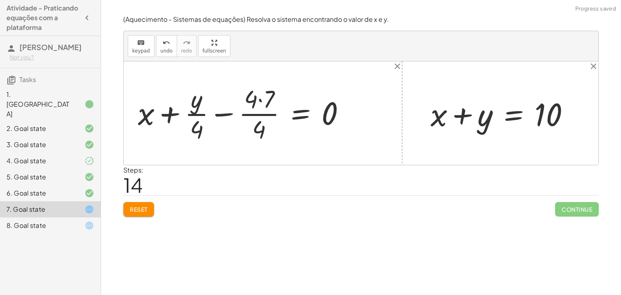
click at [253, 98] on div at bounding box center [245, 113] width 222 height 62
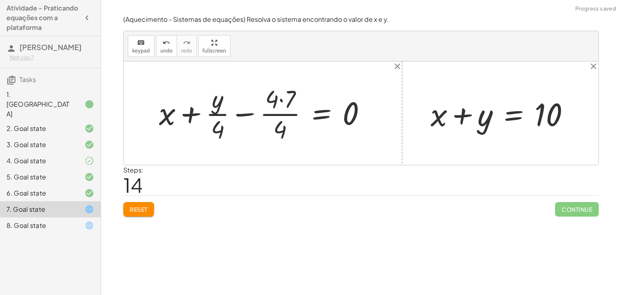
click at [274, 100] on div at bounding box center [266, 113] width 222 height 62
click at [276, 116] on div at bounding box center [266, 113] width 222 height 62
click at [284, 101] on div at bounding box center [266, 113] width 222 height 62
click at [284, 116] on div at bounding box center [266, 113] width 219 height 62
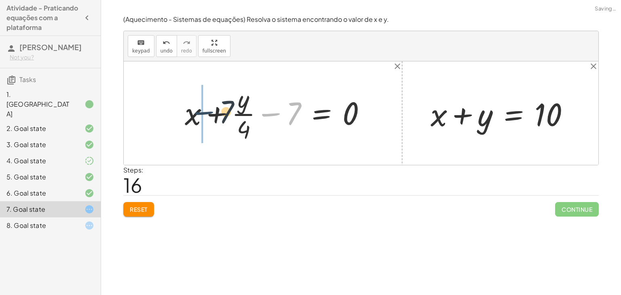
drag, startPoint x: 263, startPoint y: 113, endPoint x: 191, endPoint y: 111, distance: 72.4
click at [191, 111] on div at bounding box center [279, 113] width 196 height 62
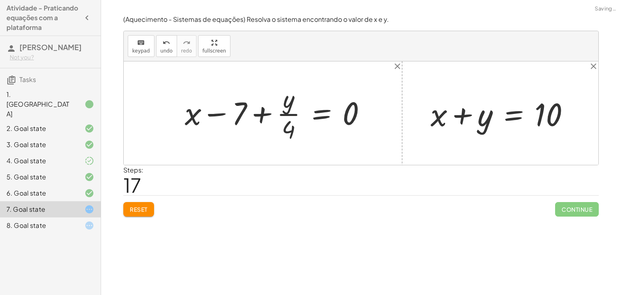
click at [209, 112] on div at bounding box center [279, 113] width 196 height 62
drag, startPoint x: 260, startPoint y: 117, endPoint x: 298, endPoint y: 115, distance: 38.0
click at [298, 115] on div at bounding box center [279, 113] width 196 height 62
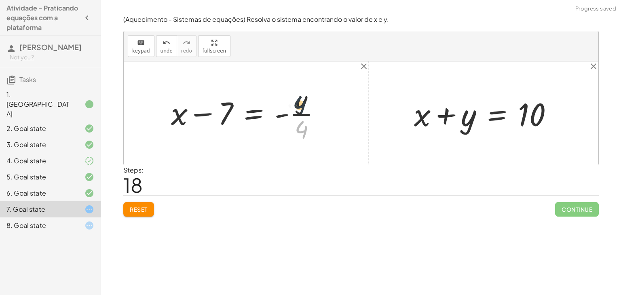
drag, startPoint x: 303, startPoint y: 127, endPoint x: 301, endPoint y: 101, distance: 26.7
click at [301, 101] on div at bounding box center [249, 113] width 164 height 62
drag, startPoint x: 196, startPoint y: 111, endPoint x: 305, endPoint y: 138, distance: 112.3
click at [305, 138] on div at bounding box center [249, 113] width 164 height 62
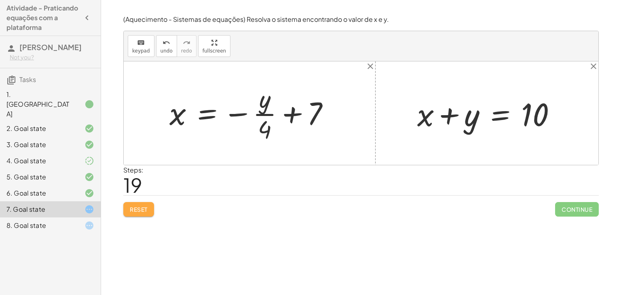
click at [146, 215] on button "Reset" at bounding box center [138, 209] width 31 height 15
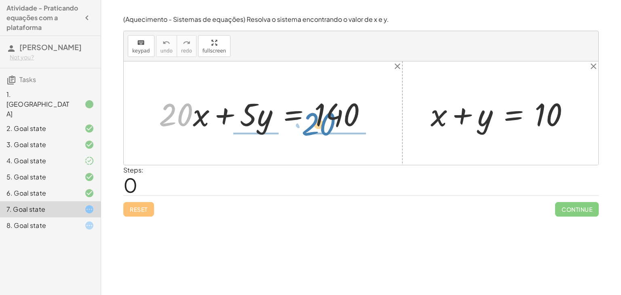
drag, startPoint x: 156, startPoint y: 121, endPoint x: 297, endPoint y: 130, distance: 142.1
click at [297, 130] on div at bounding box center [266, 114] width 223 height 42
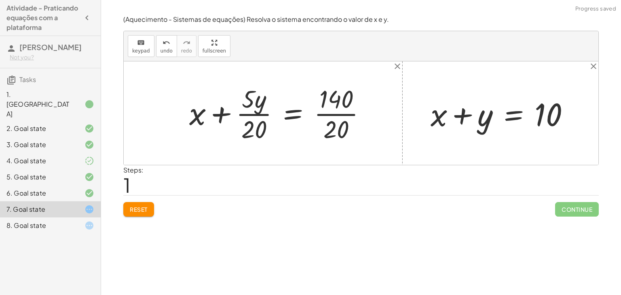
click at [257, 109] on div at bounding box center [280, 113] width 191 height 62
click at [255, 113] on div at bounding box center [286, 113] width 179 height 62
click at [324, 110] on div at bounding box center [286, 113] width 179 height 62
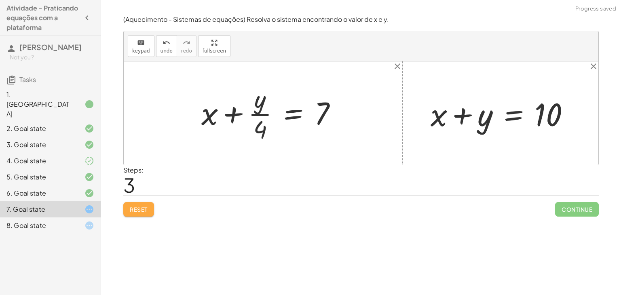
click at [137, 214] on button "Reset" at bounding box center [138, 209] width 31 height 15
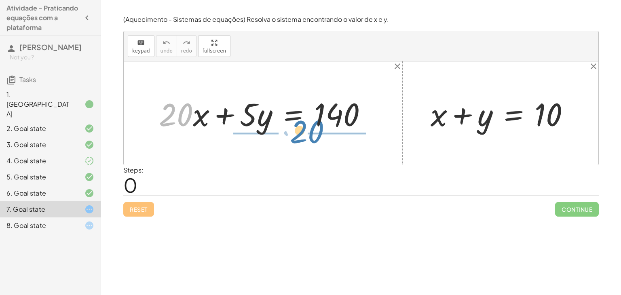
drag, startPoint x: 170, startPoint y: 104, endPoint x: 343, endPoint y: 130, distance: 175.2
click at [343, 130] on div at bounding box center [266, 114] width 223 height 42
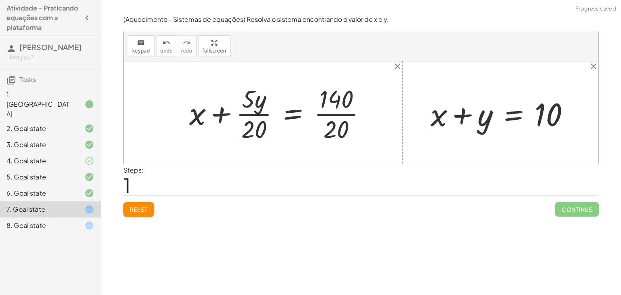
click at [258, 122] on div at bounding box center [280, 113] width 191 height 62
click at [262, 132] on div at bounding box center [286, 113] width 179 height 62
click at [339, 109] on div at bounding box center [286, 113] width 179 height 62
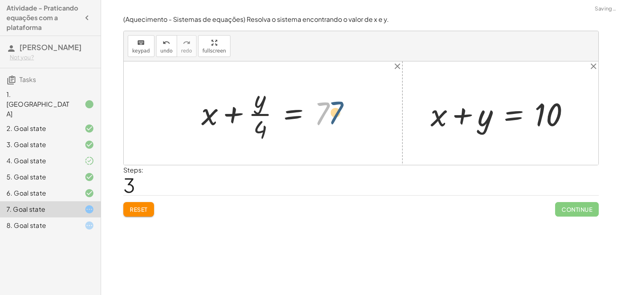
drag, startPoint x: 324, startPoint y: 120, endPoint x: 346, endPoint y: 118, distance: 22.0
click at [346, 118] on div at bounding box center [272, 113] width 150 height 62
drag, startPoint x: 261, startPoint y: 129, endPoint x: 257, endPoint y: 113, distance: 16.4
click at [257, 113] on div at bounding box center [272, 113] width 150 height 62
click at [124, 204] on button "Reset" at bounding box center [138, 209] width 31 height 15
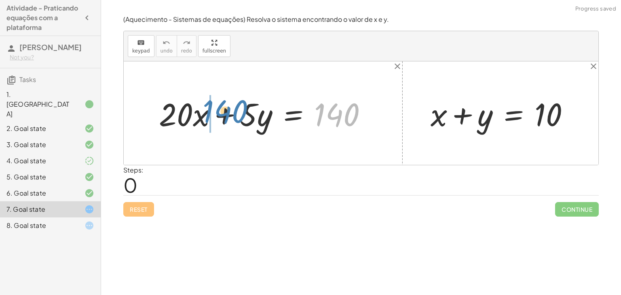
drag, startPoint x: 347, startPoint y: 117, endPoint x: 238, endPoint y: 114, distance: 109.5
click at [238, 114] on div at bounding box center [266, 114] width 223 height 42
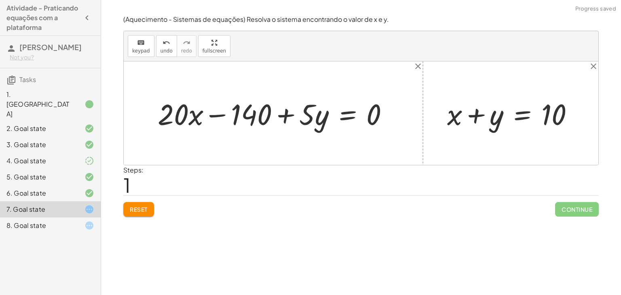
click at [215, 113] on div at bounding box center [277, 113] width 246 height 38
drag, startPoint x: 200, startPoint y: 111, endPoint x: 133, endPoint y: 118, distance: 67.9
click at [189, 112] on div at bounding box center [277, 113] width 246 height 38
click at [213, 116] on div at bounding box center [277, 113] width 246 height 38
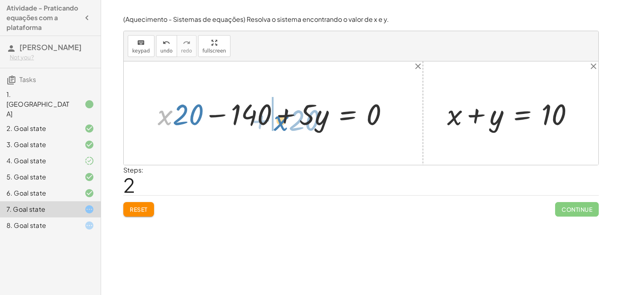
drag, startPoint x: 171, startPoint y: 115, endPoint x: 286, endPoint y: 121, distance: 115.3
click at [286, 121] on div at bounding box center [277, 113] width 246 height 38
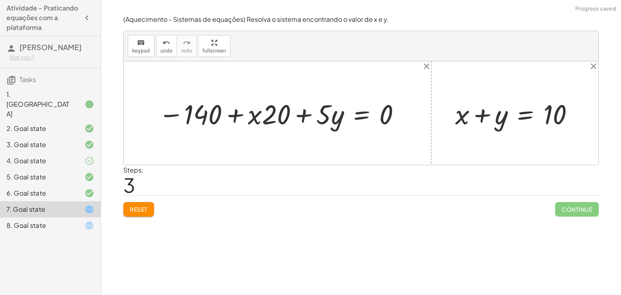
click at [203, 112] on div at bounding box center [280, 113] width 252 height 36
click at [233, 112] on div at bounding box center [280, 113] width 252 height 36
click at [183, 107] on div at bounding box center [280, 113] width 252 height 36
click at [175, 107] on div at bounding box center [280, 113] width 252 height 36
click at [168, 114] on div at bounding box center [280, 113] width 252 height 36
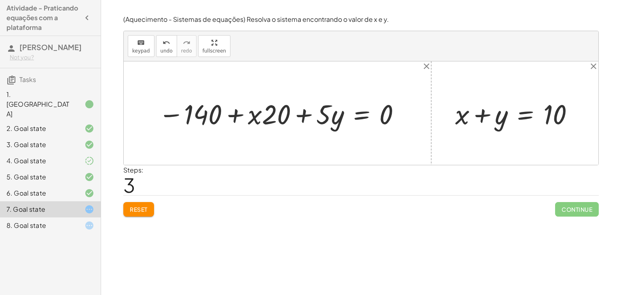
click at [305, 114] on div at bounding box center [280, 113] width 252 height 36
click at [357, 121] on div at bounding box center [280, 113] width 252 height 36
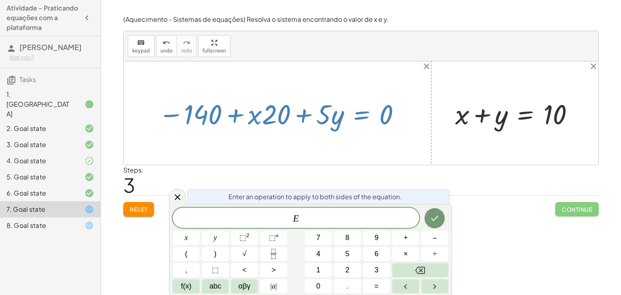
click at [237, 130] on div at bounding box center [280, 113] width 252 height 36
click at [174, 191] on div at bounding box center [177, 197] width 17 height 16
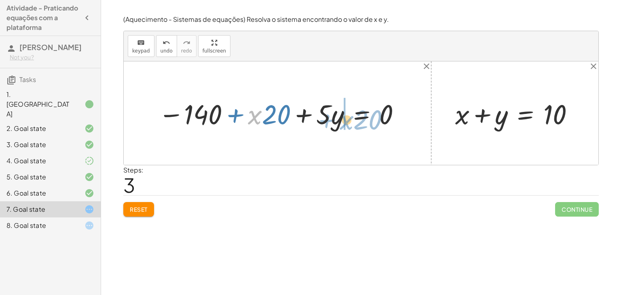
drag, startPoint x: 254, startPoint y: 110, endPoint x: 350, endPoint y: 114, distance: 96.6
click at [350, 114] on div at bounding box center [280, 113] width 252 height 36
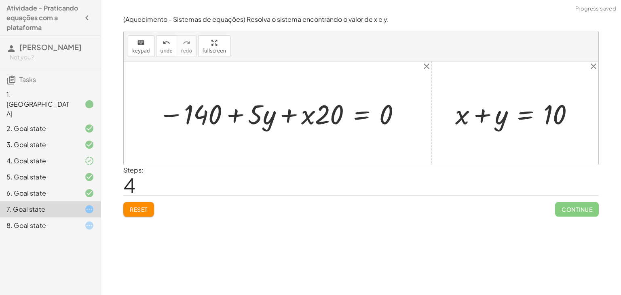
click at [280, 112] on div at bounding box center [280, 113] width 252 height 36
click at [137, 206] on span "Reset" at bounding box center [139, 209] width 18 height 7
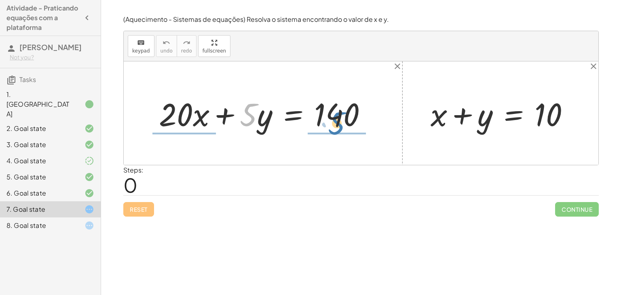
drag, startPoint x: 241, startPoint y: 115, endPoint x: 330, endPoint y: 122, distance: 88.7
click at [330, 122] on div at bounding box center [266, 114] width 223 height 42
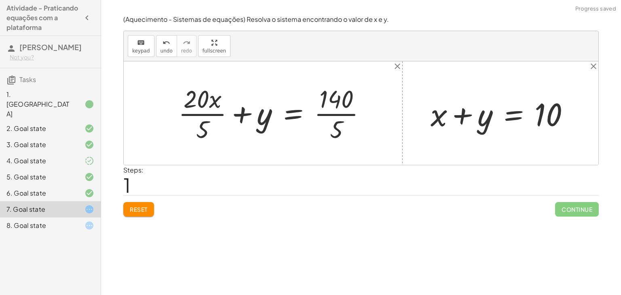
click at [334, 114] on div at bounding box center [275, 113] width 202 height 62
click at [210, 113] on div at bounding box center [271, 113] width 195 height 62
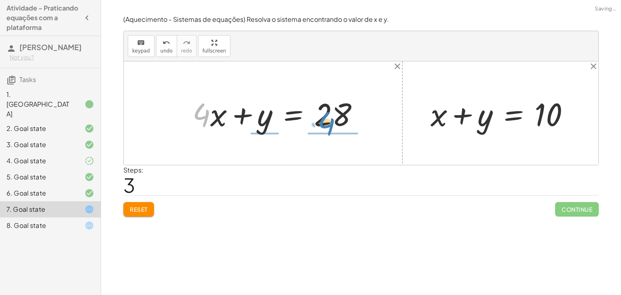
drag, startPoint x: 206, startPoint y: 113, endPoint x: 331, endPoint y: 120, distance: 125.1
click at [331, 120] on div at bounding box center [278, 114] width 181 height 42
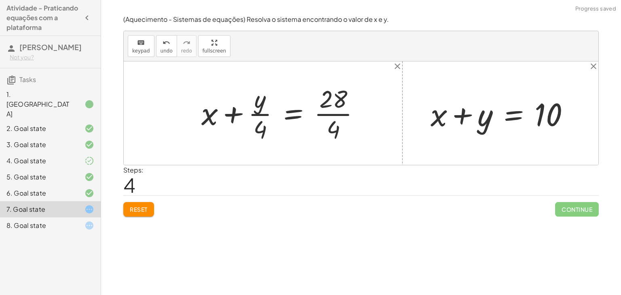
click at [250, 109] on div at bounding box center [283, 113] width 173 height 62
click at [254, 118] on div at bounding box center [283, 113] width 173 height 62
drag, startPoint x: 213, startPoint y: 111, endPoint x: 286, endPoint y: 112, distance: 72.3
click at [286, 112] on div at bounding box center [283, 113] width 173 height 62
click at [235, 118] on div at bounding box center [283, 113] width 173 height 62
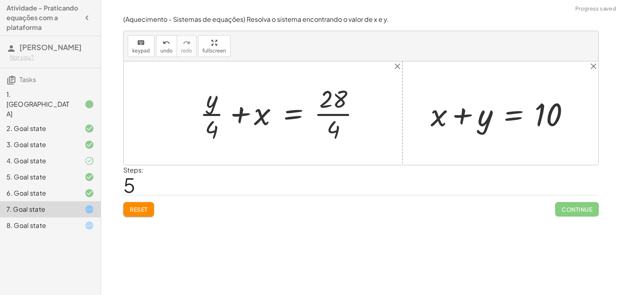
click at [201, 107] on div at bounding box center [283, 113] width 173 height 62
drag, startPoint x: 206, startPoint y: 138, endPoint x: 324, endPoint y: 129, distance: 118.3
click at [324, 129] on div at bounding box center [283, 113] width 173 height 62
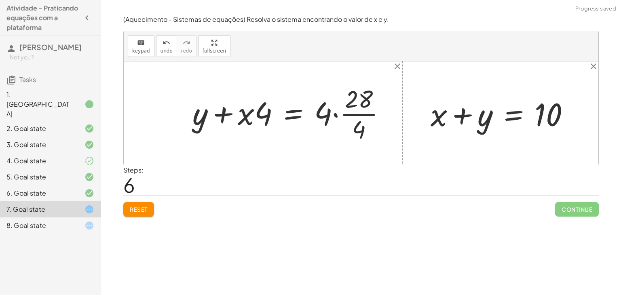
click at [333, 118] on div at bounding box center [292, 113] width 208 height 62
click at [335, 109] on div at bounding box center [289, 113] width 202 height 62
click at [338, 103] on div at bounding box center [289, 113] width 202 height 62
click at [333, 114] on div at bounding box center [280, 113] width 185 height 62
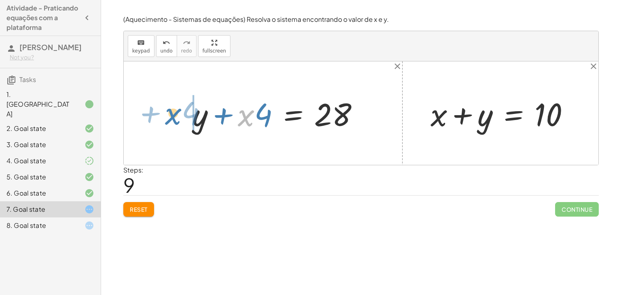
drag, startPoint x: 244, startPoint y: 109, endPoint x: 156, endPoint y: 107, distance: 87.3
click at [156, 107] on div "+ · 20 · x + · 5 · y = 140 + · 20 · x · 5 + y = · 140 · 5 + · 20 · x · 5 + y = …" at bounding box center [361, 112] width 474 height 103
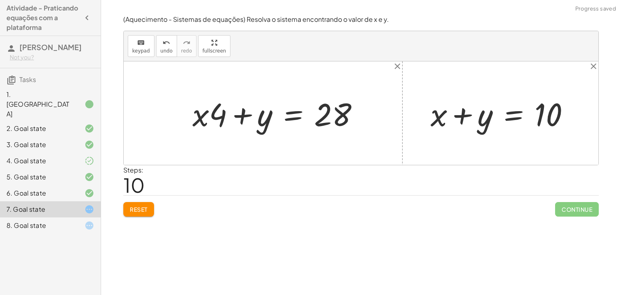
click at [242, 119] on div at bounding box center [278, 114] width 181 height 42
drag, startPoint x: 219, startPoint y: 118, endPoint x: 281, endPoint y: 135, distance: 64.7
drag, startPoint x: 242, startPoint y: 118, endPoint x: 236, endPoint y: 120, distance: 5.9
click at [236, 120] on div at bounding box center [278, 114] width 181 height 42
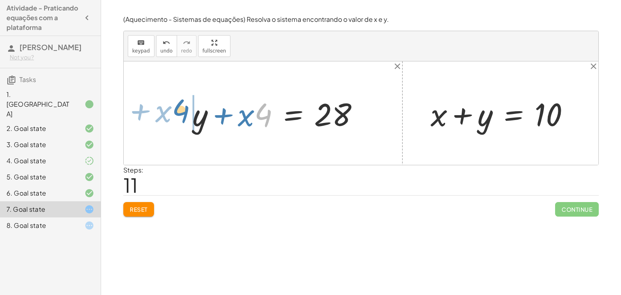
drag, startPoint x: 264, startPoint y: 114, endPoint x: 172, endPoint y: 110, distance: 92.2
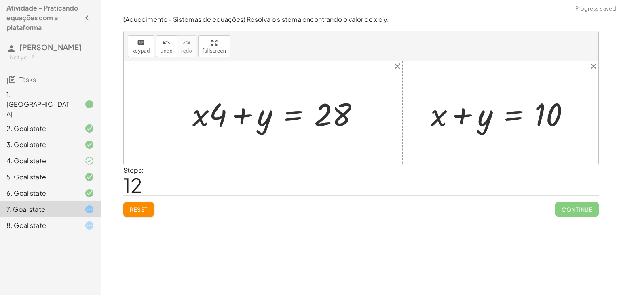
click at [238, 118] on div at bounding box center [278, 114] width 181 height 42
drag, startPoint x: 472, startPoint y: 120, endPoint x: 342, endPoint y: 116, distance: 130.2
click at [342, 116] on div "+ · 20 · x + · 5 · y = 140 + · 20 · x · 5 + y = · 140 · 5 + · 20 · x · 5 + y = …" at bounding box center [361, 112] width 474 height 103
drag, startPoint x: 480, startPoint y: 118, endPoint x: 407, endPoint y: 116, distance: 72.8
click at [458, 114] on div at bounding box center [503, 114] width 154 height 42
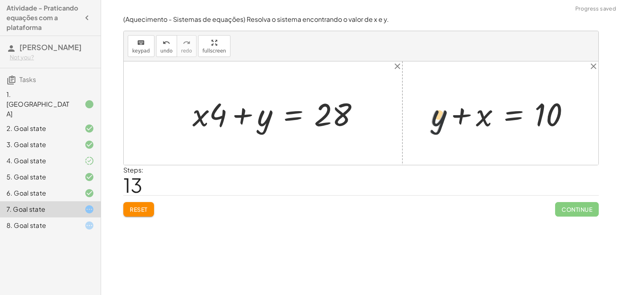
drag, startPoint x: 438, startPoint y: 117, endPoint x: 489, endPoint y: 111, distance: 51.6
click at [489, 111] on div at bounding box center [503, 114] width 154 height 42
click at [467, 118] on div at bounding box center [503, 114] width 154 height 42
click at [508, 119] on div at bounding box center [503, 114] width 154 height 42
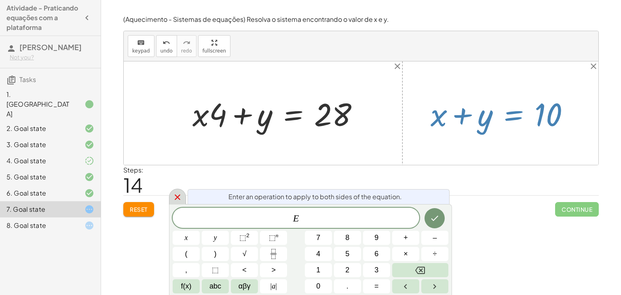
click at [178, 192] on icon at bounding box center [178, 197] width 10 height 10
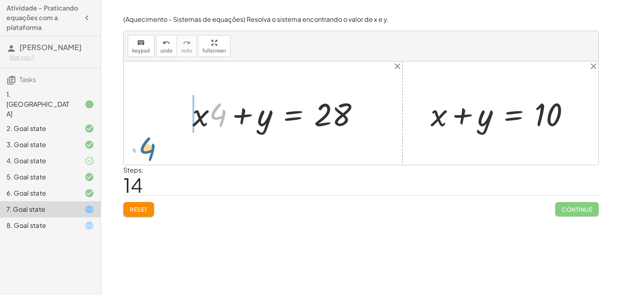
drag, startPoint x: 213, startPoint y: 118, endPoint x: 142, endPoint y: 149, distance: 78.0
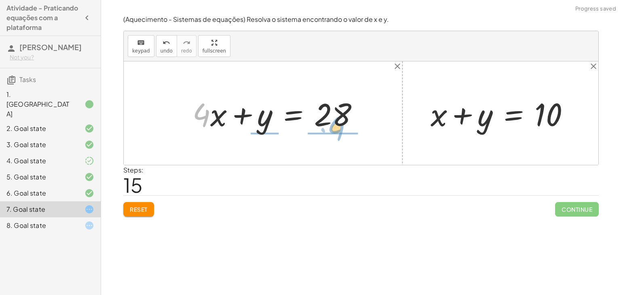
drag, startPoint x: 202, startPoint y: 122, endPoint x: 339, endPoint y: 136, distance: 137.3
click at [339, 136] on div "+ · 20 · x + · 5 · y = 140 + · 20 · x · 5 + y = · 140 · 5 + · 20 · x · 5 + y = …" at bounding box center [361, 112] width 474 height 103
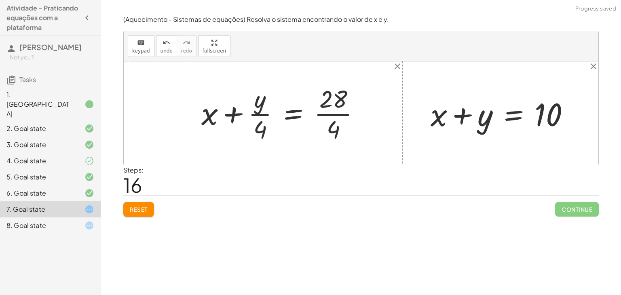
click at [331, 112] on div at bounding box center [283, 113] width 173 height 62
click at [261, 121] on div at bounding box center [272, 113] width 150 height 62
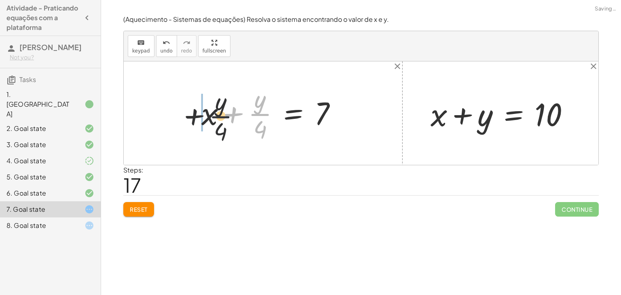
drag, startPoint x: 260, startPoint y: 116, endPoint x: 181, endPoint y: 128, distance: 80.2
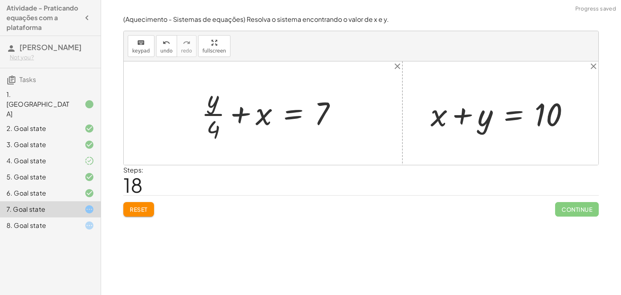
click at [238, 112] on div at bounding box center [272, 113] width 150 height 62
drag, startPoint x: 206, startPoint y: 109, endPoint x: 212, endPoint y: 154, distance: 44.8
click at [212, 154] on div "+ · 20 · x + · 5 · y = 140 + · 20 · x · 5 + y = · 140 · 5 + · 20 · x · 5 + y = …" at bounding box center [361, 112] width 474 height 103
drag, startPoint x: 243, startPoint y: 114, endPoint x: 184, endPoint y: 122, distance: 60.0
click at [184, 122] on div "+ · 20 · x + · 5 · y = 140 + · 20 · x · 5 + y = · 140 · 5 + · 20 · x · 5 + y = …" at bounding box center [361, 112] width 474 height 103
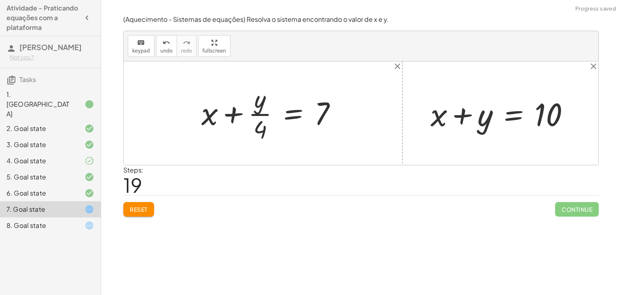
click at [238, 118] on div at bounding box center [272, 113] width 150 height 62
drag, startPoint x: 261, startPoint y: 102, endPoint x: 325, endPoint y: 128, distance: 69.0
click at [325, 128] on div at bounding box center [272, 113] width 150 height 62
click at [328, 115] on div at bounding box center [272, 113] width 163 height 62
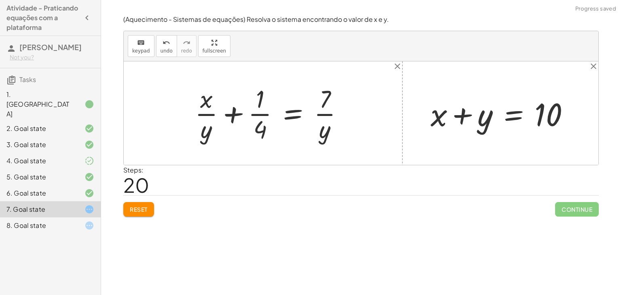
click at [260, 118] on div at bounding box center [272, 113] width 163 height 62
click at [229, 114] on div at bounding box center [272, 113] width 163 height 62
click at [255, 112] on div at bounding box center [272, 113] width 163 height 62
drag, startPoint x: 267, startPoint y: 86, endPoint x: 252, endPoint y: 143, distance: 58.7
click at [252, 143] on div at bounding box center [272, 113] width 163 height 62
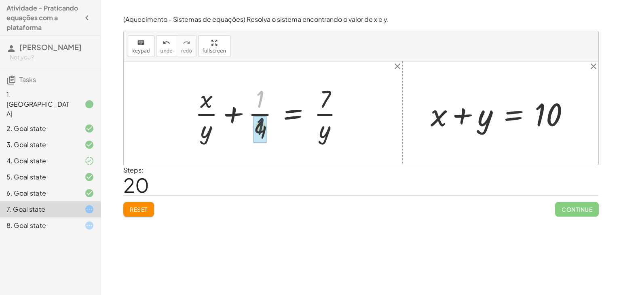
drag, startPoint x: 261, startPoint y: 103, endPoint x: 262, endPoint y: 130, distance: 27.5
drag, startPoint x: 261, startPoint y: 133, endPoint x: 263, endPoint y: 104, distance: 28.4
click at [263, 104] on div at bounding box center [272, 113] width 163 height 62
drag, startPoint x: 336, startPoint y: 99, endPoint x: 268, endPoint y: 127, distance: 73.3
click at [268, 127] on div at bounding box center [272, 113] width 163 height 62
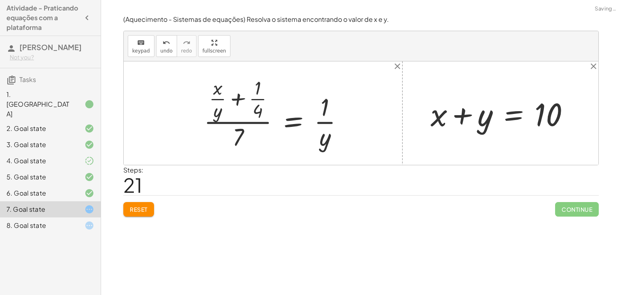
click at [244, 125] on div at bounding box center [277, 113] width 154 height 78
click at [252, 117] on div at bounding box center [277, 113] width 154 height 78
click at [141, 210] on span "Reset" at bounding box center [139, 209] width 18 height 7
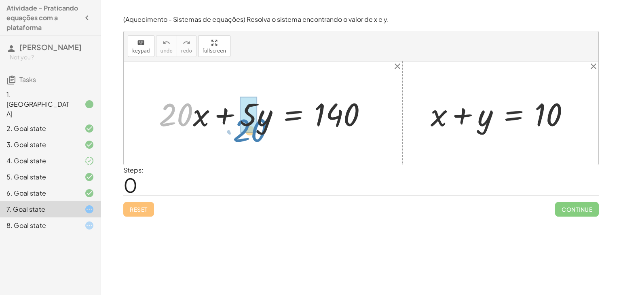
drag, startPoint x: 174, startPoint y: 113, endPoint x: 247, endPoint y: 128, distance: 75.0
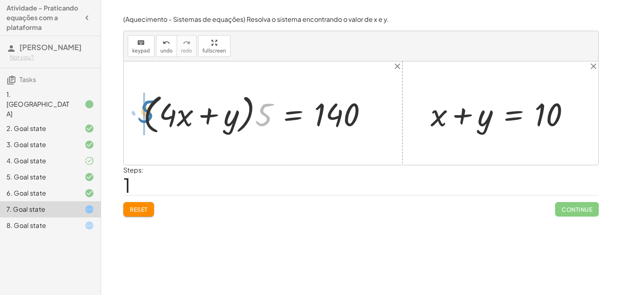
drag, startPoint x: 261, startPoint y: 116, endPoint x: 143, endPoint y: 112, distance: 118.4
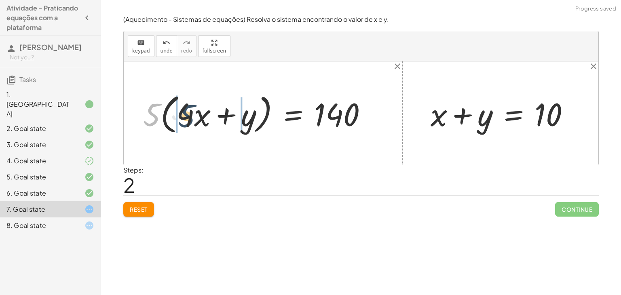
drag, startPoint x: 149, startPoint y: 112, endPoint x: 185, endPoint y: 114, distance: 35.6
click at [185, 114] on div at bounding box center [258, 113] width 238 height 46
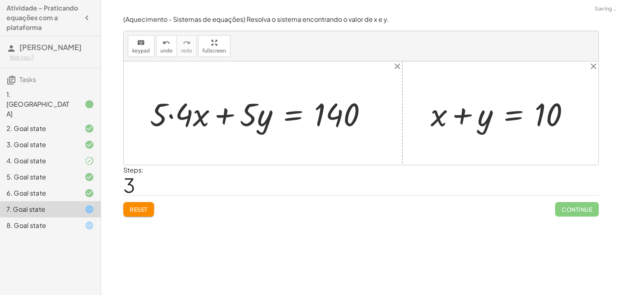
click at [184, 114] on div at bounding box center [261, 114] width 231 height 42
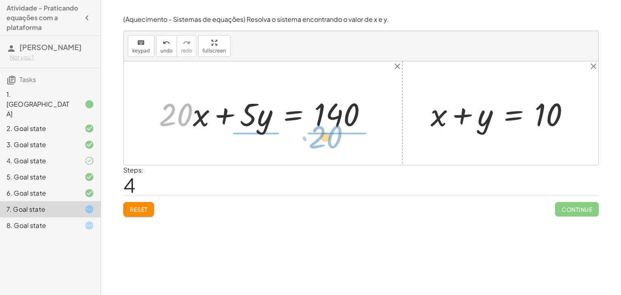
drag, startPoint x: 165, startPoint y: 120, endPoint x: 318, endPoint y: 141, distance: 154.5
click at [318, 141] on div "+ · 20 · x + · 5 · y = 140 + · 5 · 4 · x + · 5 · y = 140 · ( + · 4 · x + y ) · …" at bounding box center [361, 112] width 474 height 103
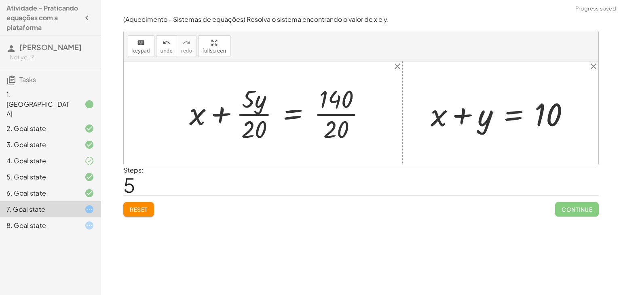
click at [330, 118] on div at bounding box center [280, 113] width 191 height 62
click at [252, 109] on div at bounding box center [266, 113] width 162 height 62
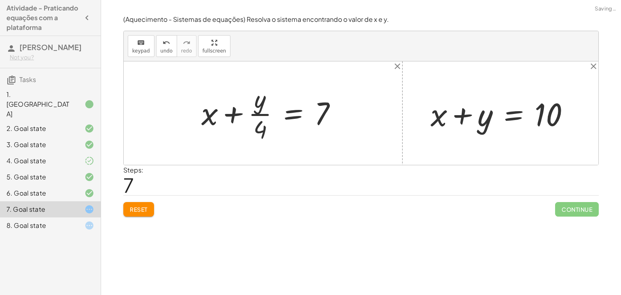
click at [260, 109] on div at bounding box center [272, 113] width 150 height 62
drag, startPoint x: 259, startPoint y: 117, endPoint x: 250, endPoint y: 124, distance: 11.9
click at [250, 124] on div at bounding box center [272, 113] width 150 height 62
drag, startPoint x: 271, startPoint y: 128, endPoint x: 212, endPoint y: 116, distance: 60.3
click at [212, 116] on div at bounding box center [272, 113] width 150 height 62
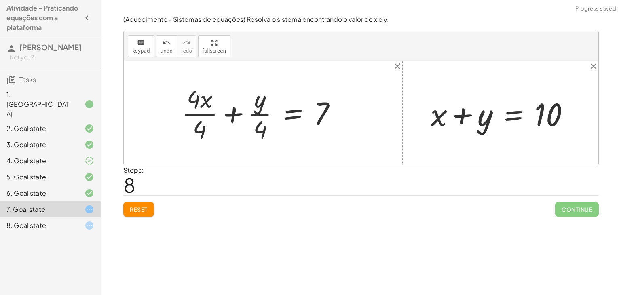
click at [212, 116] on div at bounding box center [261, 113] width 169 height 62
drag, startPoint x: 204, startPoint y: 117, endPoint x: 248, endPoint y: 114, distance: 44.6
click at [248, 114] on div at bounding box center [272, 113] width 150 height 62
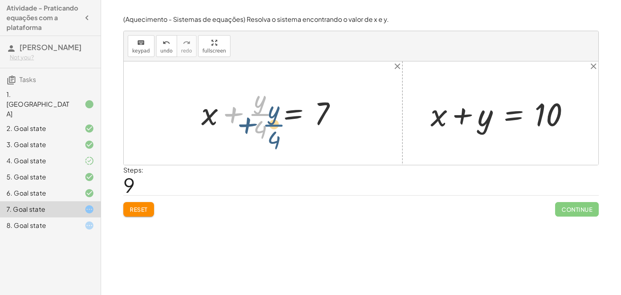
drag, startPoint x: 263, startPoint y: 114, endPoint x: 276, endPoint y: 124, distance: 16.2
click at [276, 124] on div at bounding box center [272, 113] width 150 height 62
drag, startPoint x: 233, startPoint y: 116, endPoint x: 216, endPoint y: 119, distance: 17.2
click at [216, 119] on div at bounding box center [272, 113] width 150 height 62
click at [215, 124] on div at bounding box center [272, 113] width 150 height 62
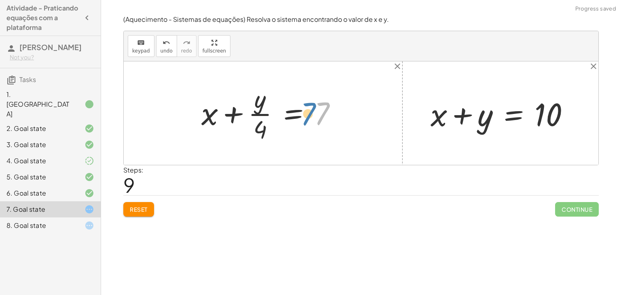
click at [323, 109] on div at bounding box center [272, 113] width 150 height 62
drag, startPoint x: 256, startPoint y: 102, endPoint x: 261, endPoint y: 89, distance: 13.7
click at [261, 89] on div at bounding box center [272, 113] width 150 height 62
drag, startPoint x: 256, startPoint y: 133, endPoint x: 307, endPoint y: 112, distance: 55.4
click at [307, 112] on div at bounding box center [272, 113] width 150 height 62
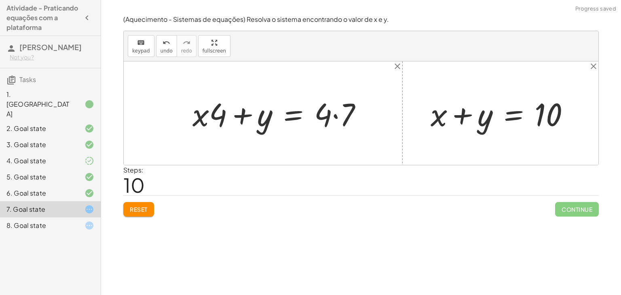
click at [336, 118] on div at bounding box center [280, 114] width 184 height 42
drag, startPoint x: 214, startPoint y: 105, endPoint x: 339, endPoint y: 126, distance: 126.1
click at [339, 126] on div at bounding box center [278, 114] width 181 height 42
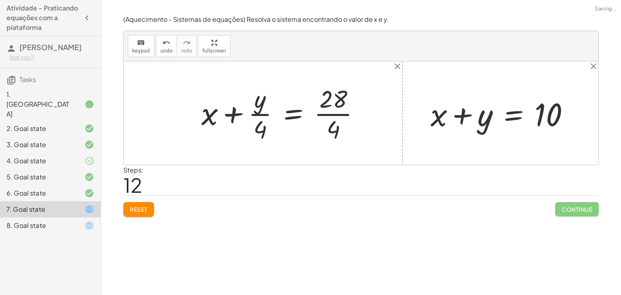
click at [242, 108] on div at bounding box center [283, 113] width 173 height 62
click at [247, 108] on div at bounding box center [283, 113] width 173 height 62
click at [250, 109] on div at bounding box center [273, 113] width 193 height 62
click at [257, 112] on div at bounding box center [273, 113] width 193 height 62
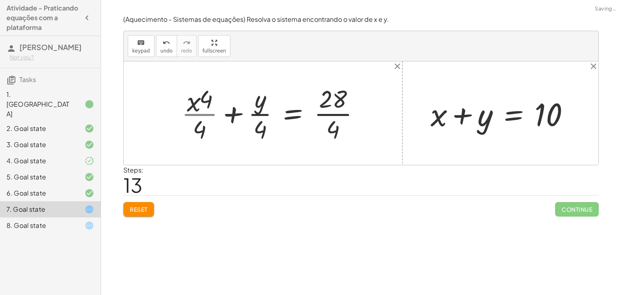
click at [257, 112] on div at bounding box center [273, 113] width 193 height 62
click at [210, 110] on div at bounding box center [273, 113] width 193 height 62
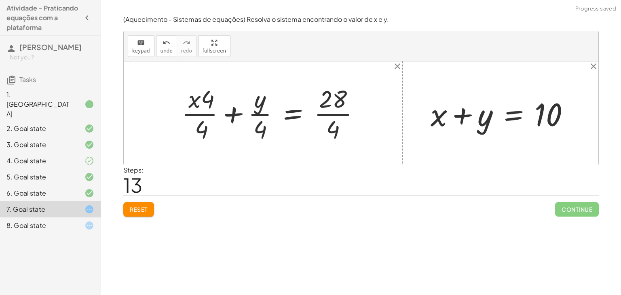
click at [210, 110] on div at bounding box center [273, 113] width 193 height 62
click at [255, 113] on div at bounding box center [273, 113] width 193 height 62
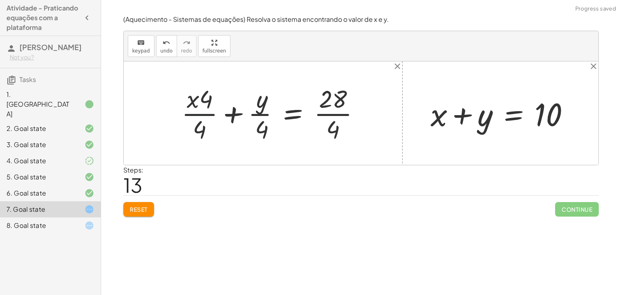
click at [255, 113] on div at bounding box center [273, 113] width 193 height 62
click at [239, 118] on div at bounding box center [273, 113] width 193 height 62
click at [197, 104] on div at bounding box center [273, 113] width 193 height 62
click at [206, 102] on div at bounding box center [273, 113] width 193 height 62
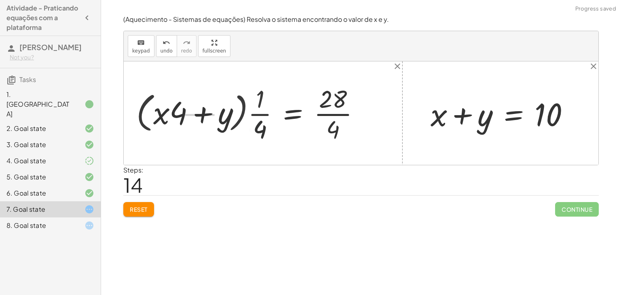
click at [244, 133] on div at bounding box center [251, 113] width 238 height 62
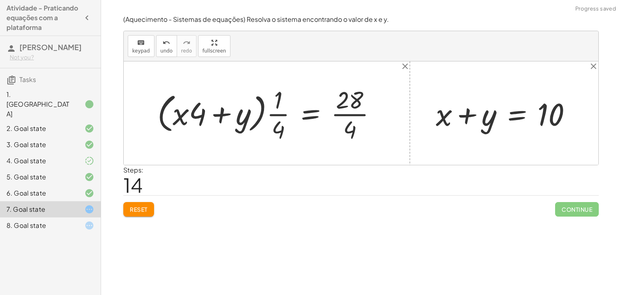
click at [266, 123] on div at bounding box center [269, 113] width 233 height 61
click at [277, 122] on div at bounding box center [269, 113] width 233 height 61
click at [278, 116] on div at bounding box center [269, 113] width 233 height 61
drag, startPoint x: 196, startPoint y: 112, endPoint x: 267, endPoint y: 120, distance: 70.7
click at [267, 120] on div at bounding box center [269, 113] width 233 height 61
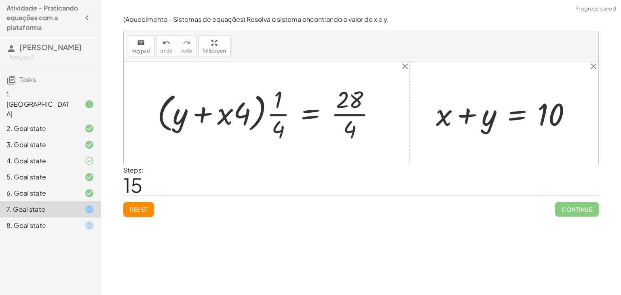
click at [231, 109] on div at bounding box center [269, 113] width 233 height 61
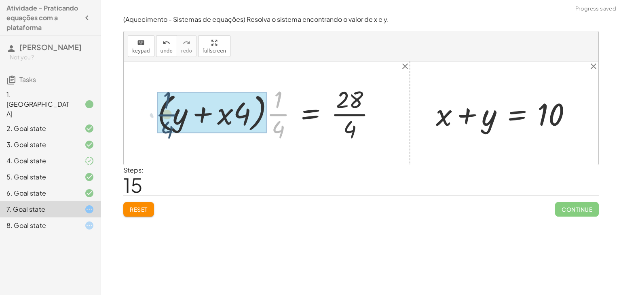
drag, startPoint x: 277, startPoint y: 114, endPoint x: 162, endPoint y: 116, distance: 114.8
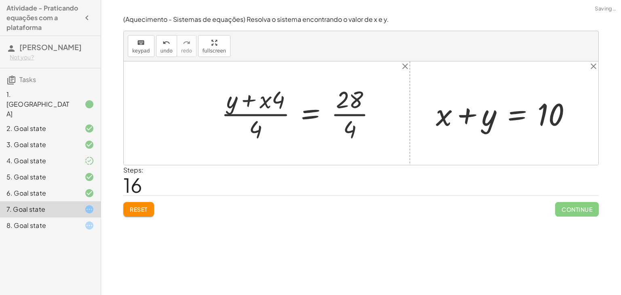
click at [248, 102] on div at bounding box center [302, 113] width 170 height 61
click at [253, 96] on div at bounding box center [302, 113] width 170 height 61
click at [255, 105] on div at bounding box center [302, 113] width 170 height 61
click at [253, 122] on div at bounding box center [302, 113] width 170 height 61
click at [281, 107] on div at bounding box center [302, 113] width 170 height 61
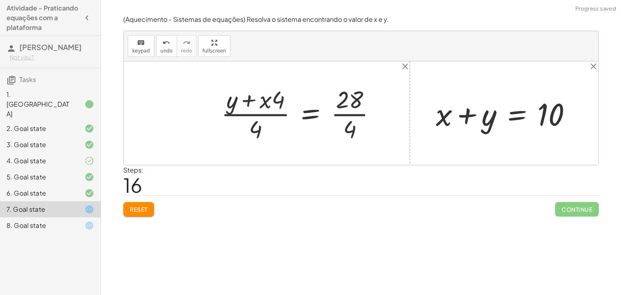
drag, startPoint x: 278, startPoint y: 101, endPoint x: 261, endPoint y: 125, distance: 29.3
click at [261, 125] on div at bounding box center [302, 113] width 170 height 61
drag, startPoint x: 265, startPoint y: 107, endPoint x: 238, endPoint y: 150, distance: 51.3
click at [238, 150] on div "+ · 20 · x + · 5 · y = 140 + · 5 · 4 · x + · 5 · y = 140 · ( + · 4 · x + y ) · …" at bounding box center [361, 112] width 474 height 103
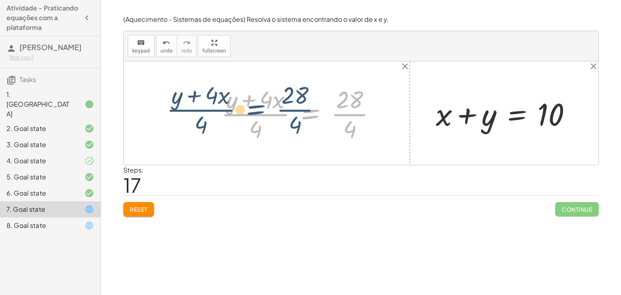
drag, startPoint x: 314, startPoint y: 114, endPoint x: 259, endPoint y: 109, distance: 55.5
click at [259, 109] on div at bounding box center [302, 113] width 170 height 61
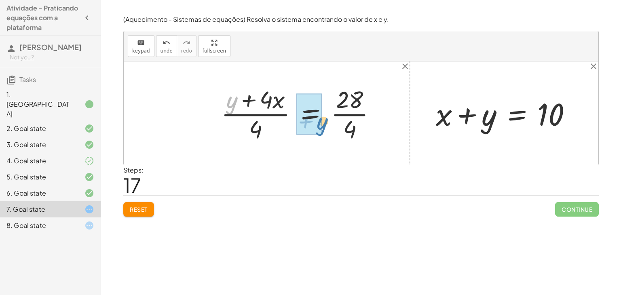
drag, startPoint x: 227, startPoint y: 107, endPoint x: 315, endPoint y: 128, distance: 90.6
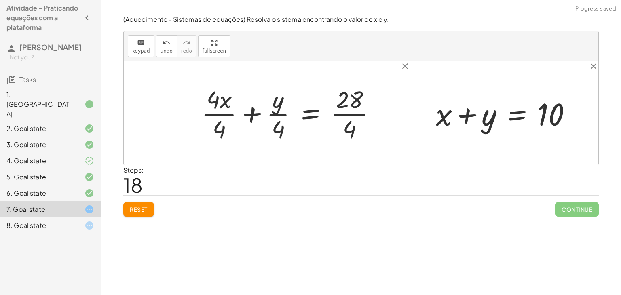
click at [255, 110] on div at bounding box center [291, 113] width 189 height 61
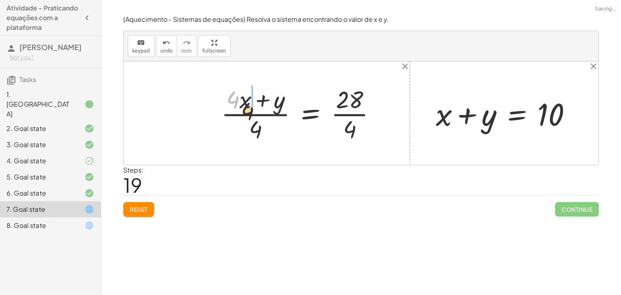
drag, startPoint x: 230, startPoint y: 99, endPoint x: 262, endPoint y: 133, distance: 46.6
click at [262, 133] on div at bounding box center [302, 113] width 170 height 61
drag, startPoint x: 246, startPoint y: 99, endPoint x: 239, endPoint y: 149, distance: 50.5
click at [149, 215] on button "Reset" at bounding box center [138, 209] width 31 height 15
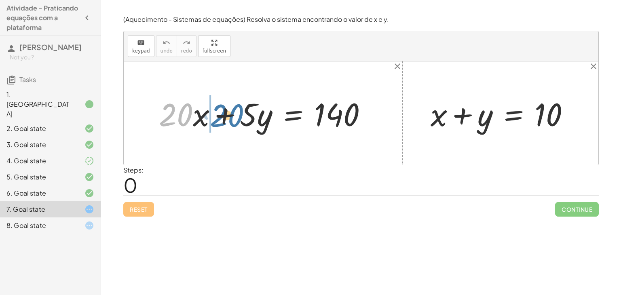
drag, startPoint x: 192, startPoint y: 119, endPoint x: 246, endPoint y: 120, distance: 53.3
click at [246, 120] on div at bounding box center [266, 114] width 223 height 42
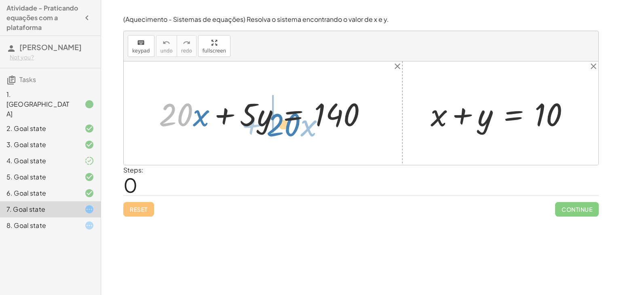
drag, startPoint x: 179, startPoint y: 113, endPoint x: 288, endPoint y: 122, distance: 108.7
click at [288, 122] on div at bounding box center [266, 114] width 223 height 42
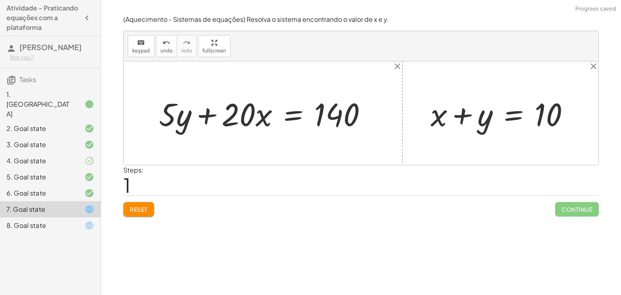
click at [204, 112] on div at bounding box center [266, 114] width 223 height 42
drag, startPoint x: 259, startPoint y: 115, endPoint x: 169, endPoint y: 106, distance: 90.2
click at [169, 106] on div at bounding box center [266, 114] width 223 height 42
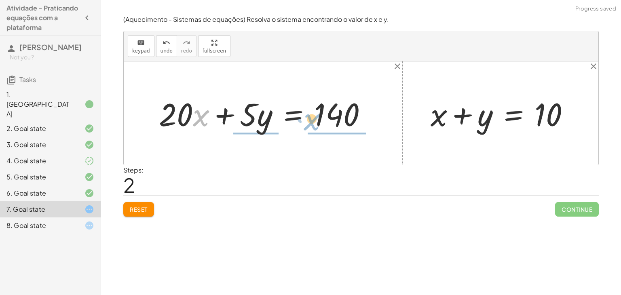
drag, startPoint x: 208, startPoint y: 113, endPoint x: 345, endPoint y: 113, distance: 137.4
click at [345, 113] on div at bounding box center [266, 114] width 223 height 42
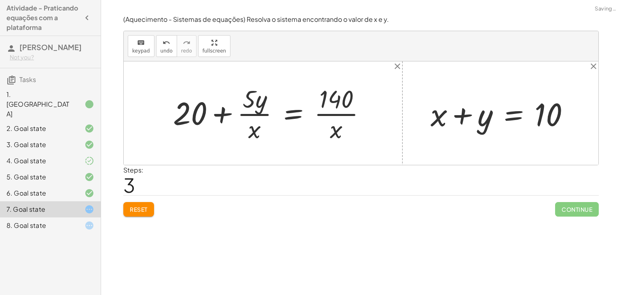
click at [339, 105] on div at bounding box center [273, 113] width 208 height 62
click at [242, 120] on div at bounding box center [273, 113] width 208 height 62
click at [246, 115] on div at bounding box center [273, 113] width 208 height 62
click at [246, 109] on div at bounding box center [273, 113] width 208 height 62
click at [220, 119] on div at bounding box center [273, 113] width 208 height 62
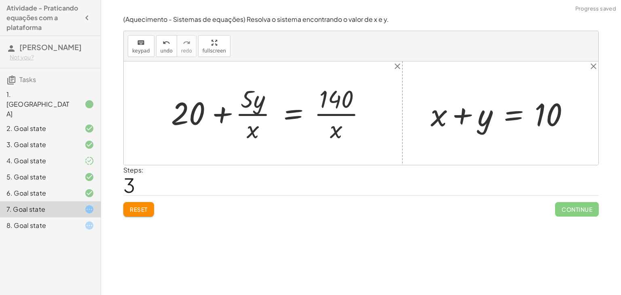
click at [196, 114] on div at bounding box center [273, 113] width 208 height 62
click at [335, 103] on div at bounding box center [273, 113] width 208 height 62
click at [327, 121] on div at bounding box center [273, 113] width 208 height 62
drag, startPoint x: 335, startPoint y: 128, endPoint x: 221, endPoint y: 136, distance: 113.4
click at [221, 136] on div at bounding box center [273, 113] width 208 height 62
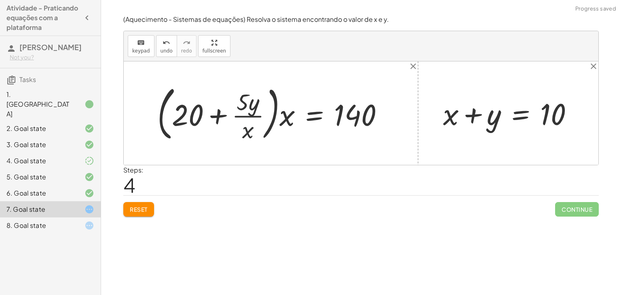
click at [247, 128] on div at bounding box center [273, 113] width 241 height 63
drag, startPoint x: 291, startPoint y: 117, endPoint x: 178, endPoint y: 107, distance: 113.2
click at [178, 107] on div at bounding box center [273, 113] width 241 height 63
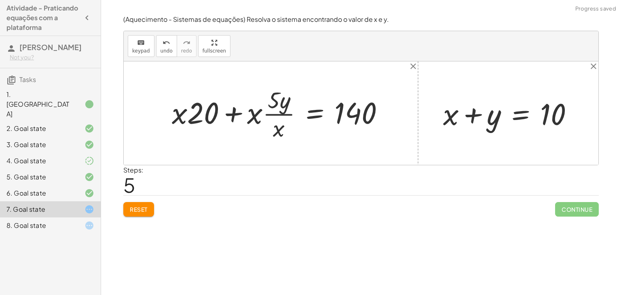
click at [178, 107] on div at bounding box center [281, 113] width 227 height 58
click at [205, 119] on div at bounding box center [281, 113] width 227 height 58
click at [259, 112] on div at bounding box center [281, 113] width 227 height 58
click at [257, 112] on div at bounding box center [281, 113] width 227 height 58
click at [266, 112] on div at bounding box center [281, 113] width 227 height 58
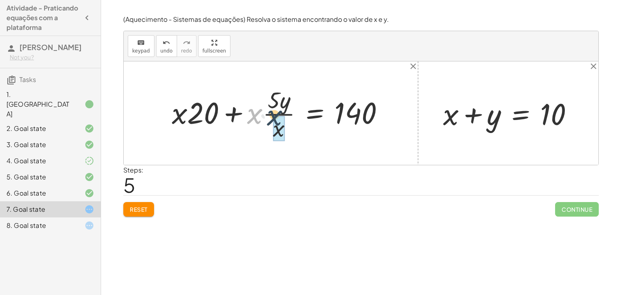
drag, startPoint x: 250, startPoint y: 111, endPoint x: 276, endPoint y: 112, distance: 25.5
click at [276, 112] on div at bounding box center [281, 113] width 227 height 58
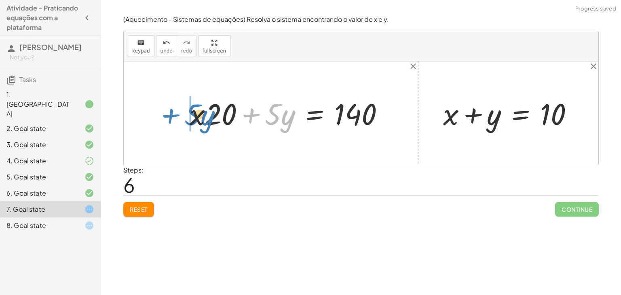
drag, startPoint x: 250, startPoint y: 114, endPoint x: 170, endPoint y: 114, distance: 80.8
click at [170, 114] on div "+ · 20 · x + · 5 · y = 140 + · 5 · y + · 20 · x = 140 + · 20 · x + · 5 · y = 14…" at bounding box center [361, 112] width 474 height 103
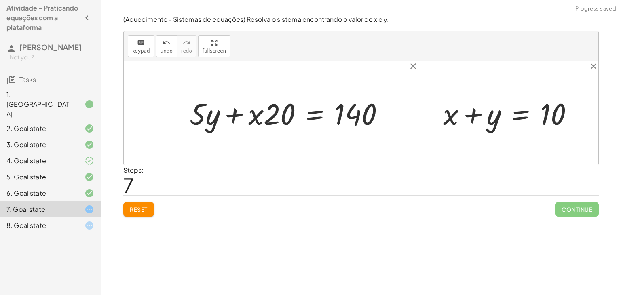
click at [239, 118] on div at bounding box center [289, 113] width 209 height 39
click at [255, 121] on div at bounding box center [289, 113] width 209 height 39
drag, startPoint x: 202, startPoint y: 122, endPoint x: 273, endPoint y: 123, distance: 71.1
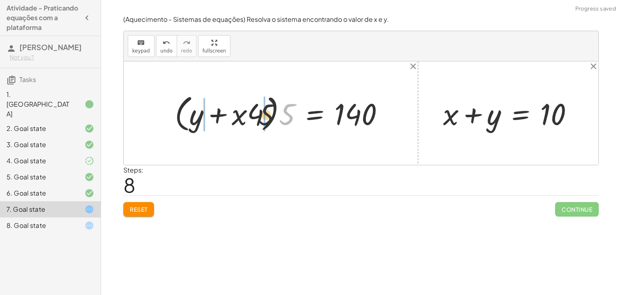
drag, startPoint x: 281, startPoint y: 112, endPoint x: 223, endPoint y: 112, distance: 58.2
click at [223, 112] on div at bounding box center [282, 113] width 224 height 44
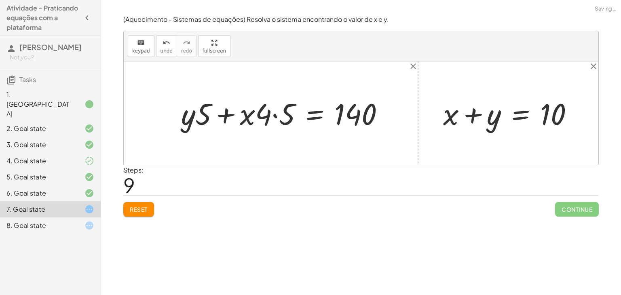
click at [270, 117] on div at bounding box center [285, 113] width 217 height 39
click at [290, 118] on div at bounding box center [285, 113] width 217 height 39
click at [211, 117] on div at bounding box center [289, 113] width 209 height 39
drag, startPoint x: 209, startPoint y: 116, endPoint x: 178, endPoint y: 118, distance: 31.2
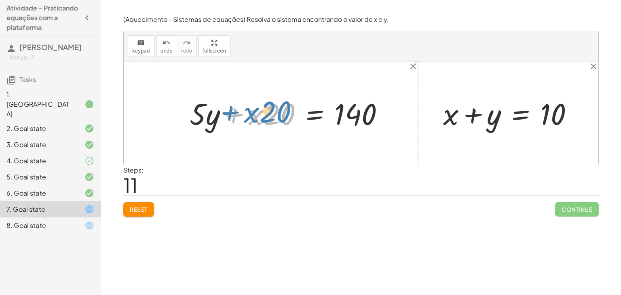
drag, startPoint x: 235, startPoint y: 112, endPoint x: 231, endPoint y: 108, distance: 5.7
click at [231, 108] on div at bounding box center [289, 113] width 209 height 39
click at [407, 69] on div at bounding box center [361, 112] width 474 height 103
click at [410, 67] on icon "close" at bounding box center [413, 66] width 10 height 10
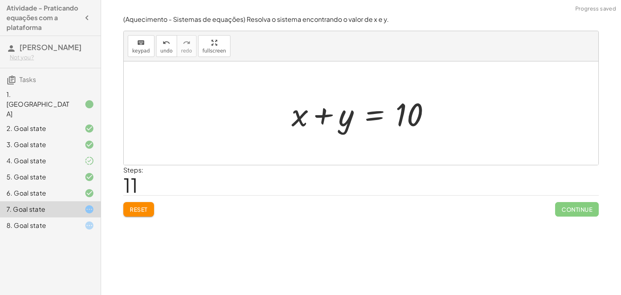
click at [343, 134] on div "+ x + y = 10" at bounding box center [361, 113] width 164 height 46
drag, startPoint x: 343, startPoint y: 126, endPoint x: 398, endPoint y: 123, distance: 55.0
click at [398, 123] on div at bounding box center [364, 114] width 154 height 42
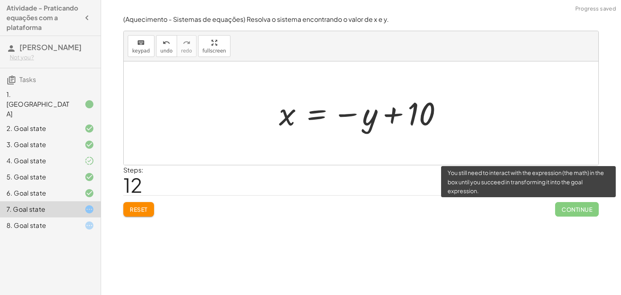
click at [575, 202] on span "Continue" at bounding box center [577, 209] width 44 height 15
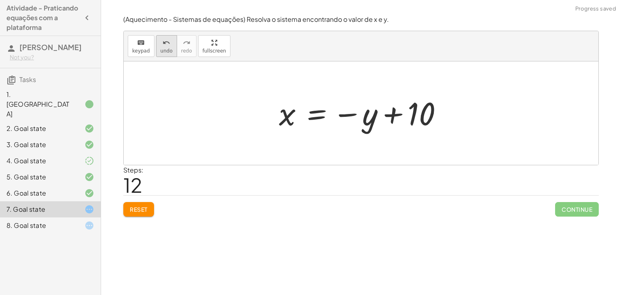
click at [156, 39] on button "undo undo" at bounding box center [166, 46] width 21 height 22
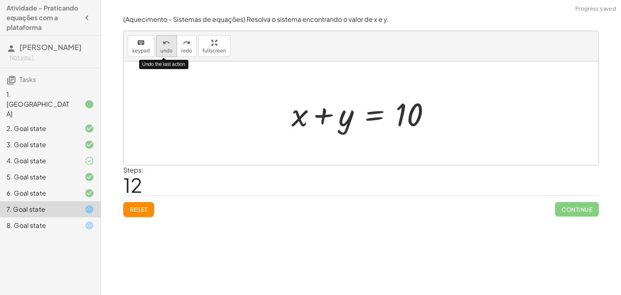
click at [163, 37] on button "undo undo" at bounding box center [166, 46] width 21 height 22
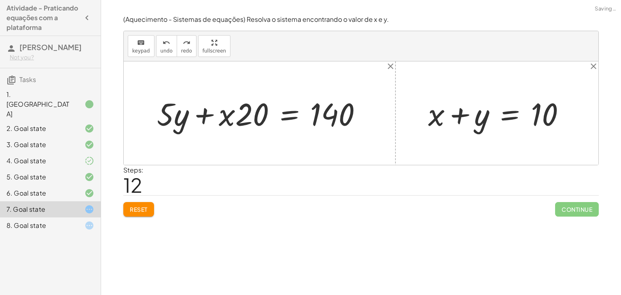
click at [285, 82] on div at bounding box center [361, 112] width 474 height 103
click at [590, 67] on icon "close" at bounding box center [593, 66] width 10 height 10
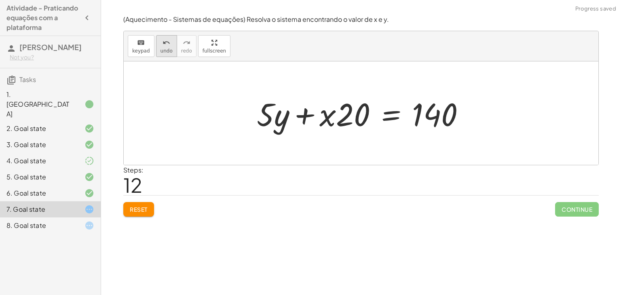
click at [162, 45] on icon "undo" at bounding box center [166, 43] width 8 height 10
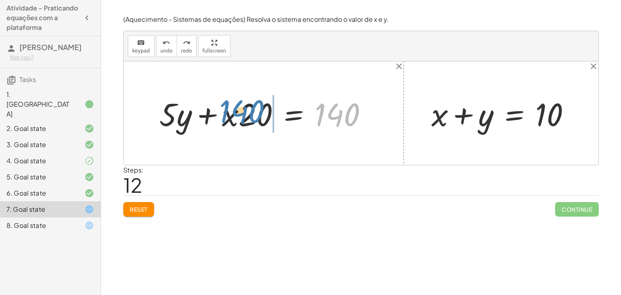
drag, startPoint x: 322, startPoint y: 109, endPoint x: 238, endPoint y: 107, distance: 84.1
click at [238, 107] on div at bounding box center [266, 114] width 223 height 42
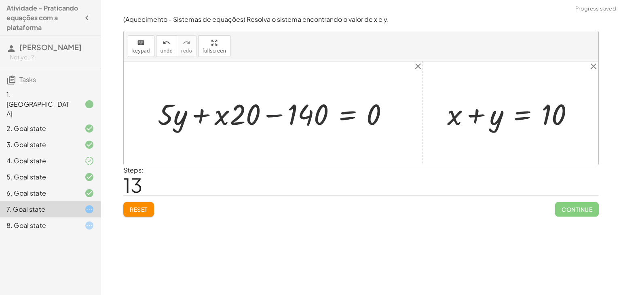
click at [273, 117] on div at bounding box center [277, 113] width 246 height 38
drag, startPoint x: 222, startPoint y: 118, endPoint x: 366, endPoint y: 139, distance: 145.4
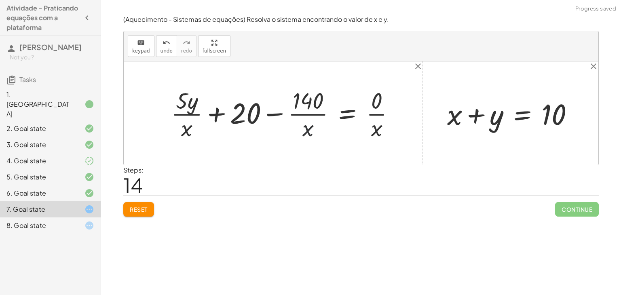
click at [308, 121] on div at bounding box center [286, 113] width 238 height 57
click at [306, 115] on div at bounding box center [286, 113] width 238 height 57
click at [243, 114] on div at bounding box center [286, 113] width 238 height 57
click at [269, 116] on div at bounding box center [286, 113] width 238 height 57
drag, startPoint x: 380, startPoint y: 130, endPoint x: 305, endPoint y: 131, distance: 75.2
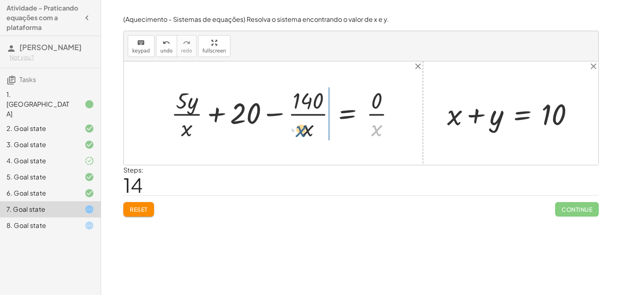
click at [305, 131] on div at bounding box center [286, 113] width 238 height 57
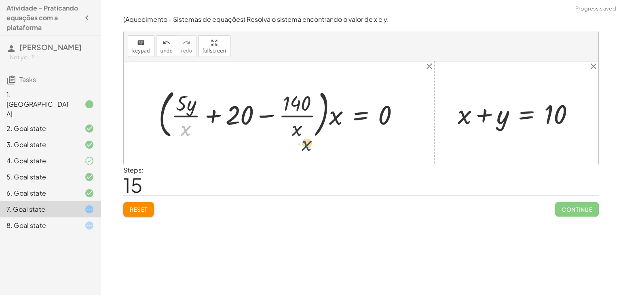
drag, startPoint x: 191, startPoint y: 123, endPoint x: 383, endPoint y: 120, distance: 191.9
click at [383, 120] on div at bounding box center [281, 113] width 255 height 57
click at [168, 51] on span "undo" at bounding box center [166, 51] width 12 height 6
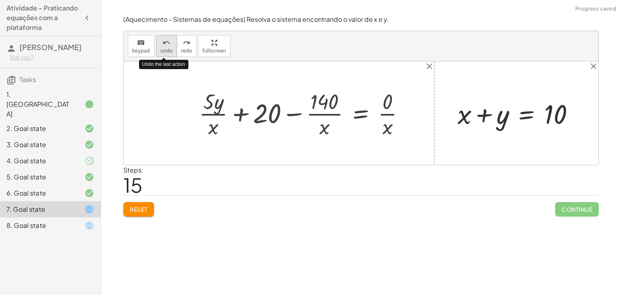
click at [168, 51] on span "undo" at bounding box center [166, 51] width 12 height 6
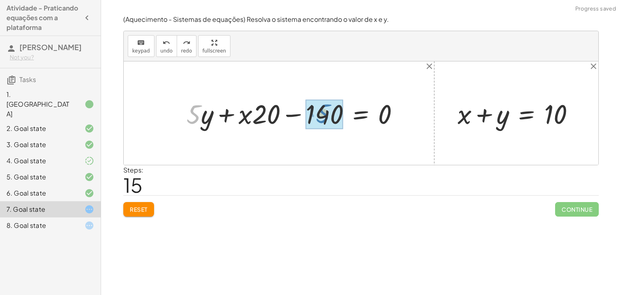
drag, startPoint x: 190, startPoint y: 113, endPoint x: 320, endPoint y: 112, distance: 129.7
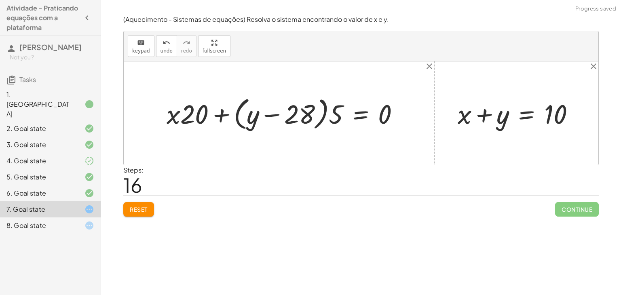
click at [272, 121] on div at bounding box center [285, 112] width 247 height 39
click at [274, 116] on div at bounding box center [285, 112] width 247 height 39
click at [230, 113] on div at bounding box center [285, 112] width 247 height 39
drag, startPoint x: 334, startPoint y: 119, endPoint x: 212, endPoint y: 102, distance: 123.2
click at [212, 102] on div at bounding box center [285, 112] width 247 height 39
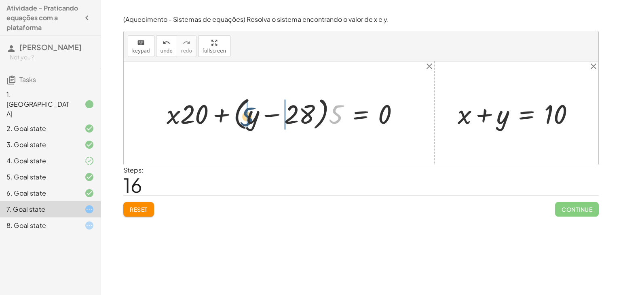
drag, startPoint x: 341, startPoint y: 115, endPoint x: 250, endPoint y: 117, distance: 90.9
click at [250, 117] on div at bounding box center [285, 112] width 247 height 39
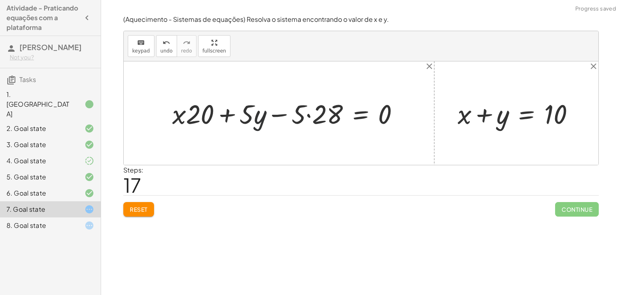
click at [259, 117] on div at bounding box center [288, 112] width 241 height 35
click at [294, 120] on div at bounding box center [288, 112] width 241 height 35
click at [307, 112] on div at bounding box center [288, 112] width 241 height 35
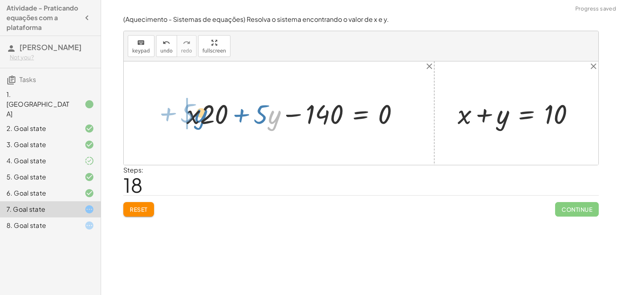
drag, startPoint x: 274, startPoint y: 117, endPoint x: 195, endPoint y: 114, distance: 79.2
click at [195, 114] on div at bounding box center [295, 112] width 227 height 35
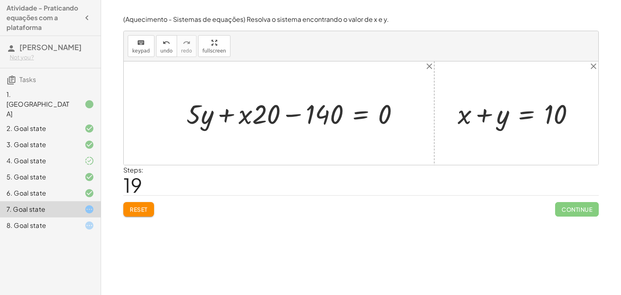
click at [294, 124] on div at bounding box center [295, 112] width 227 height 35
click at [292, 115] on div at bounding box center [295, 112] width 227 height 35
drag, startPoint x: 249, startPoint y: 112, endPoint x: 175, endPoint y: 109, distance: 73.6
click at [248, 125] on div at bounding box center [295, 112] width 227 height 35
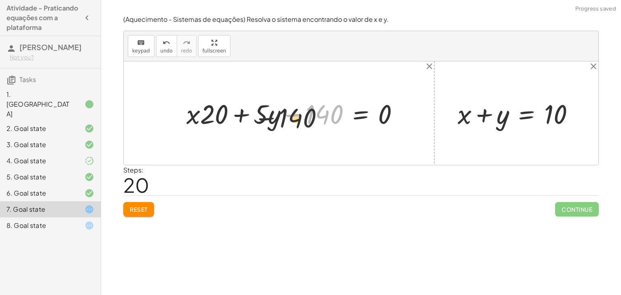
drag, startPoint x: 296, startPoint y: 116, endPoint x: 228, endPoint y: 129, distance: 69.1
click at [228, 129] on div at bounding box center [295, 112] width 227 height 35
drag, startPoint x: 285, startPoint y: 112, endPoint x: 237, endPoint y: 112, distance: 48.5
click at [237, 112] on div at bounding box center [295, 112] width 227 height 35
drag, startPoint x: 302, startPoint y: 113, endPoint x: 305, endPoint y: 110, distance: 4.3
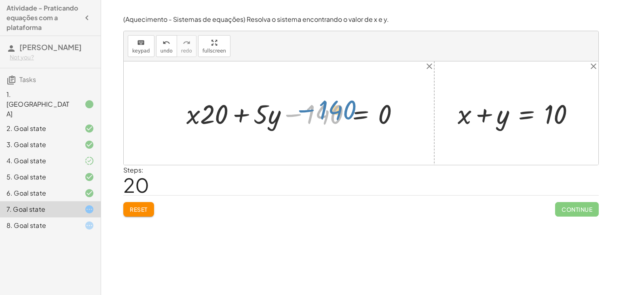
click at [305, 110] on div at bounding box center [295, 112] width 227 height 35
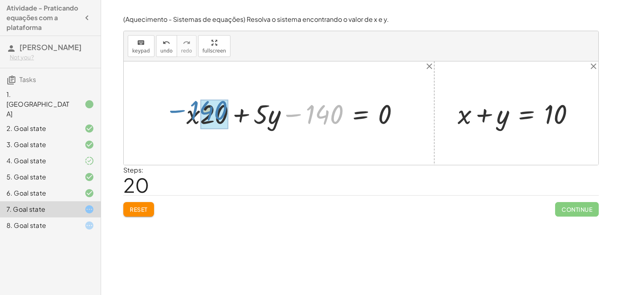
drag, startPoint x: 293, startPoint y: 113, endPoint x: 177, endPoint y: 109, distance: 115.2
click at [177, 109] on div "+ · 20 · x + · 5 · y = 140 + · 5 · y + · 20 · x = 140 + · 20 · x + · 5 · y = 14…" at bounding box center [292, 112] width 237 height 39
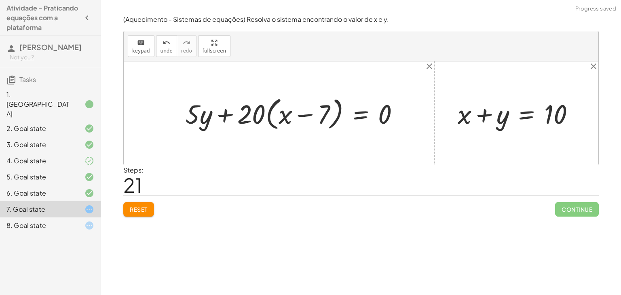
click at [239, 111] on div at bounding box center [295, 112] width 228 height 39
click at [228, 113] on div at bounding box center [295, 112] width 228 height 39
drag, startPoint x: 189, startPoint y: 111, endPoint x: 223, endPoint y: 113, distance: 33.2
click at [223, 113] on div at bounding box center [295, 112] width 228 height 39
click at [221, 114] on div at bounding box center [295, 112] width 228 height 39
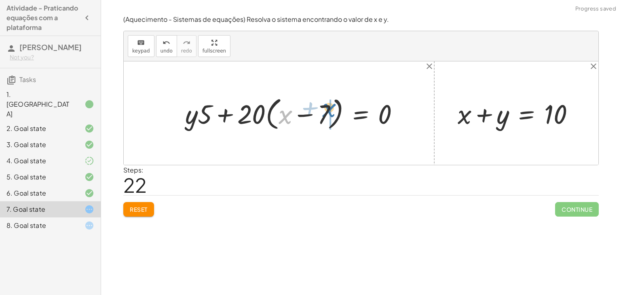
drag, startPoint x: 280, startPoint y: 118, endPoint x: 322, endPoint y: 116, distance: 41.6
click at [322, 116] on div at bounding box center [295, 112] width 228 height 39
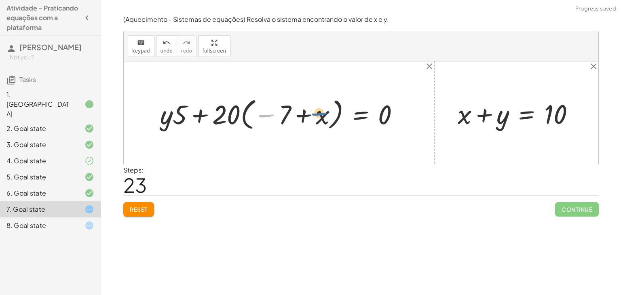
drag, startPoint x: 266, startPoint y: 112, endPoint x: 334, endPoint y: 106, distance: 67.7
click at [334, 106] on div at bounding box center [282, 113] width 253 height 38
drag, startPoint x: 267, startPoint y: 113, endPoint x: 175, endPoint y: 117, distance: 93.0
click at [175, 117] on div at bounding box center [282, 113] width 253 height 38
click at [0, 0] on div "(Aquecimento - Sistemas de equações) Resolva o sistema encontrando o valor de x…" at bounding box center [0, 0] width 0 height 0
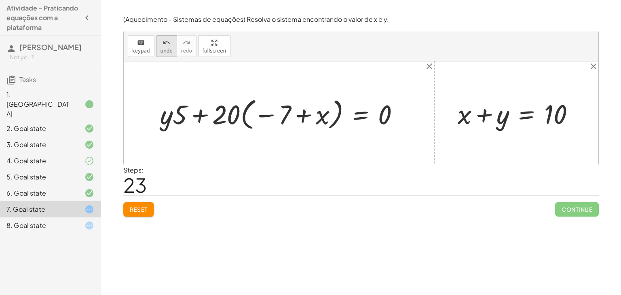
click at [162, 48] on span "undo" at bounding box center [166, 51] width 12 height 6
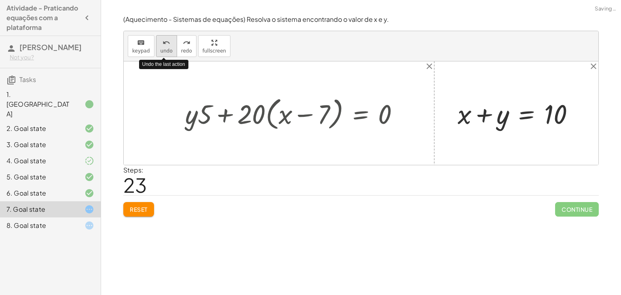
click at [162, 48] on span "undo" at bounding box center [166, 51] width 12 height 6
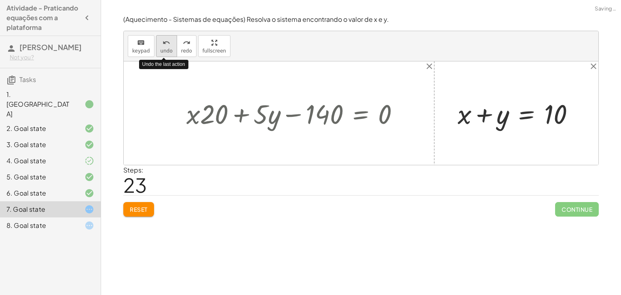
click at [162, 48] on span "undo" at bounding box center [166, 51] width 12 height 6
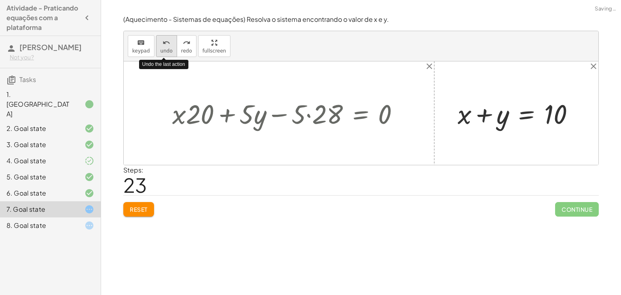
click at [162, 48] on span "undo" at bounding box center [166, 51] width 12 height 6
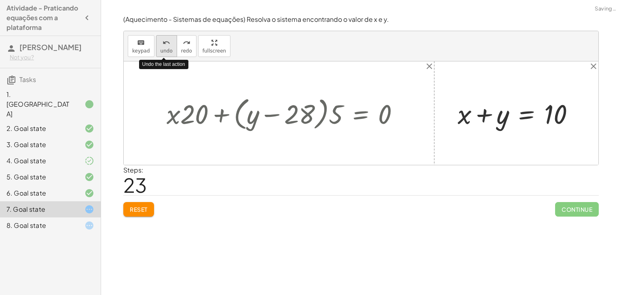
click at [162, 48] on span "undo" at bounding box center [166, 51] width 12 height 6
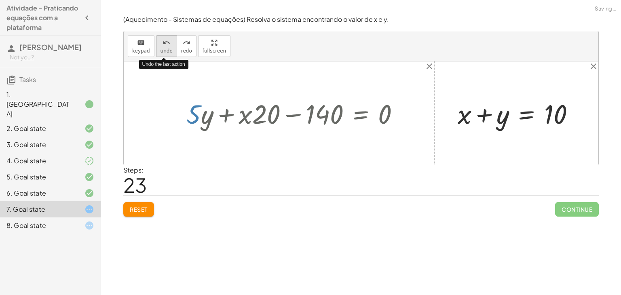
click at [162, 48] on span "undo" at bounding box center [166, 51] width 12 height 6
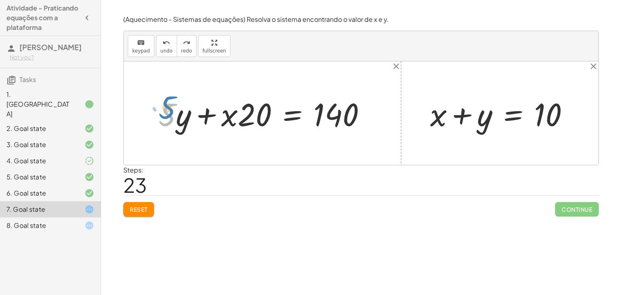
drag, startPoint x: 162, startPoint y: 122, endPoint x: 157, endPoint y: 115, distance: 8.1
click at [157, 115] on div at bounding box center [265, 114] width 222 height 42
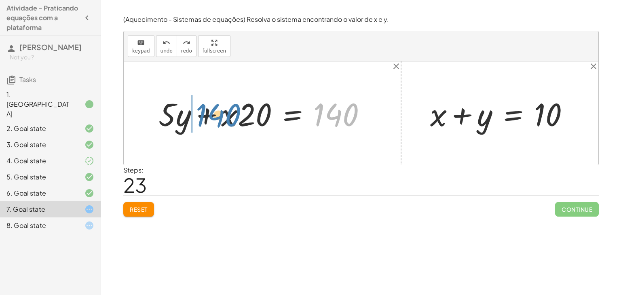
drag, startPoint x: 349, startPoint y: 112, endPoint x: 249, endPoint y: 113, distance: 100.2
click at [249, 113] on div at bounding box center [265, 114] width 222 height 42
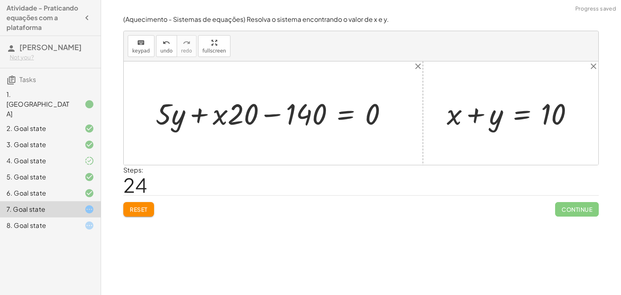
click at [220, 112] on div at bounding box center [275, 113] width 246 height 38
click at [263, 114] on div at bounding box center [277, 113] width 246 height 38
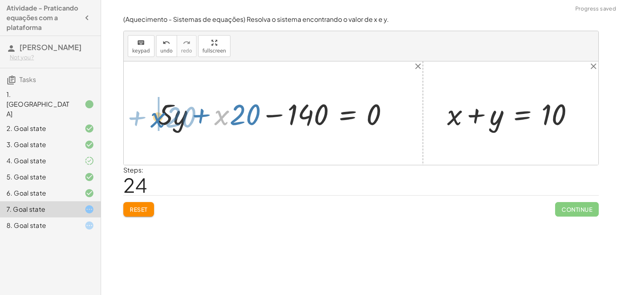
drag, startPoint x: 227, startPoint y: 111, endPoint x: 156, endPoint y: 112, distance: 70.7
click at [156, 112] on div at bounding box center [277, 113] width 246 height 38
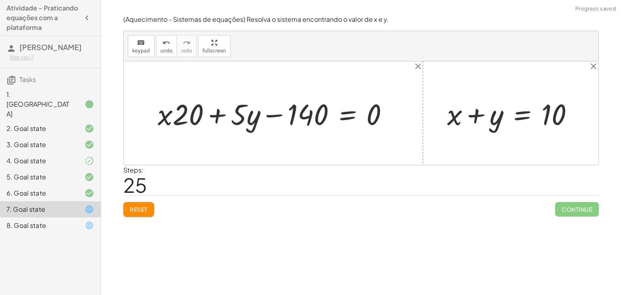
click at [221, 117] on div at bounding box center [277, 113] width 246 height 38
drag, startPoint x: 167, startPoint y: 111, endPoint x: 197, endPoint y: 110, distance: 29.5
click at [197, 110] on div at bounding box center [277, 113] width 246 height 38
drag, startPoint x: 257, startPoint y: 117, endPoint x: 263, endPoint y: 120, distance: 6.2
click at [263, 120] on div at bounding box center [277, 113] width 246 height 38
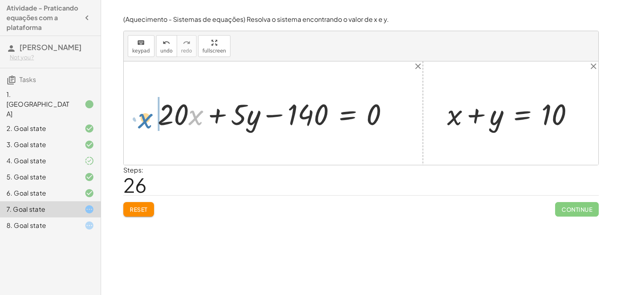
drag, startPoint x: 194, startPoint y: 118, endPoint x: 141, endPoint y: 122, distance: 52.6
drag, startPoint x: 158, startPoint y: 117, endPoint x: 194, endPoint y: 115, distance: 35.6
click at [194, 115] on div at bounding box center [277, 113] width 246 height 38
click at [144, 202] on button "Reset" at bounding box center [138, 209] width 31 height 15
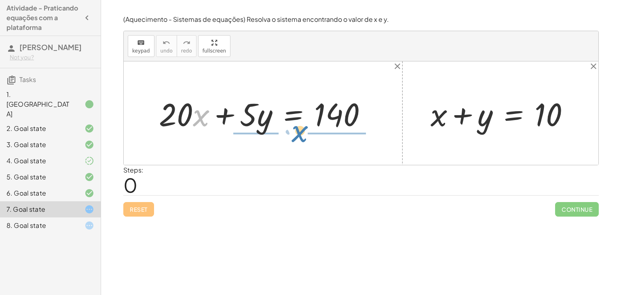
drag, startPoint x: 199, startPoint y: 120, endPoint x: 301, endPoint y: 142, distance: 104.6
click at [301, 142] on div "· x + · 20 + · 20 · x + · 5 · y = 140 + x + y = 10" at bounding box center [361, 112] width 474 height 103
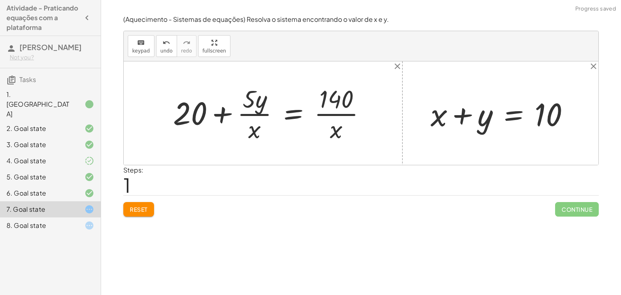
click at [324, 114] on div at bounding box center [273, 113] width 208 height 62
click at [260, 111] on div at bounding box center [273, 113] width 208 height 62
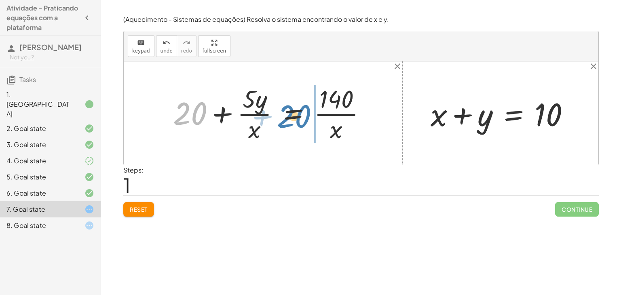
drag, startPoint x: 204, startPoint y: 109, endPoint x: 311, endPoint y: 111, distance: 106.7
click at [311, 111] on div at bounding box center [273, 113] width 208 height 62
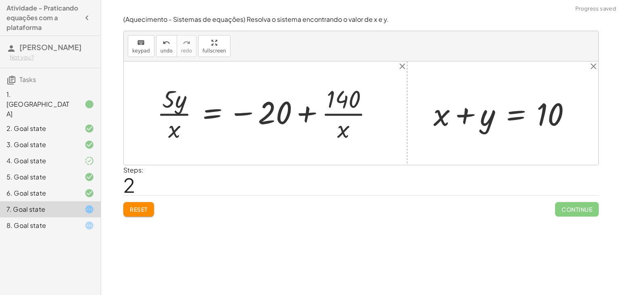
click at [320, 112] on div at bounding box center [268, 113] width 231 height 62
click at [313, 115] on div at bounding box center [268, 113] width 231 height 62
drag, startPoint x: 347, startPoint y: 127, endPoint x: 161, endPoint y: 123, distance: 186.7
click at [161, 123] on div at bounding box center [268, 113] width 231 height 62
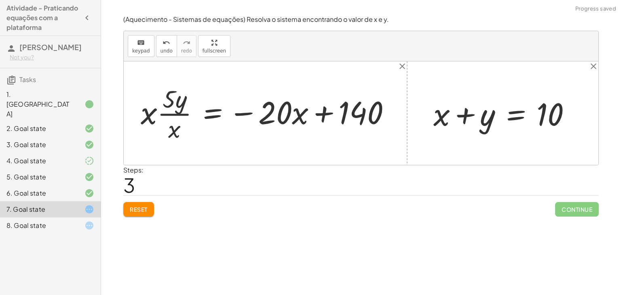
click at [163, 133] on div at bounding box center [269, 113] width 265 height 62
click at [157, 121] on div at bounding box center [269, 113] width 265 height 62
click at [164, 103] on div at bounding box center [269, 113] width 265 height 62
drag, startPoint x: 167, startPoint y: 102, endPoint x: 269, endPoint y: 109, distance: 102.5
click at [269, 109] on div at bounding box center [269, 113] width 265 height 62
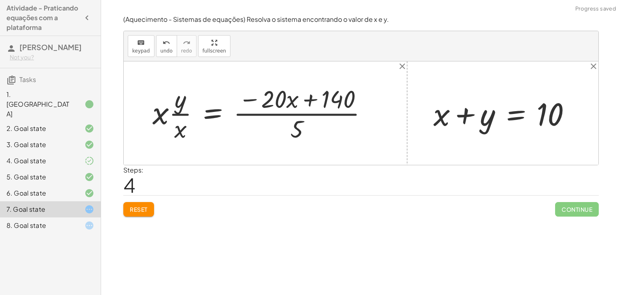
click at [301, 114] on div at bounding box center [263, 113] width 230 height 62
click at [271, 109] on div at bounding box center [263, 113] width 230 height 62
click at [275, 105] on div at bounding box center [263, 113] width 230 height 62
click at [296, 99] on div at bounding box center [263, 113] width 230 height 62
click at [305, 99] on div at bounding box center [263, 113] width 230 height 62
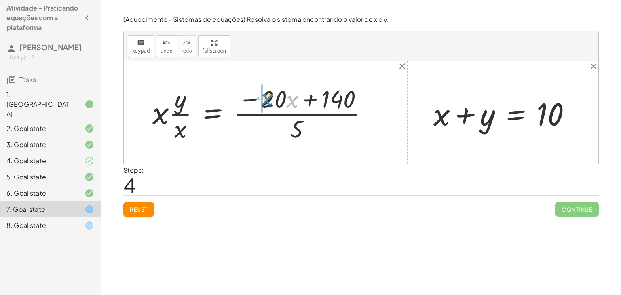
drag, startPoint x: 295, startPoint y: 100, endPoint x: 270, endPoint y: 97, distance: 25.3
click at [270, 97] on div at bounding box center [263, 113] width 230 height 62
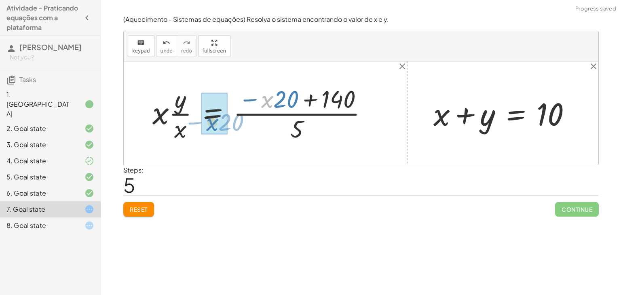
drag, startPoint x: 270, startPoint y: 97, endPoint x: 192, endPoint y: 122, distance: 81.5
click at [192, 122] on div at bounding box center [263, 113] width 230 height 62
drag, startPoint x: 265, startPoint y: 100, endPoint x: 211, endPoint y: 117, distance: 56.6
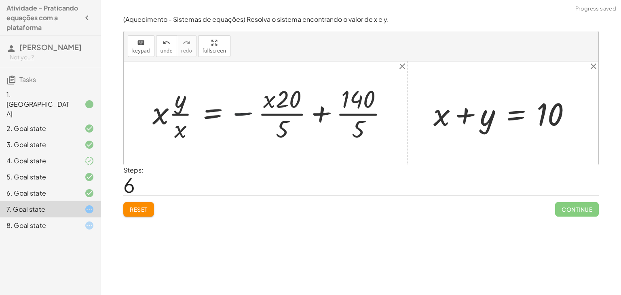
click at [255, 107] on div at bounding box center [273, 113] width 250 height 62
click at [248, 110] on div at bounding box center [273, 113] width 250 height 62
click at [270, 112] on div at bounding box center [273, 113] width 250 height 62
click at [240, 117] on div at bounding box center [273, 113] width 250 height 62
click at [240, 111] on div at bounding box center [273, 113] width 250 height 62
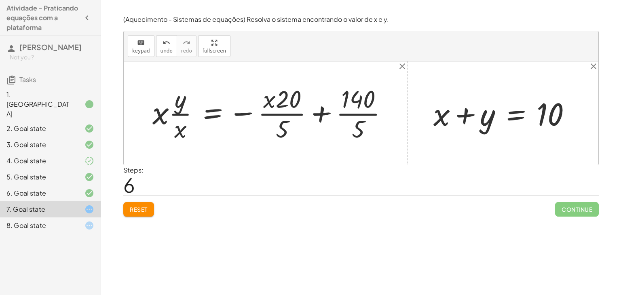
click at [322, 115] on div at bounding box center [273, 113] width 250 height 62
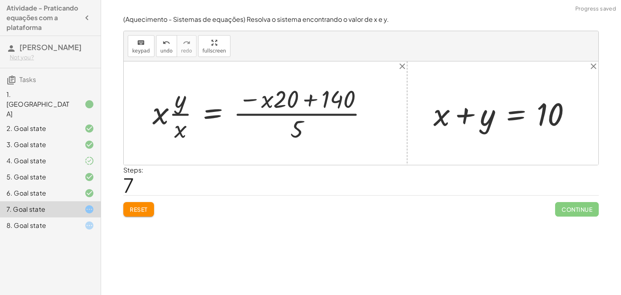
click at [303, 103] on div at bounding box center [263, 113] width 230 height 62
drag, startPoint x: 273, startPoint y: 100, endPoint x: 307, endPoint y: 99, distance: 33.6
click at [307, 99] on div at bounding box center [263, 113] width 230 height 62
click at [280, 104] on div at bounding box center [263, 113] width 230 height 62
click at [259, 104] on div at bounding box center [263, 113] width 230 height 62
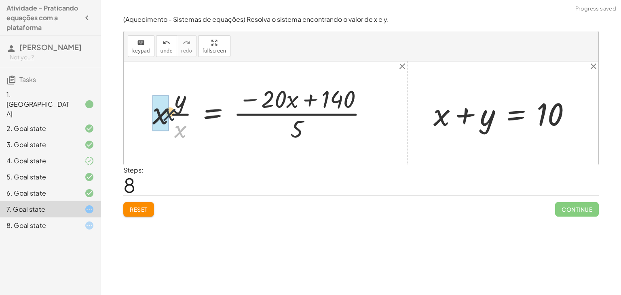
drag, startPoint x: 175, startPoint y: 136, endPoint x: 162, endPoint y: 117, distance: 23.3
drag, startPoint x: 299, startPoint y: 126, endPoint x: 173, endPoint y: 116, distance: 126.1
click at [173, 116] on div at bounding box center [276, 113] width 206 height 62
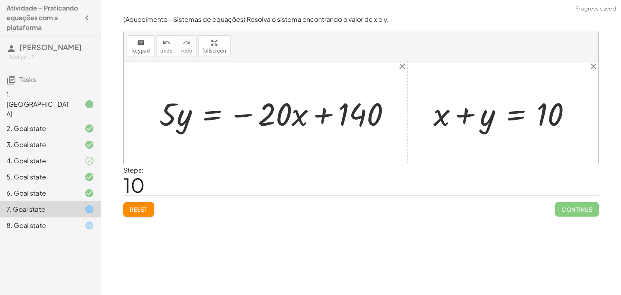
click at [175, 119] on div at bounding box center [278, 113] width 246 height 41
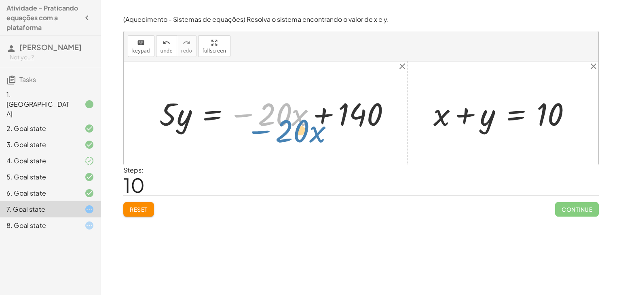
drag, startPoint x: 245, startPoint y: 112, endPoint x: 264, endPoint y: 123, distance: 22.2
click at [264, 123] on div at bounding box center [278, 113] width 246 height 41
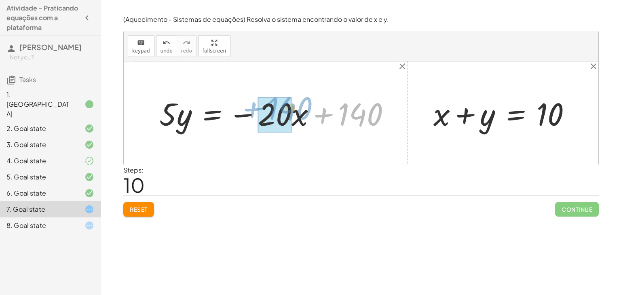
drag, startPoint x: 320, startPoint y: 114, endPoint x: 244, endPoint y: 111, distance: 76.4
click at [244, 111] on div at bounding box center [278, 113] width 246 height 41
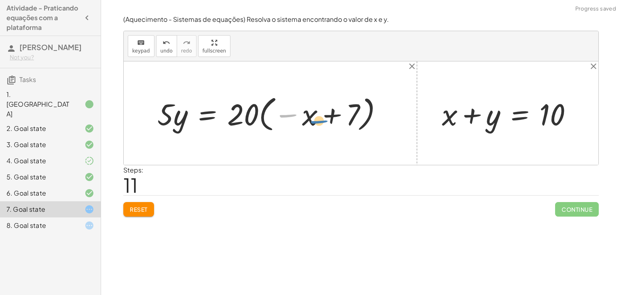
drag, startPoint x: 289, startPoint y: 118, endPoint x: 330, endPoint y: 114, distance: 41.7
click at [330, 114] on div at bounding box center [273, 113] width 240 height 42
drag, startPoint x: 296, startPoint y: 112, endPoint x: 208, endPoint y: 116, distance: 87.8
click at [208, 116] on div at bounding box center [273, 113] width 240 height 42
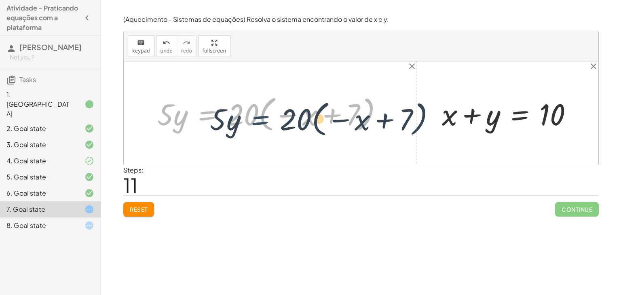
drag, startPoint x: 210, startPoint y: 117, endPoint x: 267, endPoint y: 120, distance: 57.8
click at [267, 120] on div at bounding box center [273, 113] width 240 height 42
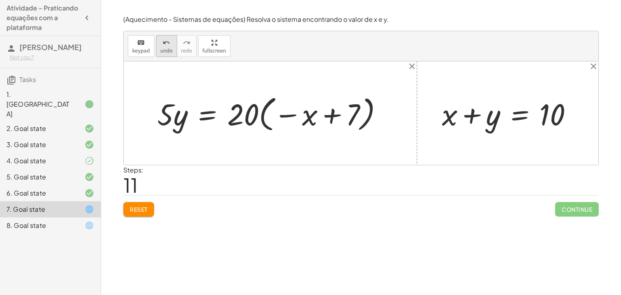
click at [169, 46] on button "undo undo" at bounding box center [166, 46] width 21 height 22
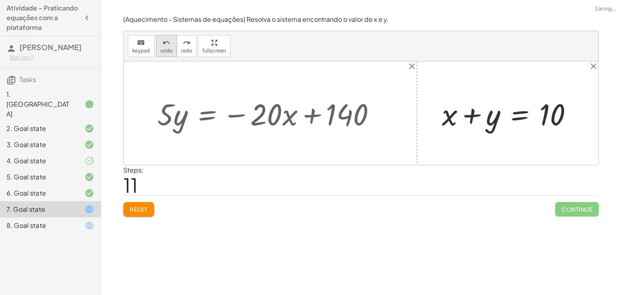
click at [169, 46] on button "undo undo" at bounding box center [166, 46] width 21 height 22
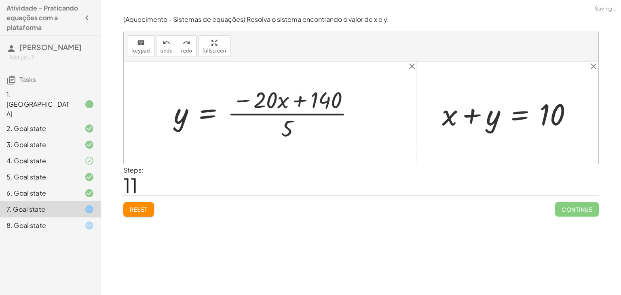
click at [152, 209] on button "Reset" at bounding box center [138, 209] width 31 height 15
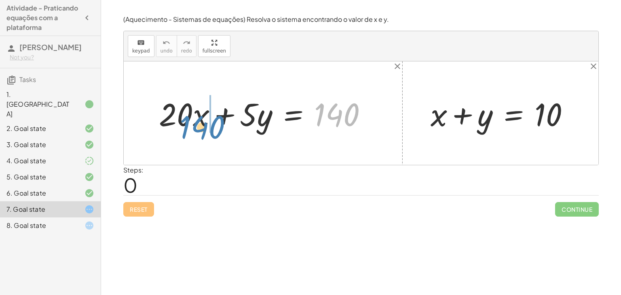
drag, startPoint x: 335, startPoint y: 114, endPoint x: 200, endPoint y: 126, distance: 135.1
click at [200, 126] on div at bounding box center [266, 114] width 223 height 42
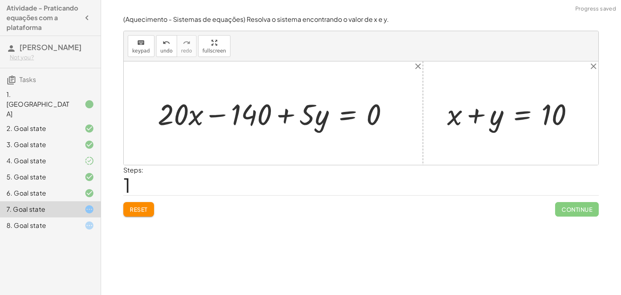
click at [218, 121] on div at bounding box center [277, 113] width 246 height 38
drag, startPoint x: 193, startPoint y: 106, endPoint x: 370, endPoint y: 105, distance: 177.0
click at [370, 105] on div at bounding box center [277, 113] width 246 height 38
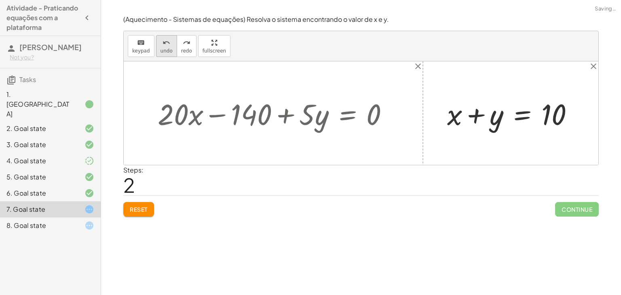
click at [162, 49] on span "undo" at bounding box center [166, 51] width 12 height 6
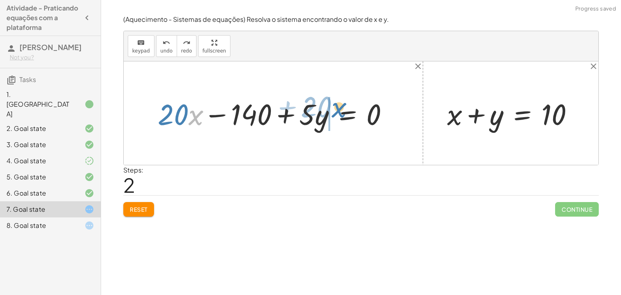
drag, startPoint x: 200, startPoint y: 125, endPoint x: 341, endPoint y: 119, distance: 141.5
click at [341, 119] on div at bounding box center [277, 113] width 246 height 38
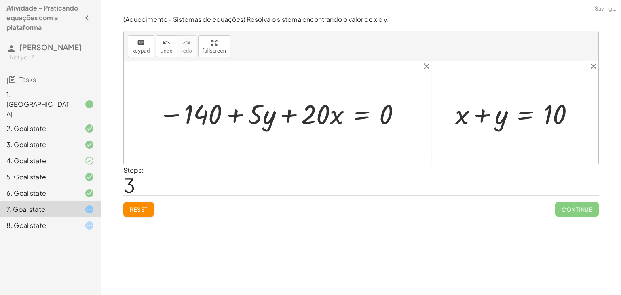
click at [273, 117] on div at bounding box center [280, 113] width 252 height 36
click at [281, 116] on div at bounding box center [280, 113] width 252 height 36
click at [174, 114] on div at bounding box center [280, 113] width 252 height 36
click at [208, 113] on div at bounding box center [280, 113] width 252 height 36
click at [230, 115] on div at bounding box center [280, 113] width 252 height 36
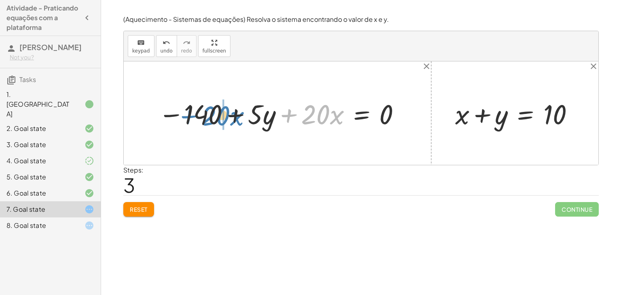
drag, startPoint x: 279, startPoint y: 114, endPoint x: 166, endPoint y: 112, distance: 113.1
click at [166, 112] on div at bounding box center [280, 113] width 252 height 36
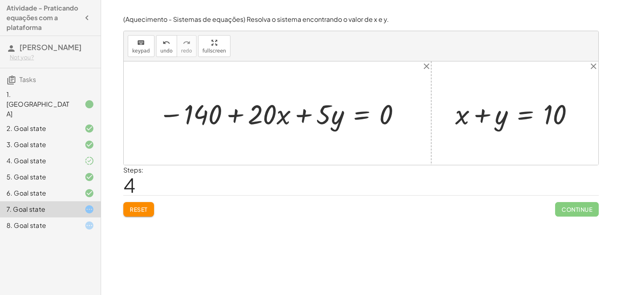
click at [50, 137] on div "1. [GEOGRAPHIC_DATA]" at bounding box center [50, 145] width 101 height 16
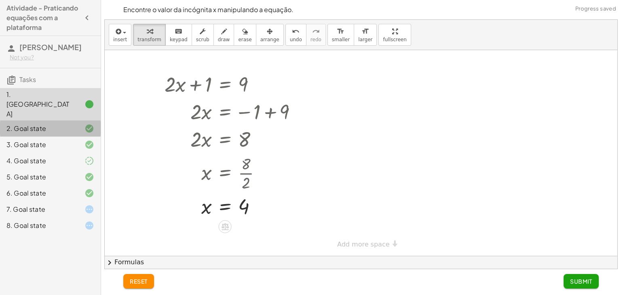
click at [49, 124] on div "2. Goal state" at bounding box center [38, 129] width 65 height 10
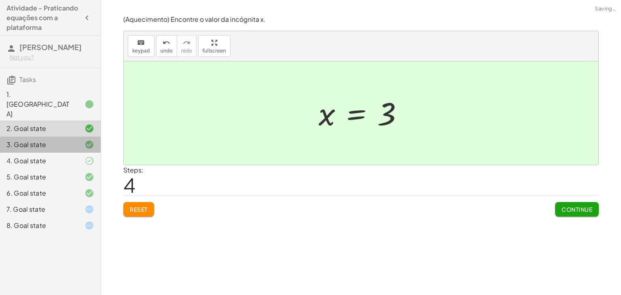
click at [48, 140] on div "3. Goal state" at bounding box center [38, 145] width 65 height 10
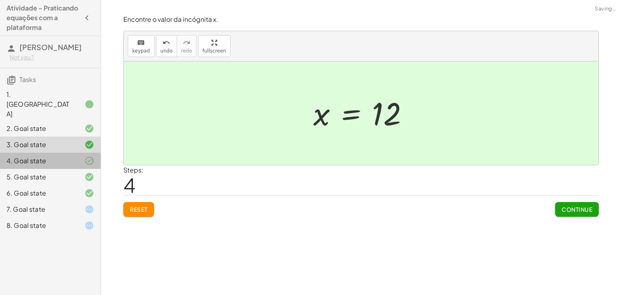
click at [50, 156] on div "4. Goal state" at bounding box center [38, 161] width 65 height 10
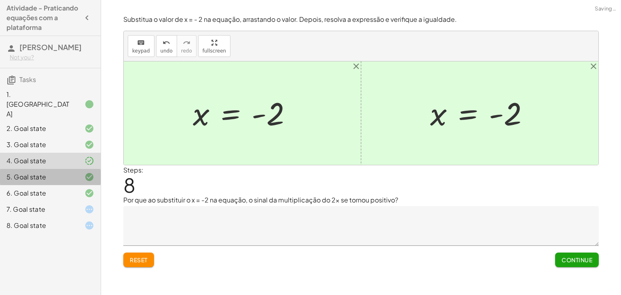
click at [52, 172] on div "5. Goal state" at bounding box center [38, 177] width 65 height 10
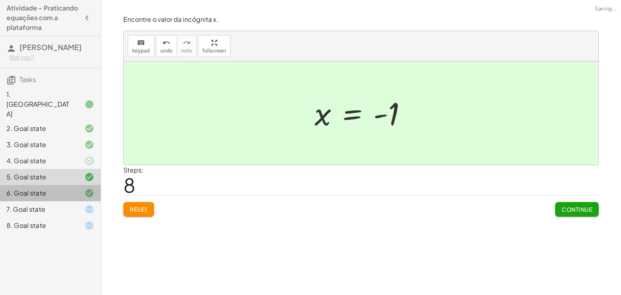
click at [53, 188] on div "6. Goal state" at bounding box center [38, 193] width 65 height 10
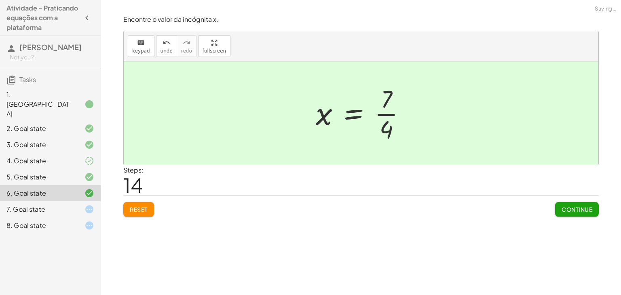
click at [55, 204] on div "7. Goal state" at bounding box center [38, 209] width 65 height 10
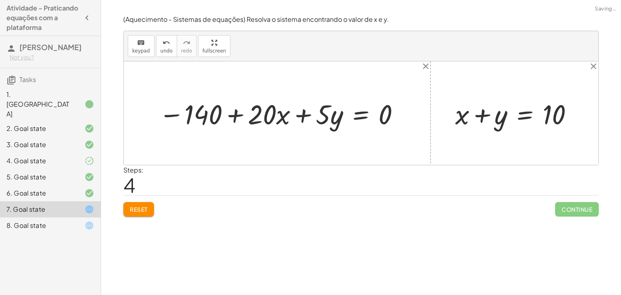
click at [55, 220] on div "1. Canvas 2. Goal state 3. Goal state 4. Goal state 5. Goal state 6. Goal state…" at bounding box center [50, 161] width 101 height 152
click at [57, 221] on div "8. Goal state" at bounding box center [38, 226] width 65 height 10
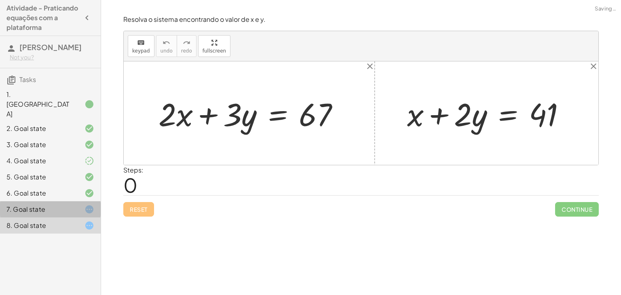
click at [62, 201] on div "7. Goal state" at bounding box center [50, 209] width 101 height 16
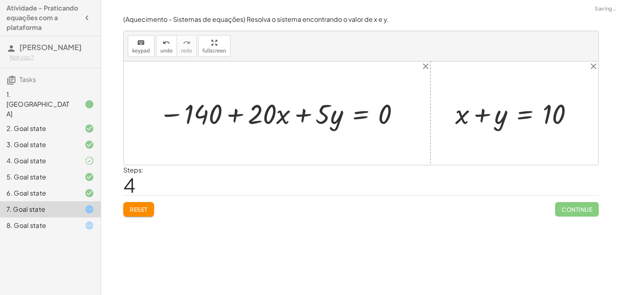
click at [133, 201] on div "Reset Continue" at bounding box center [360, 205] width 475 height 21
click at [133, 206] on span "Reset" at bounding box center [139, 209] width 18 height 7
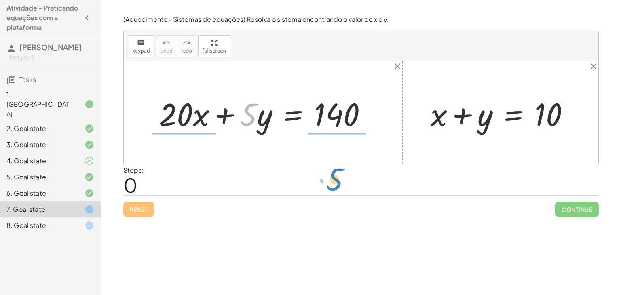
drag, startPoint x: 250, startPoint y: 116, endPoint x: 338, endPoint y: 179, distance: 107.4
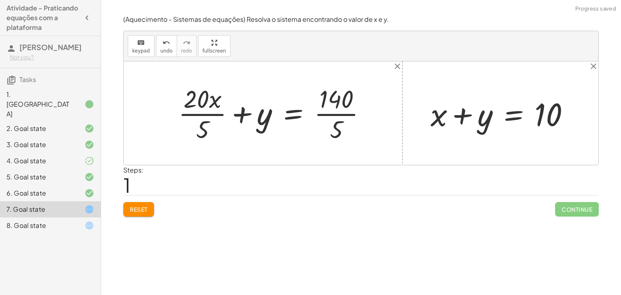
click at [200, 118] on div at bounding box center [275, 113] width 202 height 62
click at [344, 105] on div at bounding box center [282, 113] width 188 height 62
click at [335, 115] on div at bounding box center [282, 113] width 188 height 62
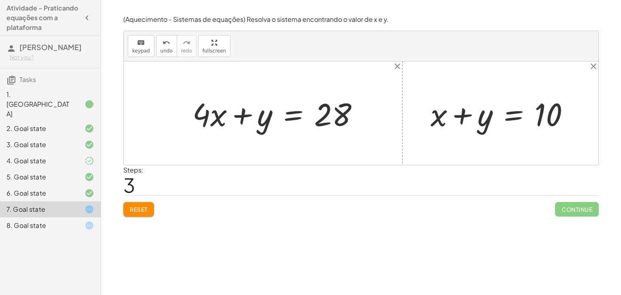
click at [148, 206] on button "Reset" at bounding box center [138, 209] width 31 height 15
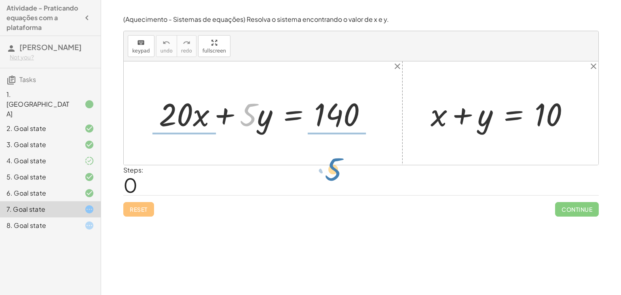
drag, startPoint x: 250, startPoint y: 123, endPoint x: 336, endPoint y: 175, distance: 100.4
click at [0, 0] on div "(Aquecimento - Sistemas de equações) Resolva o sistema encontrando o valor de x…" at bounding box center [0, 0] width 0 height 0
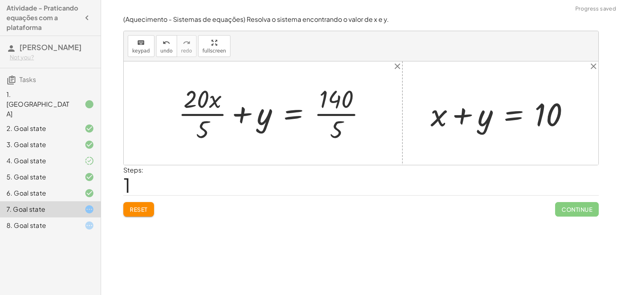
click at [206, 121] on div at bounding box center [275, 113] width 202 height 62
click at [330, 114] on div at bounding box center [282, 113] width 188 height 62
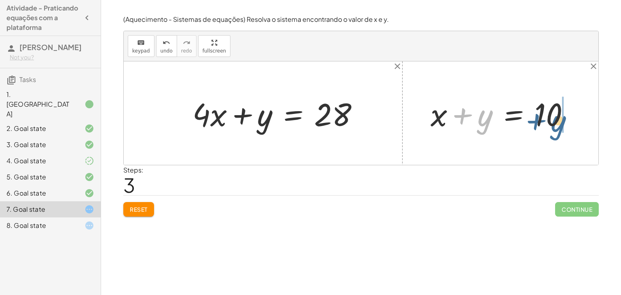
drag, startPoint x: 482, startPoint y: 110, endPoint x: 556, endPoint y: 114, distance: 74.4
click at [556, 114] on div at bounding box center [503, 114] width 154 height 42
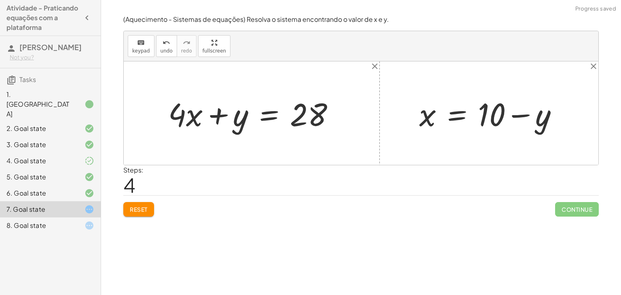
click at [525, 115] on div at bounding box center [492, 114] width 154 height 42
click at [160, 40] on div "undo" at bounding box center [166, 43] width 12 height 10
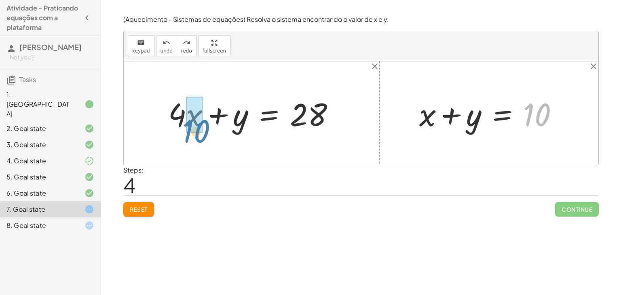
drag, startPoint x: 555, startPoint y: 118, endPoint x: 215, endPoint y: 135, distance: 340.6
click at [215, 135] on div "+ · 20 · x + · 5 · y = 140 + · 20 · x · 5 + y = · 140 · 5 + · 4 · x + y = · 140…" at bounding box center [361, 112] width 474 height 103
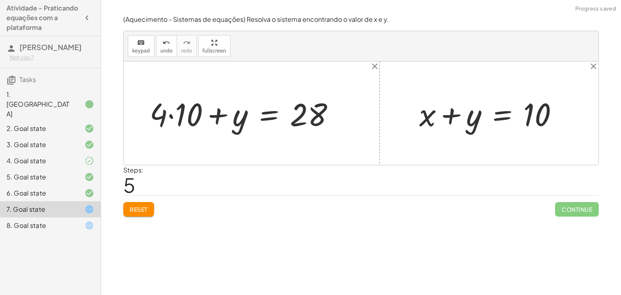
click at [166, 114] on div at bounding box center [245, 114] width 200 height 42
click at [168, 114] on div at bounding box center [245, 114] width 200 height 42
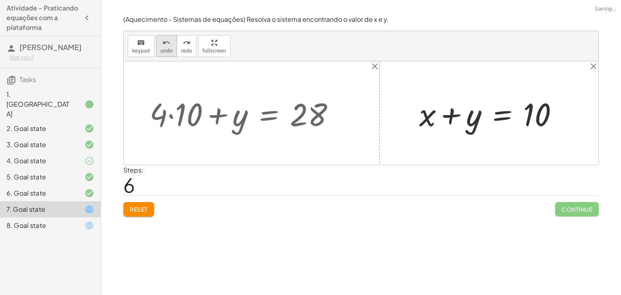
click at [157, 47] on button "undo undo" at bounding box center [166, 46] width 21 height 22
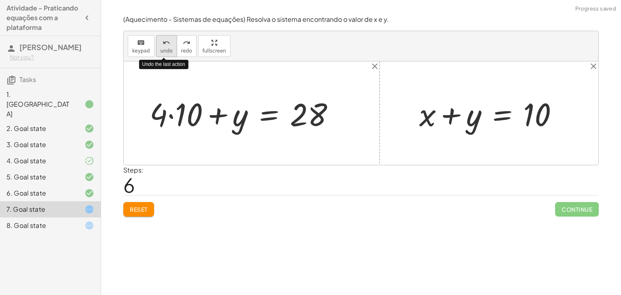
click at [157, 46] on button "undo undo" at bounding box center [166, 46] width 21 height 22
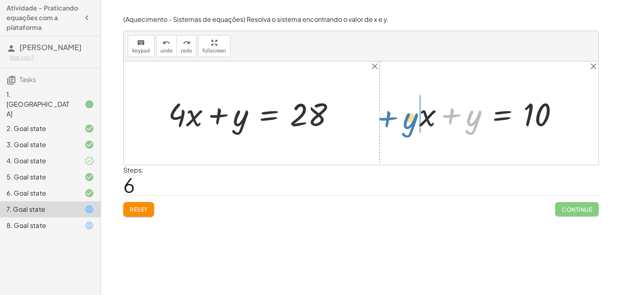
drag, startPoint x: 465, startPoint y: 118, endPoint x: 401, endPoint y: 121, distance: 64.3
click at [401, 121] on div "+ · 20 · x + · 5 · y = 140 + · 20 · x · 5 + y = · 140 · 5 + · 4 · x + y = · 140…" at bounding box center [361, 112] width 474 height 103
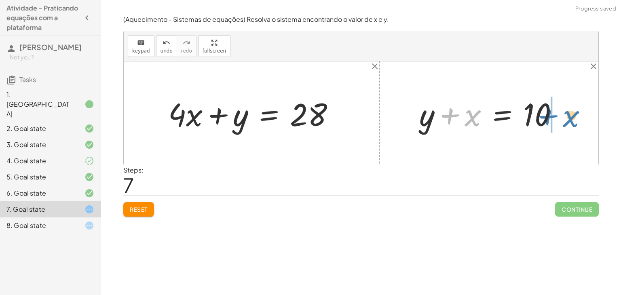
drag, startPoint x: 470, startPoint y: 119, endPoint x: 566, endPoint y: 120, distance: 96.2
click at [566, 120] on div at bounding box center [492, 114] width 154 height 42
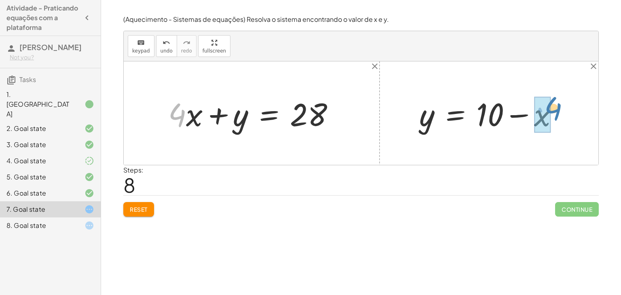
drag, startPoint x: 179, startPoint y: 122, endPoint x: 550, endPoint y: 118, distance: 370.5
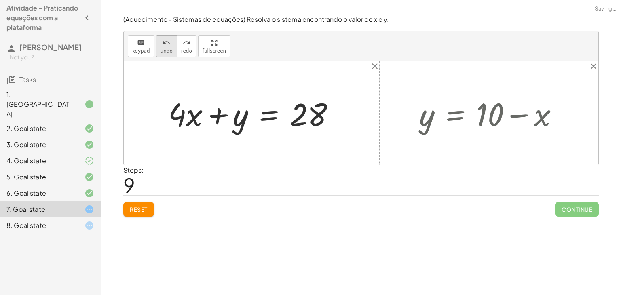
click at [170, 44] on button "undo undo" at bounding box center [166, 46] width 21 height 22
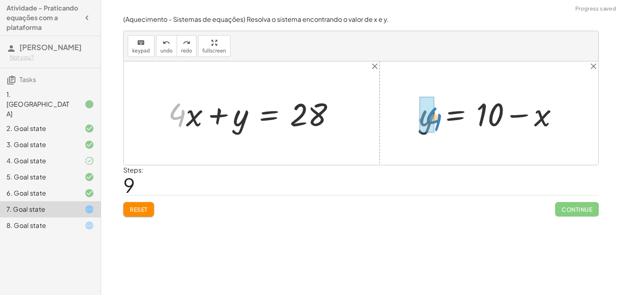
drag, startPoint x: 175, startPoint y: 122, endPoint x: 426, endPoint y: 126, distance: 251.7
click at [165, 52] on span "undo" at bounding box center [166, 51] width 12 height 6
drag, startPoint x: 187, startPoint y: 116, endPoint x: 406, endPoint y: 112, distance: 219.0
click at [406, 112] on div "+ · 20 · x + · 5 · y = 140 + · 20 · x · 5 + y = · 140 · 5 + · 4 · x + y = · 140…" at bounding box center [361, 112] width 474 height 103
click at [86, 17] on icon "button" at bounding box center [87, 18] width 10 height 10
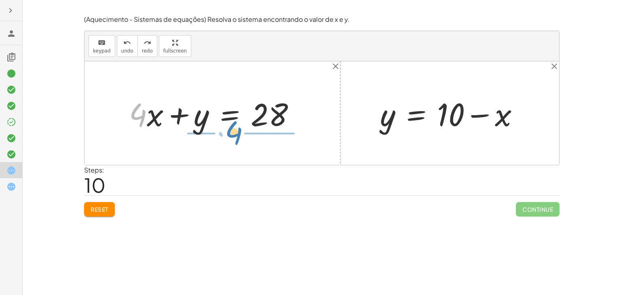
drag, startPoint x: 130, startPoint y: 114, endPoint x: 226, endPoint y: 131, distance: 98.2
click at [226, 131] on div at bounding box center [215, 114] width 181 height 42
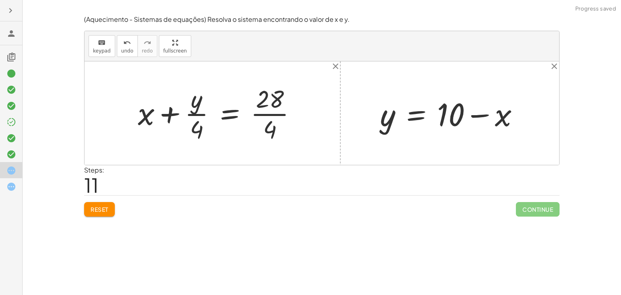
click at [269, 110] on div at bounding box center [220, 113] width 173 height 62
click at [204, 112] on div at bounding box center [209, 113] width 150 height 62
click at [131, 50] on button "undo undo" at bounding box center [127, 46] width 21 height 22
drag, startPoint x: 502, startPoint y: 122, endPoint x: 377, endPoint y: 136, distance: 126.1
click at [377, 136] on div "+ · 20 · x + · 5 · y = 140 + · 20 · x · 5 + y = · 140 · 5 + · 4 · x + y = · 140…" at bounding box center [321, 112] width 474 height 103
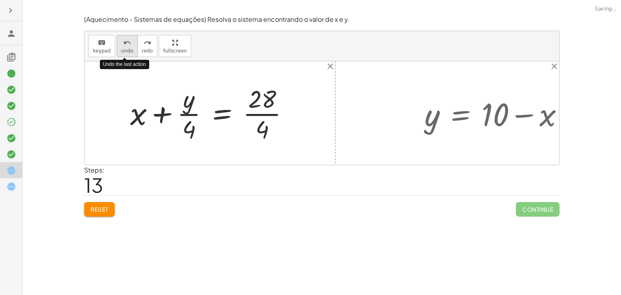
click at [126, 48] on span "undo" at bounding box center [127, 51] width 12 height 6
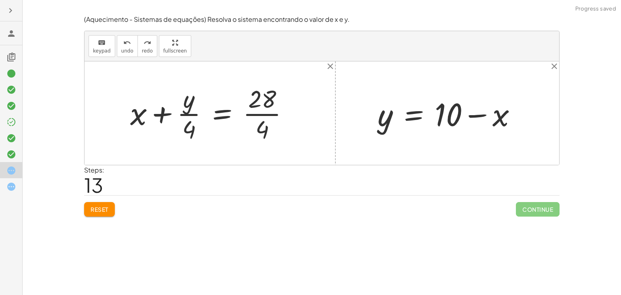
click at [257, 116] on div at bounding box center [212, 113] width 173 height 62
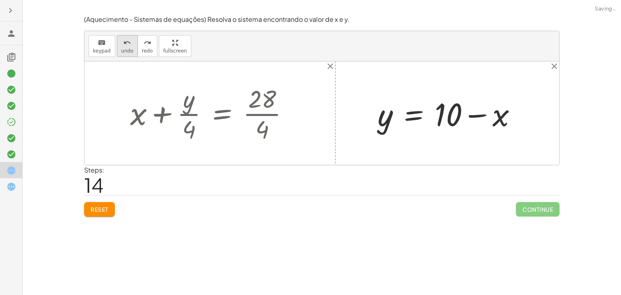
click at [117, 48] on button "undo undo" at bounding box center [127, 46] width 21 height 22
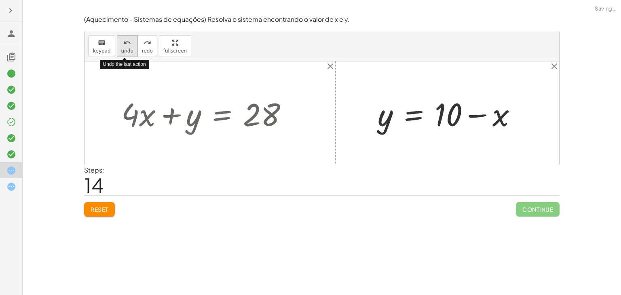
click at [117, 48] on button "undo undo" at bounding box center [127, 46] width 21 height 22
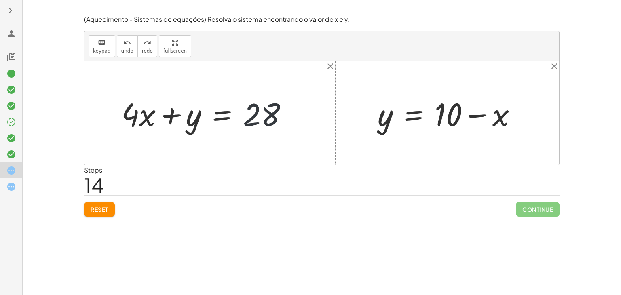
click at [255, 115] on div at bounding box center [207, 114] width 181 height 42
click at [266, 112] on div at bounding box center [207, 114] width 181 height 42
click at [255, 120] on div at bounding box center [207, 114] width 181 height 42
click at [254, 116] on div at bounding box center [207, 114] width 181 height 42
click at [441, 115] on div at bounding box center [450, 114] width 154 height 42
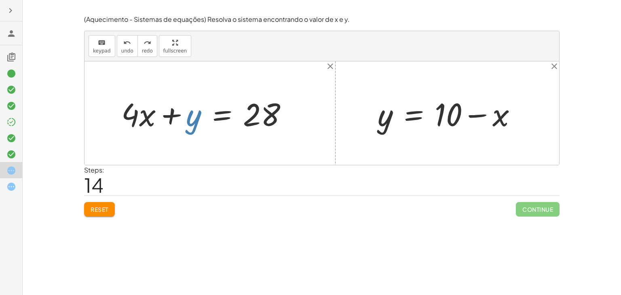
click at [196, 113] on div at bounding box center [207, 114] width 181 height 42
click at [164, 111] on div at bounding box center [207, 114] width 181 height 42
click at [132, 118] on div at bounding box center [207, 114] width 181 height 42
click at [150, 120] on div at bounding box center [207, 114] width 181 height 42
drag, startPoint x: 129, startPoint y: 110, endPoint x: 165, endPoint y: 110, distance: 35.6
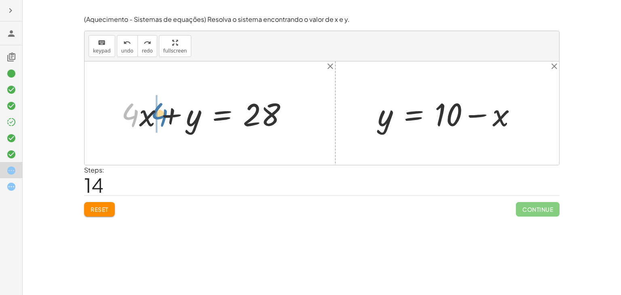
click at [164, 110] on div at bounding box center [207, 114] width 181 height 42
drag, startPoint x: 138, startPoint y: 111, endPoint x: 119, endPoint y: 110, distance: 19.0
click at [119, 110] on div at bounding box center [207, 114] width 181 height 42
drag, startPoint x: 166, startPoint y: 124, endPoint x: 288, endPoint y: 135, distance: 122.4
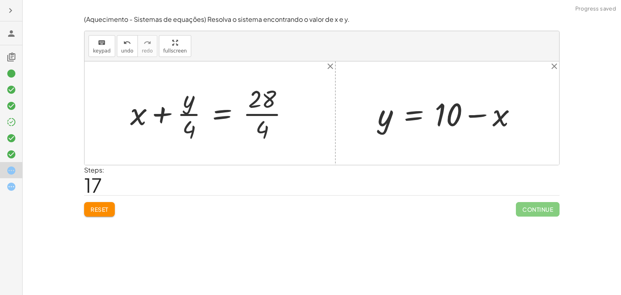
click at [267, 112] on div at bounding box center [212, 113] width 173 height 62
click at [180, 112] on div at bounding box center [201, 113] width 150 height 62
drag, startPoint x: 185, startPoint y: 129, endPoint x: 259, endPoint y: 122, distance: 74.7
click at [259, 122] on div at bounding box center [201, 113] width 150 height 62
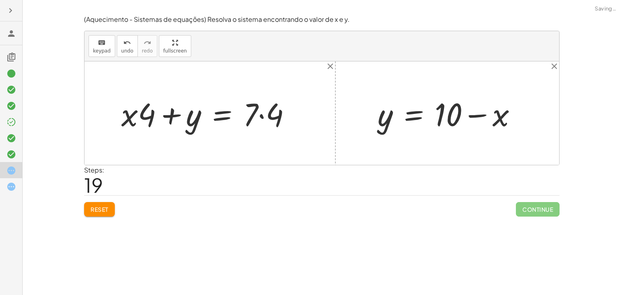
click at [263, 120] on div at bounding box center [209, 114] width 184 height 42
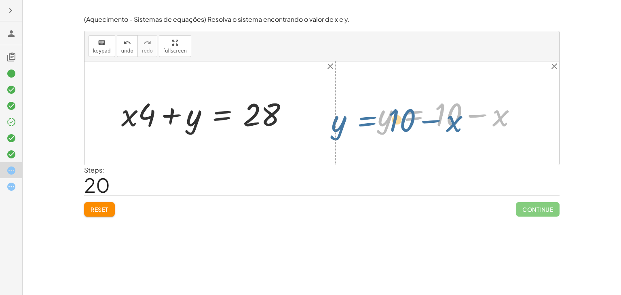
drag, startPoint x: 410, startPoint y: 116, endPoint x: 423, endPoint y: 115, distance: 12.1
click at [423, 115] on div at bounding box center [450, 114] width 154 height 42
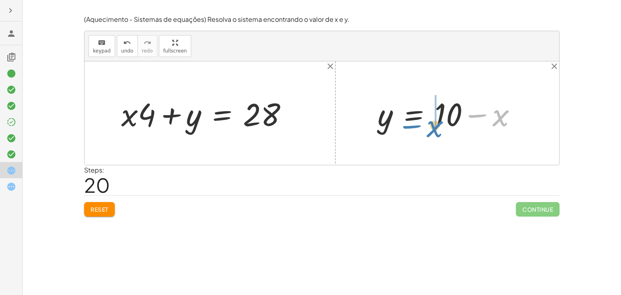
drag, startPoint x: 482, startPoint y: 112, endPoint x: 417, endPoint y: 123, distance: 65.6
click at [417, 123] on div at bounding box center [450, 114] width 154 height 42
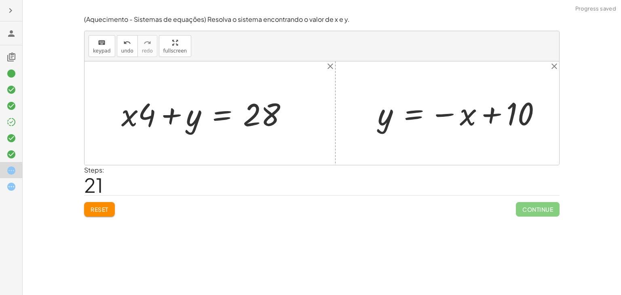
click at [489, 116] on div at bounding box center [462, 113] width 178 height 40
click at [462, 114] on div at bounding box center [462, 113] width 178 height 40
click at [450, 115] on div at bounding box center [462, 113] width 178 height 40
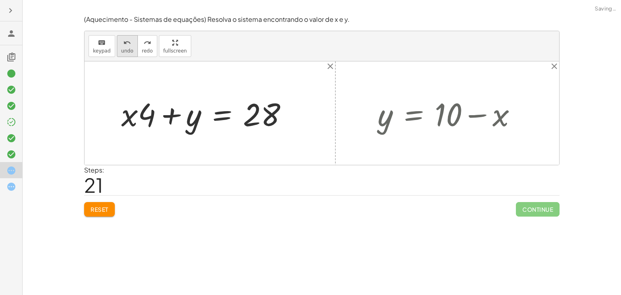
click at [126, 46] on icon "undo" at bounding box center [127, 43] width 8 height 10
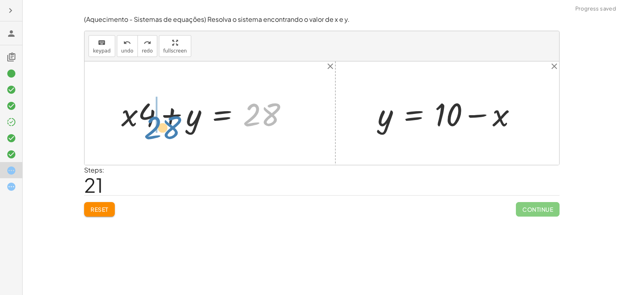
drag, startPoint x: 263, startPoint y: 110, endPoint x: 164, endPoint y: 123, distance: 99.8
click at [164, 123] on div at bounding box center [207, 114] width 181 height 42
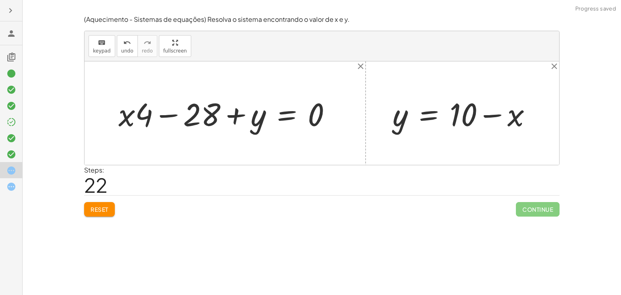
click at [166, 115] on div at bounding box center [227, 114] width 227 height 42
drag, startPoint x: 137, startPoint y: 118, endPoint x: 150, endPoint y: 107, distance: 17.8
click at [150, 107] on div at bounding box center [227, 114] width 227 height 42
drag, startPoint x: 125, startPoint y: 118, endPoint x: 289, endPoint y: 139, distance: 165.4
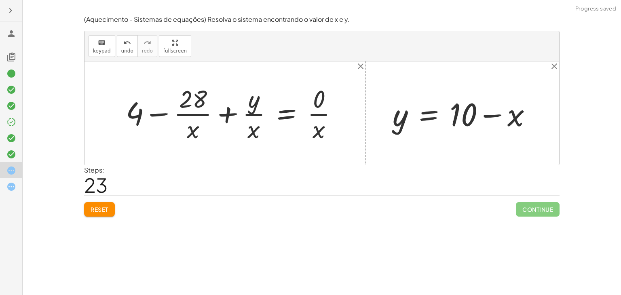
click at [244, 109] on div at bounding box center [235, 113] width 227 height 62
click at [123, 51] on span "undo" at bounding box center [127, 51] width 12 height 6
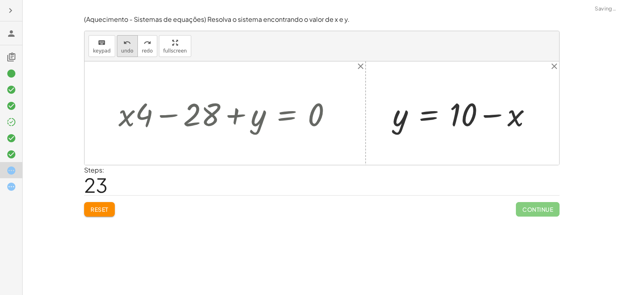
click at [123, 51] on span "undo" at bounding box center [127, 51] width 12 height 6
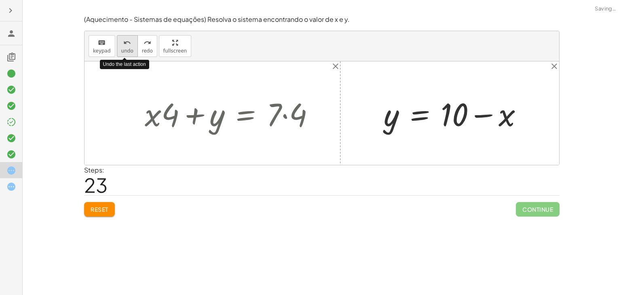
click at [123, 51] on span "undo" at bounding box center [127, 51] width 12 height 6
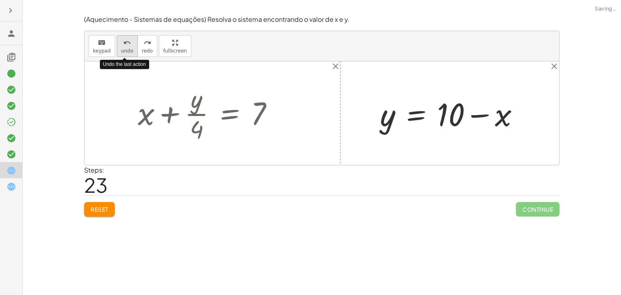
click at [123, 51] on span "undo" at bounding box center [127, 51] width 12 height 6
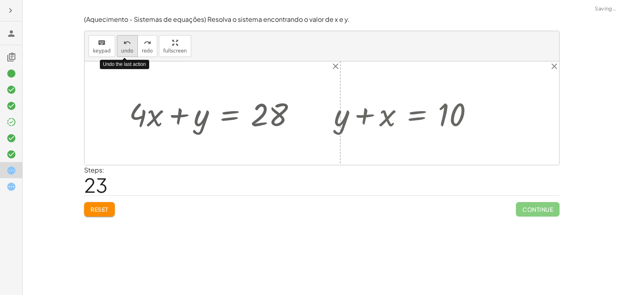
click at [123, 51] on span "undo" at bounding box center [127, 51] width 12 height 6
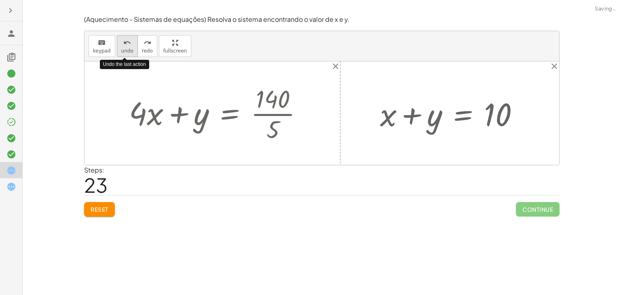
click at [123, 51] on span "undo" at bounding box center [127, 51] width 12 height 6
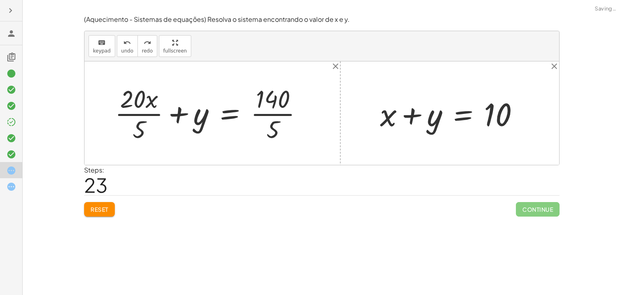
click at [102, 226] on div "Encontre o valor da incógnita x manipulando a equação. insert select one: Math …" at bounding box center [322, 147] width 598 height 295
click at [0, 0] on div "(Aquecimento - Sistemas de equações) Resolva o sistema encontrando o valor de x…" at bounding box center [0, 0] width 0 height 0
click at [102, 207] on span "Reset" at bounding box center [99, 209] width 18 height 7
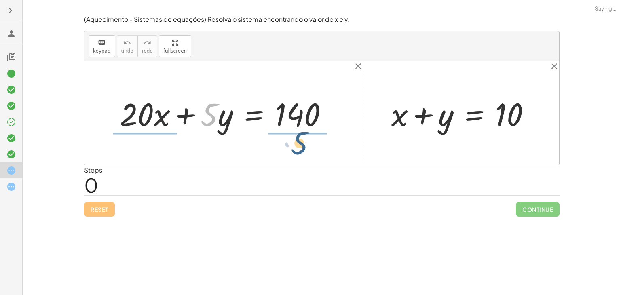
drag, startPoint x: 207, startPoint y: 118, endPoint x: 303, endPoint y: 143, distance: 99.1
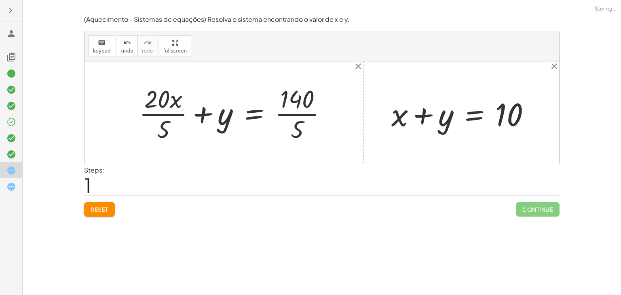
click at [306, 112] on div at bounding box center [236, 113] width 202 height 62
click at [174, 117] on div at bounding box center [232, 113] width 195 height 62
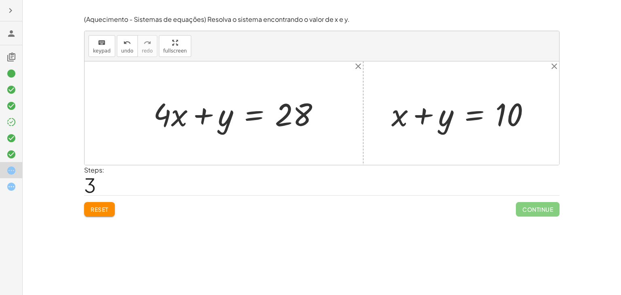
click at [116, 208] on div "Reset Continue" at bounding box center [321, 205] width 475 height 21
click at [108, 207] on span "Reset" at bounding box center [99, 209] width 18 height 7
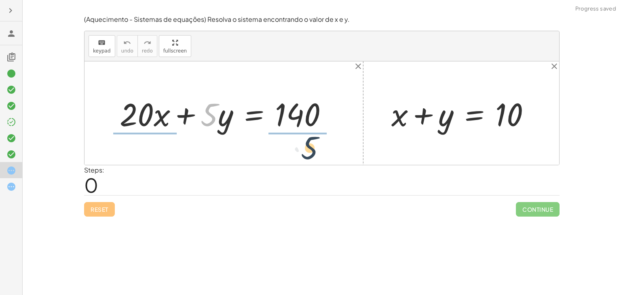
drag, startPoint x: 209, startPoint y: 105, endPoint x: 316, endPoint y: 135, distance: 111.3
click at [316, 135] on div "· 5 + · 20 · x + · 5 · y = 140" at bounding box center [223, 113] width 233 height 46
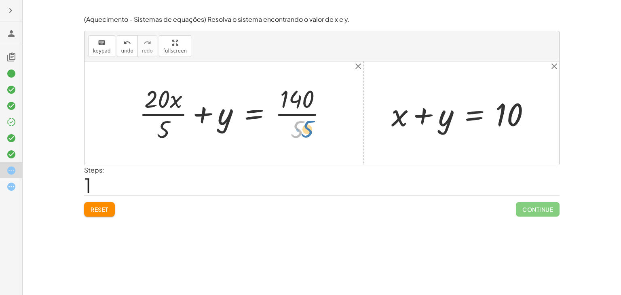
drag, startPoint x: 288, startPoint y: 126, endPoint x: 293, endPoint y: 127, distance: 5.7
click at [293, 127] on div at bounding box center [236, 113] width 202 height 62
click at [292, 114] on div at bounding box center [236, 113] width 202 height 62
click at [154, 113] on div at bounding box center [232, 113] width 195 height 62
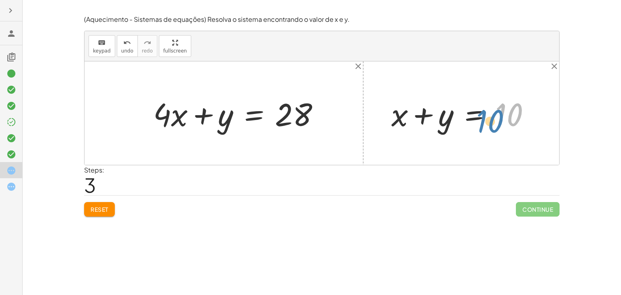
drag, startPoint x: 517, startPoint y: 112, endPoint x: 507, endPoint y: 118, distance: 11.7
click at [507, 118] on div at bounding box center [464, 114] width 154 height 42
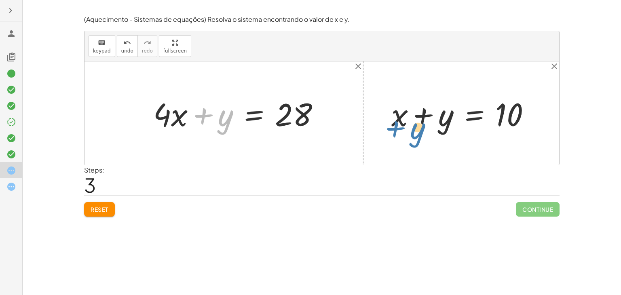
drag, startPoint x: 221, startPoint y: 119, endPoint x: 420, endPoint y: 125, distance: 198.9
drag, startPoint x: 157, startPoint y: 113, endPoint x: 158, endPoint y: 120, distance: 7.3
click at [158, 120] on div at bounding box center [239, 114] width 181 height 42
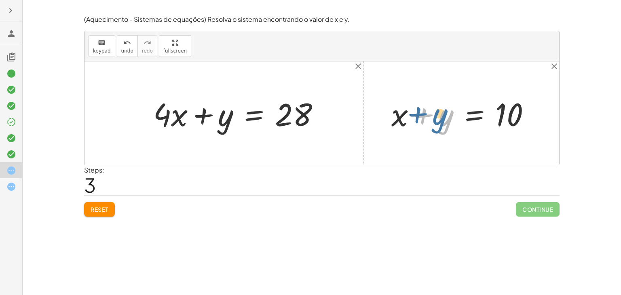
drag, startPoint x: 446, startPoint y: 125, endPoint x: 442, endPoint y: 122, distance: 4.4
click at [442, 122] on div at bounding box center [464, 114] width 154 height 42
drag, startPoint x: 402, startPoint y: 124, endPoint x: 528, endPoint y: 118, distance: 126.2
click at [528, 118] on div at bounding box center [464, 114] width 154 height 42
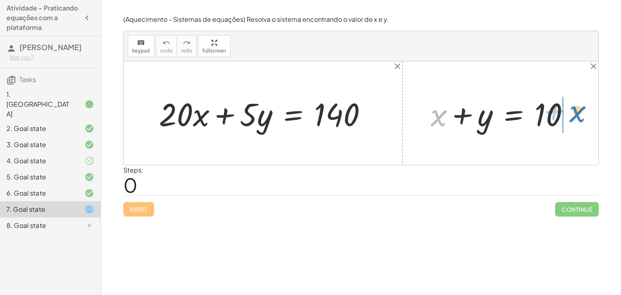
drag, startPoint x: 436, startPoint y: 118, endPoint x: 574, endPoint y: 114, distance: 138.3
click at [574, 114] on div at bounding box center [503, 114] width 154 height 42
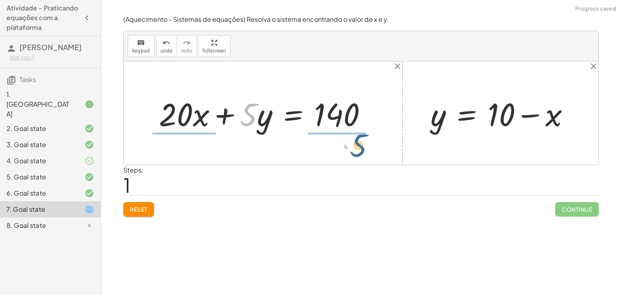
drag, startPoint x: 244, startPoint y: 113, endPoint x: 354, endPoint y: 143, distance: 114.3
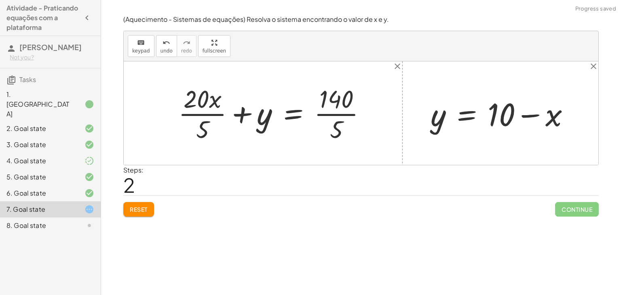
click at [198, 118] on div at bounding box center [275, 113] width 202 height 62
click at [356, 107] on div at bounding box center [282, 113] width 188 height 62
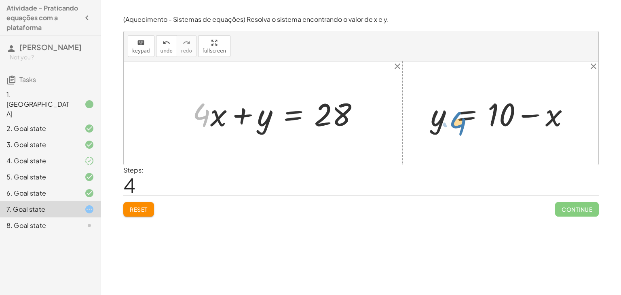
drag, startPoint x: 199, startPoint y: 120, endPoint x: 451, endPoint y: 131, distance: 252.3
click at [451, 131] on div "+ · 20 · x + · 5 · y = 140 + · 20 · x · 5 + y = · 140 · 5 + · 4 · x + y = · 140…" at bounding box center [361, 112] width 474 height 103
drag, startPoint x: 198, startPoint y: 112, endPoint x: 427, endPoint y: 103, distance: 228.8
drag, startPoint x: 217, startPoint y: 114, endPoint x: 459, endPoint y: 112, distance: 241.6
drag, startPoint x: 223, startPoint y: 120, endPoint x: 529, endPoint y: 154, distance: 307.3
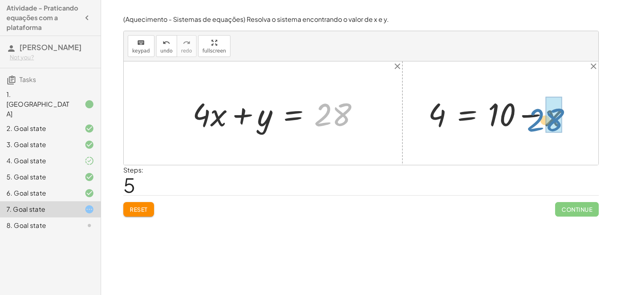
drag, startPoint x: 322, startPoint y: 120, endPoint x: 532, endPoint y: 124, distance: 210.9
click at [532, 124] on div "+ · 20 · x + · 5 · y = 140 + · 20 · x · 5 + y = · 140 · 5 + · 4 · x + y = · 140…" at bounding box center [361, 112] width 474 height 103
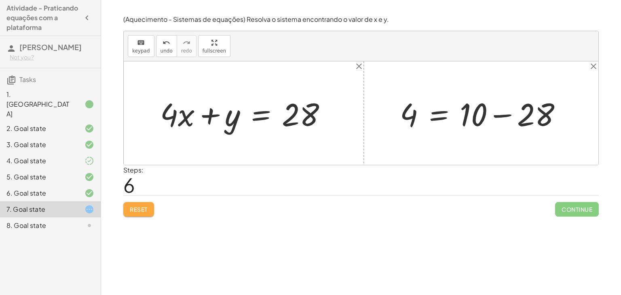
click at [149, 206] on button "Reset" at bounding box center [138, 209] width 31 height 15
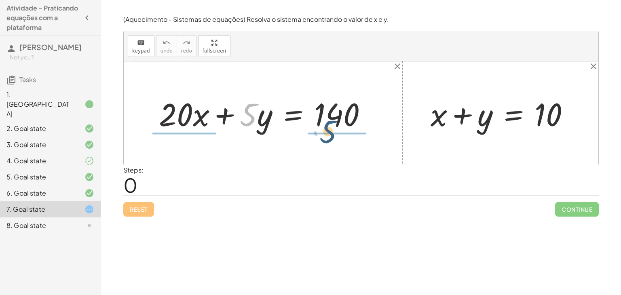
drag, startPoint x: 241, startPoint y: 118, endPoint x: 321, endPoint y: 138, distance: 82.4
click at [321, 138] on div "· 5 + · 20 · x + · 5 · y = 140 + x + y = 10" at bounding box center [361, 112] width 474 height 103
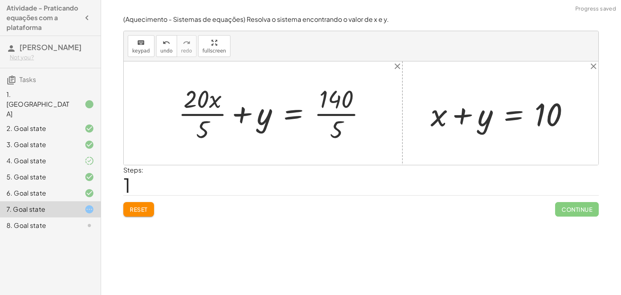
click at [330, 116] on div at bounding box center [275, 113] width 202 height 62
click at [209, 116] on div at bounding box center [271, 113] width 195 height 62
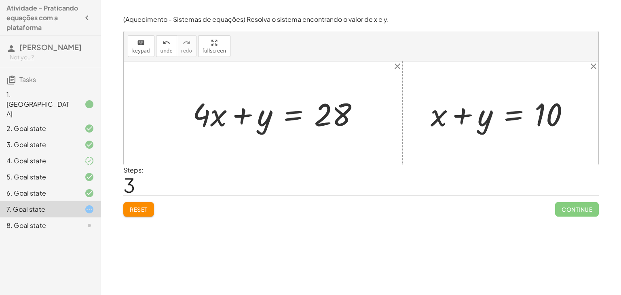
click at [51, 221] on div "8. Goal state" at bounding box center [38, 226] width 65 height 10
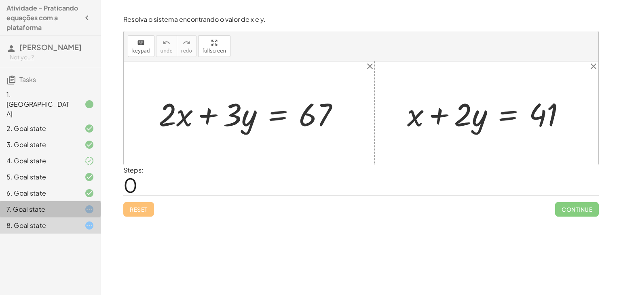
click at [95, 201] on div "7. Goal state" at bounding box center [50, 209] width 101 height 16
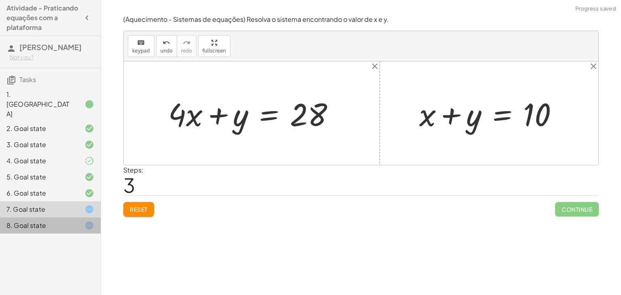
click at [71, 217] on div "8. Goal state" at bounding box center [50, 225] width 101 height 16
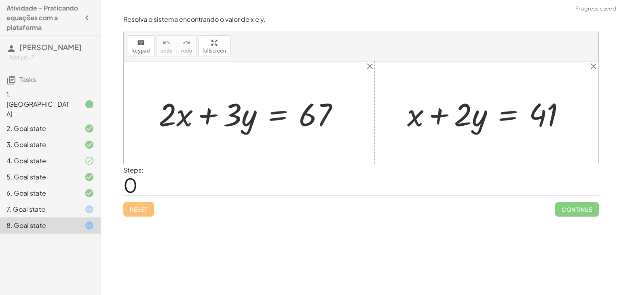
click at [85, 204] on icon at bounding box center [89, 209] width 10 height 10
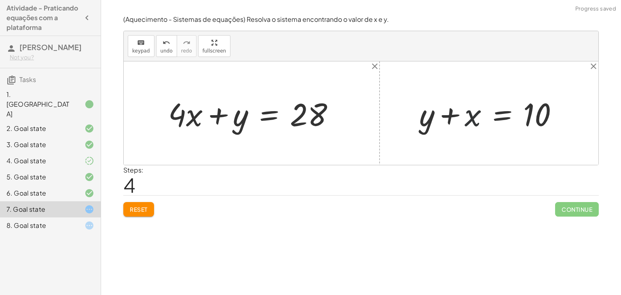
drag, startPoint x: 476, startPoint y: 112, endPoint x: 432, endPoint y: 125, distance: 45.1
click at [432, 125] on div at bounding box center [492, 114] width 154 height 42
drag, startPoint x: 232, startPoint y: 128, endPoint x: 175, endPoint y: 122, distance: 57.3
click at [175, 122] on div at bounding box center [254, 114] width 181 height 42
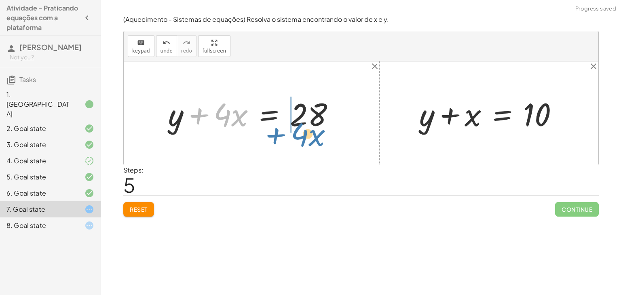
drag, startPoint x: 213, startPoint y: 109, endPoint x: 290, endPoint y: 128, distance: 80.0
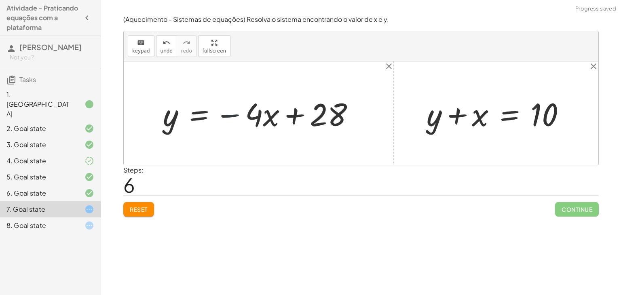
click at [242, 120] on div at bounding box center [262, 114] width 206 height 42
click at [228, 114] on div at bounding box center [262, 114] width 206 height 42
click at [293, 113] on div at bounding box center [262, 114] width 206 height 42
drag, startPoint x: 273, startPoint y: 117, endPoint x: 234, endPoint y: 109, distance: 40.4
click at [234, 109] on div at bounding box center [262, 114] width 206 height 42
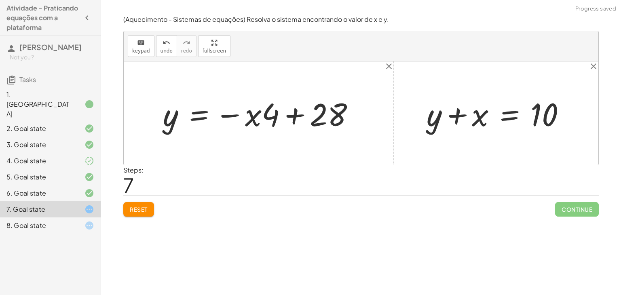
click at [282, 107] on div at bounding box center [262, 114] width 206 height 42
drag, startPoint x: 248, startPoint y: 117, endPoint x: 341, endPoint y: 122, distance: 93.5
click at [341, 122] on div at bounding box center [262, 114] width 206 height 42
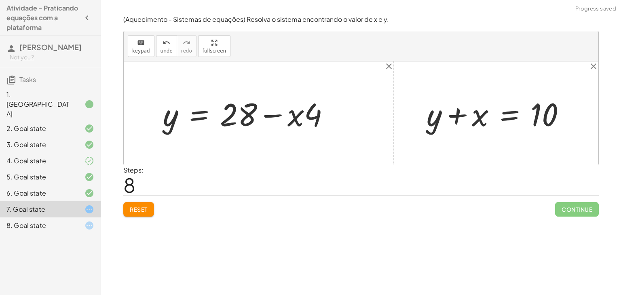
click at [266, 109] on div at bounding box center [249, 114] width 181 height 42
drag, startPoint x: 300, startPoint y: 117, endPoint x: 170, endPoint y: 131, distance: 130.5
click at [170, 131] on div at bounding box center [249, 114] width 181 height 42
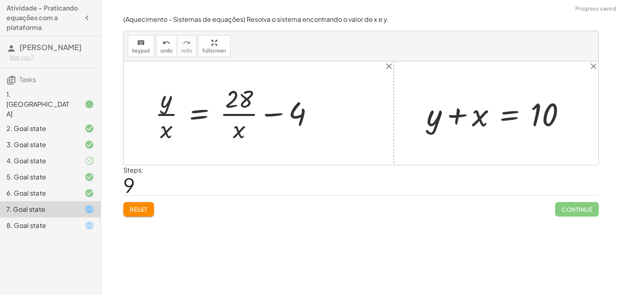
click at [256, 109] on div at bounding box center [237, 113] width 173 height 62
click at [271, 111] on div at bounding box center [237, 113] width 173 height 62
click at [170, 116] on div at bounding box center [237, 113] width 173 height 62
drag, startPoint x: 478, startPoint y: 111, endPoint x: 556, endPoint y: 112, distance: 77.6
click at [556, 112] on div at bounding box center [499, 114] width 154 height 42
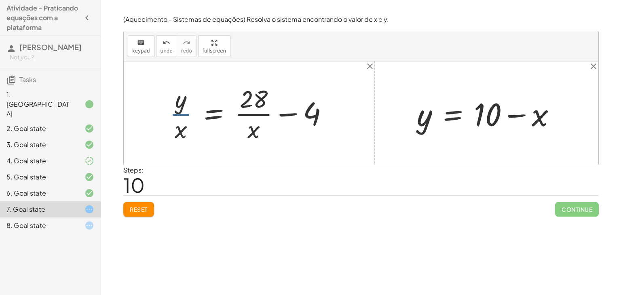
click at [183, 117] on div at bounding box center [251, 113] width 173 height 62
drag, startPoint x: 179, startPoint y: 105, endPoint x: 181, endPoint y: 130, distance: 25.9
click at [181, 130] on div at bounding box center [251, 113] width 173 height 62
click at [162, 42] on icon "undo" at bounding box center [166, 43] width 8 height 10
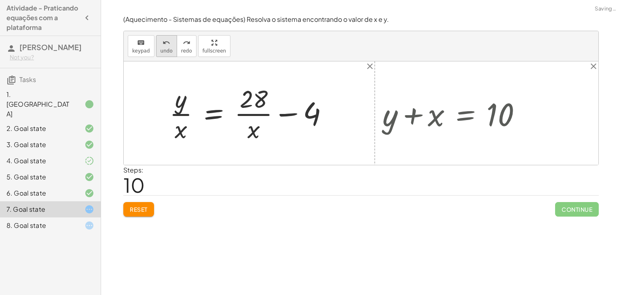
click at [162, 42] on icon "undo" at bounding box center [166, 43] width 8 height 10
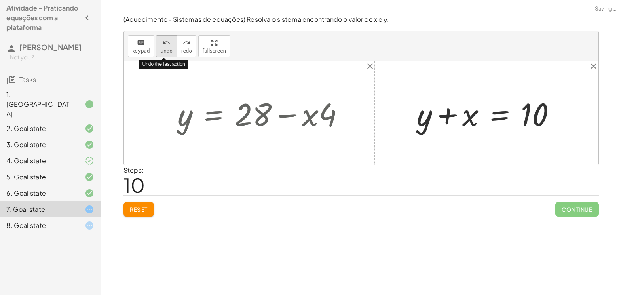
click at [162, 42] on icon "undo" at bounding box center [166, 43] width 8 height 10
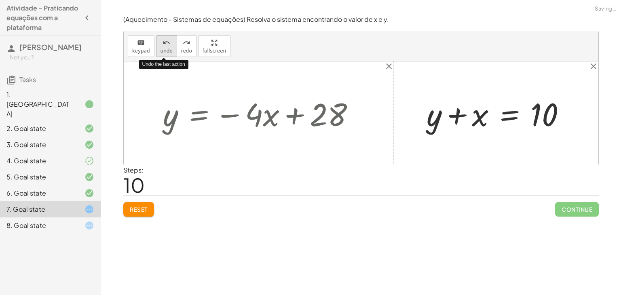
click at [162, 42] on icon "undo" at bounding box center [166, 43] width 8 height 10
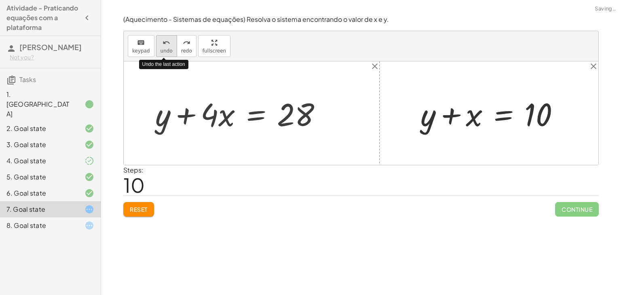
click at [162, 42] on icon "undo" at bounding box center [166, 43] width 8 height 10
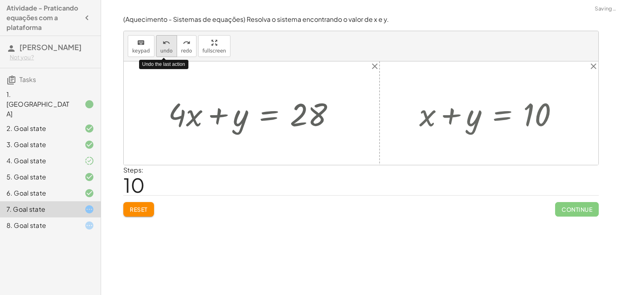
click at [162, 42] on icon "undo" at bounding box center [166, 43] width 8 height 10
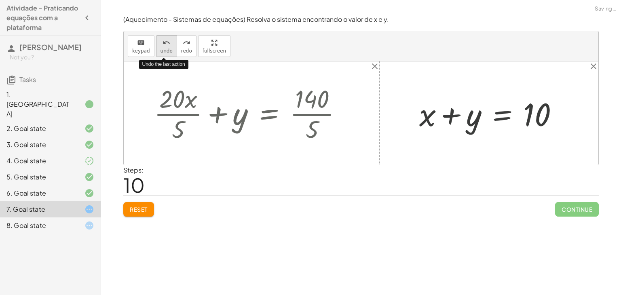
click at [162, 42] on icon "undo" at bounding box center [166, 43] width 8 height 10
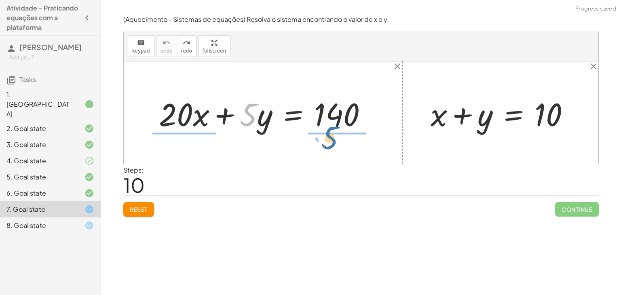
drag, startPoint x: 248, startPoint y: 119, endPoint x: 329, endPoint y: 141, distance: 84.7
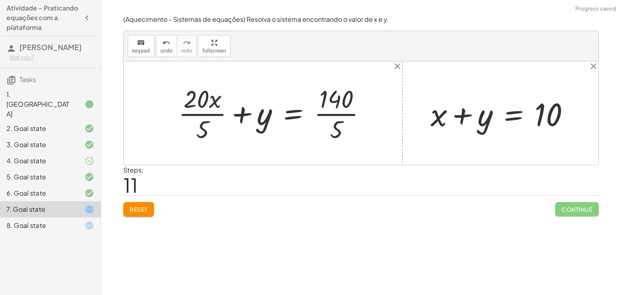
click at [213, 115] on div at bounding box center [275, 113] width 202 height 62
click at [344, 116] on div at bounding box center [282, 113] width 188 height 62
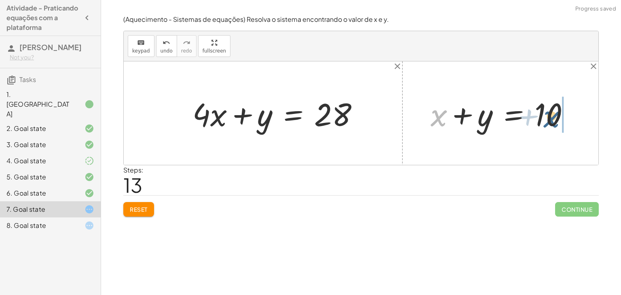
drag, startPoint x: 432, startPoint y: 121, endPoint x: 555, endPoint y: 121, distance: 123.2
click at [555, 121] on div at bounding box center [503, 114] width 154 height 42
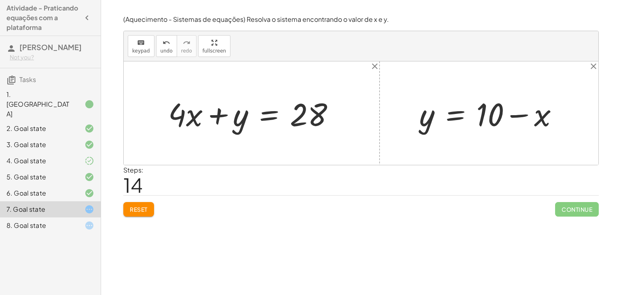
click at [141, 211] on span "Reset" at bounding box center [139, 209] width 18 height 7
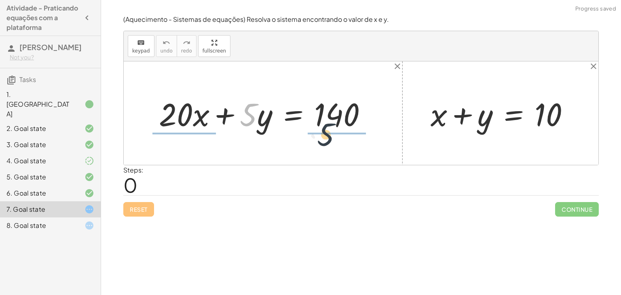
drag, startPoint x: 255, startPoint y: 124, endPoint x: 339, endPoint y: 145, distance: 86.4
click at [339, 145] on div "· 5 + · 20 · x + · 5 · y = 140 + x + y = 10" at bounding box center [361, 112] width 474 height 103
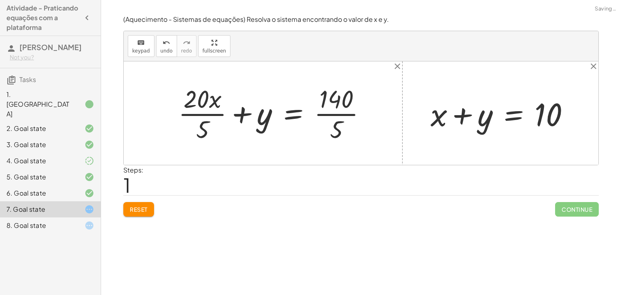
click at [171, 105] on div "+ · 20 · x + · 5 · y = 140 + · 20 · x + y = 140 · 5 · · 5" at bounding box center [272, 113] width 213 height 66
click at [208, 112] on div at bounding box center [275, 113] width 202 height 62
click at [343, 112] on div at bounding box center [282, 113] width 188 height 62
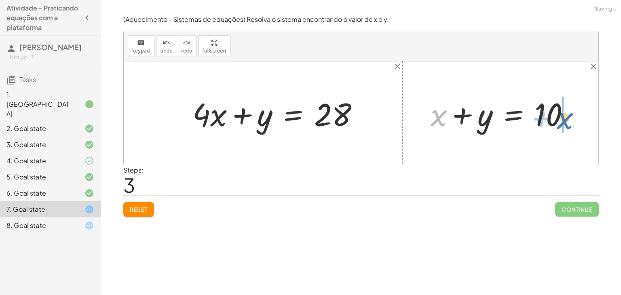
drag, startPoint x: 442, startPoint y: 118, endPoint x: 569, endPoint y: 119, distance: 127.3
click at [569, 119] on div at bounding box center [503, 114] width 154 height 42
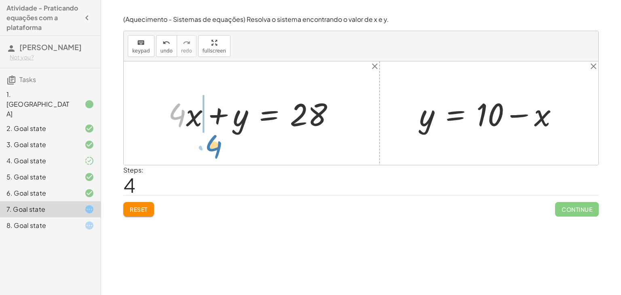
drag, startPoint x: 184, startPoint y: 107, endPoint x: 221, endPoint y: 138, distance: 47.9
click at [221, 138] on div "+ · 20 · x + · 5 · y = 140 + · 20 · x · 5 + y = · 140 · 5 + · 4 · x + y = · 140…" at bounding box center [361, 112] width 474 height 103
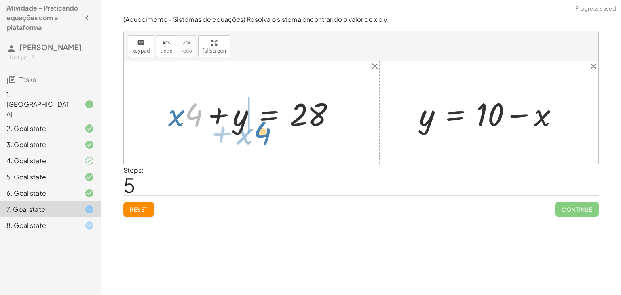
drag, startPoint x: 192, startPoint y: 110, endPoint x: 257, endPoint y: 128, distance: 67.8
click at [257, 128] on div at bounding box center [254, 114] width 181 height 42
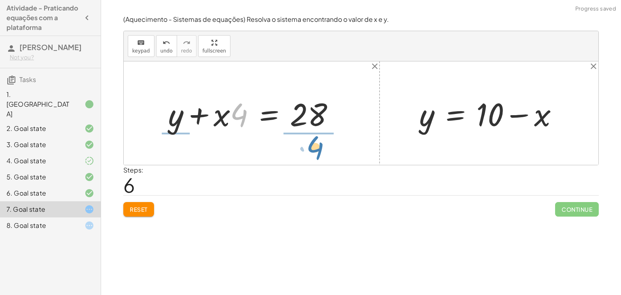
drag, startPoint x: 244, startPoint y: 115, endPoint x: 320, endPoint y: 148, distance: 82.7
click at [320, 148] on div "+ · 20 · x + · 5 · y = 140 + · 20 · x · 5 + y = · 140 · 5 + · 4 · x + y = · 140…" at bounding box center [361, 112] width 474 height 103
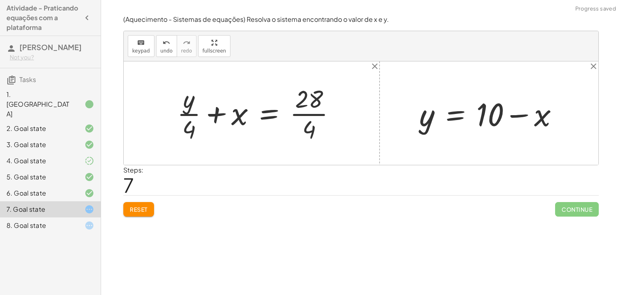
click at [180, 117] on div at bounding box center [259, 113] width 173 height 62
drag, startPoint x: 236, startPoint y: 117, endPoint x: 175, endPoint y: 122, distance: 61.2
click at [175, 122] on div at bounding box center [259, 113] width 173 height 62
click at [333, 114] on div at bounding box center [259, 113] width 173 height 62
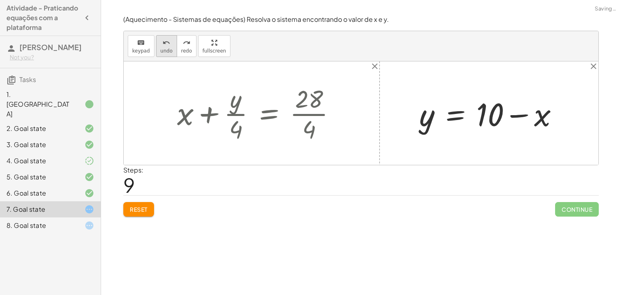
click at [168, 35] on button "undo undo" at bounding box center [166, 46] width 21 height 22
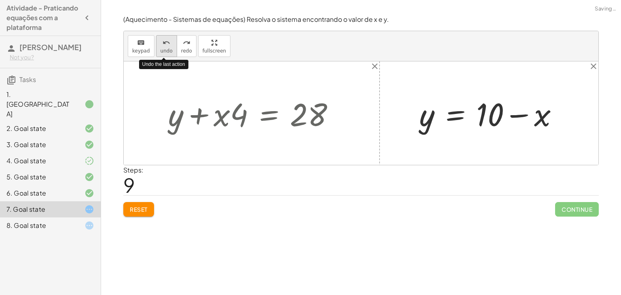
click at [168, 35] on button "undo undo" at bounding box center [166, 46] width 21 height 22
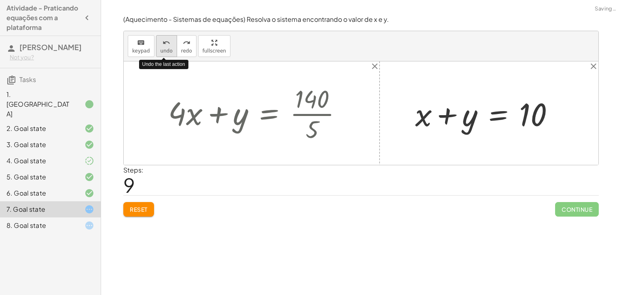
click at [168, 35] on button "undo undo" at bounding box center [166, 46] width 21 height 22
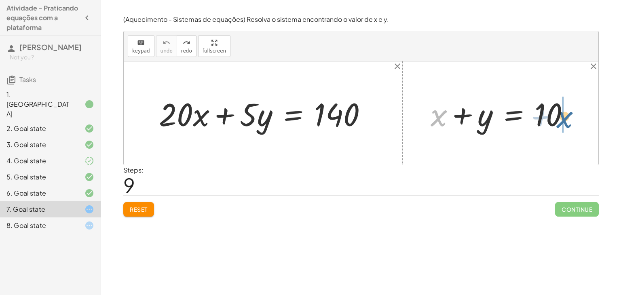
drag, startPoint x: 440, startPoint y: 117, endPoint x: 567, endPoint y: 118, distance: 126.9
click at [567, 118] on div at bounding box center [503, 114] width 154 height 42
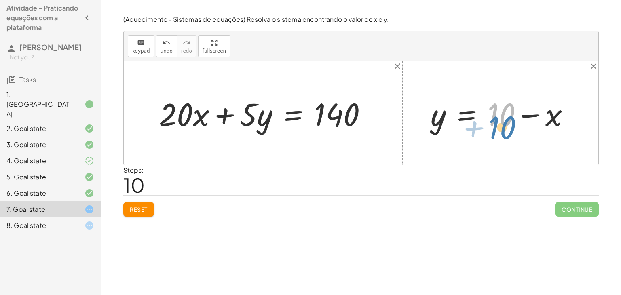
drag, startPoint x: 509, startPoint y: 117, endPoint x: 512, endPoint y: 120, distance: 4.3
click at [512, 120] on div at bounding box center [503, 114] width 154 height 42
click at [596, 64] on icon "close" at bounding box center [593, 66] width 10 height 10
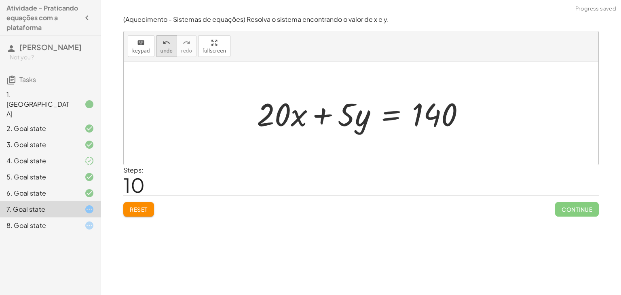
click at [164, 38] on icon "undo" at bounding box center [166, 43] width 8 height 10
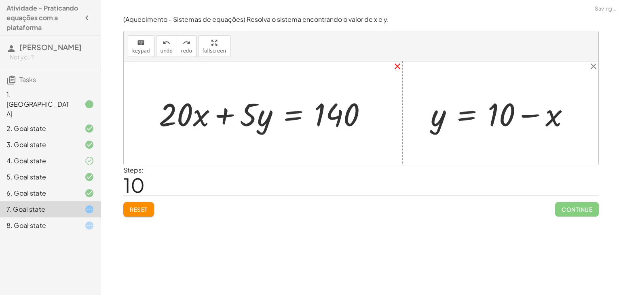
click at [394, 63] on icon "close" at bounding box center [397, 66] width 10 height 10
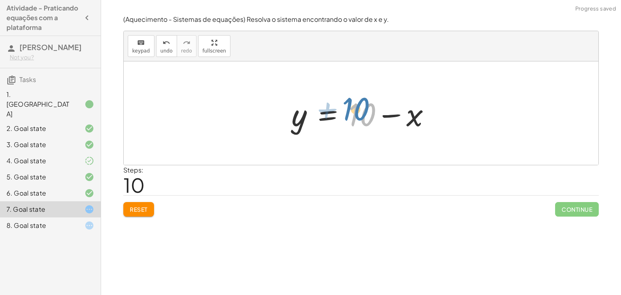
drag, startPoint x: 351, startPoint y: 128, endPoint x: 354, endPoint y: 125, distance: 4.9
click at [354, 125] on div at bounding box center [364, 114] width 154 height 42
click at [156, 51] on button "undo undo" at bounding box center [166, 46] width 21 height 22
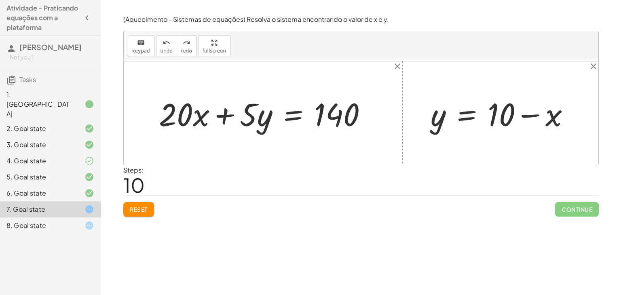
click at [400, 105] on div at bounding box center [361, 112] width 474 height 103
drag, startPoint x: 400, startPoint y: 105, endPoint x: 402, endPoint y: 76, distance: 29.2
click at [402, 76] on div at bounding box center [361, 112] width 474 height 103
click at [401, 74] on div at bounding box center [361, 112] width 474 height 103
click at [394, 62] on icon "close" at bounding box center [397, 66] width 10 height 10
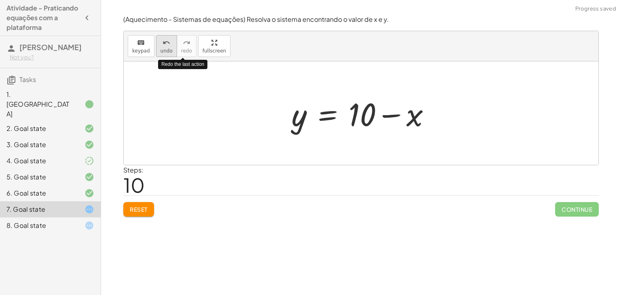
click at [170, 46] on button "undo undo" at bounding box center [166, 46] width 21 height 22
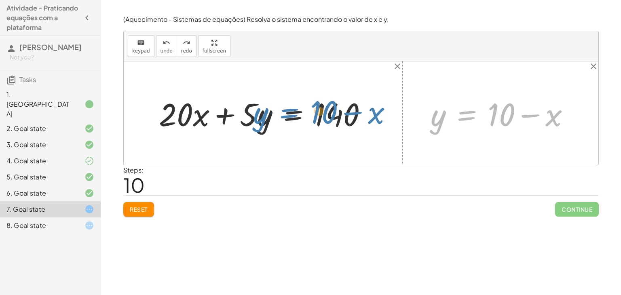
drag, startPoint x: 447, startPoint y: 108, endPoint x: 270, endPoint y: 105, distance: 177.0
click at [270, 105] on div "+ x + y = 10 y = + 10 − x y = + 10 − x + · 20 · x + · 5 · y = 140" at bounding box center [361, 112] width 474 height 103
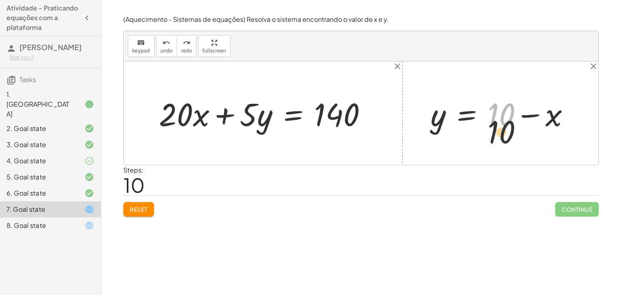
drag, startPoint x: 503, startPoint y: 120, endPoint x: 503, endPoint y: 137, distance: 17.4
click at [503, 137] on div "+ x + y = 10 + 10 y = + 10 − x + · 20 · x + · 5 · y = 140" at bounding box center [361, 112] width 474 height 103
drag, startPoint x: 527, startPoint y: 118, endPoint x: 522, endPoint y: 126, distance: 8.7
click at [522, 126] on div at bounding box center [503, 114] width 154 height 42
drag, startPoint x: 516, startPoint y: 110, endPoint x: 511, endPoint y: 117, distance: 8.4
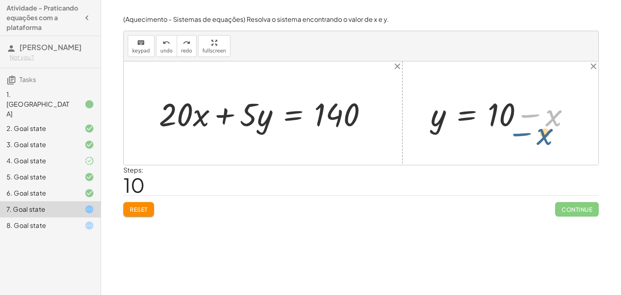
click at [511, 117] on div at bounding box center [503, 114] width 154 height 42
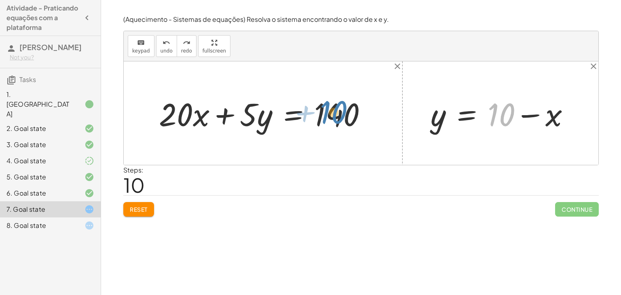
drag, startPoint x: 512, startPoint y: 109, endPoint x: 346, endPoint y: 105, distance: 166.1
click at [346, 105] on div "+ x + y = 10 + 10 y = + 10 − x + · 20 · x + · 5 · y = 140" at bounding box center [361, 112] width 474 height 103
drag, startPoint x: 507, startPoint y: 115, endPoint x: 262, endPoint y: 116, distance: 245.2
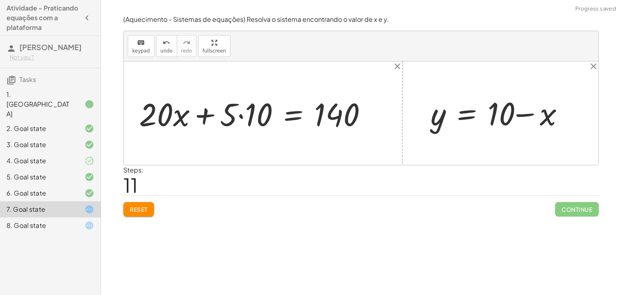
click at [241, 128] on div at bounding box center [256, 114] width 242 height 42
click at [186, 129] on div at bounding box center [265, 114] width 223 height 42
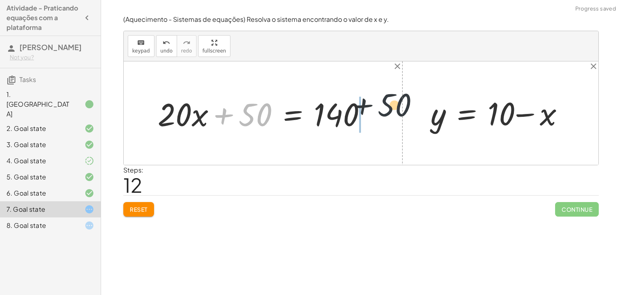
drag, startPoint x: 262, startPoint y: 117, endPoint x: 423, endPoint y: 109, distance: 161.0
click at [423, 109] on div "+ x + y = 10 y = + 10 − x + · 20 · x + · 5 · y = 140 + · 20 · x + · 5 · 10 = 14…" at bounding box center [361, 112] width 474 height 103
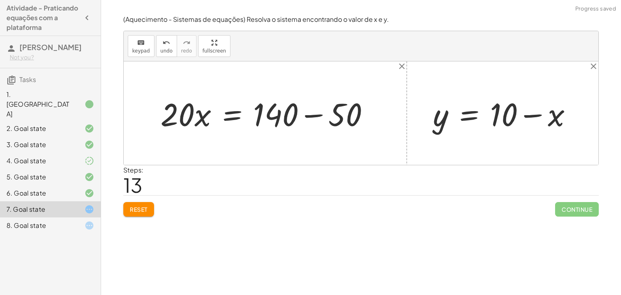
click at [299, 105] on div at bounding box center [267, 114] width 223 height 42
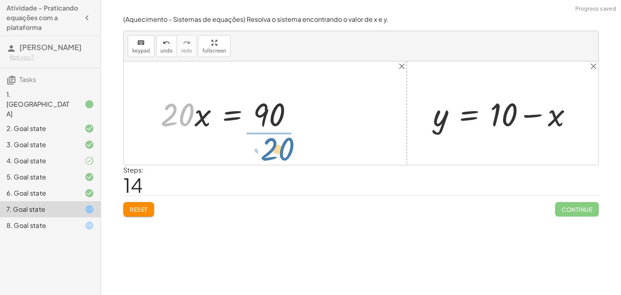
drag, startPoint x: 174, startPoint y: 123, endPoint x: 274, endPoint y: 157, distance: 105.3
click at [274, 157] on div "+ x + y = 10 y = + 10 − x + · 20 · x + · 5 · y = 140 + · 20 · x + · 5 · 10 = 14…" at bounding box center [361, 112] width 474 height 103
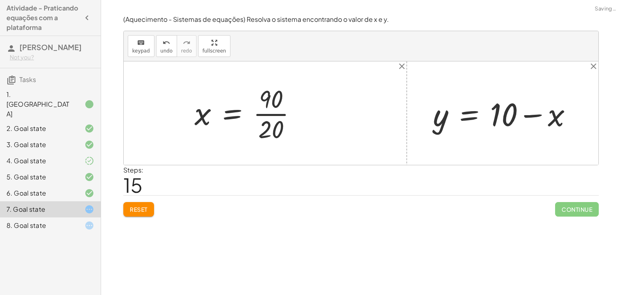
click at [271, 116] on div at bounding box center [248, 113] width 117 height 62
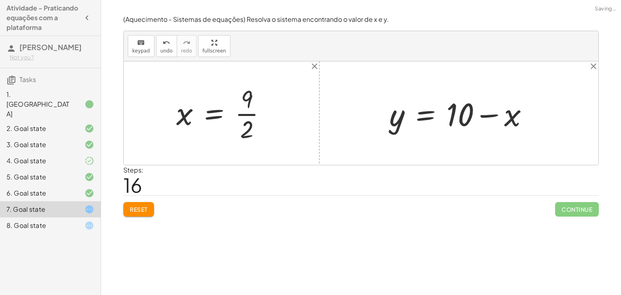
click at [260, 113] on div at bounding box center [224, 113] width 105 height 62
click at [250, 115] on div at bounding box center [224, 113] width 105 height 62
drag, startPoint x: 185, startPoint y: 118, endPoint x: 260, endPoint y: 136, distance: 77.6
click at [260, 136] on div at bounding box center [224, 113] width 105 height 62
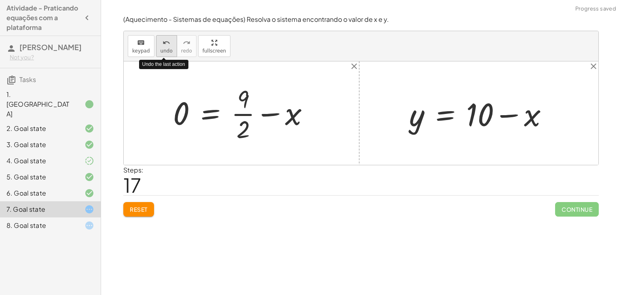
click at [160, 42] on div "undo" at bounding box center [166, 43] width 12 height 10
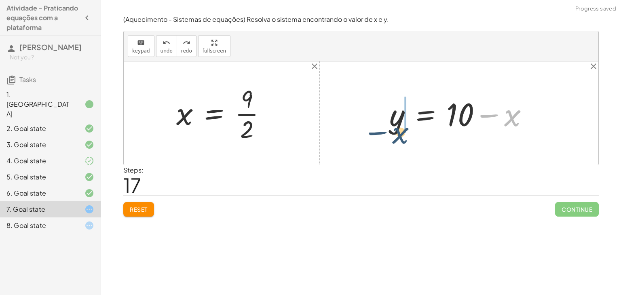
drag, startPoint x: 514, startPoint y: 117, endPoint x: 399, endPoint y: 131, distance: 115.7
click at [399, 131] on div at bounding box center [462, 114] width 154 height 42
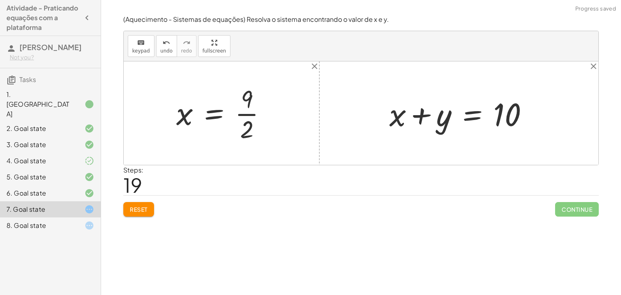
click at [249, 115] on div at bounding box center [224, 113] width 105 height 62
click at [247, 118] on div at bounding box center [224, 113] width 105 height 62
click at [157, 45] on button "undo undo" at bounding box center [166, 46] width 21 height 22
click at [160, 44] on div "undo" at bounding box center [166, 43] width 12 height 10
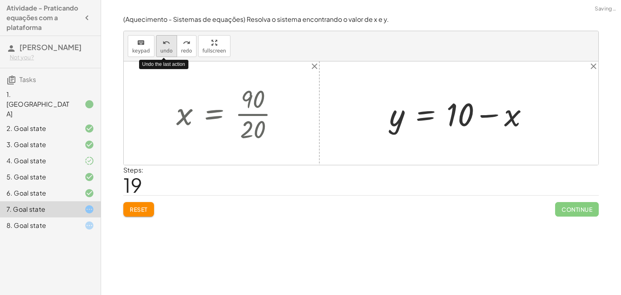
click at [160, 44] on div "undo" at bounding box center [166, 43] width 12 height 10
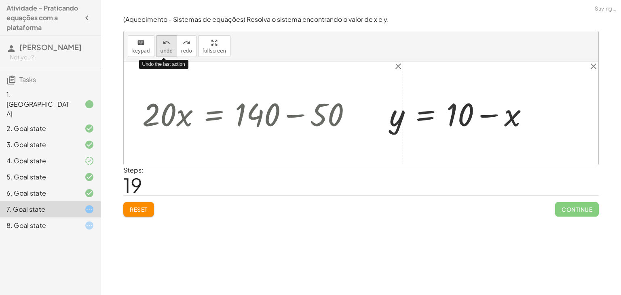
click at [157, 44] on button "undo undo" at bounding box center [166, 46] width 21 height 22
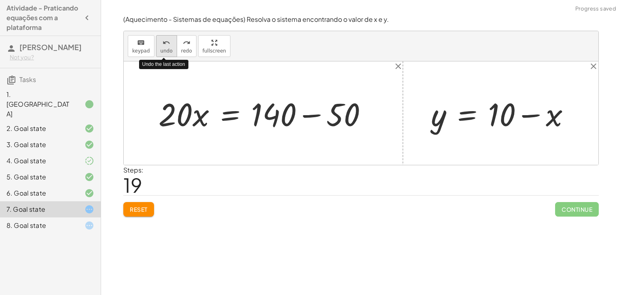
click at [157, 44] on button "undo undo" at bounding box center [166, 46] width 21 height 22
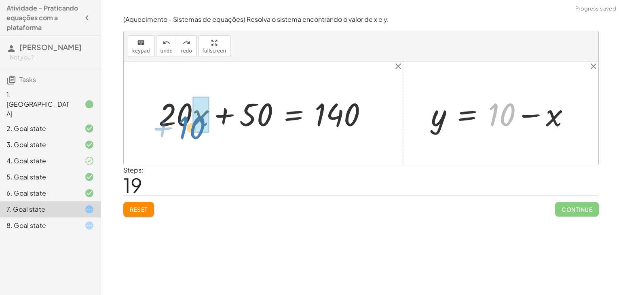
drag, startPoint x: 503, startPoint y: 119, endPoint x: 193, endPoint y: 131, distance: 309.7
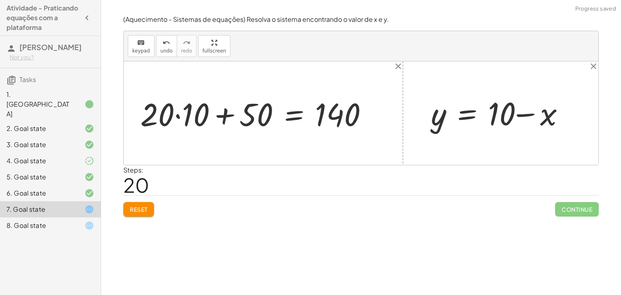
click at [176, 108] on div at bounding box center [257, 114] width 242 height 42
click at [219, 119] on div at bounding box center [266, 114] width 223 height 42
click at [300, 117] on div at bounding box center [297, 113] width 160 height 40
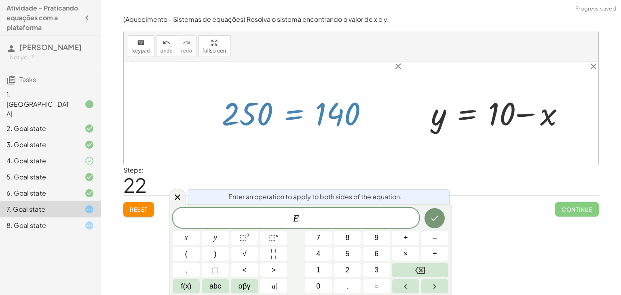
click at [265, 162] on div at bounding box center [361, 112] width 474 height 103
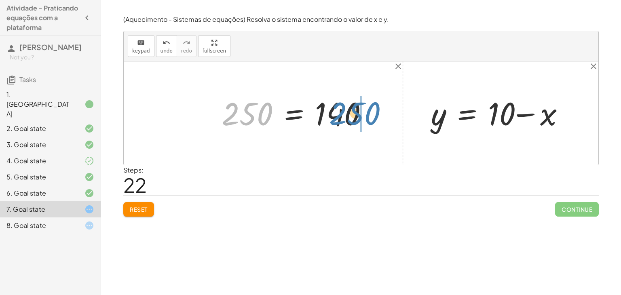
drag, startPoint x: 243, startPoint y: 118, endPoint x: 356, endPoint y: 114, distance: 112.8
click at [356, 114] on div at bounding box center [297, 113] width 160 height 40
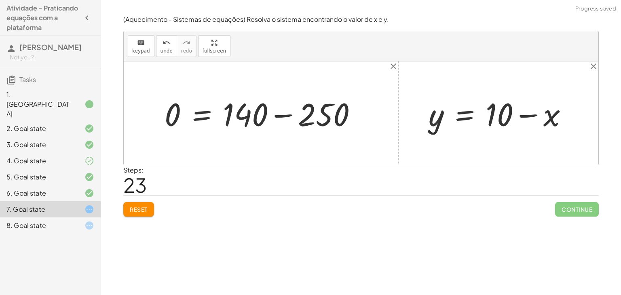
click at [298, 116] on div at bounding box center [263, 114] width 207 height 42
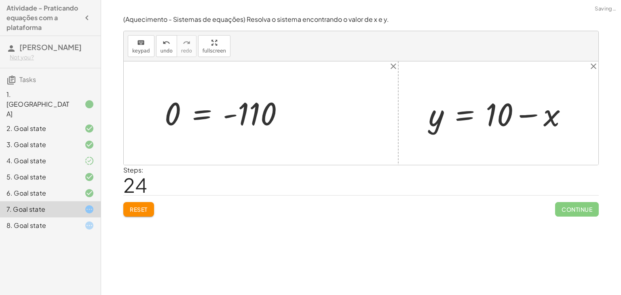
click at [228, 112] on div at bounding box center [227, 113] width 134 height 40
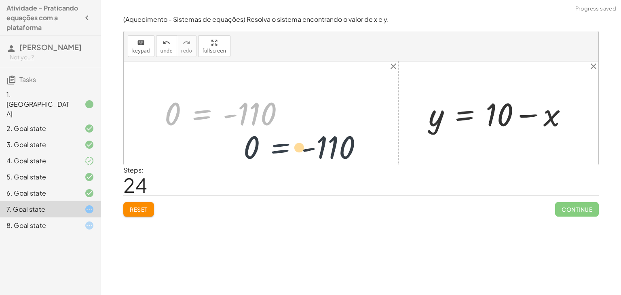
drag, startPoint x: 183, startPoint y: 112, endPoint x: 282, endPoint y: 144, distance: 104.9
click at [282, 144] on div "+ x + y = 10 y = + 10 − x + · 20 · x + · 5 · y = 140 + · 20 · x + · 5 · 10 = 14…" at bounding box center [361, 112] width 474 height 103
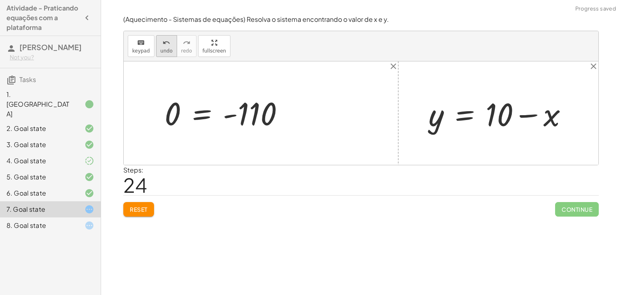
click at [165, 45] on icon "undo" at bounding box center [166, 43] width 8 height 10
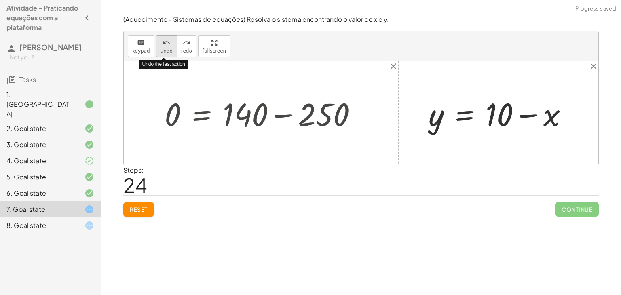
click at [165, 44] on icon "undo" at bounding box center [166, 43] width 8 height 10
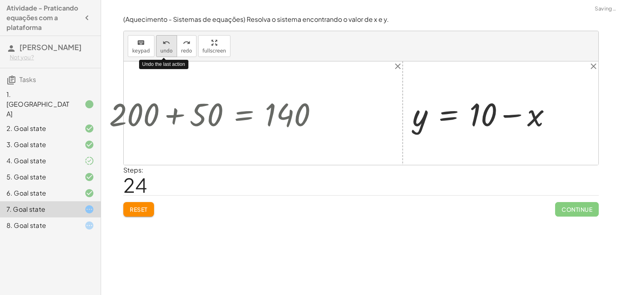
click at [165, 44] on icon "undo" at bounding box center [166, 43] width 8 height 10
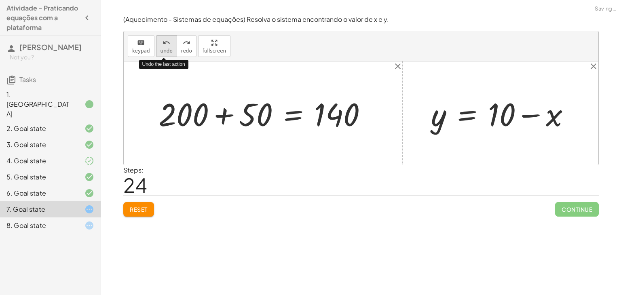
click at [165, 44] on icon "undo" at bounding box center [166, 43] width 8 height 10
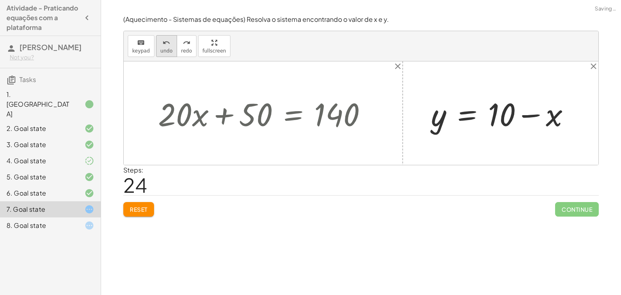
click at [166, 53] on span "undo" at bounding box center [166, 51] width 12 height 6
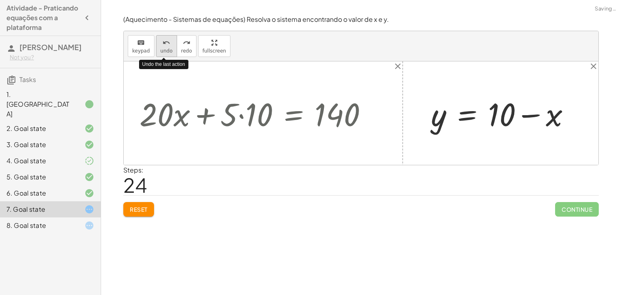
click at [166, 53] on span "undo" at bounding box center [166, 51] width 12 height 6
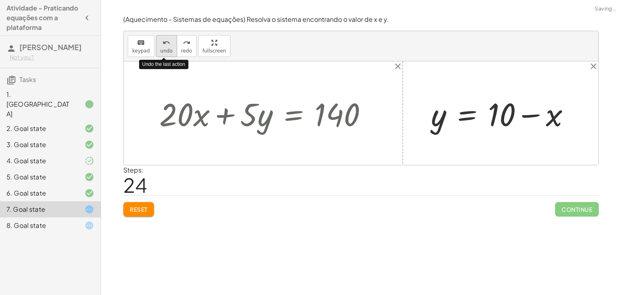
click at [166, 53] on span "undo" at bounding box center [166, 51] width 12 height 6
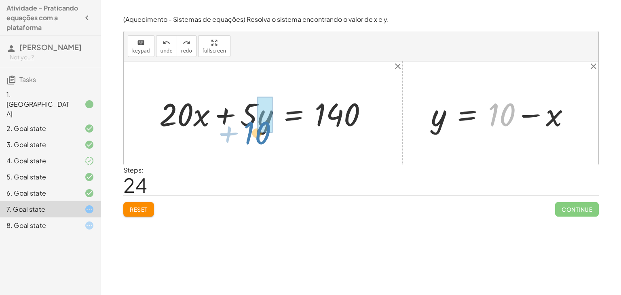
drag, startPoint x: 504, startPoint y: 114, endPoint x: 261, endPoint y: 129, distance: 242.9
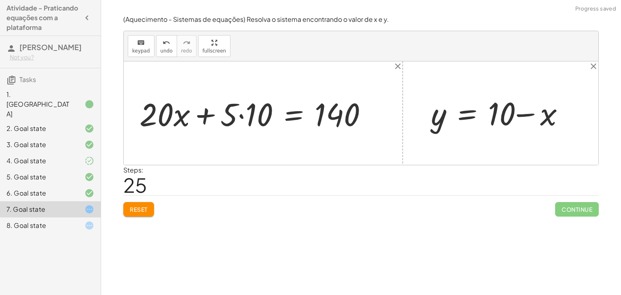
click at [244, 115] on div at bounding box center [256, 114] width 242 height 42
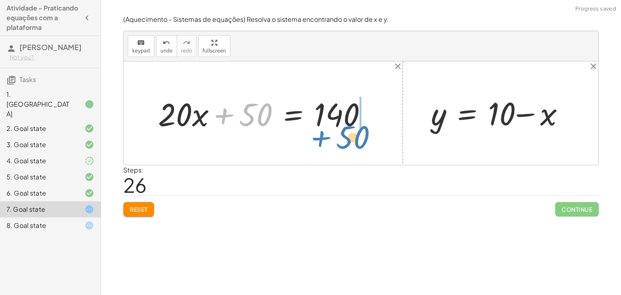
drag, startPoint x: 244, startPoint y: 114, endPoint x: 341, endPoint y: 136, distance: 99.6
click at [341, 136] on div "+ x + y = 10 y = + 10 − x + · 20 · x + · 5 · y = 140 + · 20 · x + · 5 · 10 = 14…" at bounding box center [361, 112] width 474 height 103
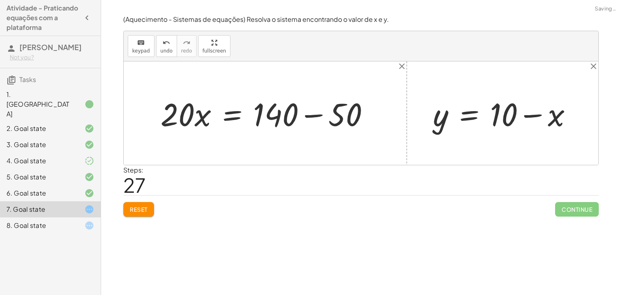
click at [323, 109] on div at bounding box center [267, 114] width 223 height 42
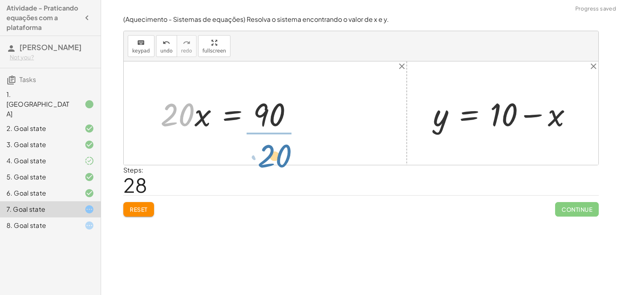
drag, startPoint x: 171, startPoint y: 107, endPoint x: 267, endPoint y: 146, distance: 103.3
click at [267, 146] on div "+ x + y = 10 y = + 10 − x + · 20 · x + · 5 · y = 140 + · 20 · x + · 5 · 10 = 14…" at bounding box center [361, 112] width 474 height 103
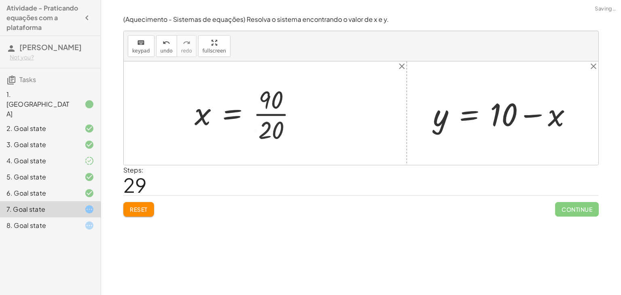
click at [286, 116] on div at bounding box center [248, 113] width 117 height 62
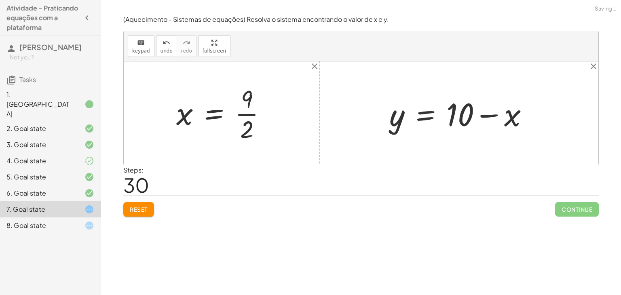
click at [152, 48] on div "keyboard keypad undo undo redo redo fullscreen" at bounding box center [361, 46] width 474 height 30
click at [156, 48] on button "undo undo" at bounding box center [166, 46] width 21 height 22
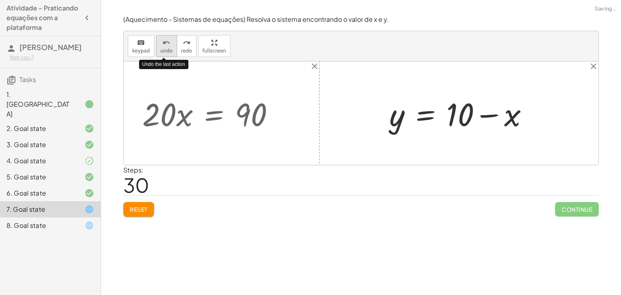
click at [156, 48] on button "undo undo" at bounding box center [166, 46] width 21 height 22
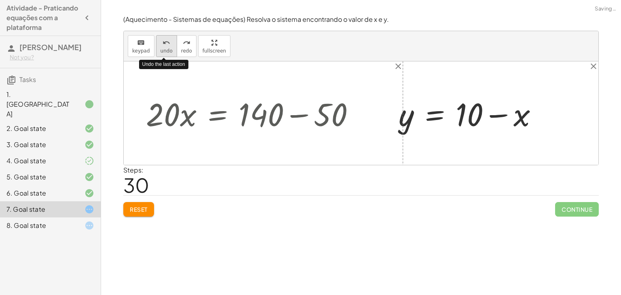
click at [156, 48] on button "undo undo" at bounding box center [166, 46] width 21 height 22
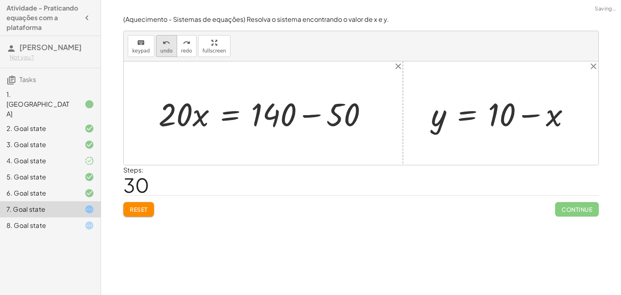
click at [163, 52] on span "undo" at bounding box center [166, 51] width 12 height 6
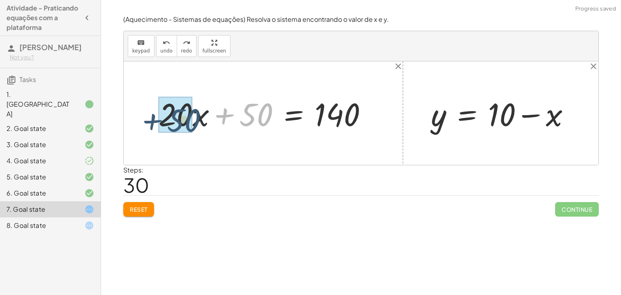
drag, startPoint x: 250, startPoint y: 121, endPoint x: 175, endPoint y: 124, distance: 75.6
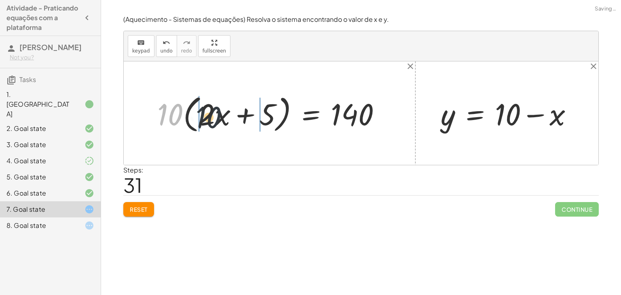
drag, startPoint x: 173, startPoint y: 112, endPoint x: 217, endPoint y: 114, distance: 44.1
click at [217, 114] on div at bounding box center [272, 113] width 238 height 44
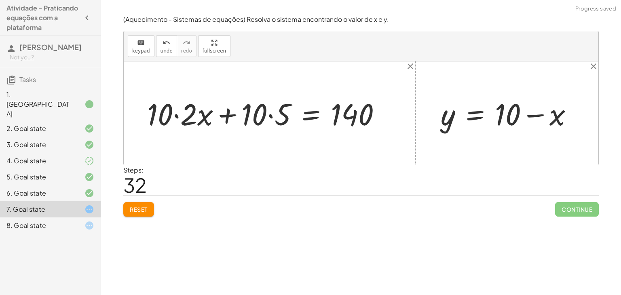
click at [157, 109] on div at bounding box center [267, 113] width 248 height 40
click at [185, 116] on div at bounding box center [267, 113] width 248 height 40
click at [234, 115] on div at bounding box center [276, 113] width 231 height 40
click at [258, 116] on div at bounding box center [276, 113] width 231 height 40
click at [270, 113] on div at bounding box center [276, 113] width 231 height 40
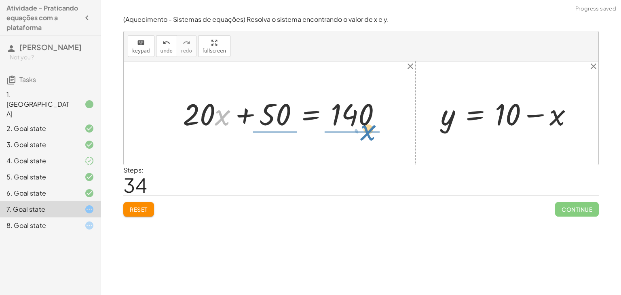
drag, startPoint x: 216, startPoint y: 114, endPoint x: 360, endPoint y: 130, distance: 144.7
click at [360, 130] on div at bounding box center [285, 113] width 213 height 40
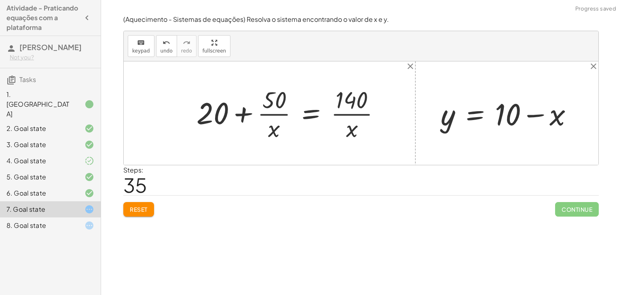
click at [247, 111] on div at bounding box center [291, 113] width 198 height 59
click at [261, 111] on div at bounding box center [291, 113] width 198 height 59
click at [362, 115] on div at bounding box center [291, 113] width 198 height 59
drag, startPoint x: 265, startPoint y: 128, endPoint x: 363, endPoint y: 133, distance: 97.9
click at [363, 133] on div at bounding box center [291, 113] width 198 height 59
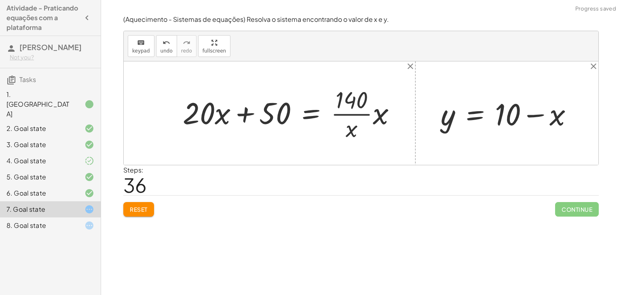
click at [242, 111] on div at bounding box center [293, 113] width 228 height 59
click at [217, 117] on div at bounding box center [293, 113] width 228 height 59
click at [162, 39] on icon "undo" at bounding box center [166, 43] width 8 height 10
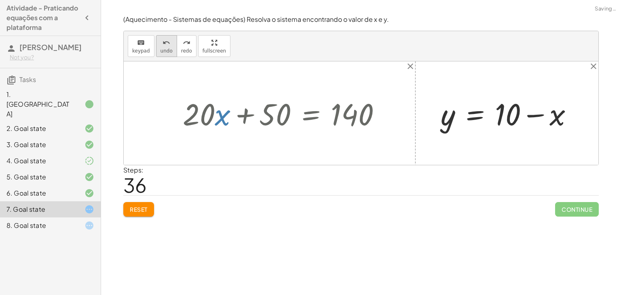
click at [162, 39] on icon "undo" at bounding box center [166, 43] width 8 height 10
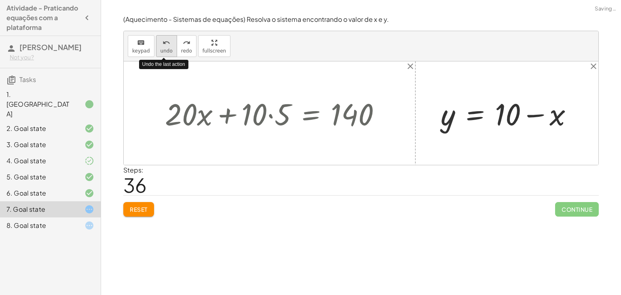
click at [162, 39] on icon "undo" at bounding box center [166, 43] width 8 height 10
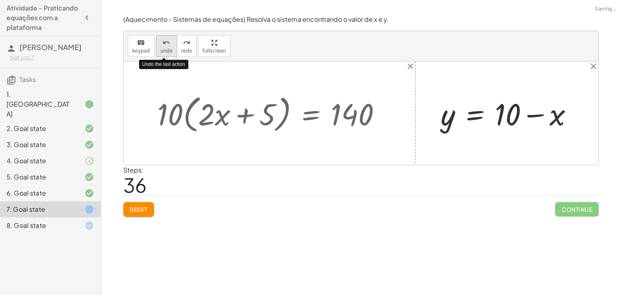
click at [162, 39] on icon "undo" at bounding box center [166, 43] width 8 height 10
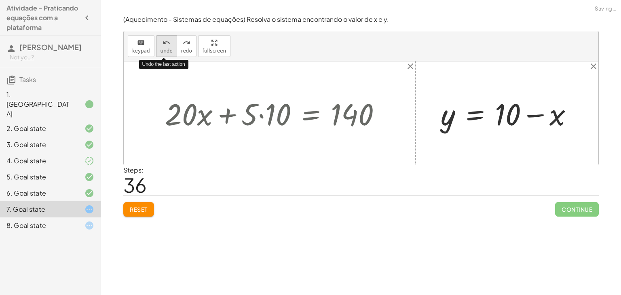
click at [162, 40] on icon "undo" at bounding box center [166, 43] width 8 height 10
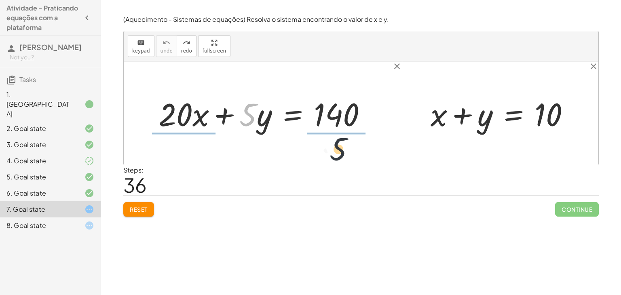
drag, startPoint x: 247, startPoint y: 121, endPoint x: 342, endPoint y: 156, distance: 100.7
click at [342, 156] on div "+ x + y = 10 · 5 + · 20 · x + · 5 · y = 140" at bounding box center [361, 112] width 474 height 103
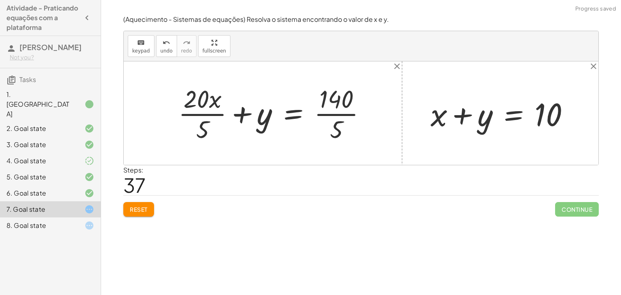
click at [208, 105] on div at bounding box center [275, 113] width 202 height 62
click at [330, 114] on div at bounding box center [275, 113] width 202 height 62
click at [224, 115] on div at bounding box center [271, 113] width 195 height 62
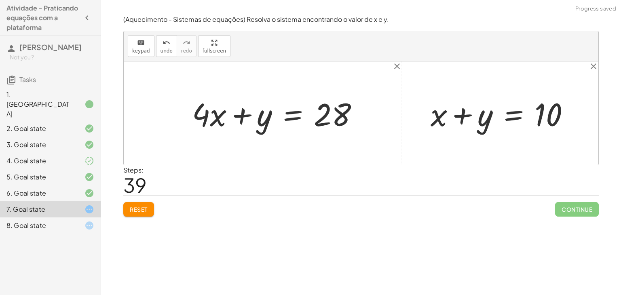
click at [553, 118] on div at bounding box center [503, 114] width 154 height 42
drag, startPoint x: 513, startPoint y: 121, endPoint x: 554, endPoint y: 115, distance: 41.6
click at [554, 115] on div at bounding box center [503, 114] width 154 height 42
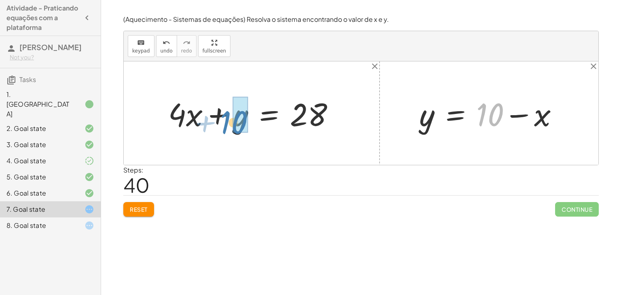
drag, startPoint x: 490, startPoint y: 118, endPoint x: 234, endPoint y: 126, distance: 256.3
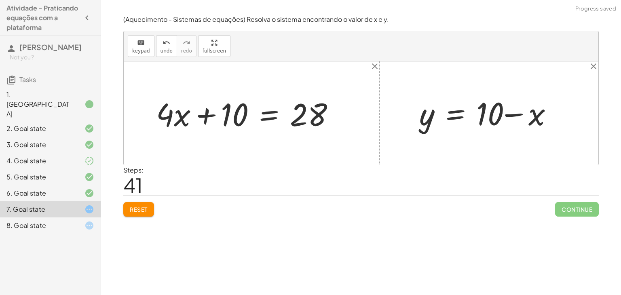
click at [169, 118] on div at bounding box center [248, 114] width 193 height 42
drag, startPoint x: 234, startPoint y: 110, endPoint x: 158, endPoint y: 123, distance: 77.0
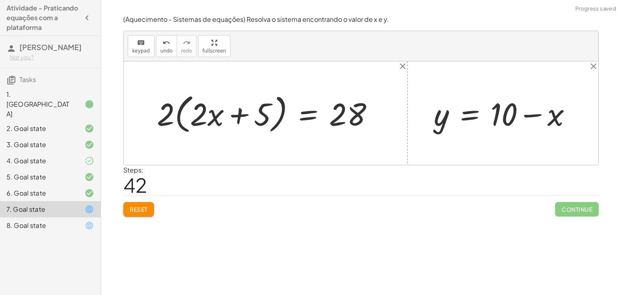
click at [186, 120] on div at bounding box center [268, 113] width 231 height 46
click at [174, 117] on div at bounding box center [268, 113] width 231 height 46
drag, startPoint x: 158, startPoint y: 118, endPoint x: 198, endPoint y: 115, distance: 40.9
click at [198, 115] on div at bounding box center [268, 113] width 231 height 46
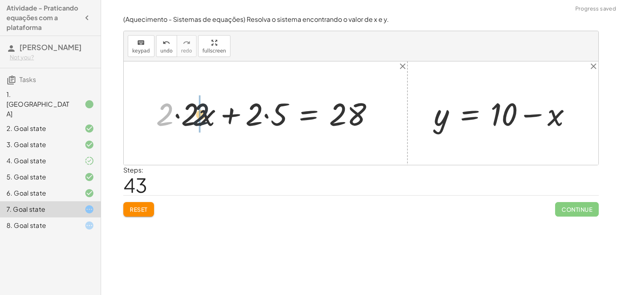
drag, startPoint x: 159, startPoint y: 114, endPoint x: 199, endPoint y: 113, distance: 40.4
click at [176, 115] on div at bounding box center [268, 113] width 232 height 41
click at [242, 107] on div at bounding box center [280, 113] width 207 height 41
click at [249, 107] on div at bounding box center [280, 113] width 207 height 41
click at [261, 110] on div at bounding box center [280, 113] width 207 height 41
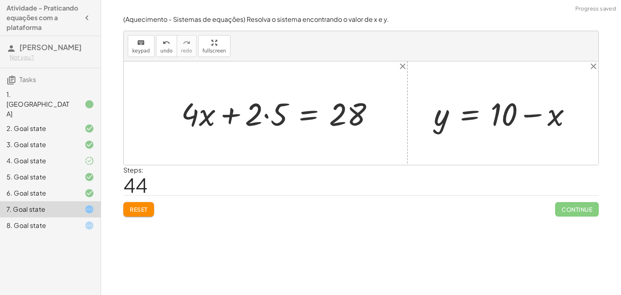
click at [247, 112] on div at bounding box center [280, 113] width 207 height 41
click at [278, 123] on div at bounding box center [280, 113] width 207 height 41
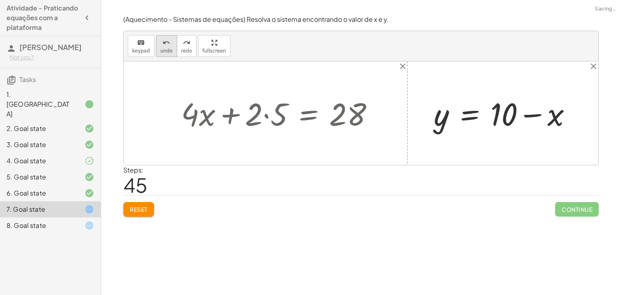
click at [162, 53] on span "undo" at bounding box center [166, 51] width 12 height 6
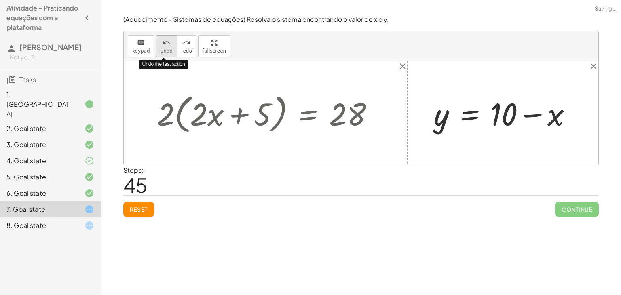
click at [162, 53] on span "undo" at bounding box center [166, 51] width 12 height 6
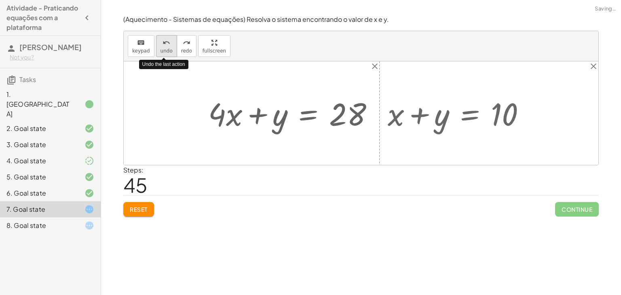
click at [162, 53] on span "undo" at bounding box center [166, 51] width 12 height 6
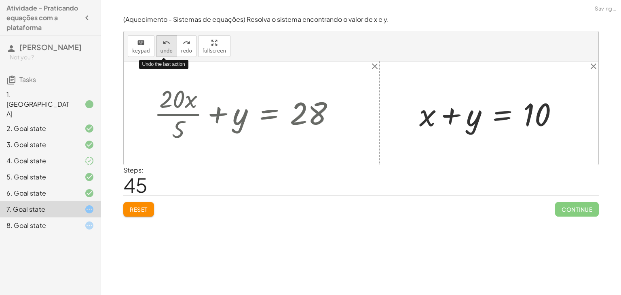
click at [162, 53] on span "undo" at bounding box center [166, 51] width 12 height 6
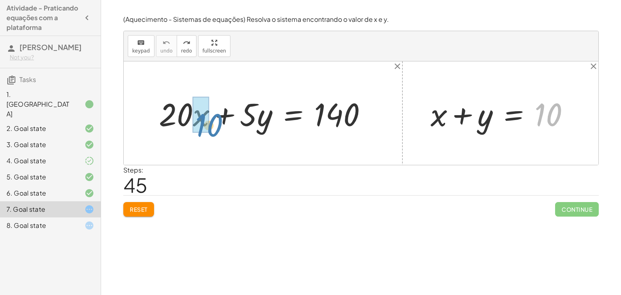
drag, startPoint x: 550, startPoint y: 108, endPoint x: 212, endPoint y: 118, distance: 338.3
click at [212, 118] on div "10 + x + y = 10 + · 20 · x + · 5 · y = 140" at bounding box center [361, 112] width 474 height 103
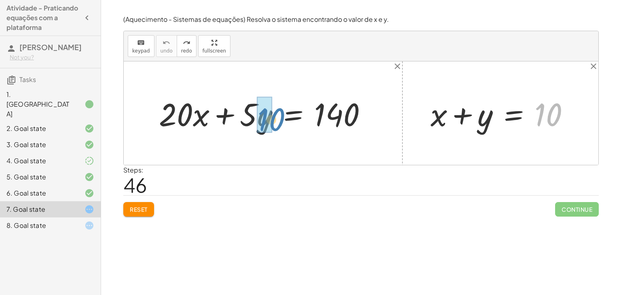
drag, startPoint x: 539, startPoint y: 115, endPoint x: 262, endPoint y: 120, distance: 277.2
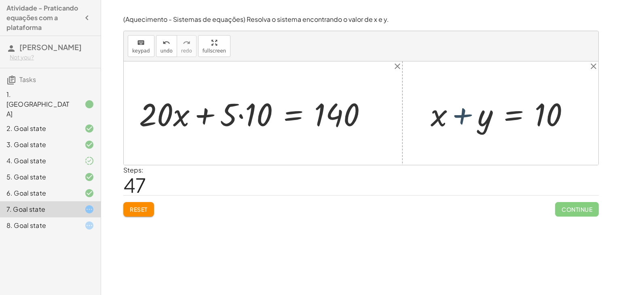
click at [461, 122] on div at bounding box center [503, 114] width 154 height 42
drag, startPoint x: 441, startPoint y: 114, endPoint x: 280, endPoint y: 115, distance: 161.2
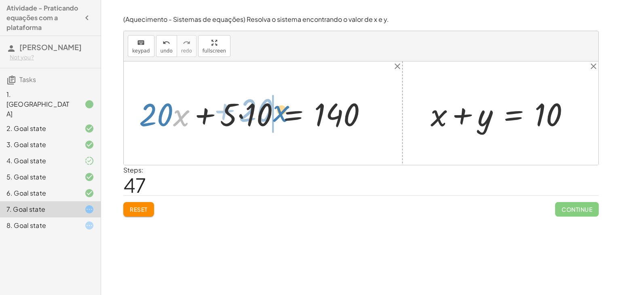
drag, startPoint x: 175, startPoint y: 113, endPoint x: 274, endPoint y: 109, distance: 99.1
click at [274, 109] on div at bounding box center [256, 114] width 242 height 42
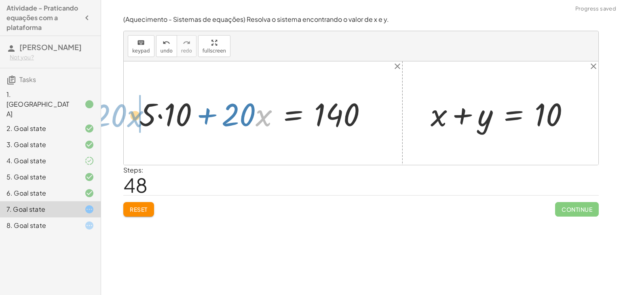
drag, startPoint x: 232, startPoint y: 121, endPoint x: 140, endPoint y: 120, distance: 92.1
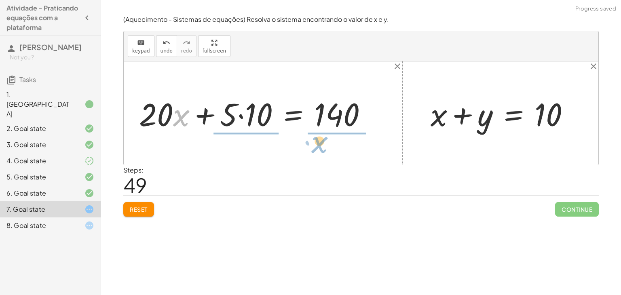
drag, startPoint x: 177, startPoint y: 120, endPoint x: 315, endPoint y: 145, distance: 141.0
click at [315, 145] on div "+ x + y = 10 + · 20 · x + · 5 · y = 140 + · 20 · x + · 5 · 10 = 140 + · 5 · 10 …" at bounding box center [361, 112] width 474 height 103
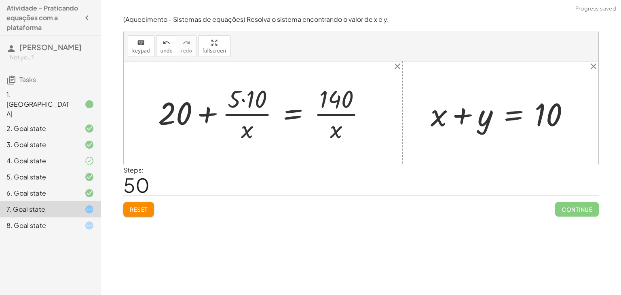
click at [244, 118] on div at bounding box center [265, 113] width 222 height 62
click at [250, 107] on div at bounding box center [265, 113] width 222 height 62
click at [247, 102] on div at bounding box center [265, 113] width 222 height 62
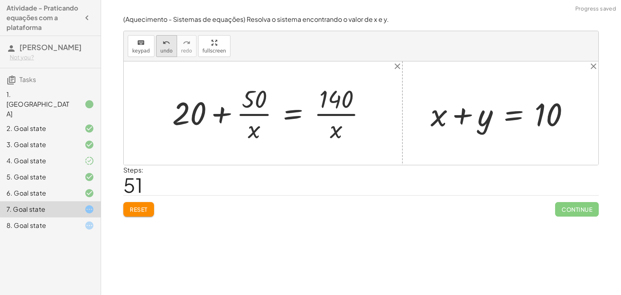
click at [167, 55] on button "undo undo" at bounding box center [166, 46] width 21 height 22
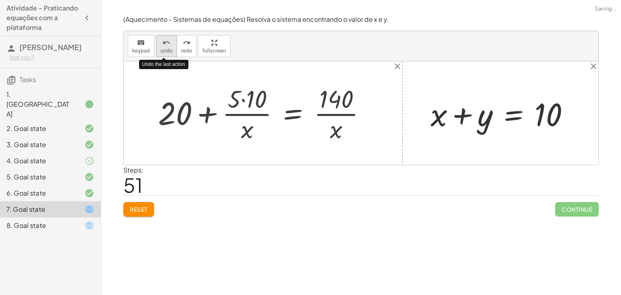
click at [166, 54] on button "undo undo" at bounding box center [166, 46] width 21 height 22
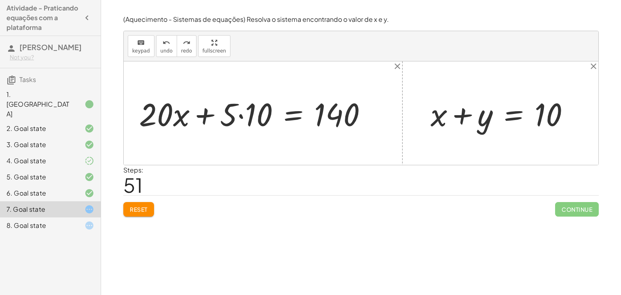
click at [235, 110] on div at bounding box center [256, 114] width 242 height 42
click at [237, 112] on div at bounding box center [256, 114] width 242 height 42
click at [243, 116] on div at bounding box center [256, 114] width 242 height 42
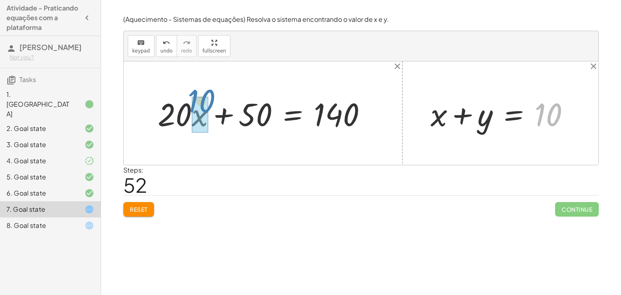
drag, startPoint x: 546, startPoint y: 120, endPoint x: 198, endPoint y: 107, distance: 348.5
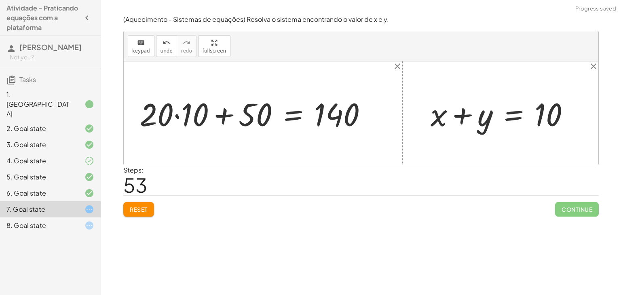
click at [179, 122] on div at bounding box center [256, 114] width 242 height 42
click at [220, 116] on div at bounding box center [265, 114] width 223 height 42
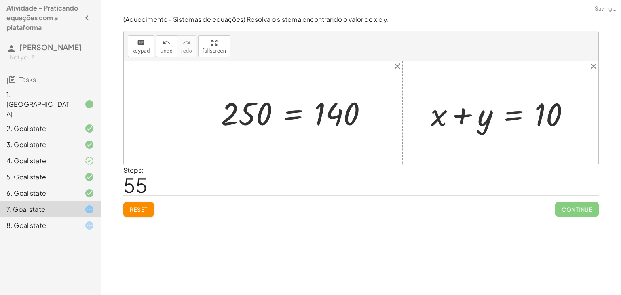
click at [290, 113] on div at bounding box center [297, 113] width 160 height 40
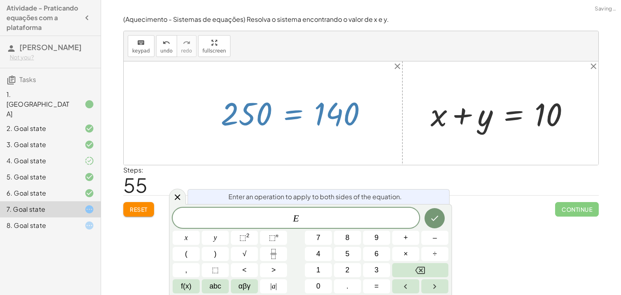
click at [242, 138] on div at bounding box center [361, 112] width 474 height 103
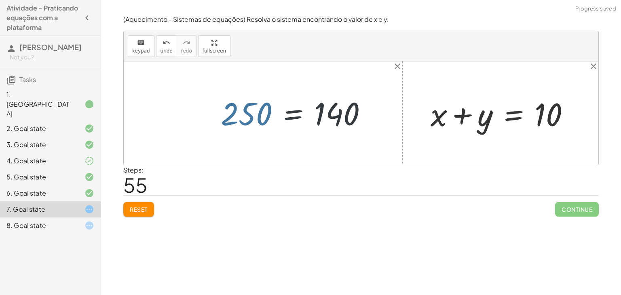
click at [246, 114] on div at bounding box center [297, 113] width 160 height 40
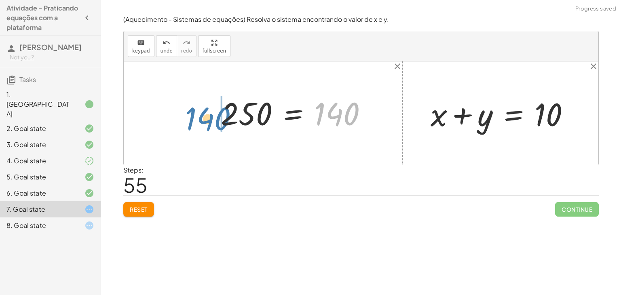
drag, startPoint x: 320, startPoint y: 110, endPoint x: 205, endPoint y: 114, distance: 115.2
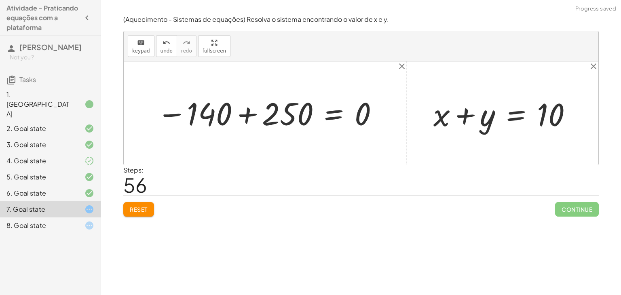
click at [210, 116] on div at bounding box center [268, 113] width 230 height 40
click at [260, 120] on div at bounding box center [268, 113] width 230 height 40
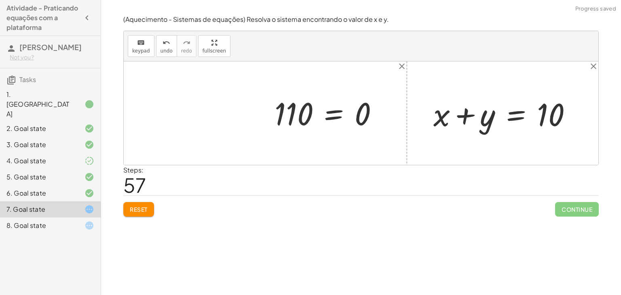
click at [283, 114] on div at bounding box center [329, 113] width 118 height 40
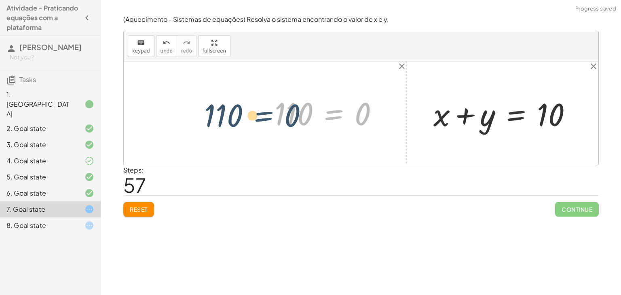
drag, startPoint x: 339, startPoint y: 116, endPoint x: 267, endPoint y: 118, distance: 71.9
click at [267, 118] on div "+ · 20 · x + · 5 · y = 140 + · 20 · x + · 5 · 10 = 140 + · 5 · 10 + · 20 · x = …" at bounding box center [326, 113] width 128 height 44
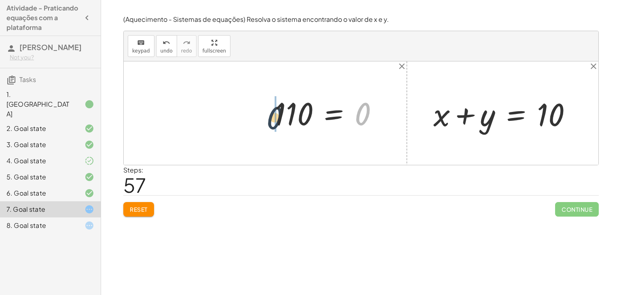
drag, startPoint x: 365, startPoint y: 114, endPoint x: 252, endPoint y: 121, distance: 113.8
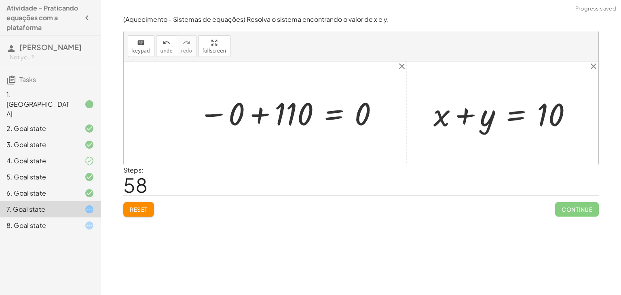
click at [250, 121] on div at bounding box center [288, 113] width 189 height 40
click at [170, 52] on button "undo undo" at bounding box center [166, 46] width 21 height 22
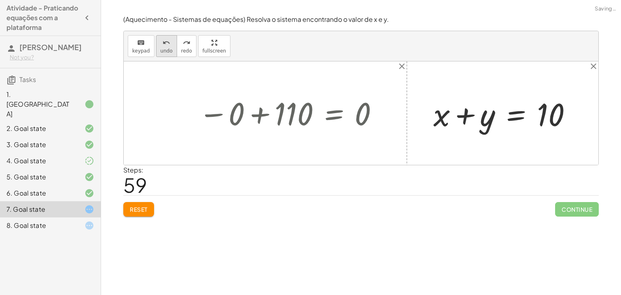
click at [170, 52] on button "undo undo" at bounding box center [166, 46] width 21 height 22
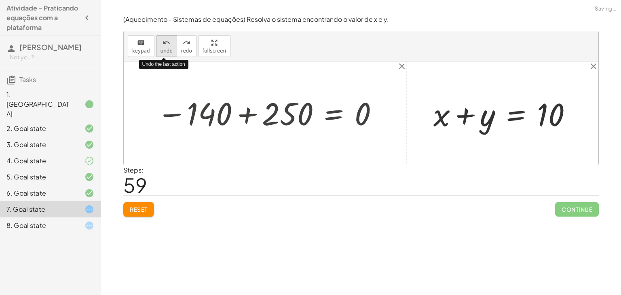
click at [170, 52] on button "undo undo" at bounding box center [166, 46] width 21 height 22
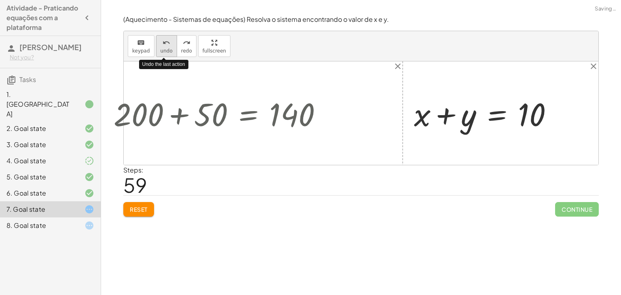
click at [170, 52] on button "undo undo" at bounding box center [166, 46] width 21 height 22
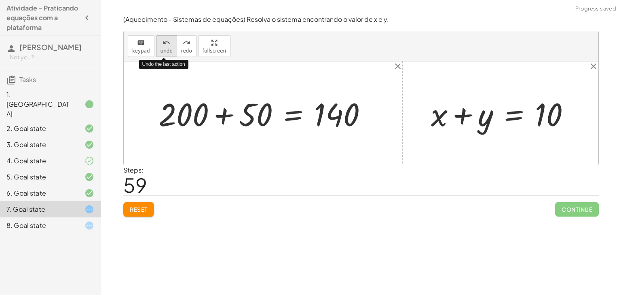
click at [170, 52] on button "undo undo" at bounding box center [166, 46] width 21 height 22
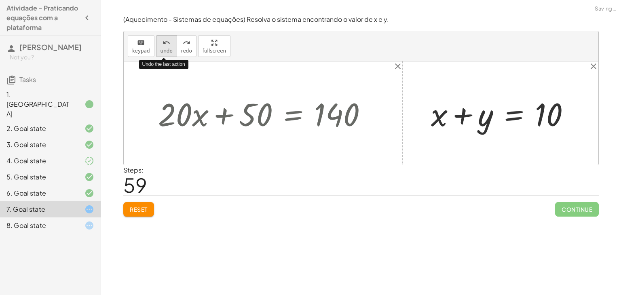
click at [170, 52] on button "undo undo" at bounding box center [166, 46] width 21 height 22
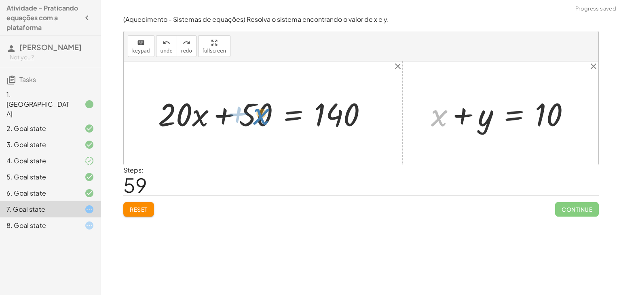
drag, startPoint x: 440, startPoint y: 117, endPoint x: 263, endPoint y: 117, distance: 177.0
drag, startPoint x: 436, startPoint y: 115, endPoint x: 388, endPoint y: 141, distance: 54.6
drag, startPoint x: 440, startPoint y: 115, endPoint x: 581, endPoint y: 114, distance: 141.4
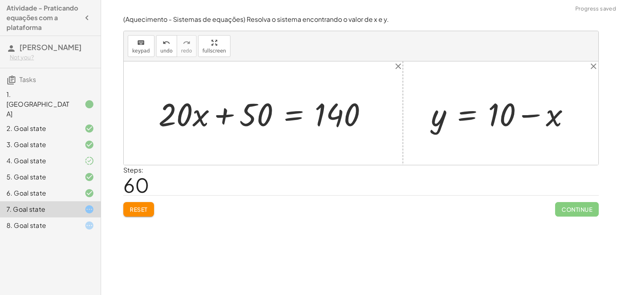
click at [515, 117] on div at bounding box center [504, 114] width 154 height 42
drag, startPoint x: 529, startPoint y: 117, endPoint x: 521, endPoint y: 129, distance: 14.8
click at [521, 129] on div at bounding box center [504, 114] width 154 height 42
click at [498, 129] on div at bounding box center [504, 114] width 154 height 42
click at [500, 122] on div at bounding box center [504, 114] width 154 height 42
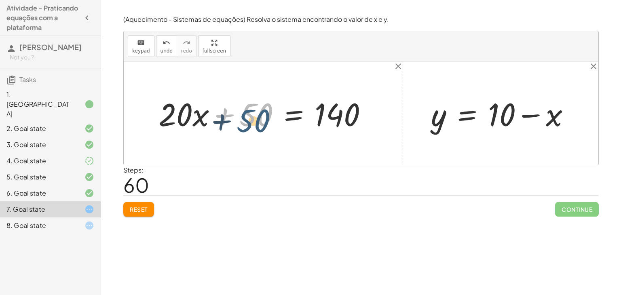
drag, startPoint x: 243, startPoint y: 114, endPoint x: 240, endPoint y: 120, distance: 6.7
click at [240, 120] on div at bounding box center [265, 114] width 223 height 42
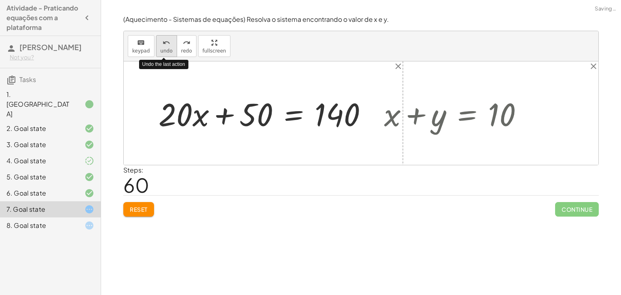
click at [163, 51] on span "undo" at bounding box center [166, 51] width 12 height 6
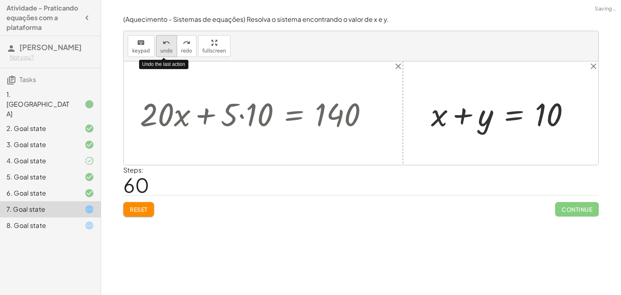
click at [163, 51] on span "undo" at bounding box center [166, 51] width 12 height 6
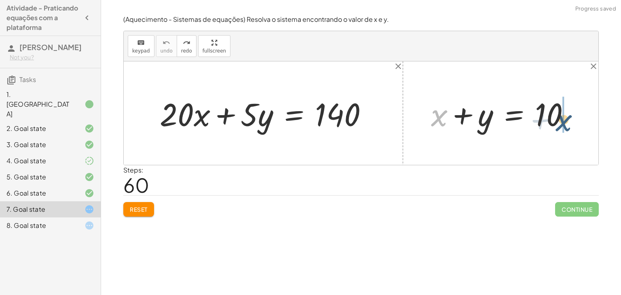
drag, startPoint x: 439, startPoint y: 121, endPoint x: 569, endPoint y: 124, distance: 130.1
click at [569, 124] on div at bounding box center [504, 114] width 154 height 42
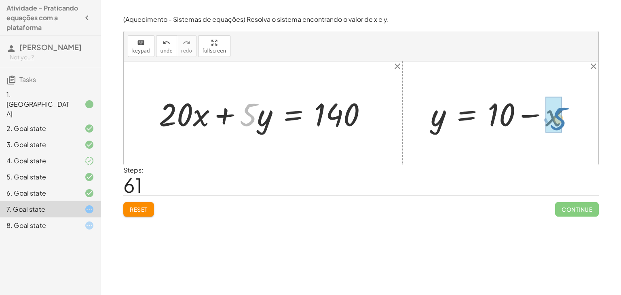
drag, startPoint x: 249, startPoint y: 114, endPoint x: 559, endPoint y: 118, distance: 310.3
click at [520, 116] on div at bounding box center [503, 114] width 154 height 42
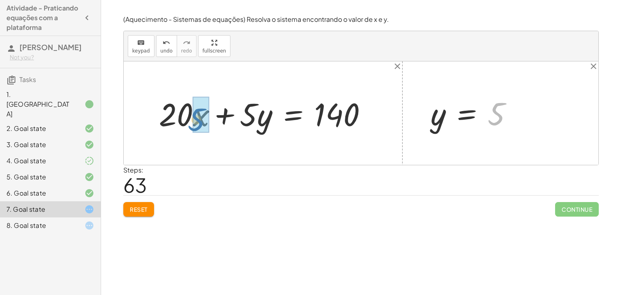
drag, startPoint x: 500, startPoint y: 119, endPoint x: 200, endPoint y: 125, distance: 300.2
click at [191, 107] on div at bounding box center [261, 114] width 231 height 42
click at [164, 53] on span "undo" at bounding box center [166, 51] width 12 height 6
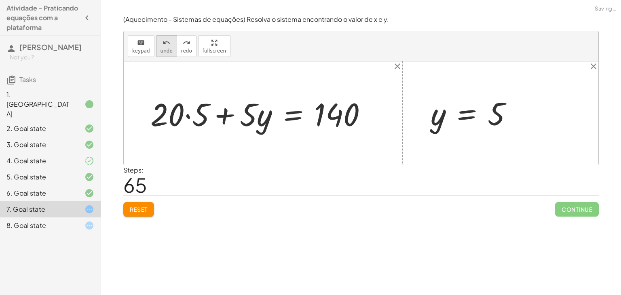
click at [167, 56] on button "undo undo" at bounding box center [166, 46] width 21 height 22
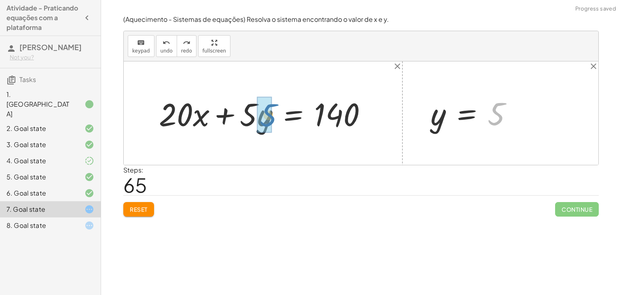
drag, startPoint x: 489, startPoint y: 99, endPoint x: 260, endPoint y: 101, distance: 229.1
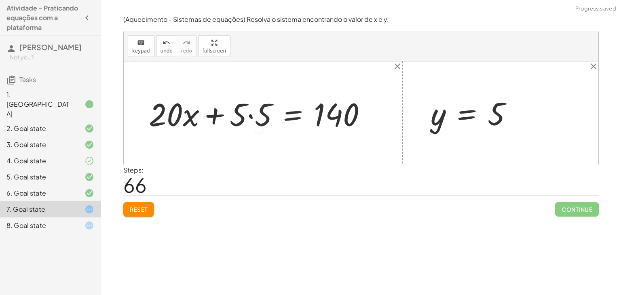
click at [246, 126] on div at bounding box center [261, 114] width 232 height 42
click at [248, 118] on div at bounding box center [261, 114] width 232 height 42
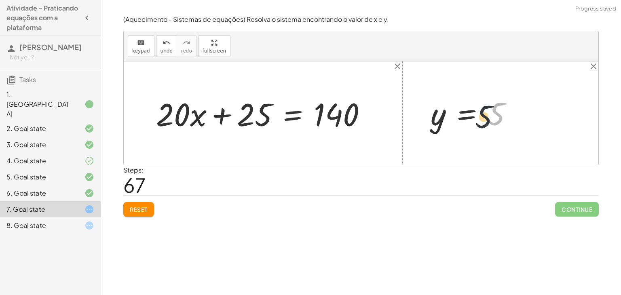
drag, startPoint x: 501, startPoint y: 125, endPoint x: 352, endPoint y: 140, distance: 149.4
click at [352, 140] on div "+ x + y = 10 y = + 10 − x y = + 10 − 5 5 y = 5 + · 20 · x + · 5 · y = 140 + · 2…" at bounding box center [361, 112] width 474 height 103
click at [353, 141] on div at bounding box center [361, 112] width 474 height 103
drag, startPoint x: 512, startPoint y: 112, endPoint x: 420, endPoint y: 125, distance: 93.0
click at [420, 125] on div "+ x + y = 10 y = + 10 − x y = + 10 − 5 5 y = 5" at bounding box center [471, 113] width 107 height 44
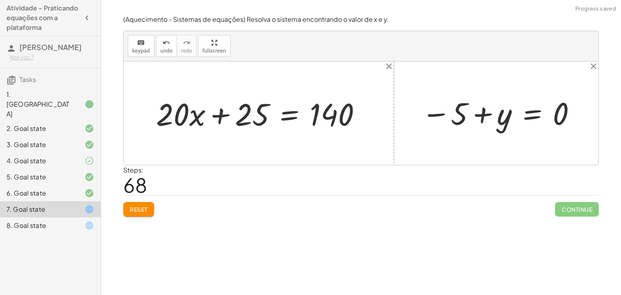
click at [446, 120] on div at bounding box center [499, 113] width 164 height 39
click at [504, 115] on div at bounding box center [499, 113] width 164 height 39
click at [487, 118] on div at bounding box center [499, 113] width 164 height 39
click at [160, 46] on div "undo" at bounding box center [166, 43] width 12 height 10
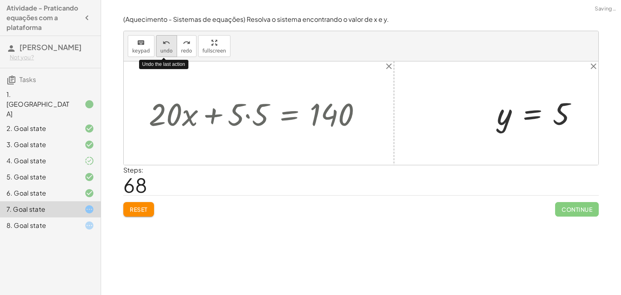
click at [160, 44] on div "undo" at bounding box center [166, 43] width 12 height 10
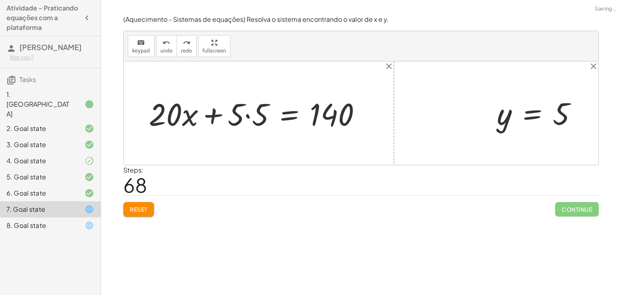
click at [254, 109] on div at bounding box center [258, 113] width 227 height 40
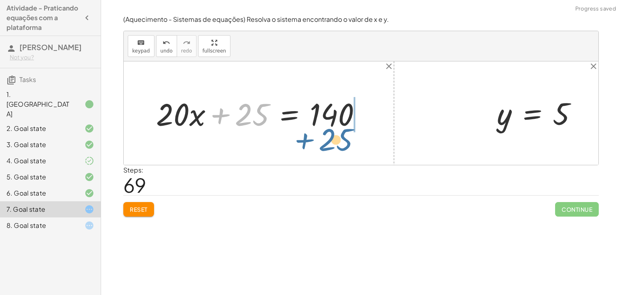
drag, startPoint x: 243, startPoint y: 122, endPoint x: 327, endPoint y: 148, distance: 88.0
click at [327, 148] on div "+ x + y = 10 y = + 10 − x y = + 10 − 5 y = 5 + · 20 · x + · 5 · y = 140 + · 20 …" at bounding box center [361, 112] width 474 height 103
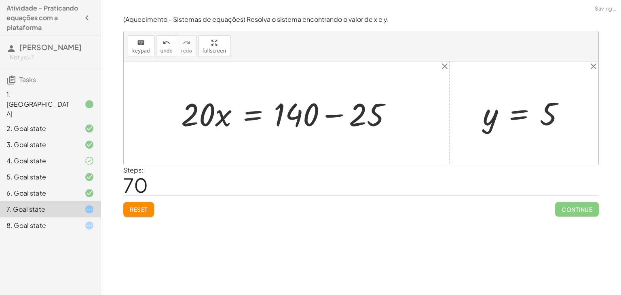
click at [340, 122] on div at bounding box center [289, 114] width 225 height 42
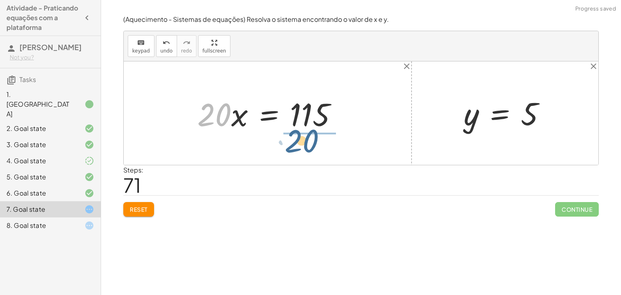
drag, startPoint x: 213, startPoint y: 114, endPoint x: 301, endPoint y: 138, distance: 91.7
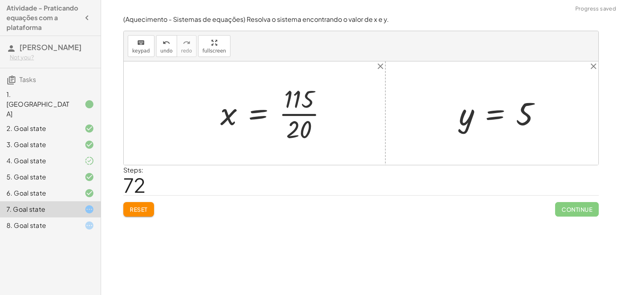
click at [320, 112] on div "+ x + y = 10 y = + 10 − x y = + 10 − 5 y = 5 + · 20 · x + · 5 · y = 140 + · 20 …" at bounding box center [361, 112] width 474 height 103
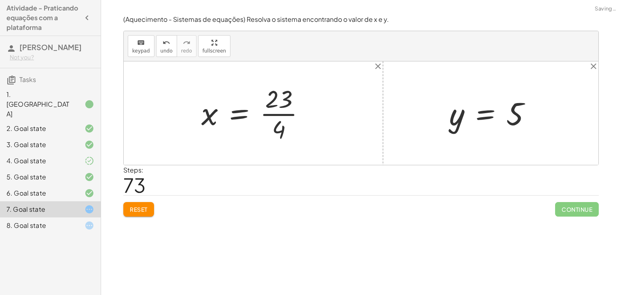
click at [267, 112] on div at bounding box center [256, 113] width 118 height 62
click at [163, 44] on icon "undo" at bounding box center [166, 43] width 8 height 10
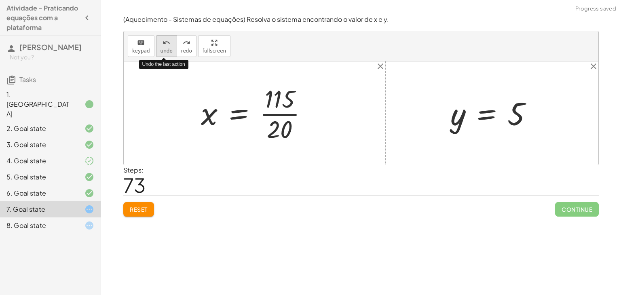
click at [163, 44] on icon "undo" at bounding box center [166, 43] width 8 height 10
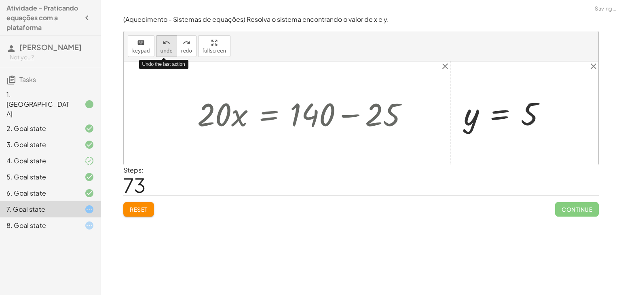
click at [163, 44] on icon "undo" at bounding box center [166, 43] width 8 height 10
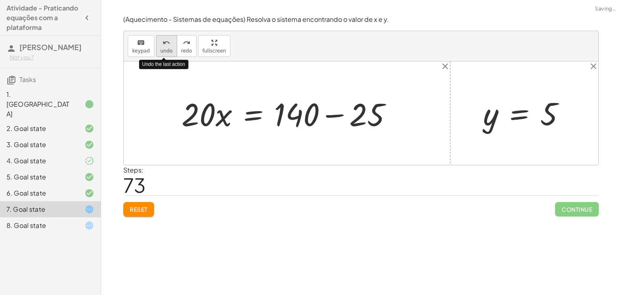
click at [163, 44] on icon "undo" at bounding box center [166, 43] width 8 height 10
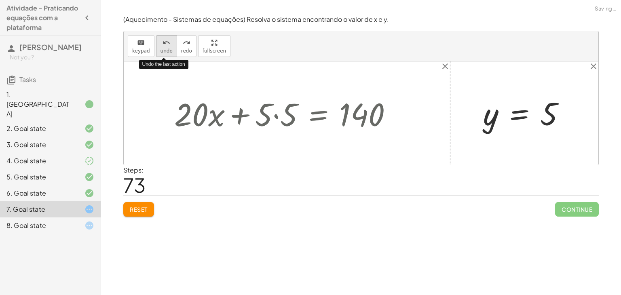
click at [163, 44] on icon "undo" at bounding box center [166, 43] width 8 height 10
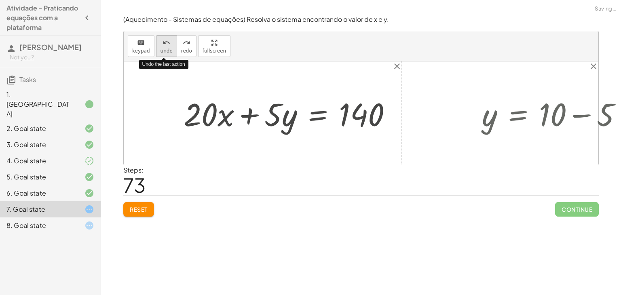
click at [163, 44] on icon "undo" at bounding box center [166, 43] width 8 height 10
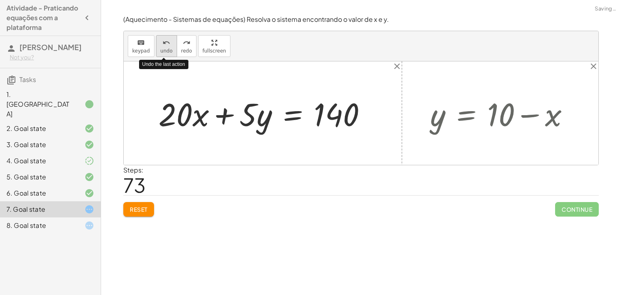
click at [163, 44] on icon "undo" at bounding box center [166, 43] width 8 height 10
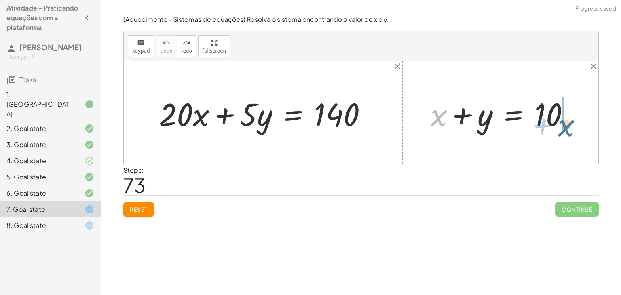
drag, startPoint x: 438, startPoint y: 128, endPoint x: 566, endPoint y: 137, distance: 128.4
click at [566, 137] on div "+ x + x + y = 10 + · 20 · x + · 5 · y = 140" at bounding box center [361, 112] width 474 height 103
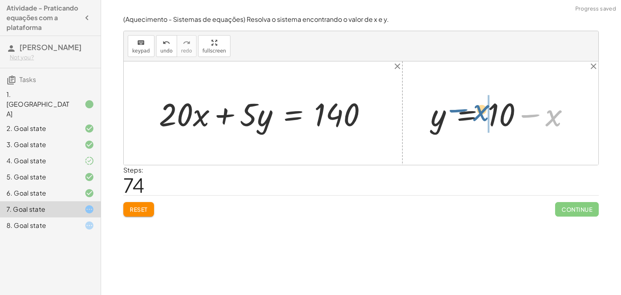
drag, startPoint x: 554, startPoint y: 116, endPoint x: 483, endPoint y: 112, distance: 71.6
click at [483, 112] on div at bounding box center [503, 114] width 154 height 42
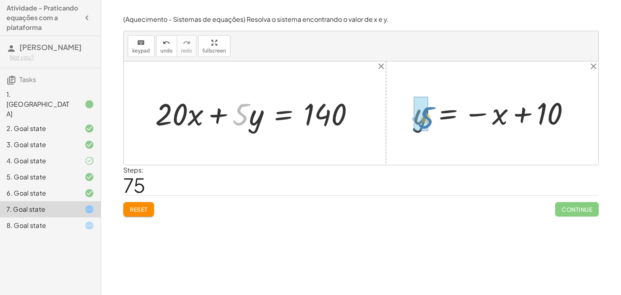
drag, startPoint x: 241, startPoint y: 111, endPoint x: 426, endPoint y: 114, distance: 185.1
click at [452, 113] on div at bounding box center [493, 113] width 173 height 38
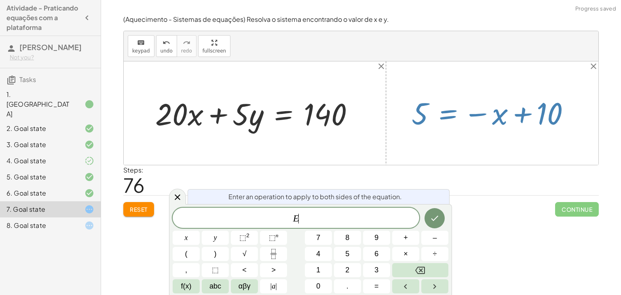
click at [477, 113] on div at bounding box center [493, 113] width 173 height 38
click at [315, 219] on span "E ​" at bounding box center [296, 218] width 246 height 11
click at [165, 145] on div at bounding box center [361, 112] width 474 height 103
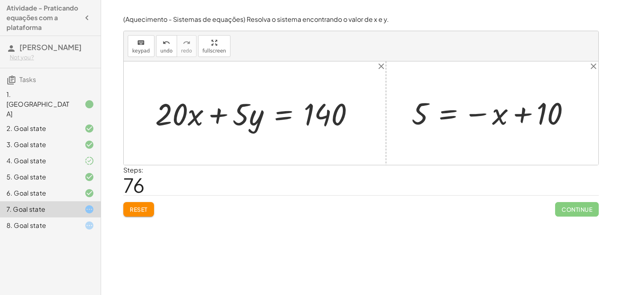
click at [280, 120] on div at bounding box center [257, 113] width 213 height 40
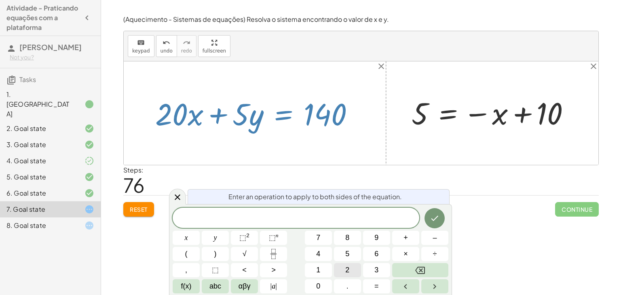
click at [348, 269] on span "2" at bounding box center [347, 270] width 4 height 11
click at [314, 282] on button "0" at bounding box center [318, 286] width 27 height 14
click at [181, 236] on button "x" at bounding box center [186, 238] width 27 height 14
click at [408, 239] on button "+" at bounding box center [405, 238] width 27 height 14
click at [341, 250] on button "5" at bounding box center [347, 254] width 27 height 14
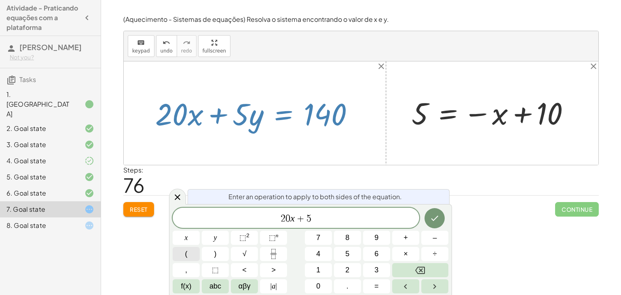
click at [183, 254] on button "(" at bounding box center [186, 254] width 27 height 14
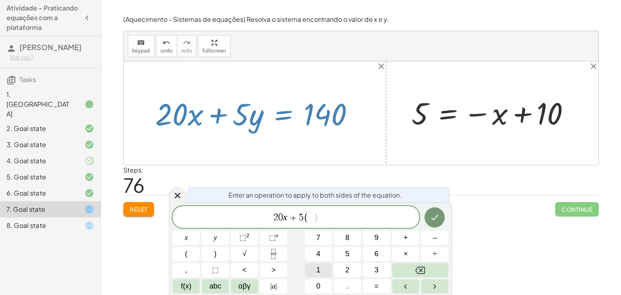
click at [314, 273] on button "1" at bounding box center [318, 270] width 27 height 14
click at [314, 280] on button "0" at bounding box center [318, 286] width 27 height 14
click at [430, 241] on button "–" at bounding box center [434, 238] width 27 height 14
click at [189, 237] on button "x" at bounding box center [186, 238] width 27 height 14
click at [375, 284] on span "=" at bounding box center [376, 286] width 4 height 11
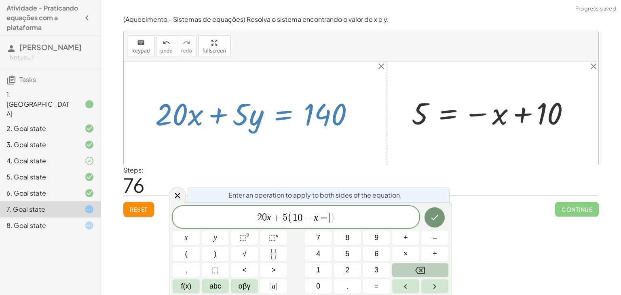
click at [416, 265] on icon "Backspace" at bounding box center [420, 270] width 10 height 10
click at [220, 257] on button ")" at bounding box center [215, 254] width 27 height 14
click at [375, 279] on button "=" at bounding box center [376, 286] width 27 height 14
click at [320, 267] on button "1" at bounding box center [318, 270] width 27 height 14
click at [318, 254] on span "4" at bounding box center [318, 253] width 4 height 11
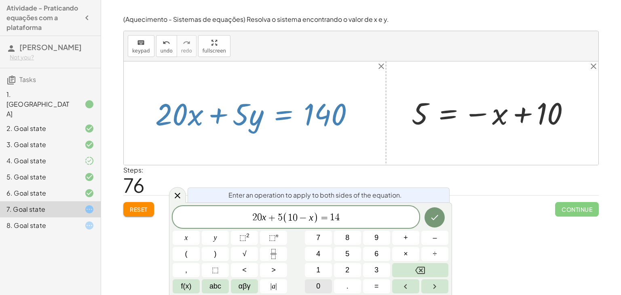
click at [318, 284] on span "0" at bounding box center [318, 286] width 4 height 11
click at [437, 219] on icon "Done" at bounding box center [434, 218] width 10 height 10
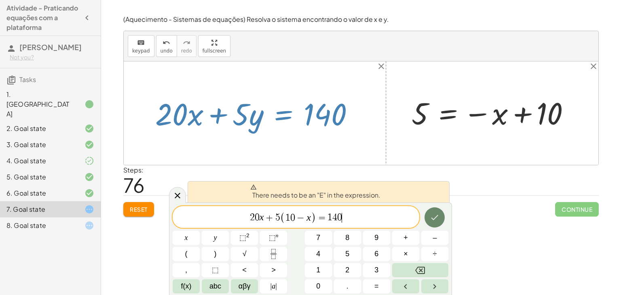
click at [430, 213] on icon "Done" at bounding box center [434, 218] width 10 height 10
click at [250, 215] on span "2" at bounding box center [252, 218] width 5 height 10
click at [186, 288] on span "f(x)" at bounding box center [186, 286] width 11 height 11
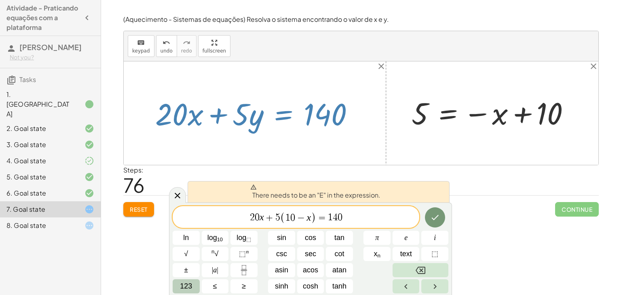
click at [181, 289] on span "123" at bounding box center [186, 286] width 12 height 11
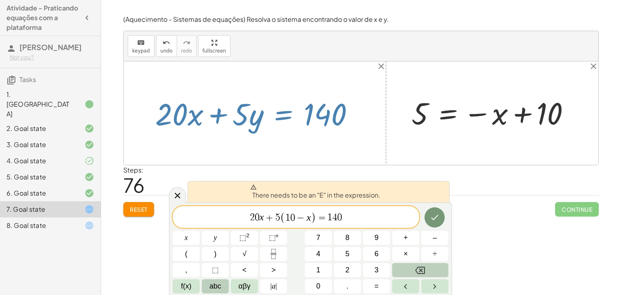
click at [203, 286] on button "abc" at bounding box center [215, 286] width 27 height 14
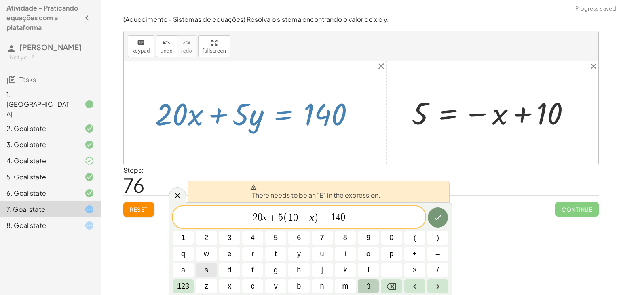
click at [365, 282] on button "⇧" at bounding box center [368, 286] width 21 height 14
click at [229, 256] on span "e" at bounding box center [229, 253] width 5 height 11
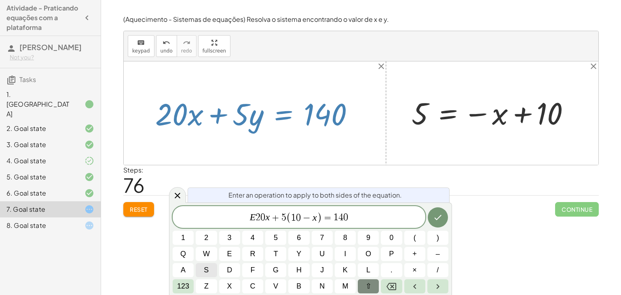
click at [362, 284] on button "⇧" at bounding box center [368, 286] width 21 height 14
click at [178, 284] on span "123" at bounding box center [183, 286] width 12 height 11
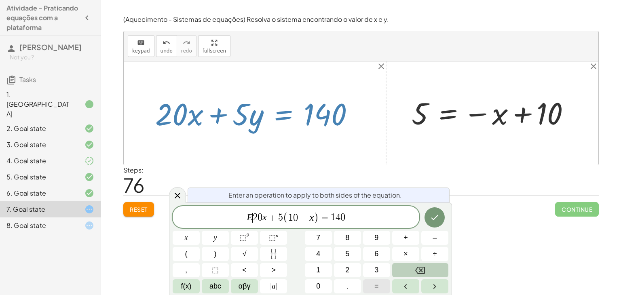
click at [377, 282] on span "=" at bounding box center [376, 286] width 4 height 11
click at [431, 220] on icon "Done" at bounding box center [434, 218] width 10 height 10
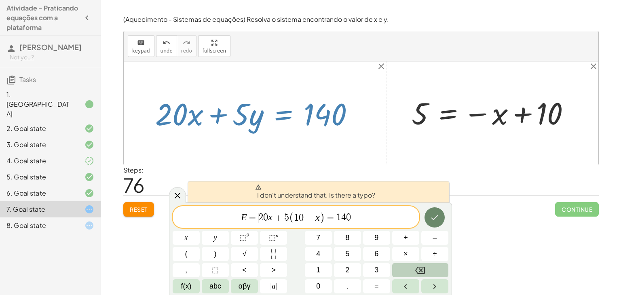
click at [431, 220] on icon "Done" at bounding box center [434, 218] width 10 height 10
click at [434, 214] on icon "Done" at bounding box center [434, 218] width 10 height 10
click at [362, 196] on span "I don't understand that. Is there a typo?" at bounding box center [315, 192] width 120 height 16
drag, startPoint x: 356, startPoint y: 196, endPoint x: 370, endPoint y: 194, distance: 14.7
click at [370, 194] on span "I don't understand that. Is there a typo?" at bounding box center [315, 192] width 120 height 16
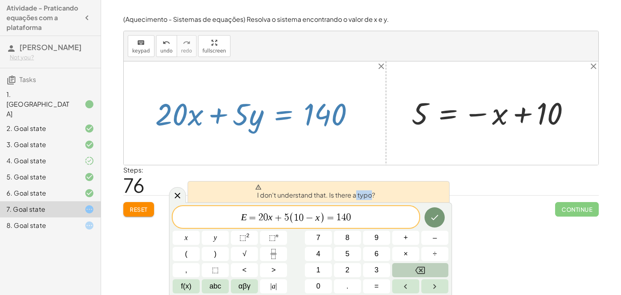
copy span "typo"
click at [200, 231] on div at bounding box center [186, 238] width 27 height 14
click at [440, 225] on button "Done" at bounding box center [434, 217] width 20 height 20
click at [436, 224] on button "Done" at bounding box center [434, 217] width 20 height 20
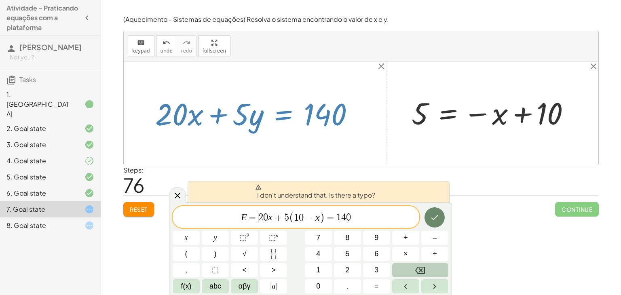
click at [436, 224] on button "Done" at bounding box center [434, 217] width 20 height 20
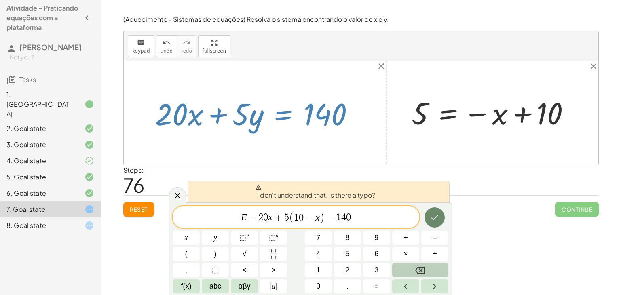
click at [436, 224] on button "Done" at bounding box center [434, 217] width 20 height 20
click at [435, 290] on icon "Right arrow" at bounding box center [434, 287] width 10 height 10
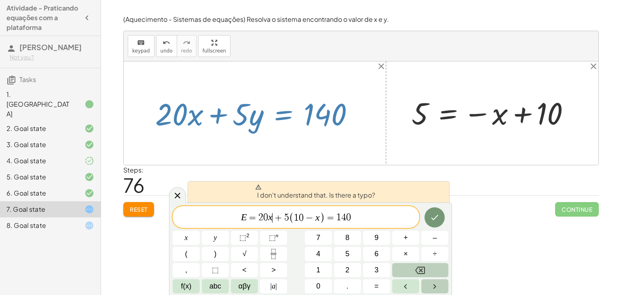
click at [435, 290] on icon "Right arrow" at bounding box center [434, 287] width 10 height 10
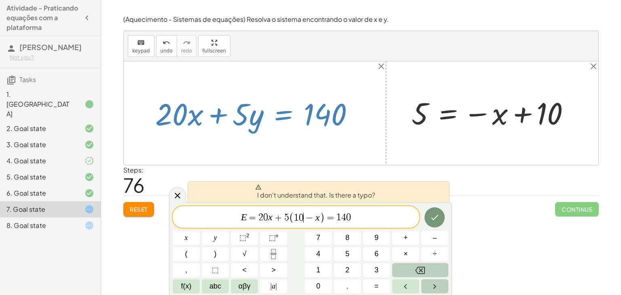
click at [435, 290] on icon "Right arrow" at bounding box center [434, 287] width 10 height 10
click at [399, 280] on button "Left arrow" at bounding box center [405, 286] width 27 height 14
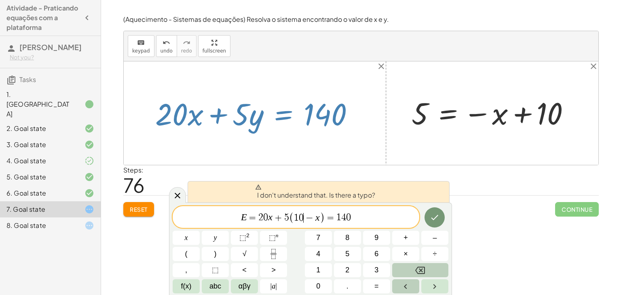
click at [399, 280] on button "Left arrow" at bounding box center [405, 286] width 27 height 14
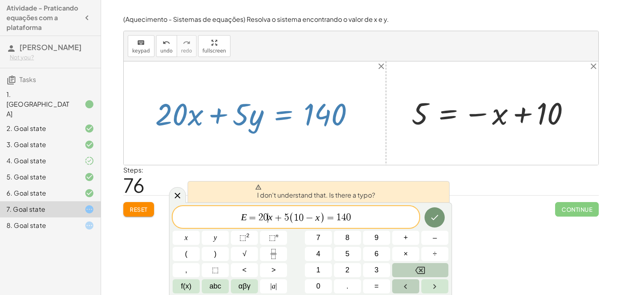
click at [399, 280] on button "Left arrow" at bounding box center [405, 286] width 27 height 14
click at [407, 270] on button "Backspace" at bounding box center [420, 270] width 56 height 14
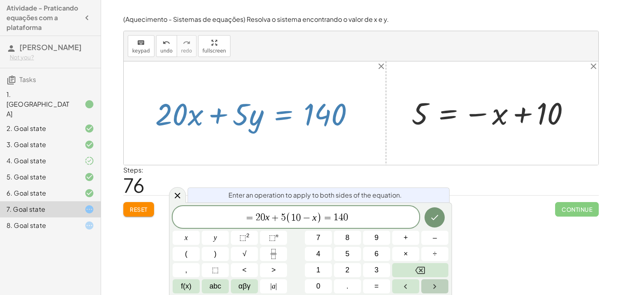
click at [432, 283] on icon "Right arrow" at bounding box center [434, 287] width 10 height 10
click at [409, 283] on icon "Left arrow" at bounding box center [405, 287] width 10 height 10
click at [223, 286] on button "abc" at bounding box center [215, 286] width 27 height 14
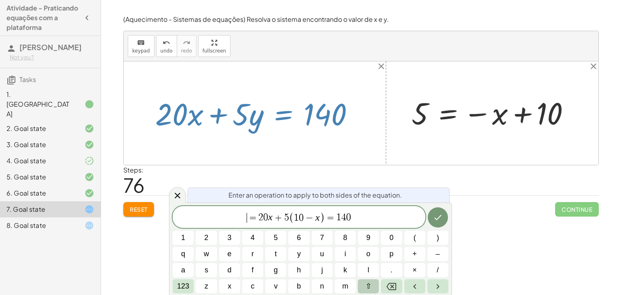
click at [361, 285] on button "⇧" at bounding box center [368, 286] width 21 height 14
click at [230, 252] on span "e" at bounding box center [229, 253] width 5 height 11
click at [431, 280] on button "Right arrow" at bounding box center [437, 286] width 21 height 14
click at [398, 282] on button "Backspace" at bounding box center [391, 286] width 21 height 14
click at [180, 281] on span "123" at bounding box center [183, 286] width 12 height 11
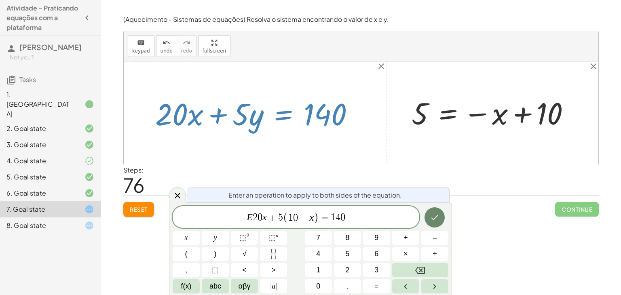
click at [436, 217] on icon "Done" at bounding box center [434, 218] width 10 height 10
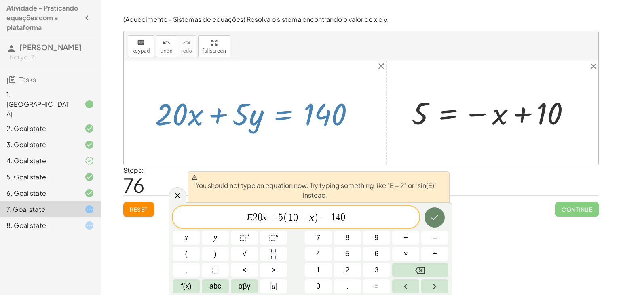
click at [436, 217] on icon "Done" at bounding box center [434, 217] width 7 height 5
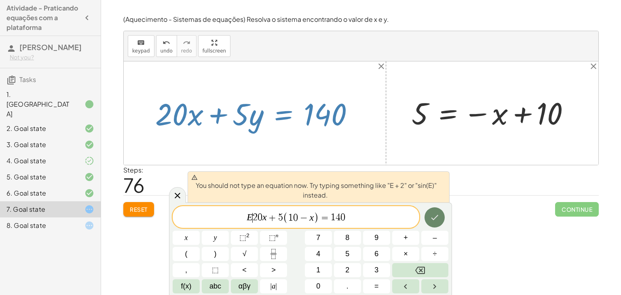
click at [436, 217] on icon "Done" at bounding box center [434, 217] width 7 height 5
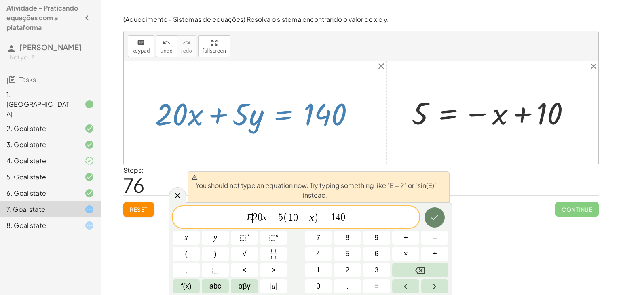
click at [436, 217] on icon "Done" at bounding box center [434, 217] width 7 height 5
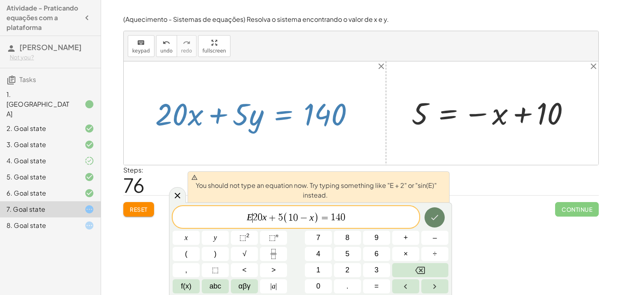
click at [436, 217] on icon "Done" at bounding box center [434, 217] width 7 height 5
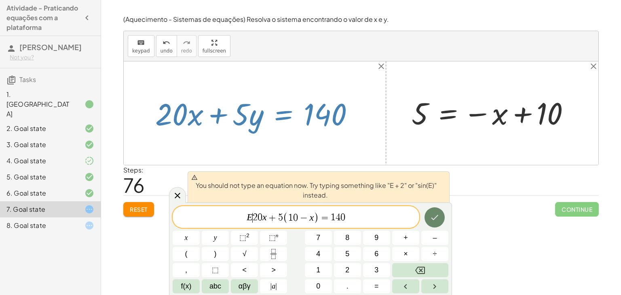
click at [436, 217] on icon "Done" at bounding box center [434, 217] width 7 height 5
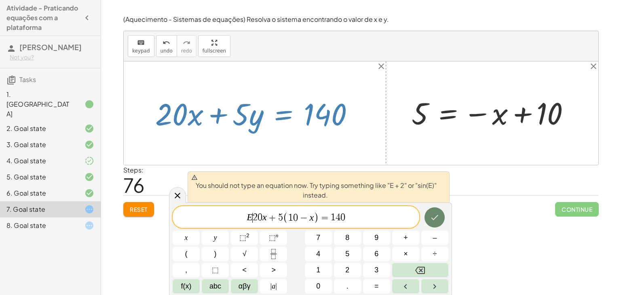
click at [436, 217] on icon "Done" at bounding box center [434, 217] width 7 height 5
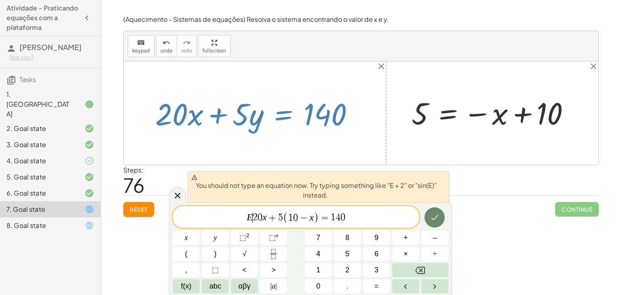
click at [436, 217] on icon "Done" at bounding box center [434, 217] width 7 height 5
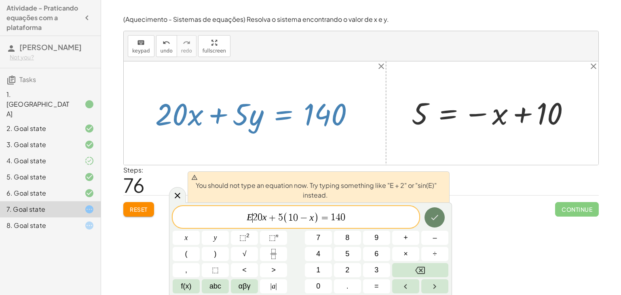
click at [436, 217] on icon "Done" at bounding box center [434, 217] width 7 height 5
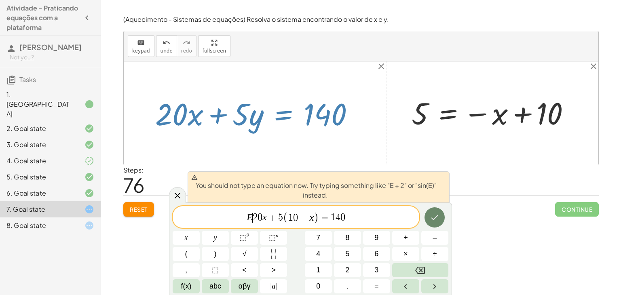
click at [436, 217] on icon "Done" at bounding box center [434, 217] width 7 height 5
click at [356, 218] on span "E ​ 2 0 x + 5 ( 1 0 − x ) = 1 4 0" at bounding box center [296, 217] width 246 height 13
click at [419, 273] on icon "Backspace" at bounding box center [420, 270] width 10 height 7
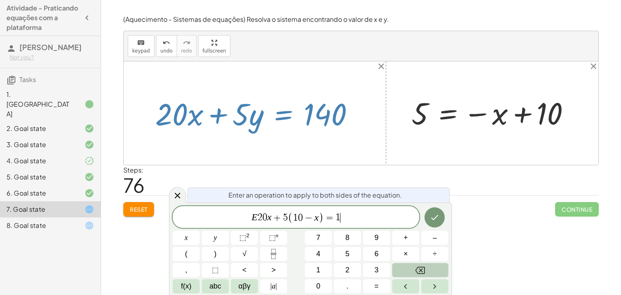
click at [419, 273] on icon "Backspace" at bounding box center [420, 270] width 10 height 7
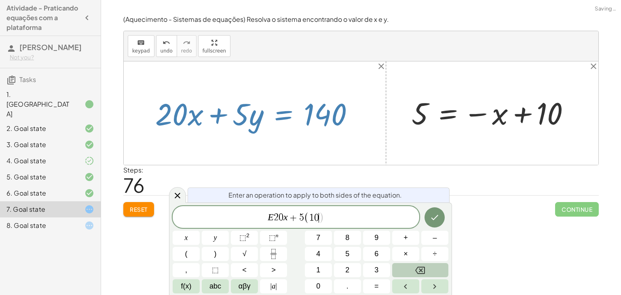
click at [419, 273] on icon "Backspace" at bounding box center [420, 270] width 10 height 7
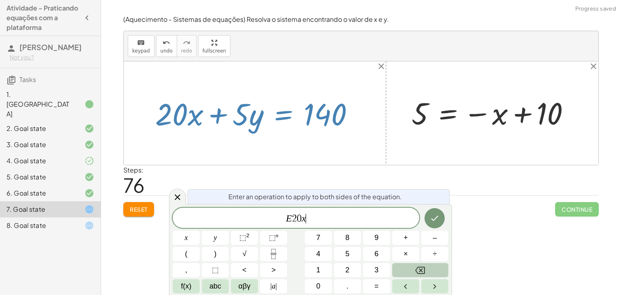
click at [419, 273] on icon "Backspace" at bounding box center [420, 270] width 10 height 7
click at [402, 239] on button "+" at bounding box center [405, 238] width 27 height 14
click at [352, 265] on button "2" at bounding box center [347, 270] width 27 height 14
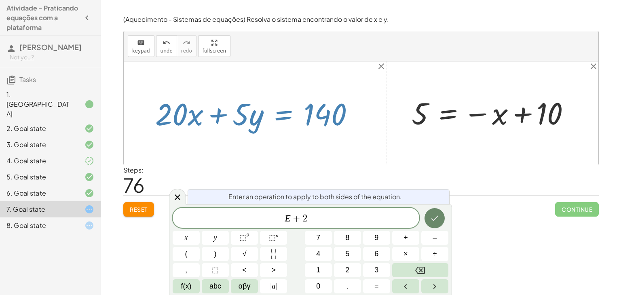
click at [436, 216] on icon "Done" at bounding box center [434, 218] width 10 height 10
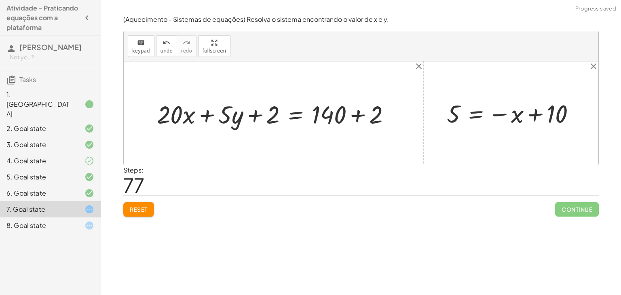
click at [250, 121] on div at bounding box center [277, 113] width 248 height 33
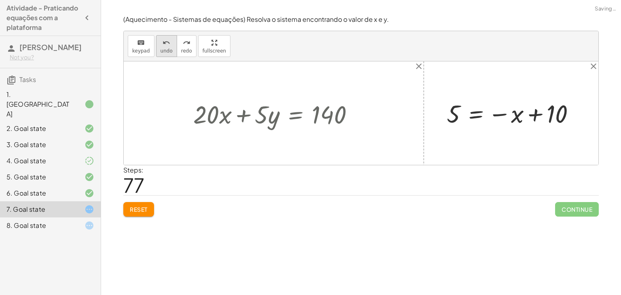
click at [163, 51] on span "undo" at bounding box center [166, 51] width 12 height 6
click at [295, 116] on div at bounding box center [276, 113] width 175 height 33
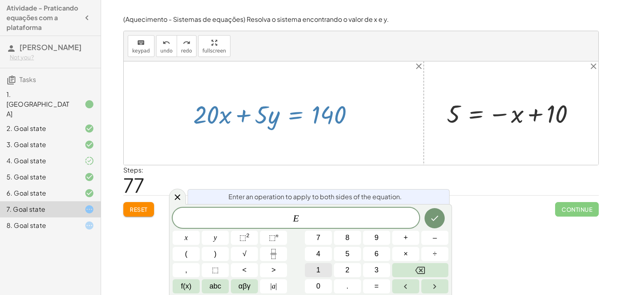
click at [313, 269] on button "1" at bounding box center [318, 270] width 27 height 14
click at [310, 291] on button "0" at bounding box center [318, 286] width 27 height 14
click at [409, 273] on button "Backspace" at bounding box center [420, 270] width 56 height 14
click at [404, 238] on span "+" at bounding box center [405, 237] width 4 height 11
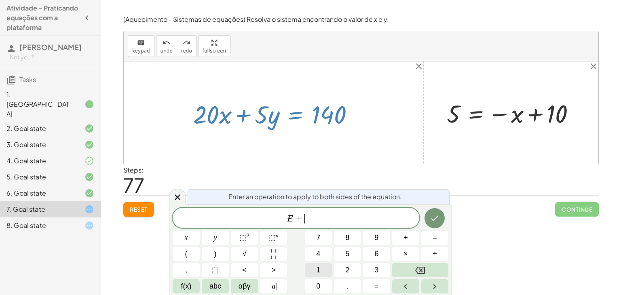
click at [317, 269] on span "1" at bounding box center [318, 270] width 4 height 11
click at [407, 270] on button "Backspace" at bounding box center [420, 270] width 56 height 14
click at [192, 253] on button "(" at bounding box center [186, 254] width 27 height 14
click at [321, 274] on button "1" at bounding box center [318, 270] width 27 height 14
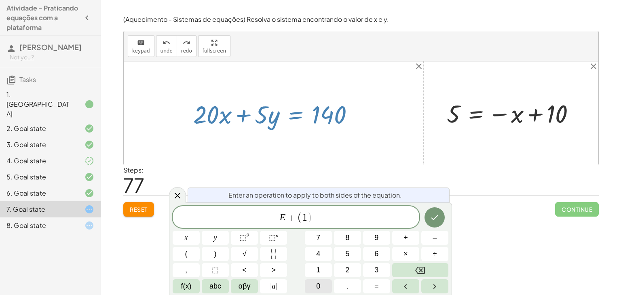
click at [320, 279] on button "0" at bounding box center [318, 286] width 27 height 14
click at [438, 232] on button "–" at bounding box center [434, 238] width 27 height 14
click at [192, 243] on button "x" at bounding box center [186, 238] width 27 height 14
click at [225, 254] on button ")" at bounding box center [215, 254] width 27 height 14
click at [431, 209] on button "Done" at bounding box center [434, 217] width 20 height 20
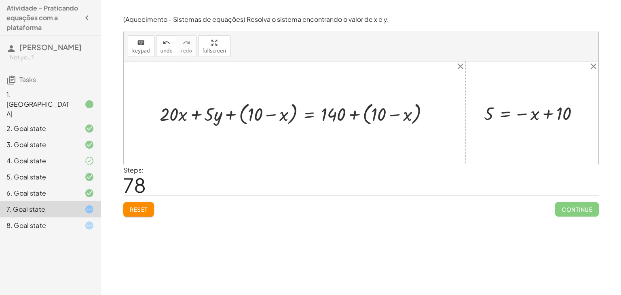
click at [383, 114] on div at bounding box center [298, 112] width 284 height 27
drag, startPoint x: 383, startPoint y: 114, endPoint x: 387, endPoint y: 125, distance: 12.0
click at [387, 125] on div at bounding box center [298, 112] width 284 height 27
drag, startPoint x: 488, startPoint y: 114, endPoint x: 484, endPoint y: 120, distance: 7.4
click at [484, 120] on div at bounding box center [535, 113] width 110 height 24
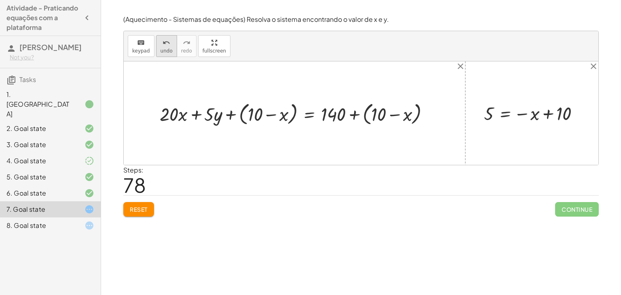
click at [163, 42] on icon "undo" at bounding box center [166, 43] width 8 height 10
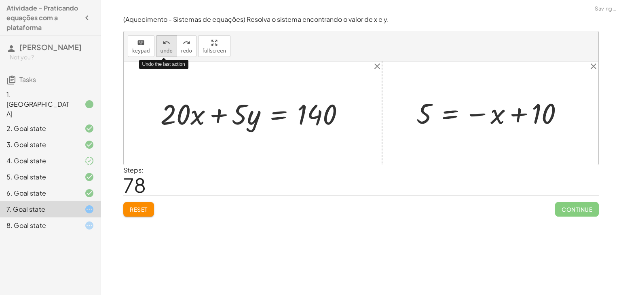
click at [163, 42] on icon "undo" at bounding box center [166, 43] width 8 height 10
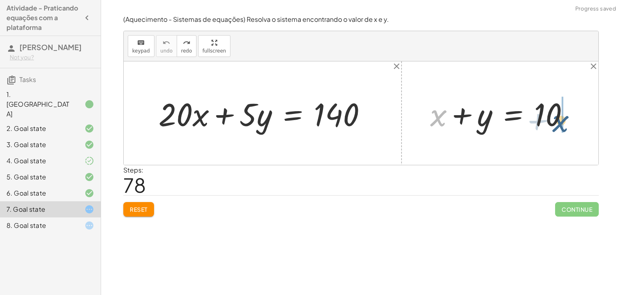
drag, startPoint x: 440, startPoint y: 114, endPoint x: 565, endPoint y: 118, distance: 124.5
click at [565, 118] on div at bounding box center [503, 114] width 154 height 42
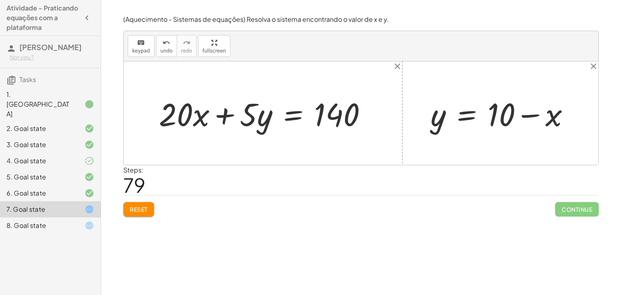
click at [295, 124] on div at bounding box center [266, 114] width 223 height 42
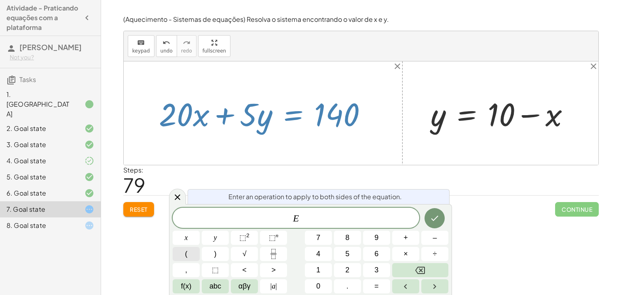
click at [196, 253] on button "(" at bounding box center [186, 254] width 27 height 14
click at [332, 270] on div "E ( ​ ) x y ⬚ 2 ⬚ n 7 8 9 + – ( ) √ 4 5 6 × ÷ , ⬚ < > 1 2 3 f(x) abc αβγ | a | …" at bounding box center [311, 249] width 276 height 87
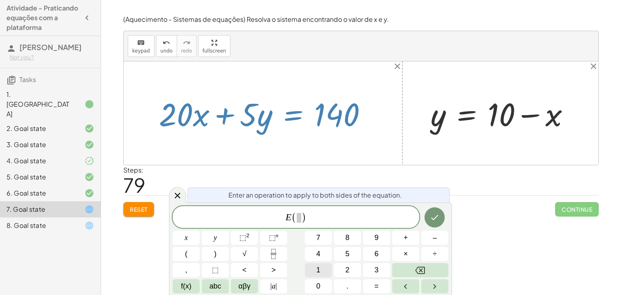
click at [312, 269] on button "1" at bounding box center [318, 270] width 27 height 14
click at [312, 279] on button "0" at bounding box center [318, 286] width 27 height 14
click at [427, 240] on button "–" at bounding box center [434, 238] width 27 height 14
click at [179, 240] on button "x" at bounding box center [186, 238] width 27 height 14
click at [432, 215] on icon "Done" at bounding box center [434, 218] width 10 height 10
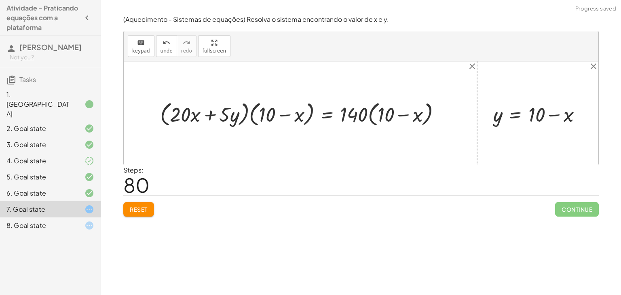
click at [168, 113] on div at bounding box center [303, 113] width 295 height 30
click at [166, 114] on div at bounding box center [303, 113] width 295 height 30
click at [162, 115] on div at bounding box center [303, 113] width 295 height 30
click at [164, 52] on span "undo" at bounding box center [166, 51] width 12 height 6
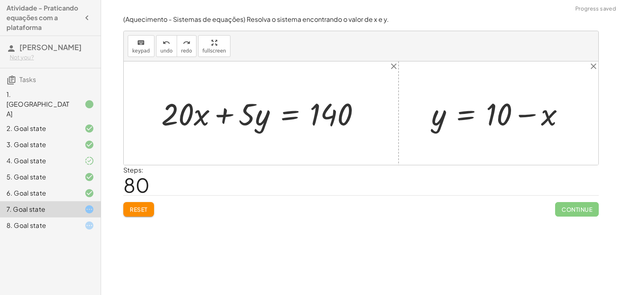
click at [296, 119] on div at bounding box center [264, 113] width 214 height 40
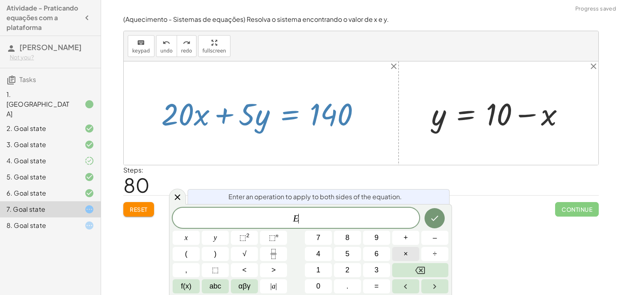
click at [406, 251] on span "×" at bounding box center [405, 253] width 4 height 11
click at [420, 273] on icon "Backspace" at bounding box center [420, 270] width 10 height 7
click at [414, 234] on button "+" at bounding box center [405, 238] width 27 height 14
click at [315, 270] on button "1" at bounding box center [318, 270] width 27 height 14
click at [408, 268] on button "Backspace" at bounding box center [420, 270] width 56 height 14
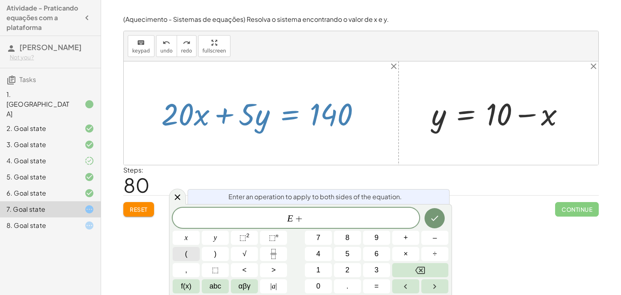
click at [192, 249] on button "(" at bounding box center [186, 254] width 27 height 14
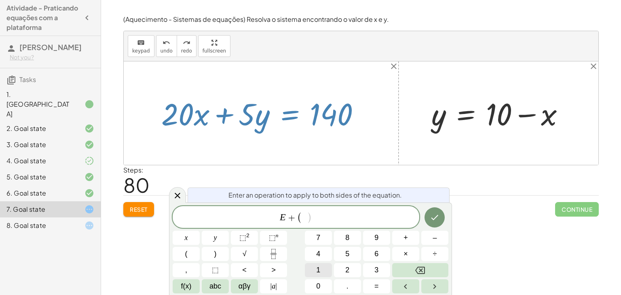
click at [323, 271] on button "1" at bounding box center [318, 270] width 27 height 14
click at [423, 262] on div "E + ( 1 1 ) x y ⬚ 2 ⬚ n 7 8 9 + – ( ) √ 4 5 6 × ÷ , ⬚ < > 1 2 3 f(x) abc αβγ | …" at bounding box center [311, 249] width 276 height 87
click at [422, 268] on icon "Backspace" at bounding box center [420, 270] width 10 height 10
click at [320, 284] on button "0" at bounding box center [318, 286] width 27 height 14
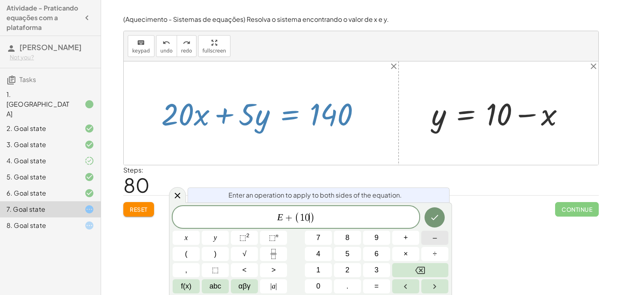
click at [428, 237] on button "–" at bounding box center [434, 238] width 27 height 14
click at [173, 242] on button "x" at bounding box center [186, 238] width 27 height 14
click at [436, 223] on button "Done" at bounding box center [434, 217] width 20 height 20
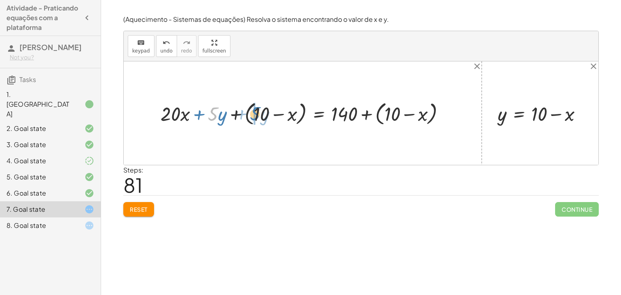
drag, startPoint x: 212, startPoint y: 110, endPoint x: 254, endPoint y: 109, distance: 42.0
click at [246, 114] on div at bounding box center [305, 113] width 299 height 29
drag, startPoint x: 217, startPoint y: 114, endPoint x: 251, endPoint y: 114, distance: 34.3
click at [251, 114] on div at bounding box center [305, 113] width 299 height 29
click at [163, 51] on span "undo" at bounding box center [166, 51] width 12 height 6
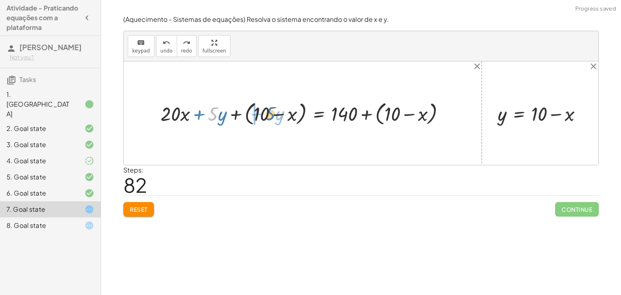
drag, startPoint x: 214, startPoint y: 118, endPoint x: 271, endPoint y: 118, distance: 57.8
click at [271, 118] on div at bounding box center [305, 113] width 299 height 29
drag, startPoint x: 222, startPoint y: 115, endPoint x: 197, endPoint y: 110, distance: 25.6
drag, startPoint x: 223, startPoint y: 114, endPoint x: 208, endPoint y: 121, distance: 17.2
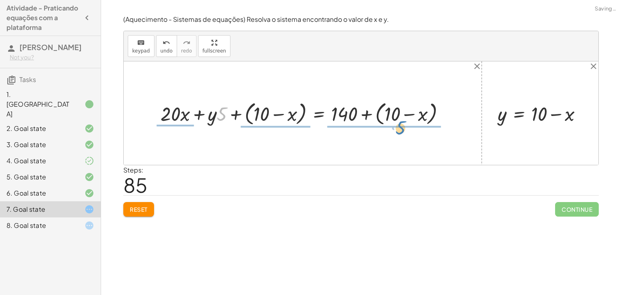
drag, startPoint x: 220, startPoint y: 114, endPoint x: 396, endPoint y: 131, distance: 177.0
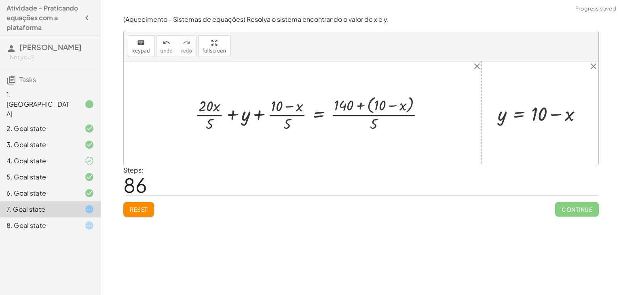
click at [202, 118] on div at bounding box center [313, 113] width 244 height 40
click at [295, 109] on div at bounding box center [317, 113] width 236 height 40
click at [293, 116] on div at bounding box center [317, 113] width 236 height 40
click at [370, 115] on div at bounding box center [317, 113] width 236 height 40
click at [168, 49] on span "undo" at bounding box center [166, 51] width 12 height 6
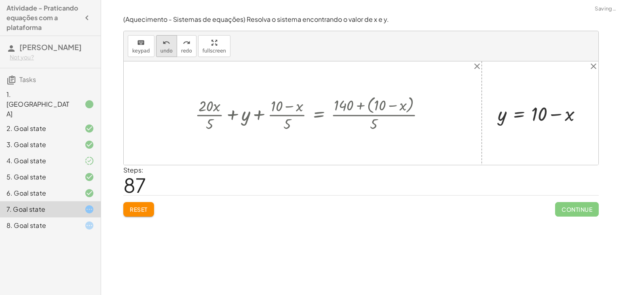
click at [168, 49] on span "undo" at bounding box center [166, 51] width 12 height 6
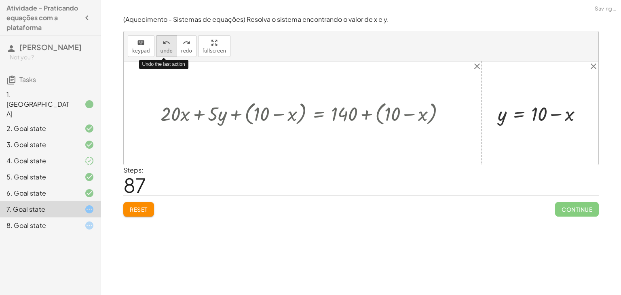
click at [168, 49] on span "undo" at bounding box center [166, 51] width 12 height 6
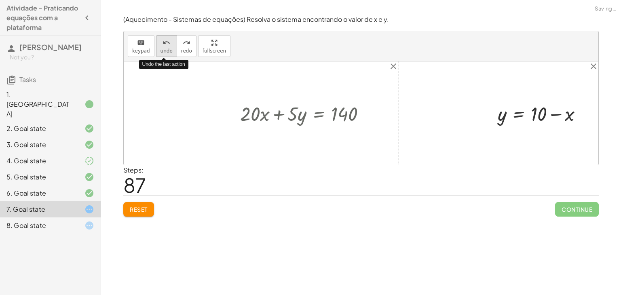
click at [168, 49] on span "undo" at bounding box center [166, 51] width 12 height 6
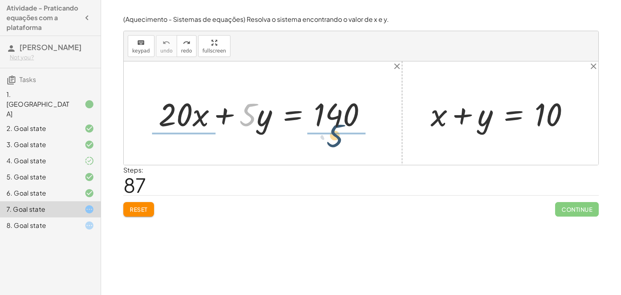
drag, startPoint x: 251, startPoint y: 115, endPoint x: 341, endPoint y: 135, distance: 91.9
click at [341, 135] on div "· 5 + · 20 · x + · 5 · y = 140" at bounding box center [262, 113] width 233 height 46
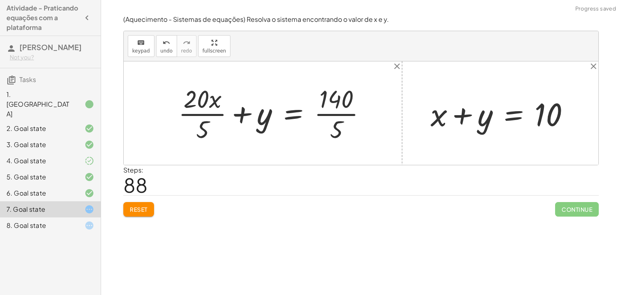
click at [330, 103] on div at bounding box center [275, 113] width 202 height 62
click at [215, 118] on div at bounding box center [275, 113] width 202 height 62
click at [360, 122] on div at bounding box center [282, 113] width 188 height 62
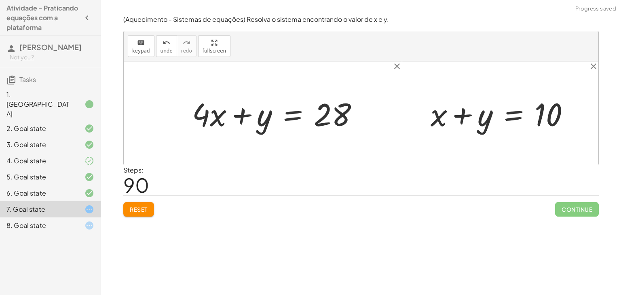
click at [48, 217] on div "8. Goal state" at bounding box center [50, 225] width 101 height 16
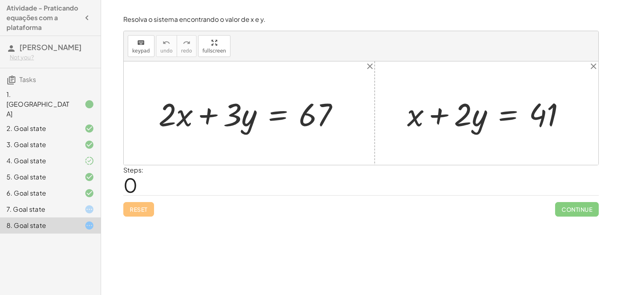
click at [262, 177] on div "Steps: 0" at bounding box center [360, 180] width 475 height 30
click at [196, 72] on div at bounding box center [361, 112] width 474 height 103
drag, startPoint x: 466, startPoint y: 123, endPoint x: 471, endPoint y: 125, distance: 5.4
click at [471, 125] on div at bounding box center [489, 114] width 173 height 42
drag, startPoint x: 476, startPoint y: 126, endPoint x: 461, endPoint y: 132, distance: 15.5
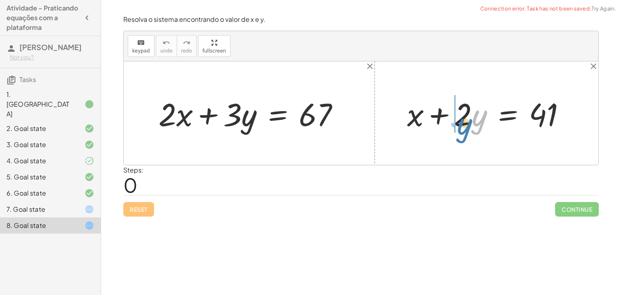
click at [461, 132] on div at bounding box center [489, 114] width 173 height 42
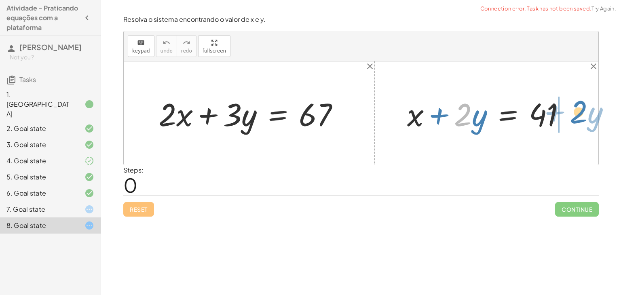
drag, startPoint x: 467, startPoint y: 120, endPoint x: 582, endPoint y: 119, distance: 114.7
click at [582, 119] on div "+ · 2 · x + · 3 · y = 67 · 2 + · y + x + · 2 · y = 41" at bounding box center [361, 112] width 474 height 103
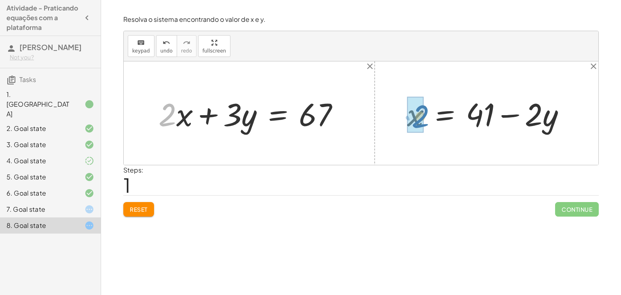
drag, startPoint x: 165, startPoint y: 114, endPoint x: 418, endPoint y: 115, distance: 252.9
drag, startPoint x: 418, startPoint y: 115, endPoint x: 472, endPoint y: 114, distance: 54.2
click at [472, 114] on div at bounding box center [489, 114] width 174 height 42
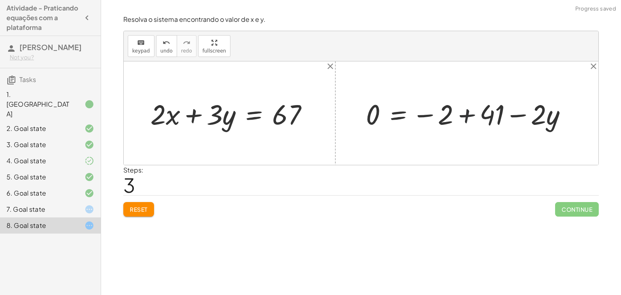
click at [471, 115] on div at bounding box center [470, 113] width 216 height 37
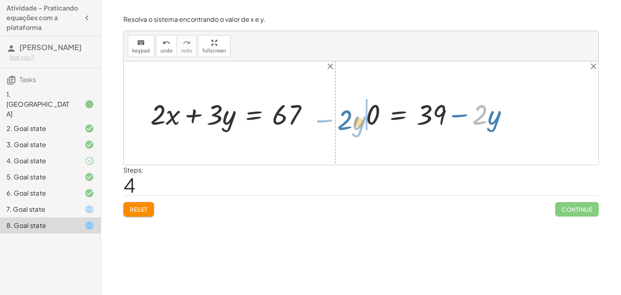
drag, startPoint x: 482, startPoint y: 119, endPoint x: 335, endPoint y: 118, distance: 147.9
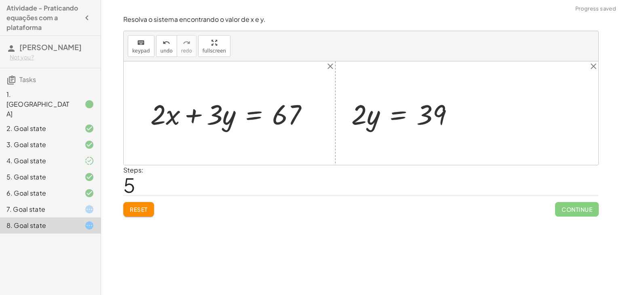
click at [380, 116] on div at bounding box center [405, 113] width 117 height 37
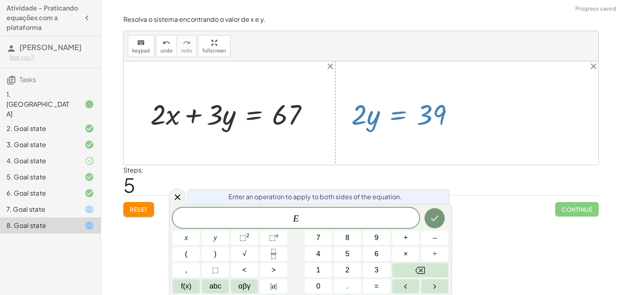
click at [422, 119] on div at bounding box center [405, 113] width 117 height 37
click at [176, 190] on div at bounding box center [177, 197] width 17 height 16
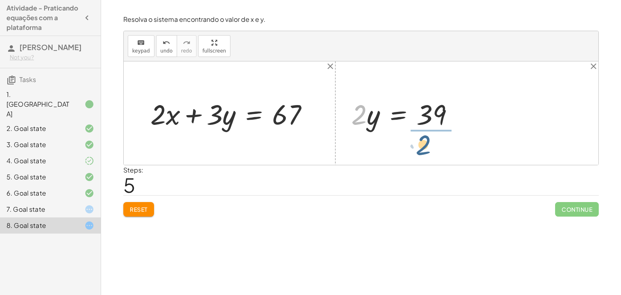
drag, startPoint x: 356, startPoint y: 110, endPoint x: 430, endPoint y: 136, distance: 77.9
click at [440, 112] on div at bounding box center [413, 113] width 103 height 55
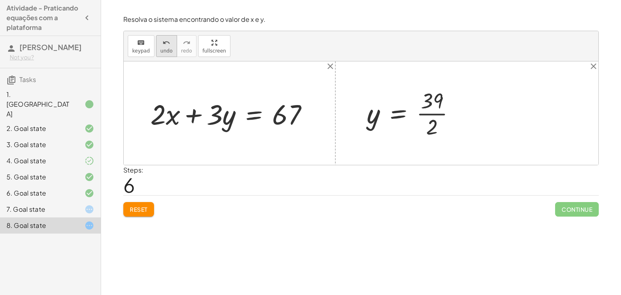
click at [172, 51] on button "undo undo" at bounding box center [166, 46] width 21 height 22
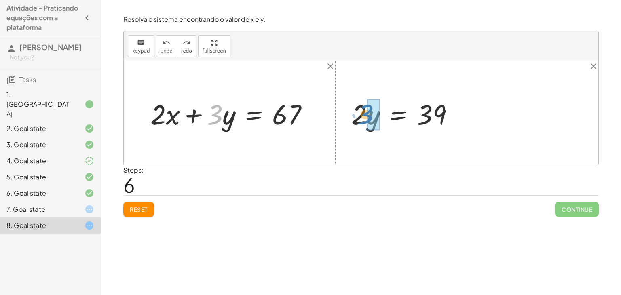
drag, startPoint x: 210, startPoint y: 117, endPoint x: 365, endPoint y: 117, distance: 155.1
click at [365, 117] on div at bounding box center [400, 114] width 142 height 42
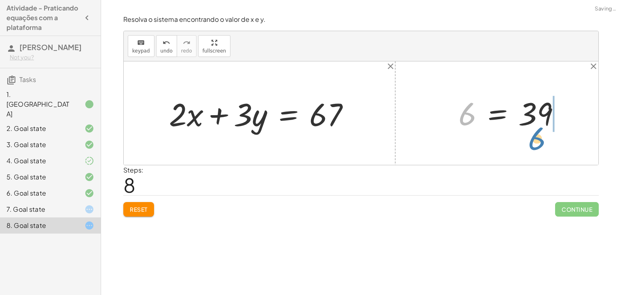
drag, startPoint x: 467, startPoint y: 116, endPoint x: 534, endPoint y: 141, distance: 71.6
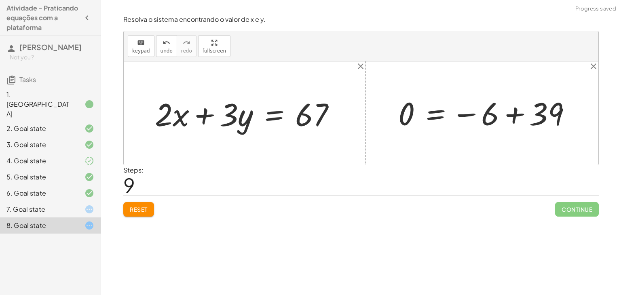
click at [544, 109] on div at bounding box center [487, 113] width 187 height 40
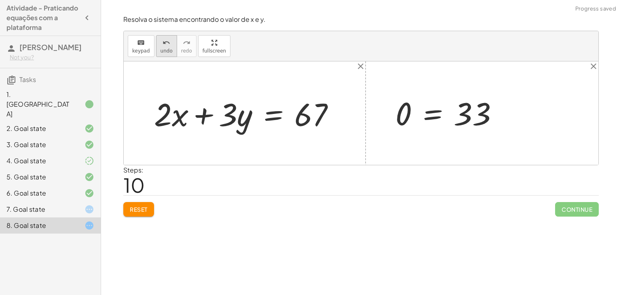
click at [157, 38] on button "undo undo" at bounding box center [166, 46] width 21 height 22
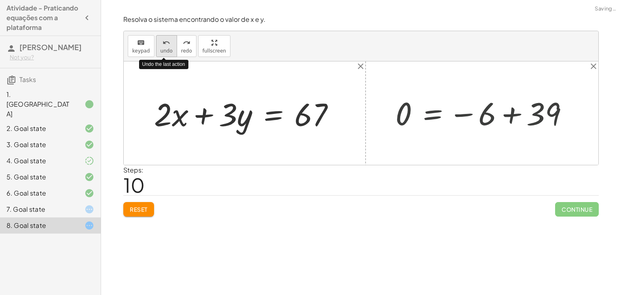
click at [157, 38] on button "undo undo" at bounding box center [166, 46] width 21 height 22
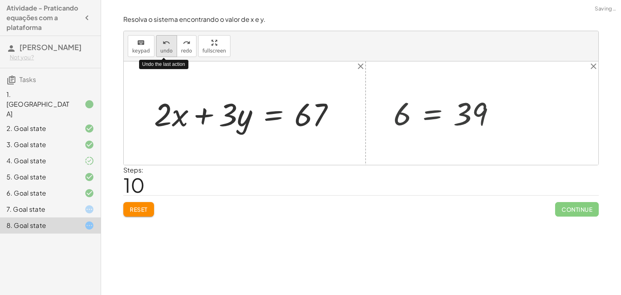
click at [157, 39] on button "undo undo" at bounding box center [166, 46] width 21 height 22
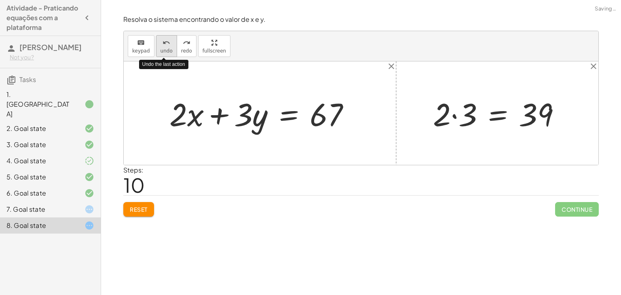
click at [158, 36] on button "undo undo" at bounding box center [166, 46] width 21 height 22
click at [160, 35] on button "undo undo" at bounding box center [166, 46] width 21 height 22
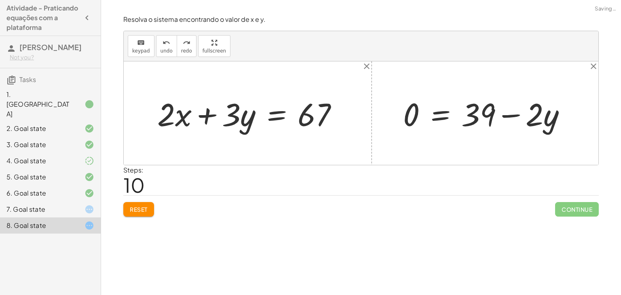
click at [162, 34] on div "keyboard keypad undo undo redo redo fullscreen" at bounding box center [361, 46] width 474 height 30
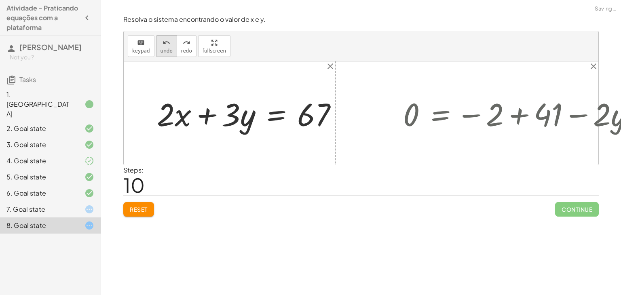
click at [164, 49] on span "undo" at bounding box center [166, 51] width 12 height 6
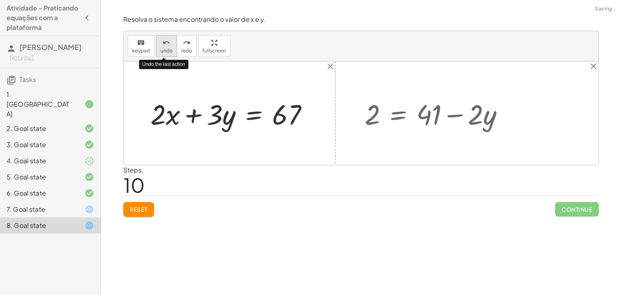
click at [164, 48] on span "undo" at bounding box center [166, 51] width 12 height 6
click at [167, 43] on icon "undo" at bounding box center [166, 43] width 8 height 10
